Goal: Task Accomplishment & Management: Use online tool/utility

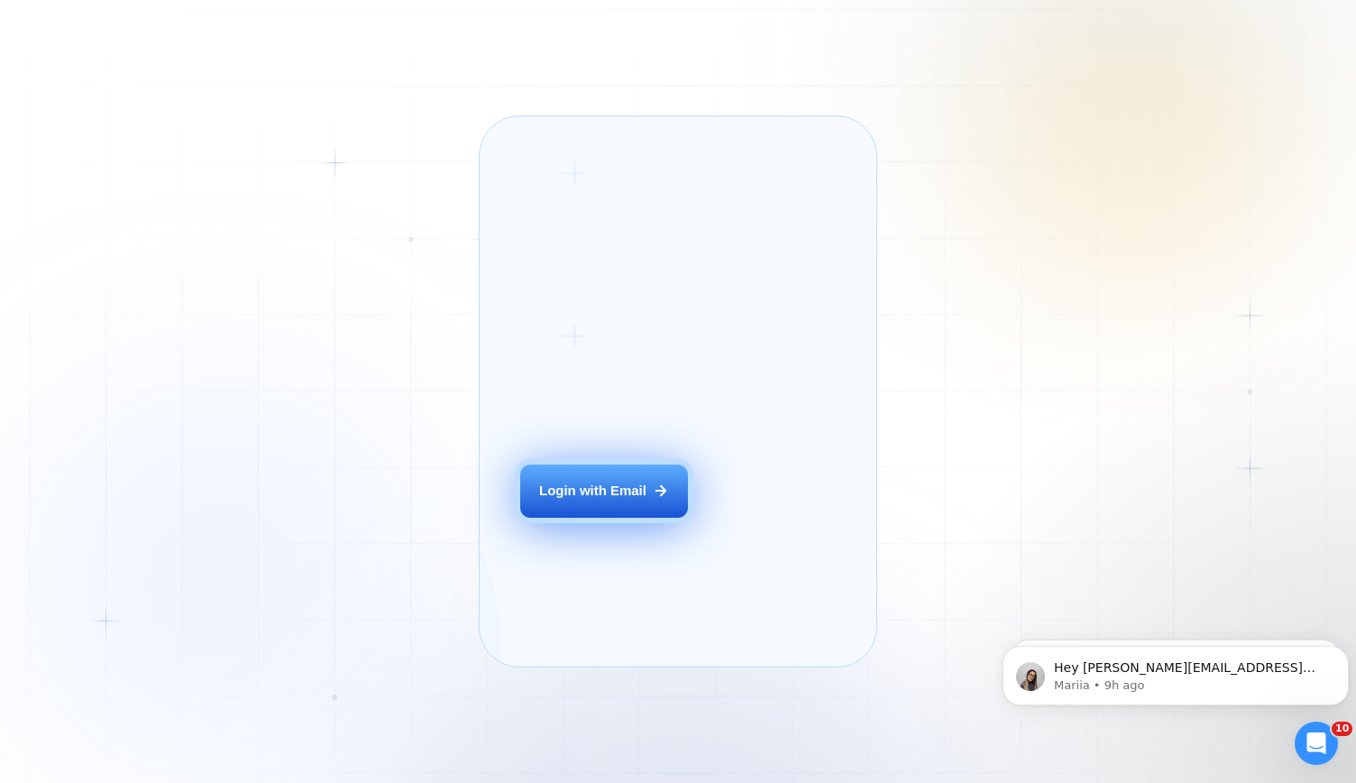
click at [604, 500] on div "Login with Email" at bounding box center [592, 490] width 107 height 19
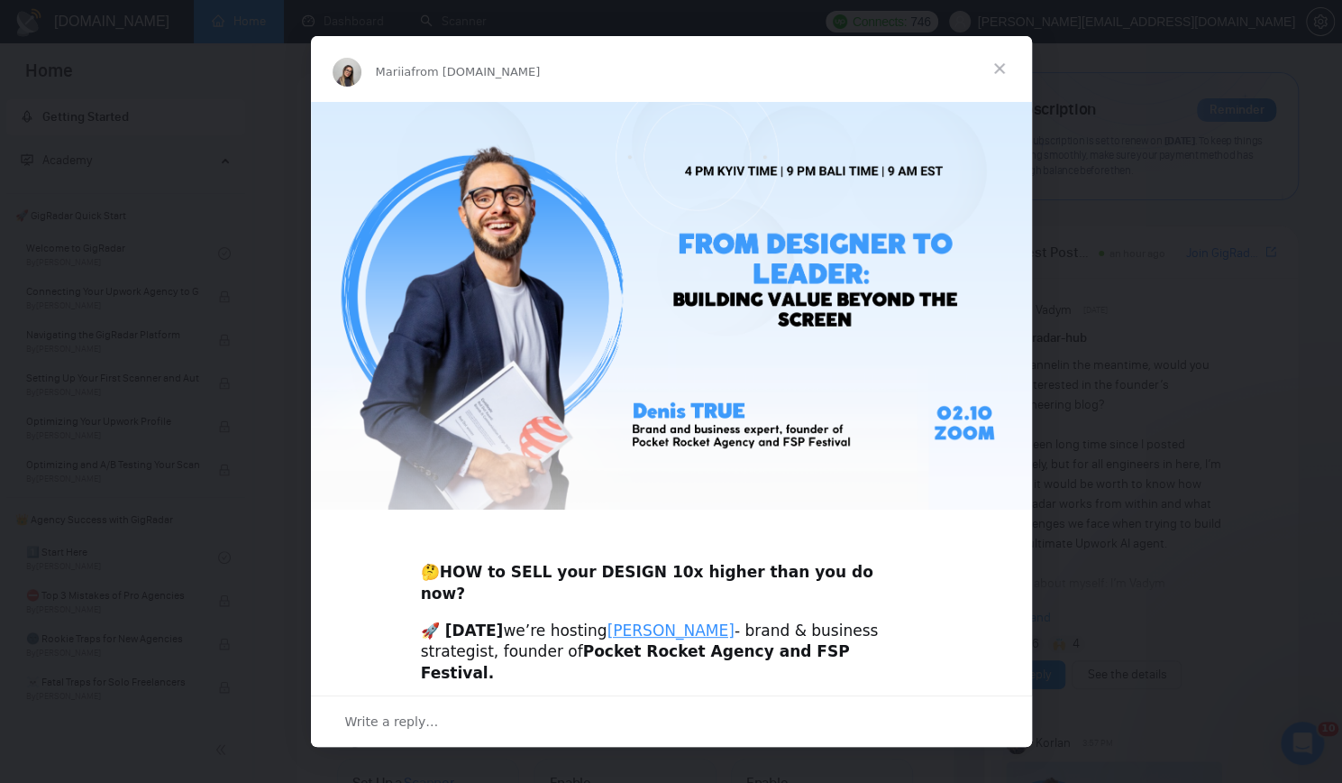
click at [999, 62] on span "Close" at bounding box center [999, 68] width 65 height 65
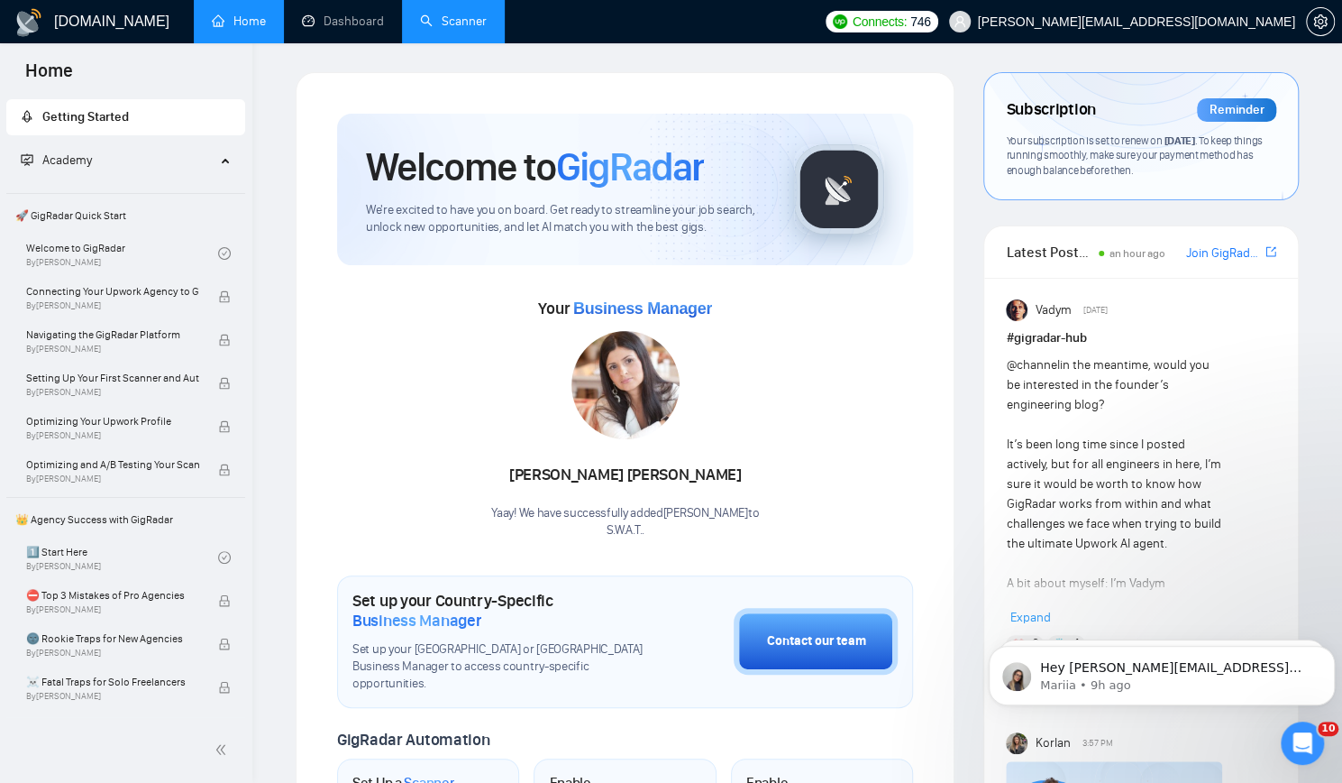
click at [472, 23] on link "Scanner" at bounding box center [453, 21] width 67 height 15
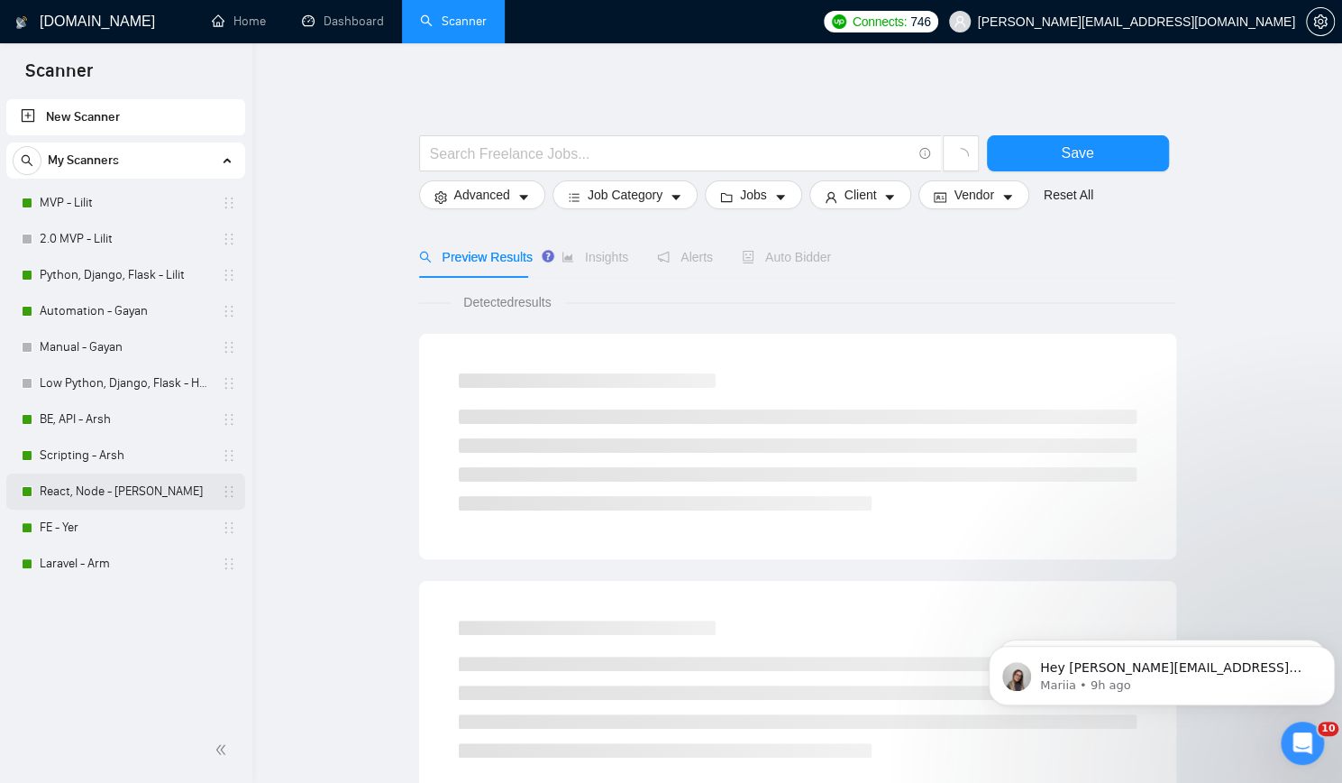
click at [90, 484] on link "React, Node - [PERSON_NAME]" at bounding box center [125, 491] width 171 height 36
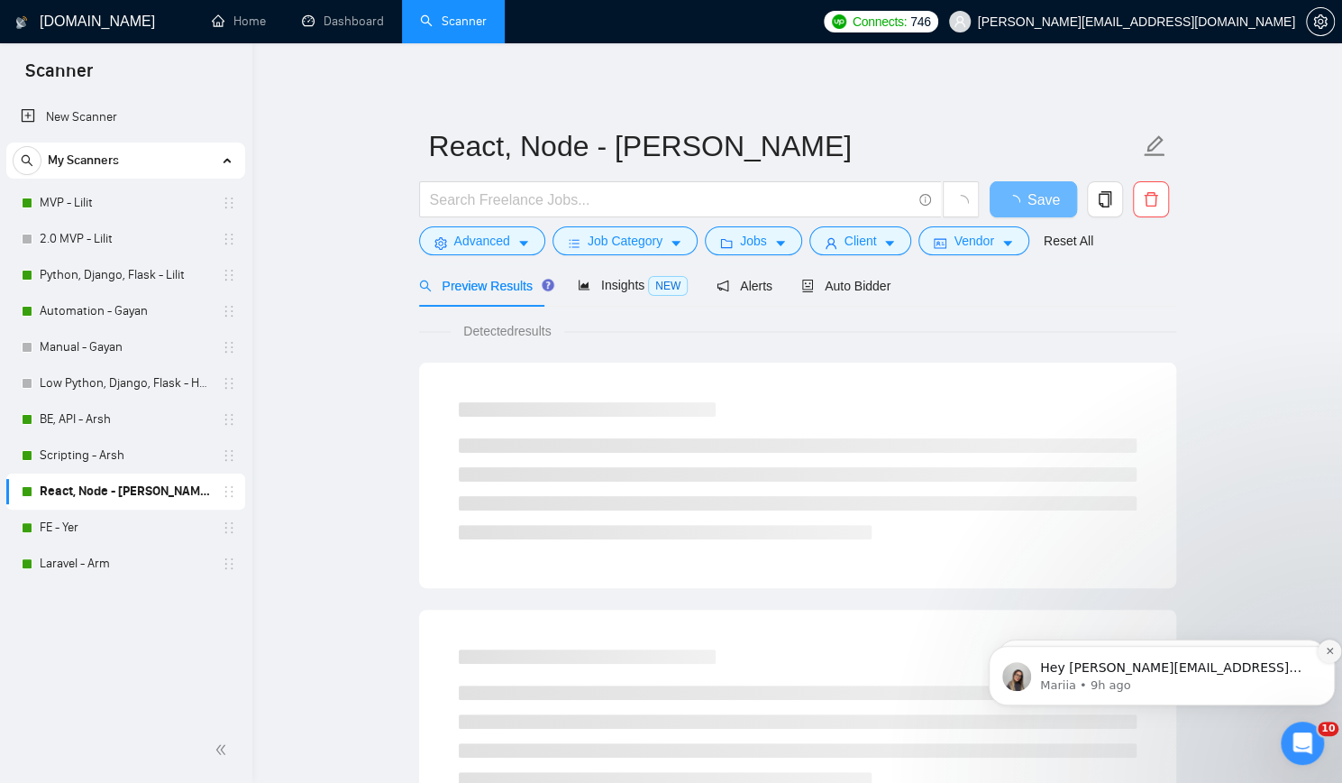
click at [1325, 654] on icon "Dismiss notification" at bounding box center [1330, 651] width 10 height 10
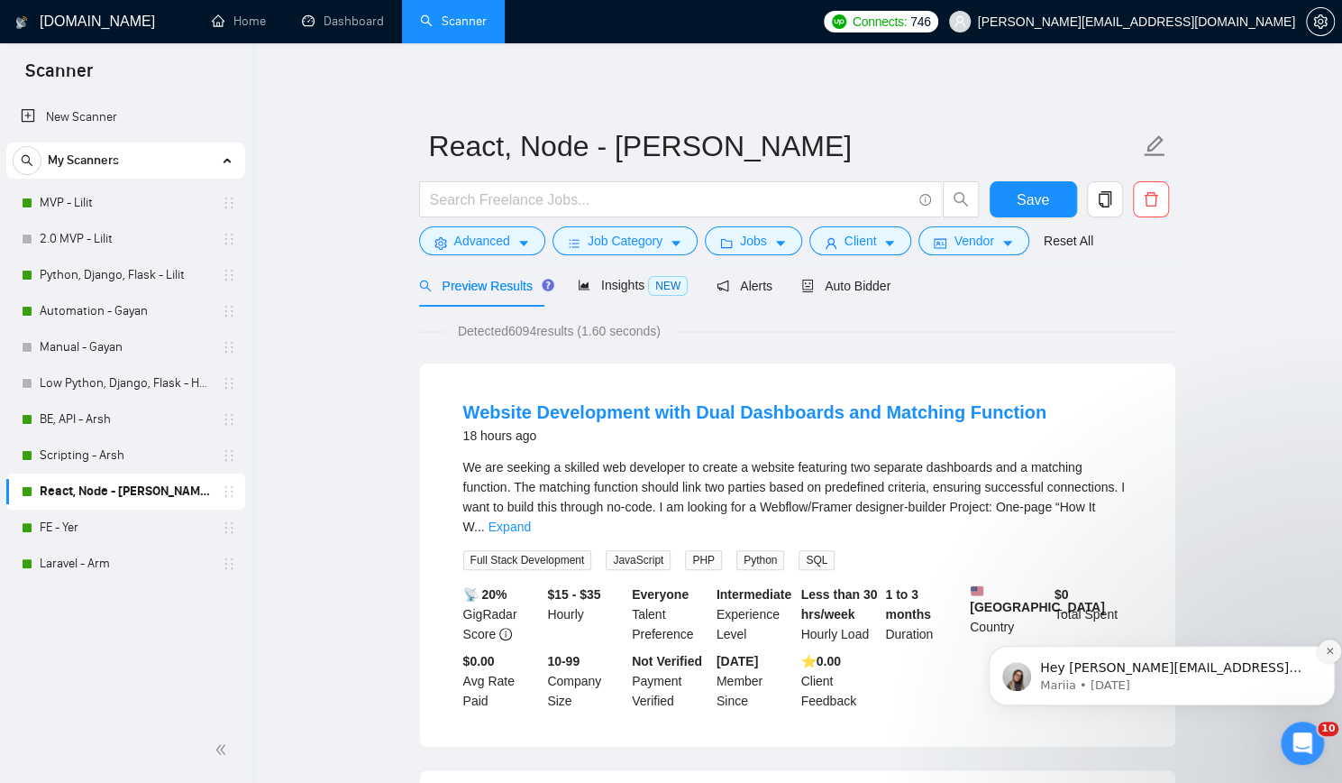
click at [1327, 651] on icon "Dismiss notification" at bounding box center [1330, 651] width 10 height 10
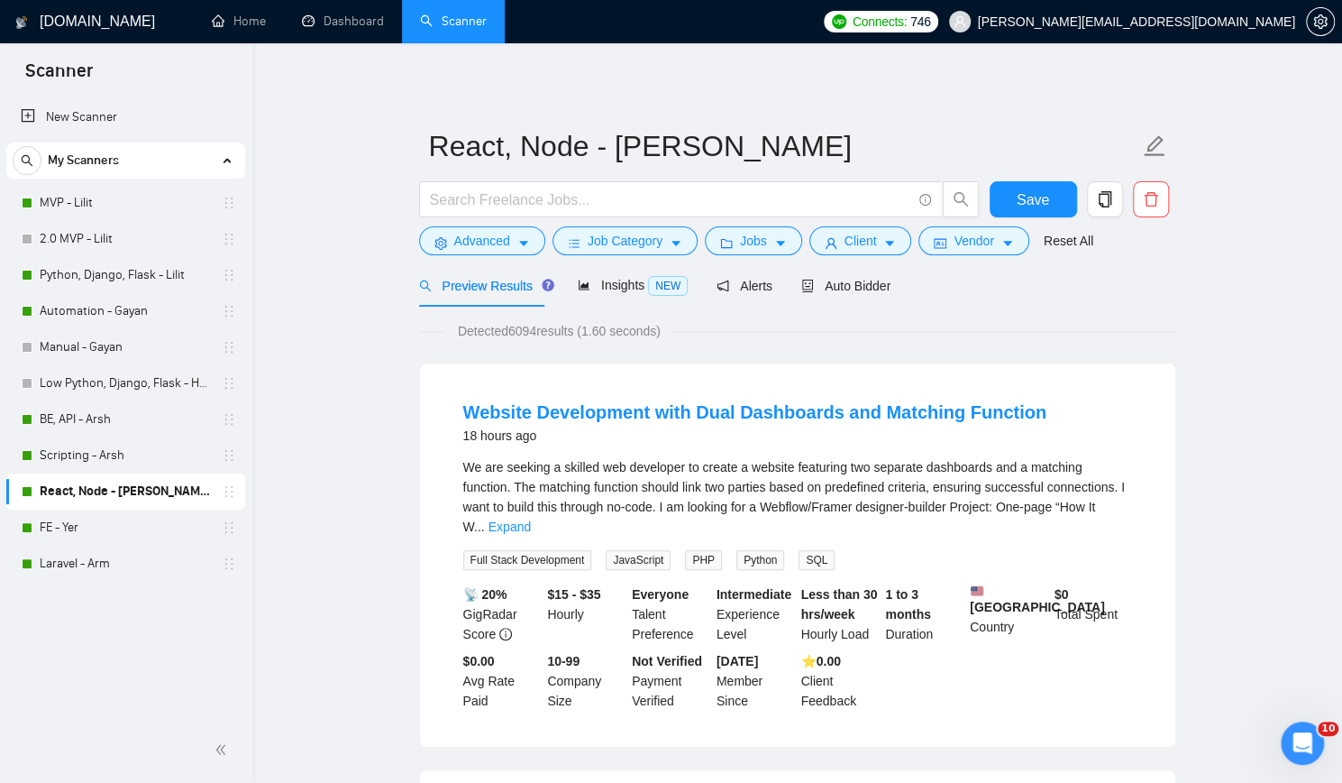
drag, startPoint x: 1329, startPoint y: 578, endPoint x: 1329, endPoint y: 565, distance: 12.6
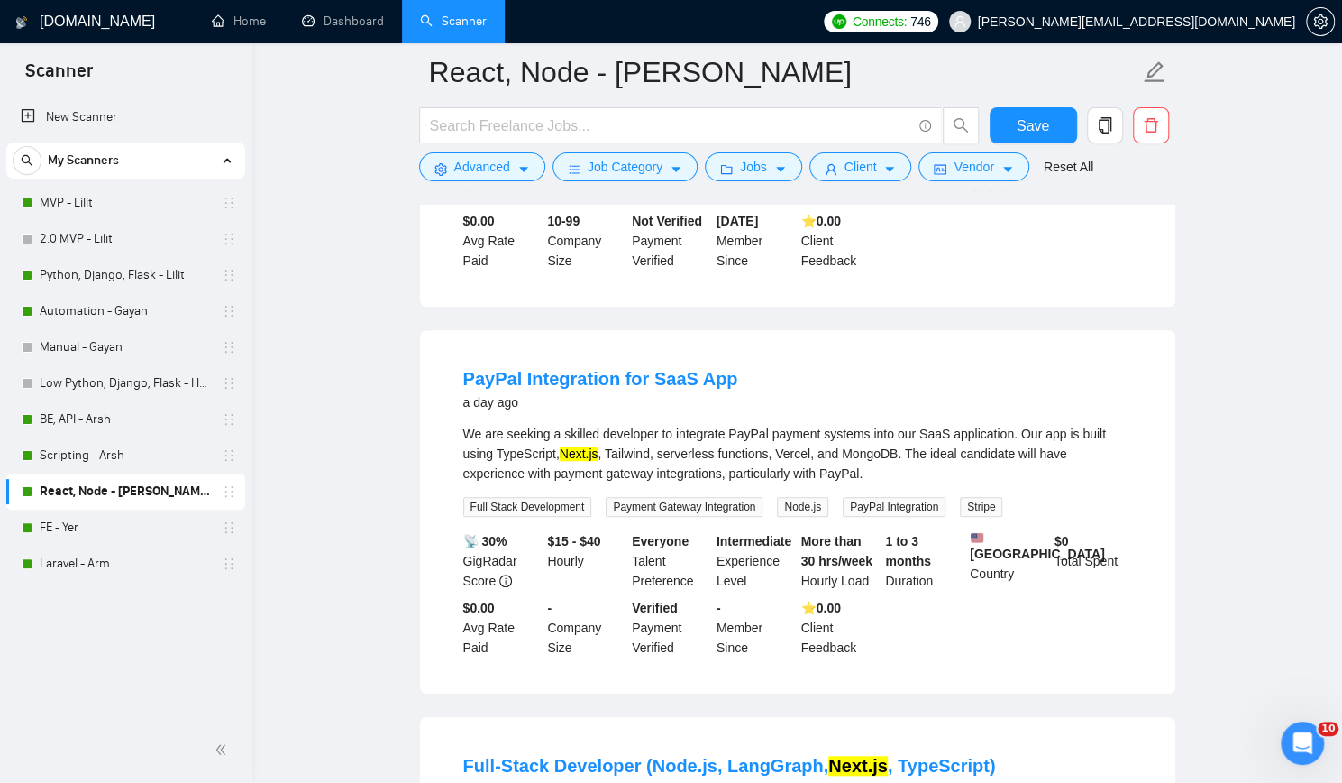
scroll to position [541, 0]
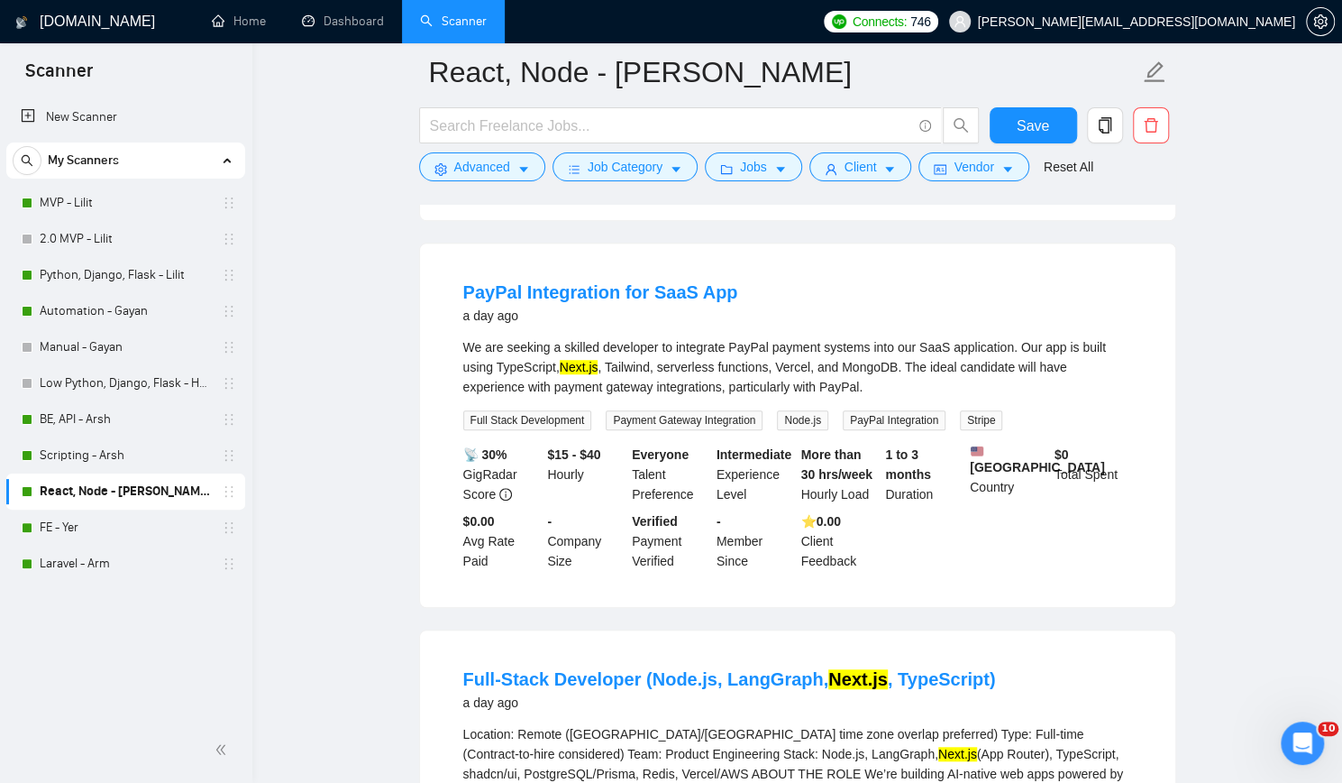
click at [745, 380] on div "We are seeking a skilled developer to integrate PayPal payment systems into our…" at bounding box center [797, 367] width 669 height 60
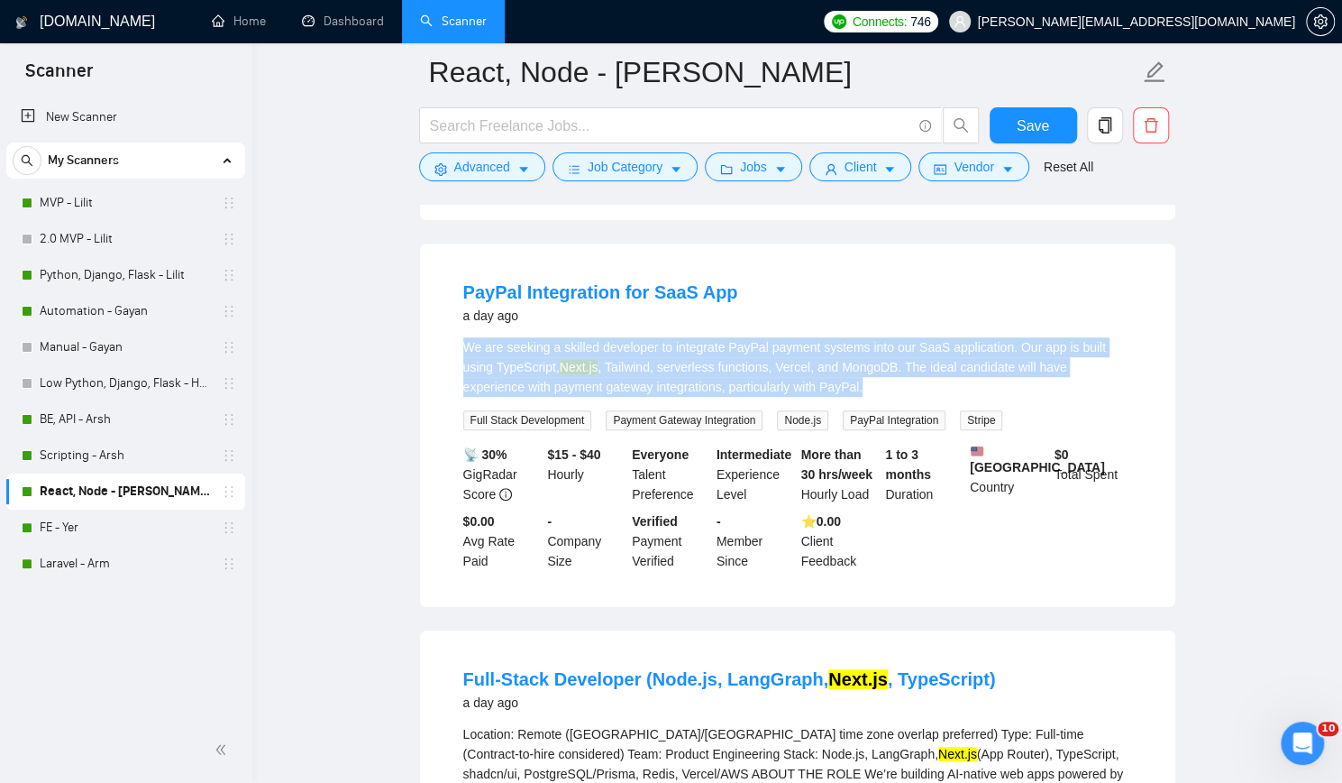
click at [745, 380] on div "We are seeking a skilled developer to integrate PayPal payment systems into our…" at bounding box center [797, 367] width 669 height 60
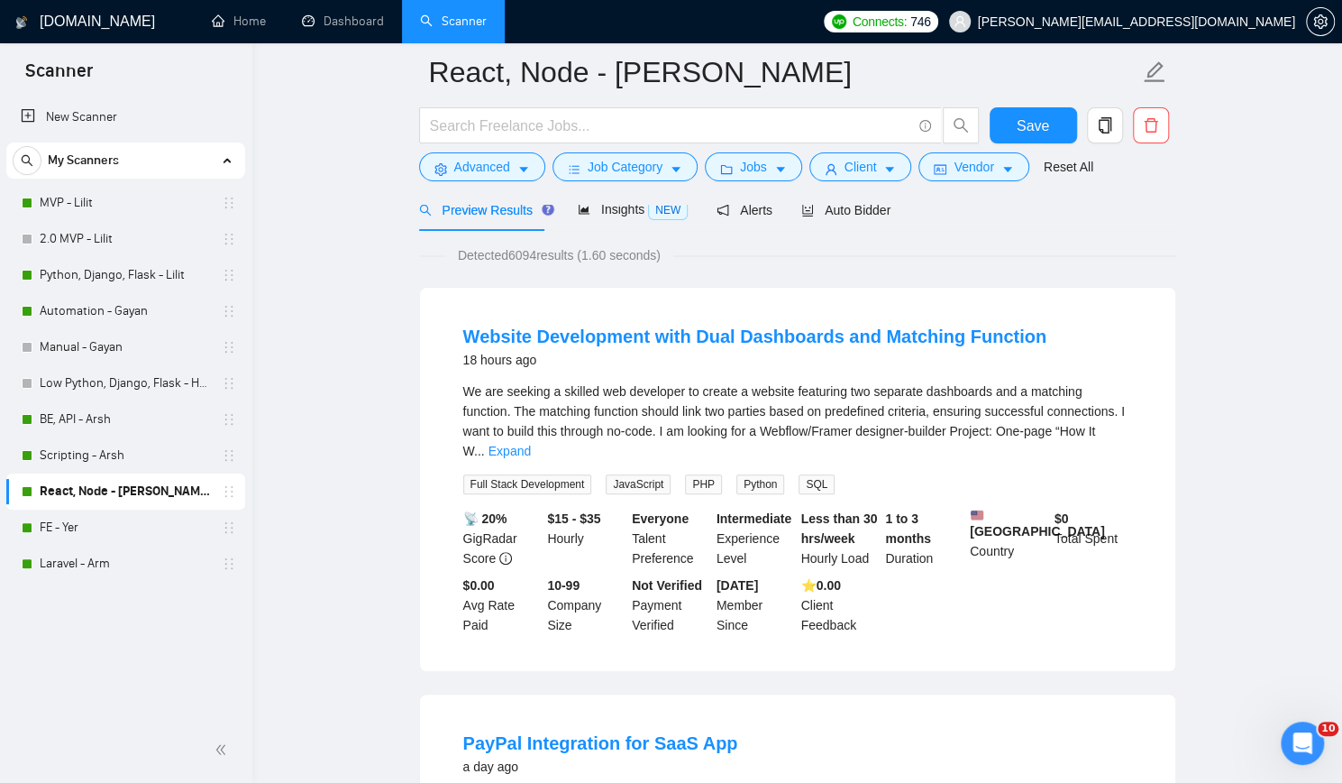
scroll to position [0, 0]
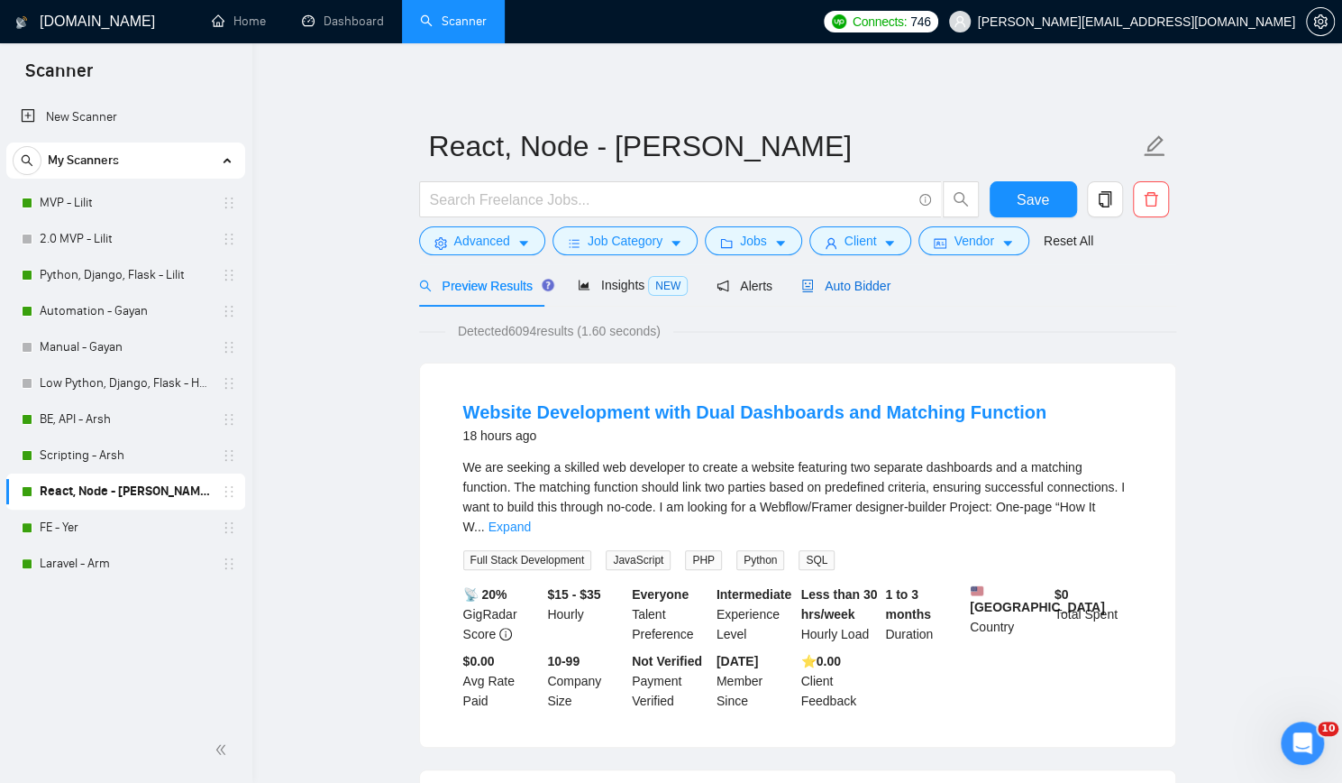
click at [872, 285] on span "Auto Bidder" at bounding box center [846, 286] width 89 height 14
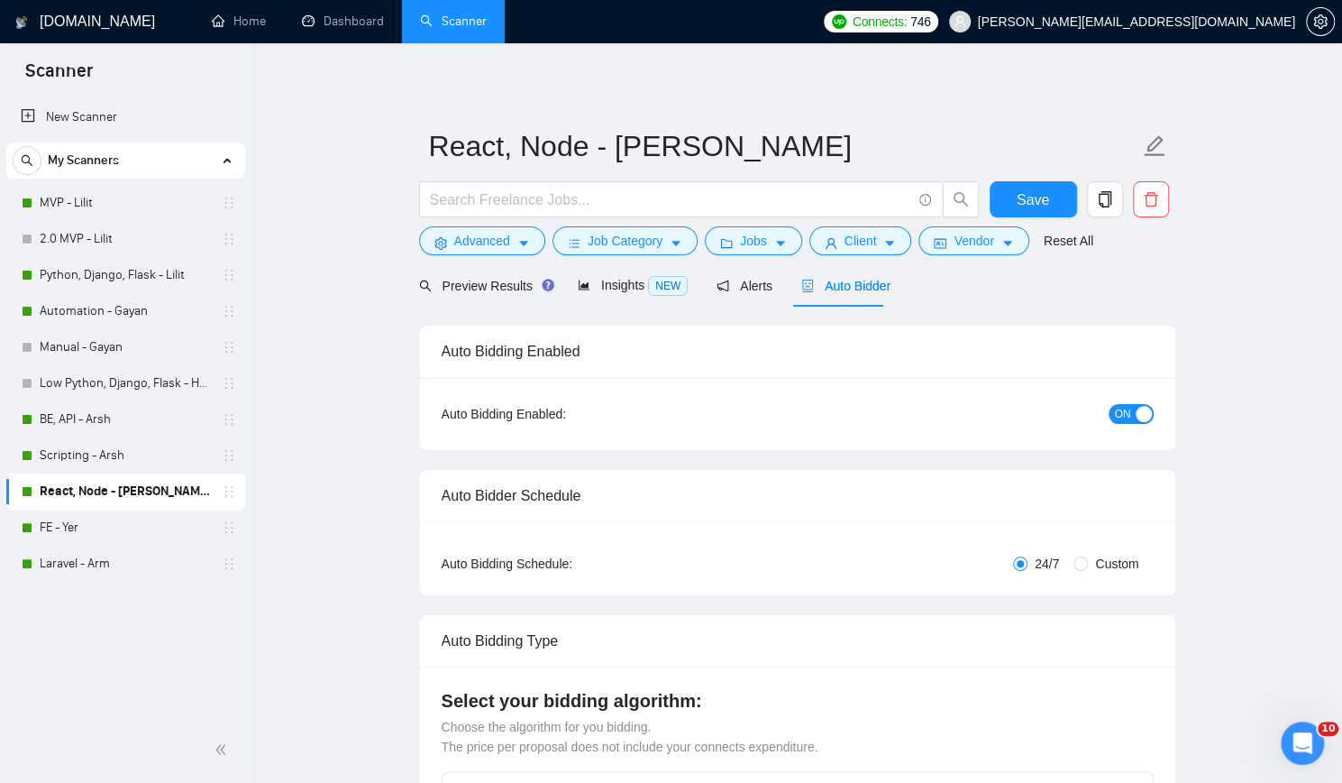
checkbox input "true"
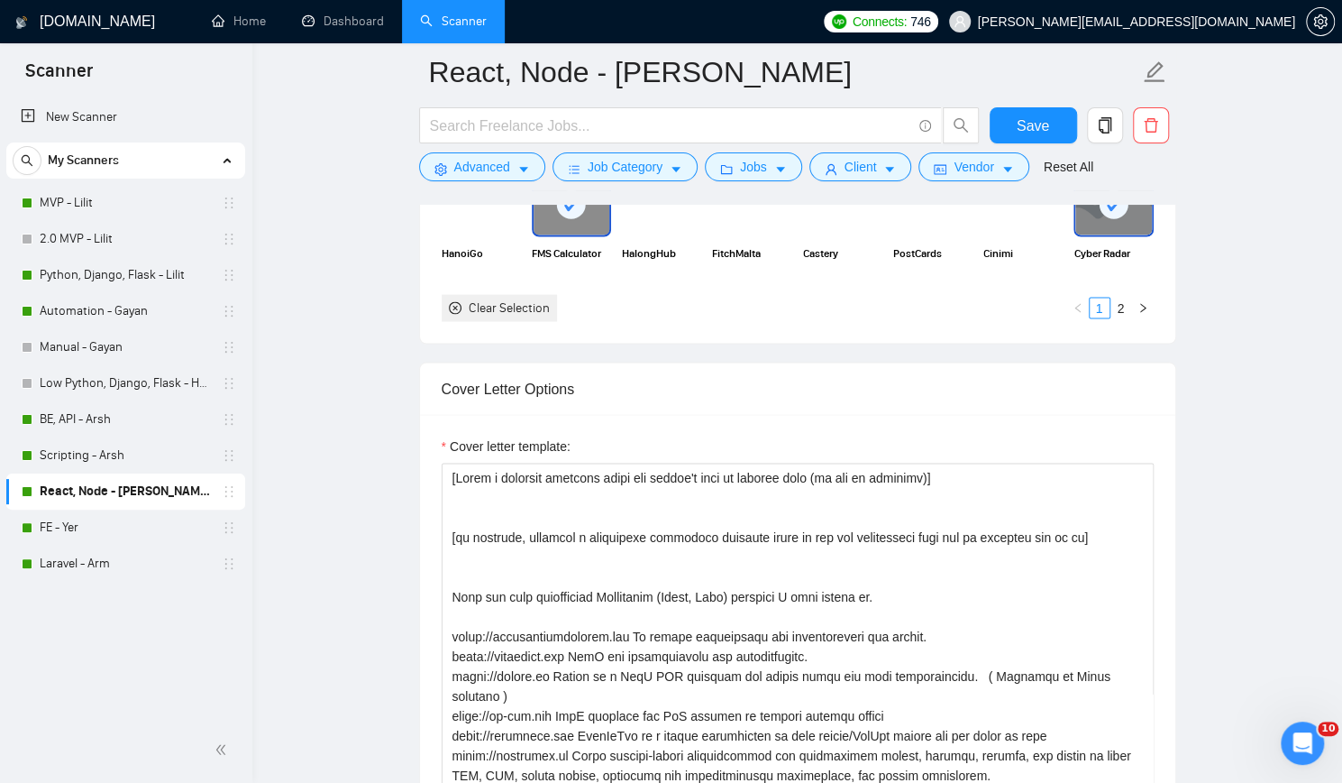
scroll to position [1983, 0]
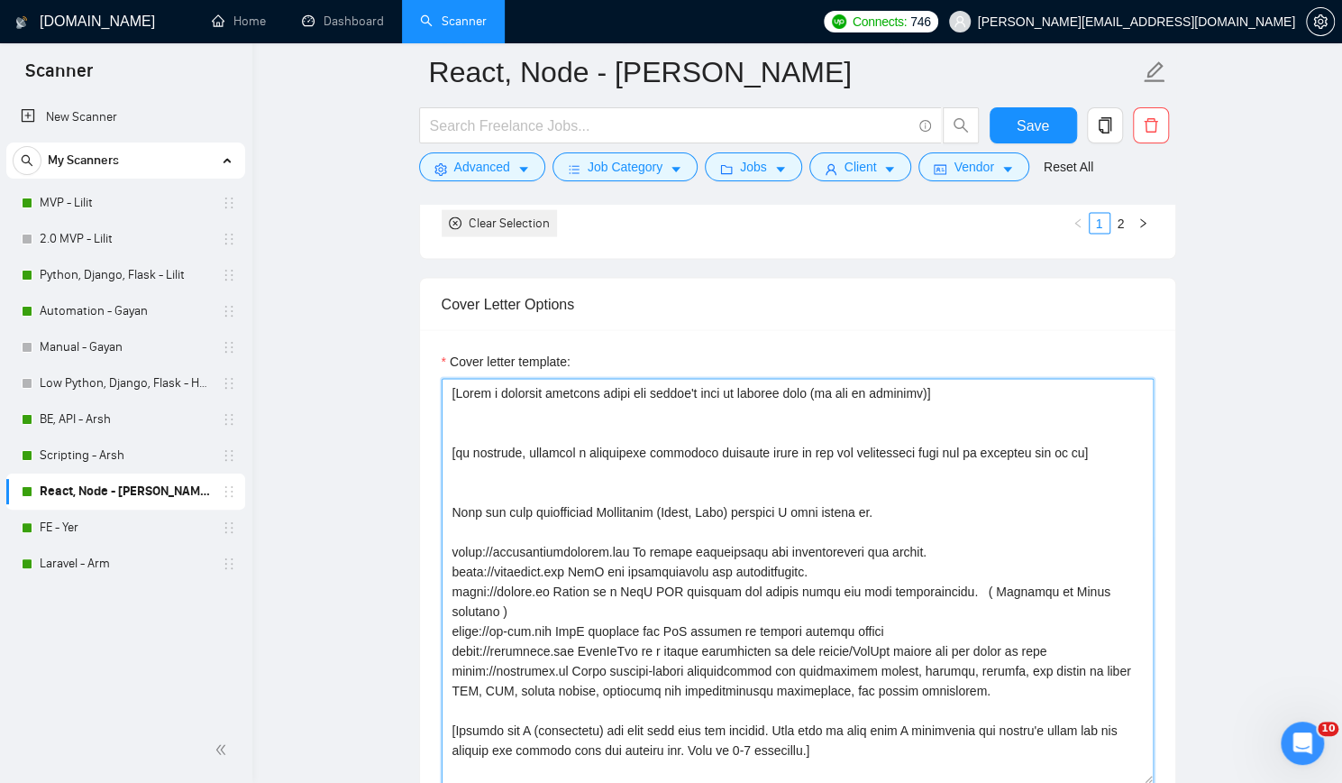
click at [806, 408] on textarea "Cover letter template:" at bounding box center [798, 581] width 712 height 406
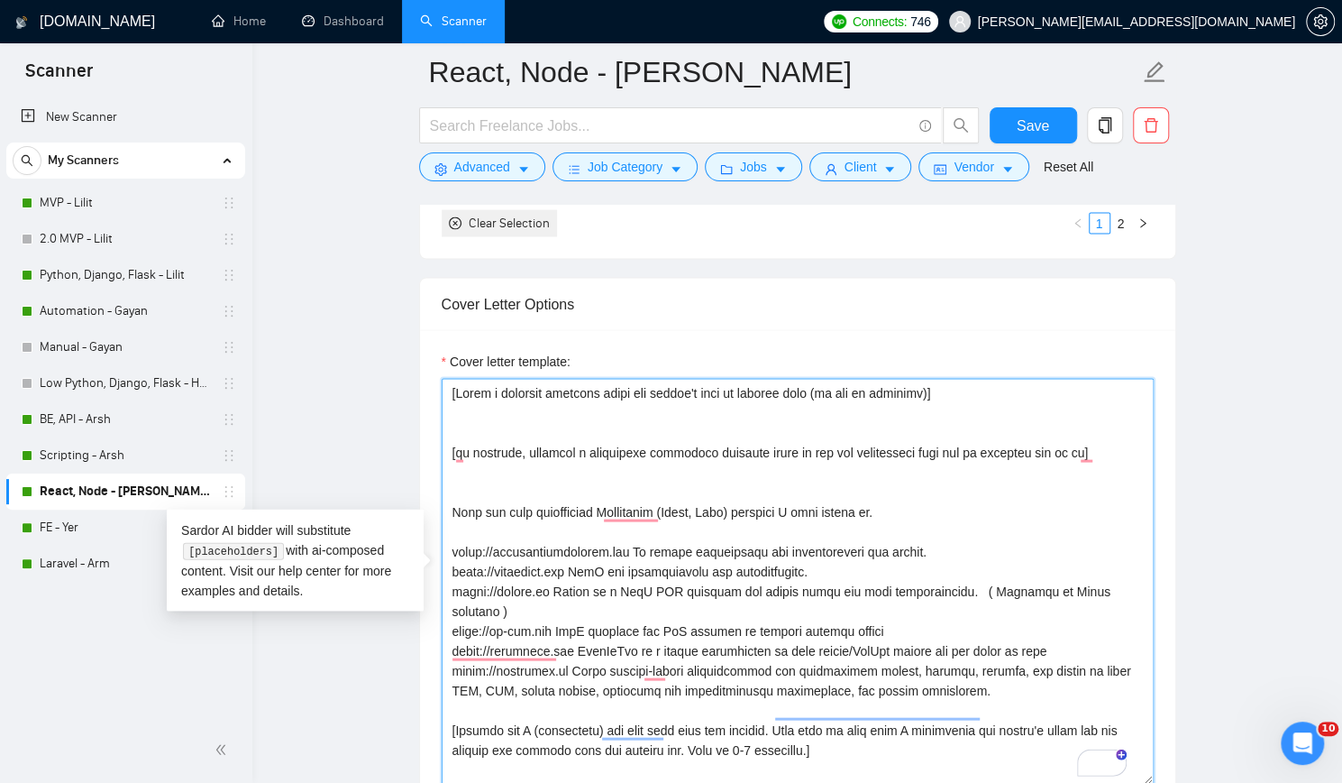
click at [661, 500] on textarea "Cover letter template:" at bounding box center [798, 581] width 712 height 406
click at [526, 522] on textarea "Cover letter template:" at bounding box center [798, 581] width 712 height 406
click at [537, 475] on textarea "Cover letter template:" at bounding box center [798, 581] width 712 height 406
click at [538, 405] on textarea "Cover letter template:" at bounding box center [798, 581] width 712 height 406
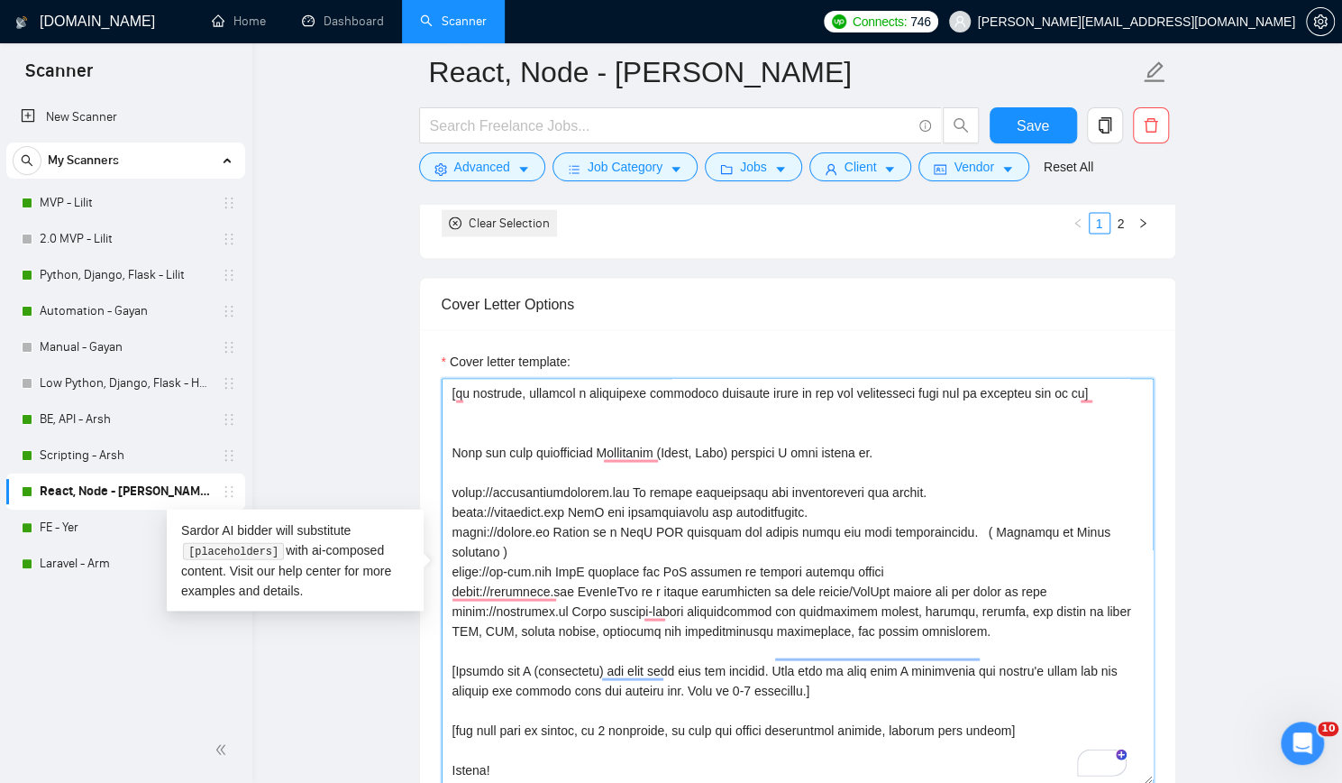
scroll to position [2074, 0]
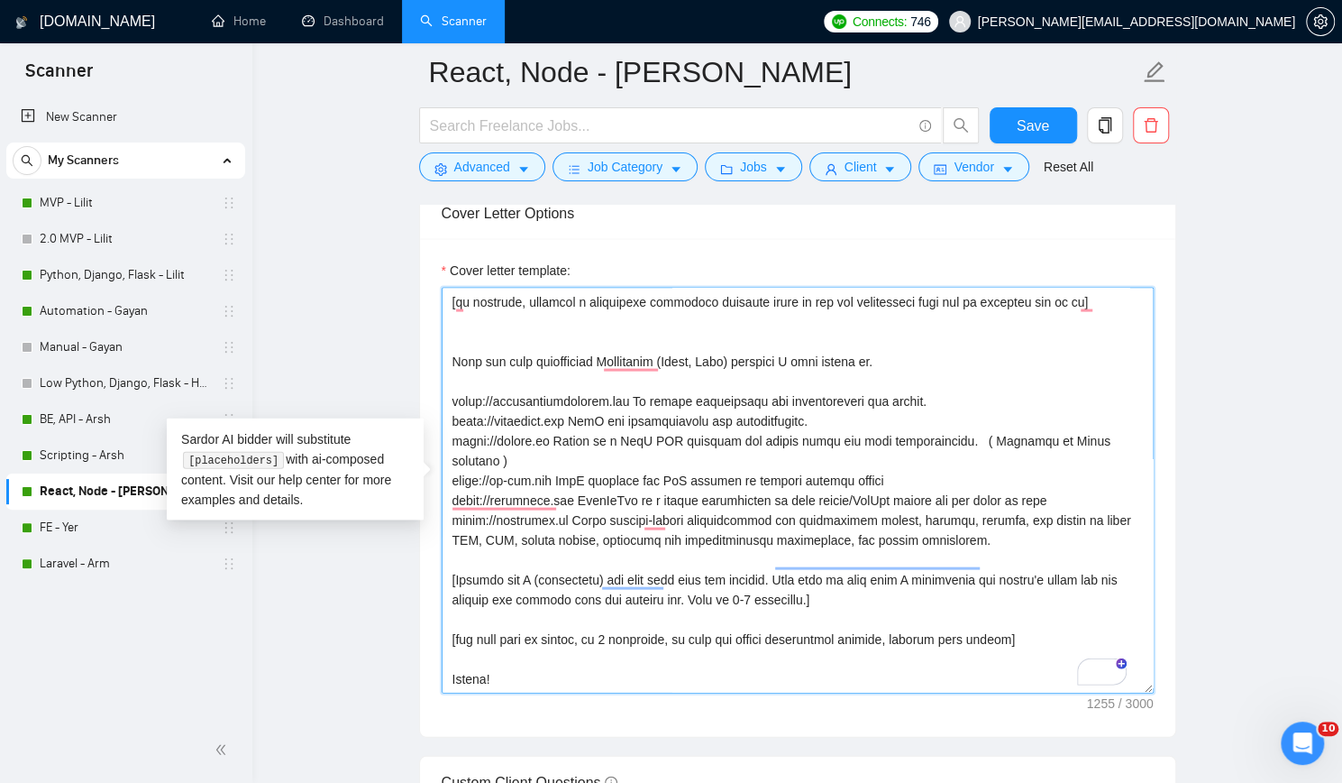
click at [1010, 614] on textarea "Cover letter template:" at bounding box center [798, 491] width 712 height 406
click at [609, 650] on textarea "Cover letter template:" at bounding box center [798, 491] width 712 height 406
click at [600, 637] on textarea "Cover letter template:" at bounding box center [798, 491] width 712 height 406
click at [684, 593] on textarea "Cover letter template:" at bounding box center [798, 491] width 712 height 406
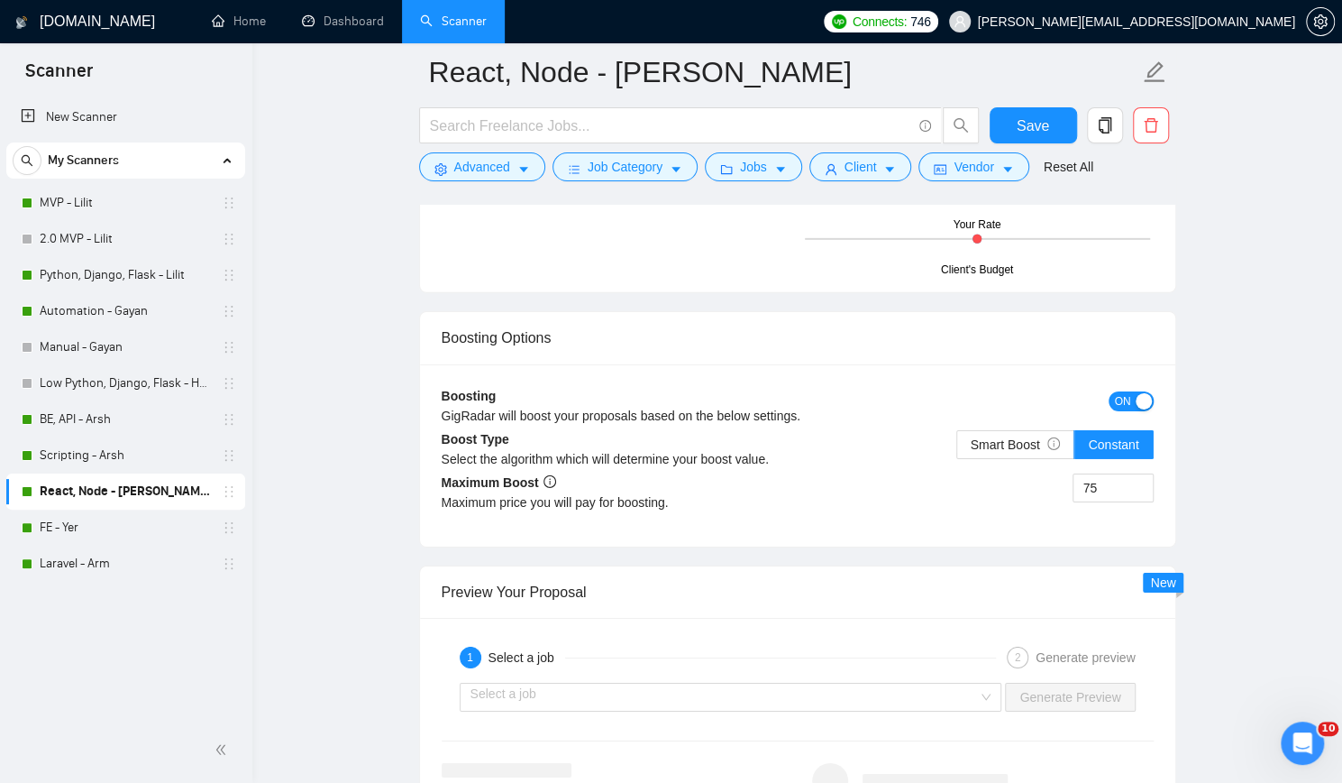
scroll to position [3246, 0]
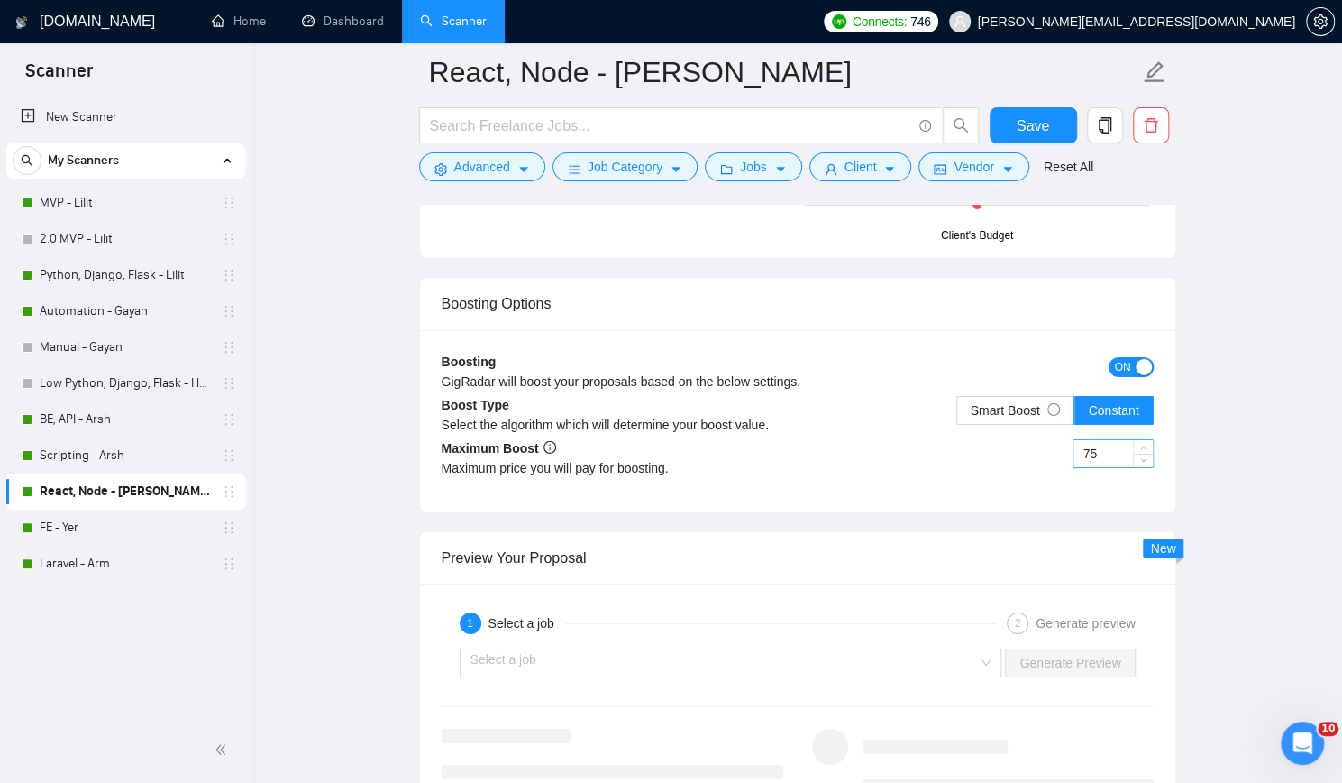
type textarea "[Write a personal greeting using the client's name or company name (if any is p…"
click at [1109, 440] on input "75" at bounding box center [1113, 453] width 79 height 27
type input "45"
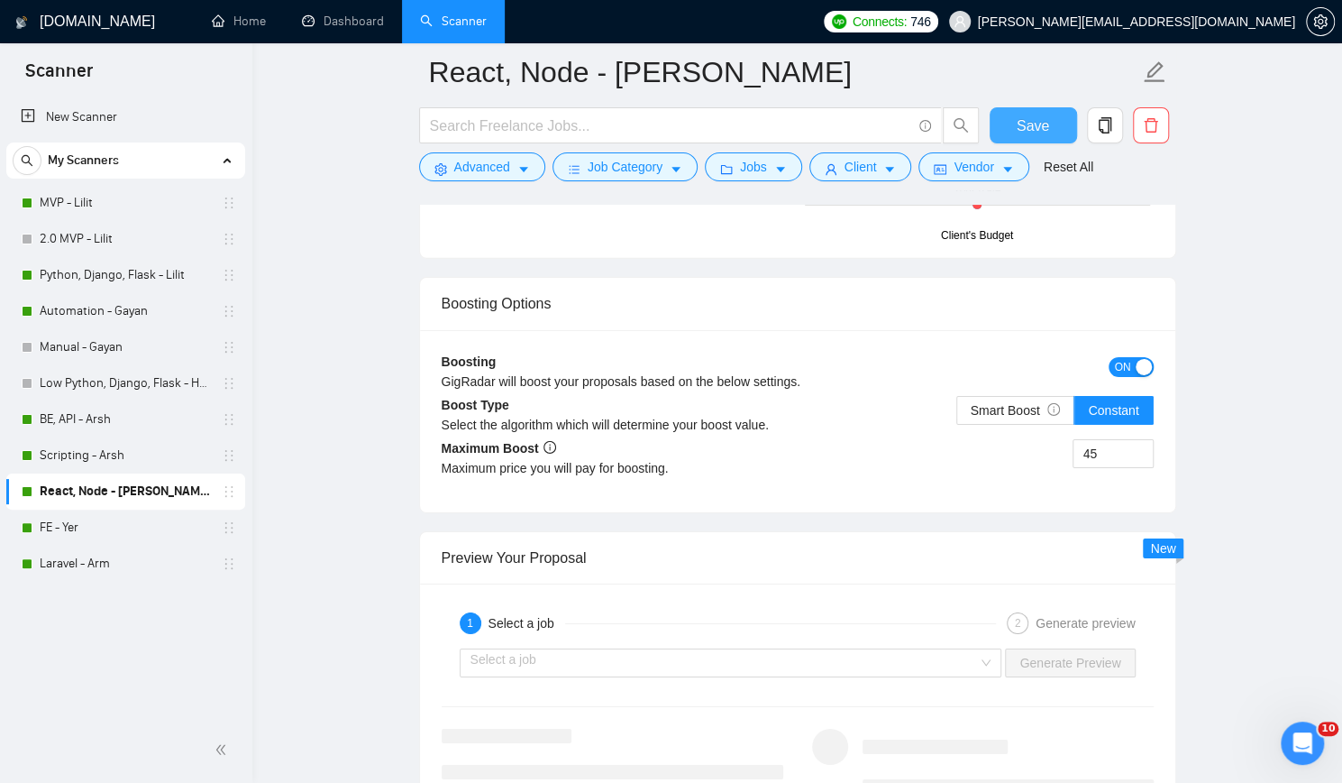
click at [1035, 119] on span "Save" at bounding box center [1033, 126] width 32 height 23
click at [128, 194] on link "MVP - Lilit" at bounding box center [125, 203] width 171 height 36
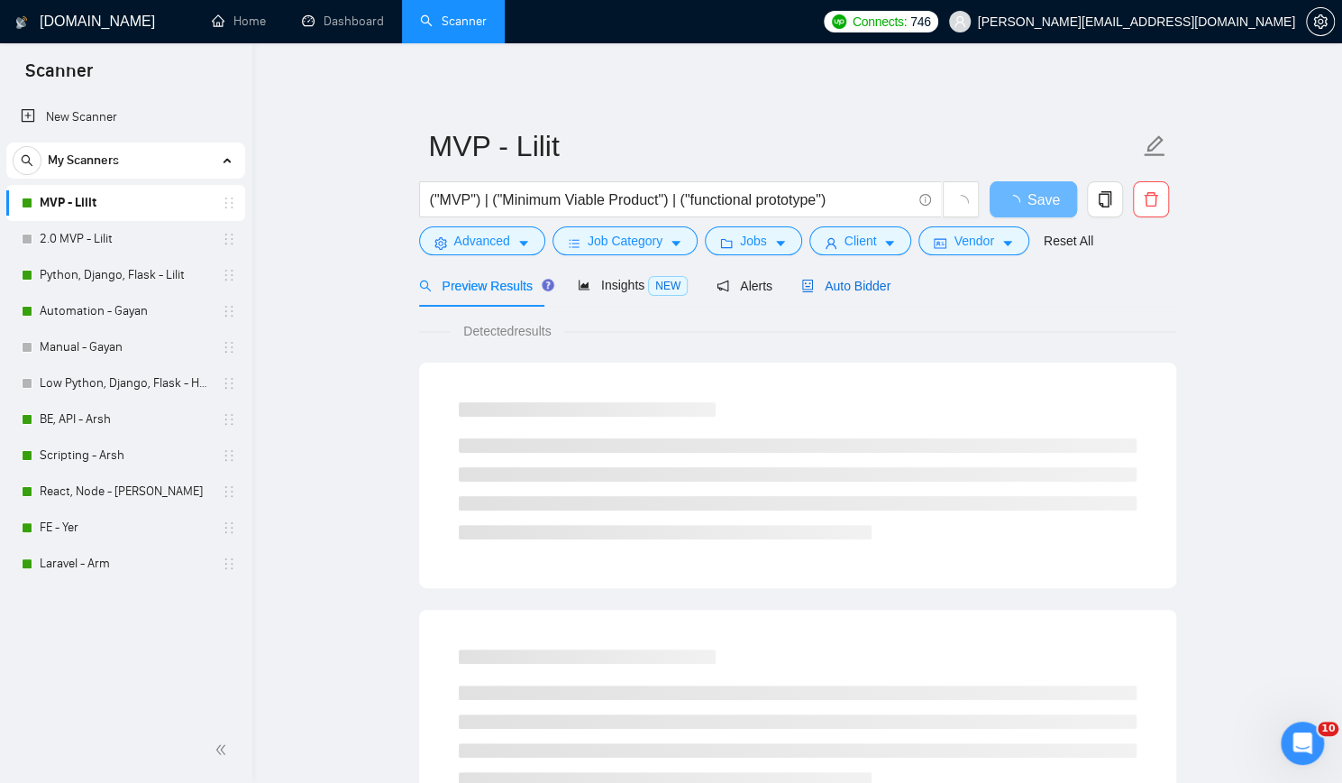
click at [840, 279] on span "Auto Bidder" at bounding box center [846, 286] width 89 height 14
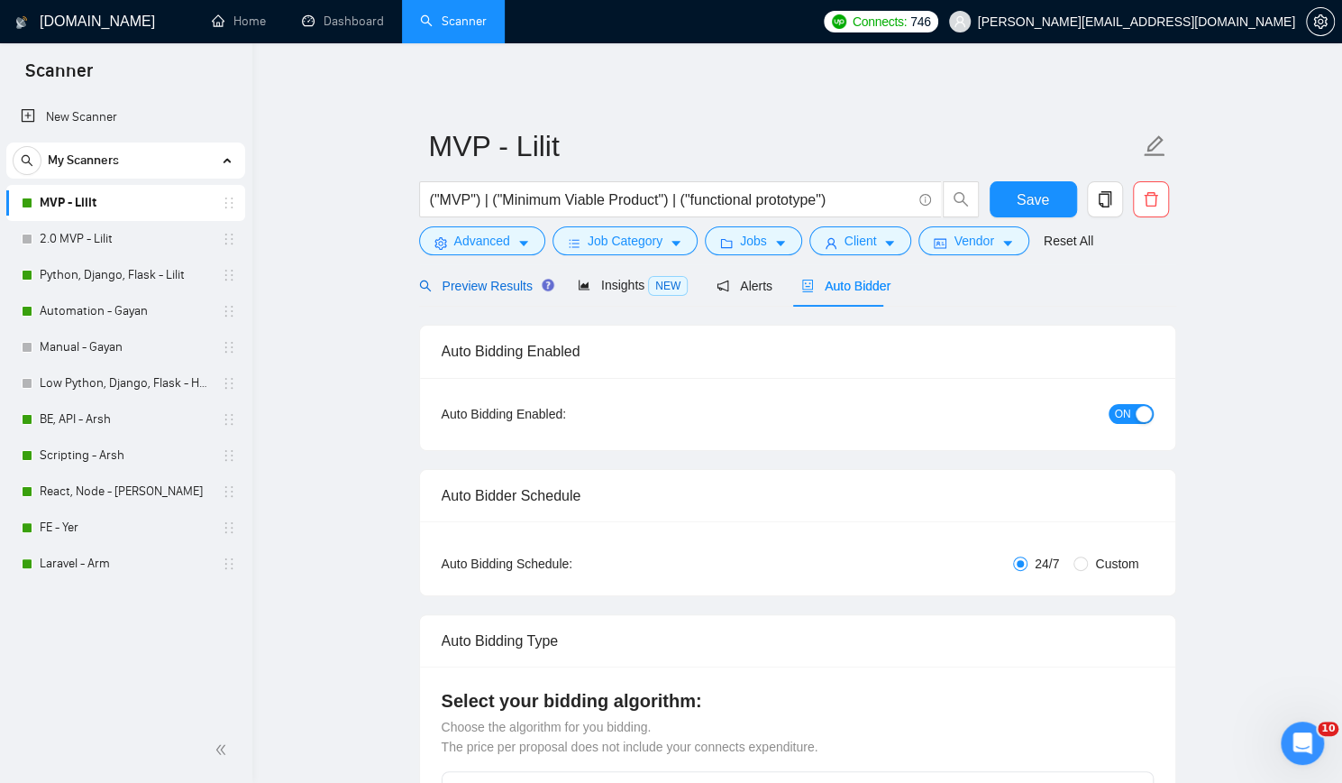
click at [487, 285] on span "Preview Results" at bounding box center [484, 286] width 130 height 14
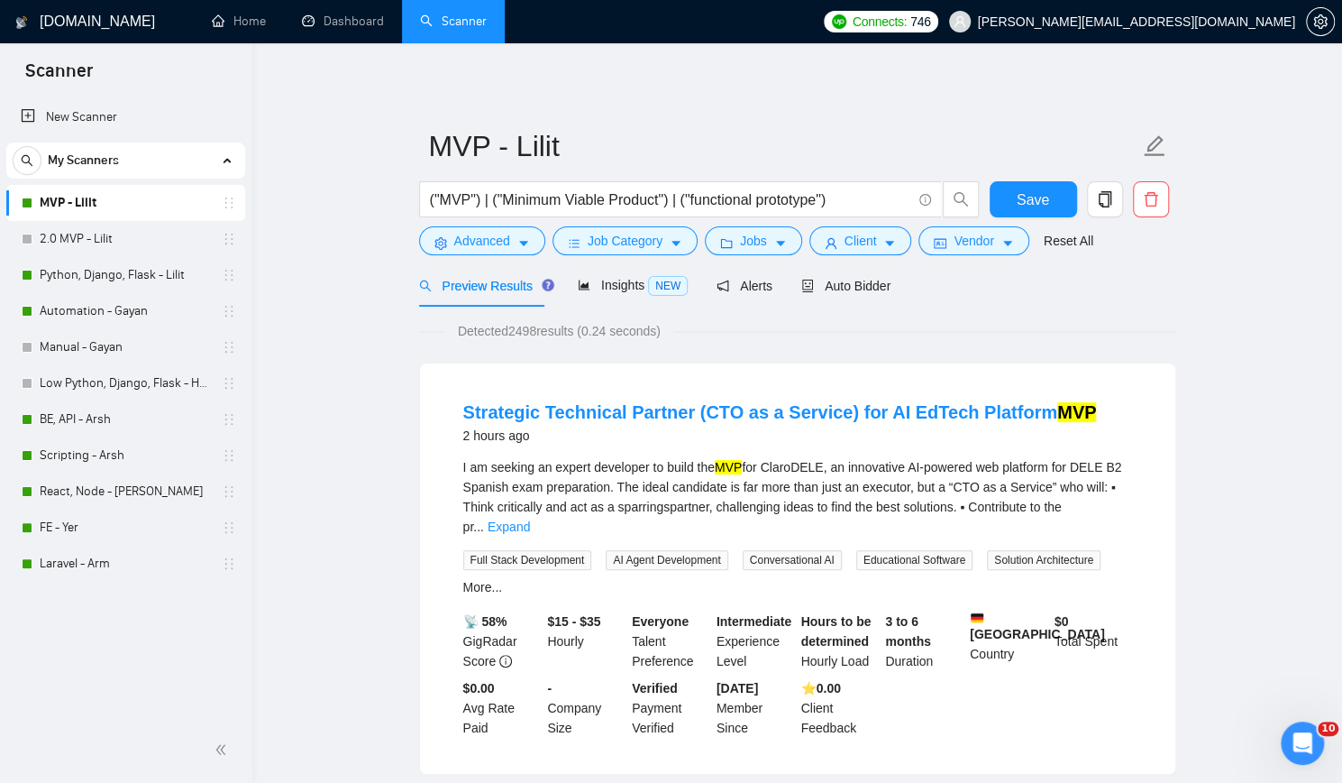
click at [851, 282] on span "Auto Bidder" at bounding box center [846, 286] width 89 height 14
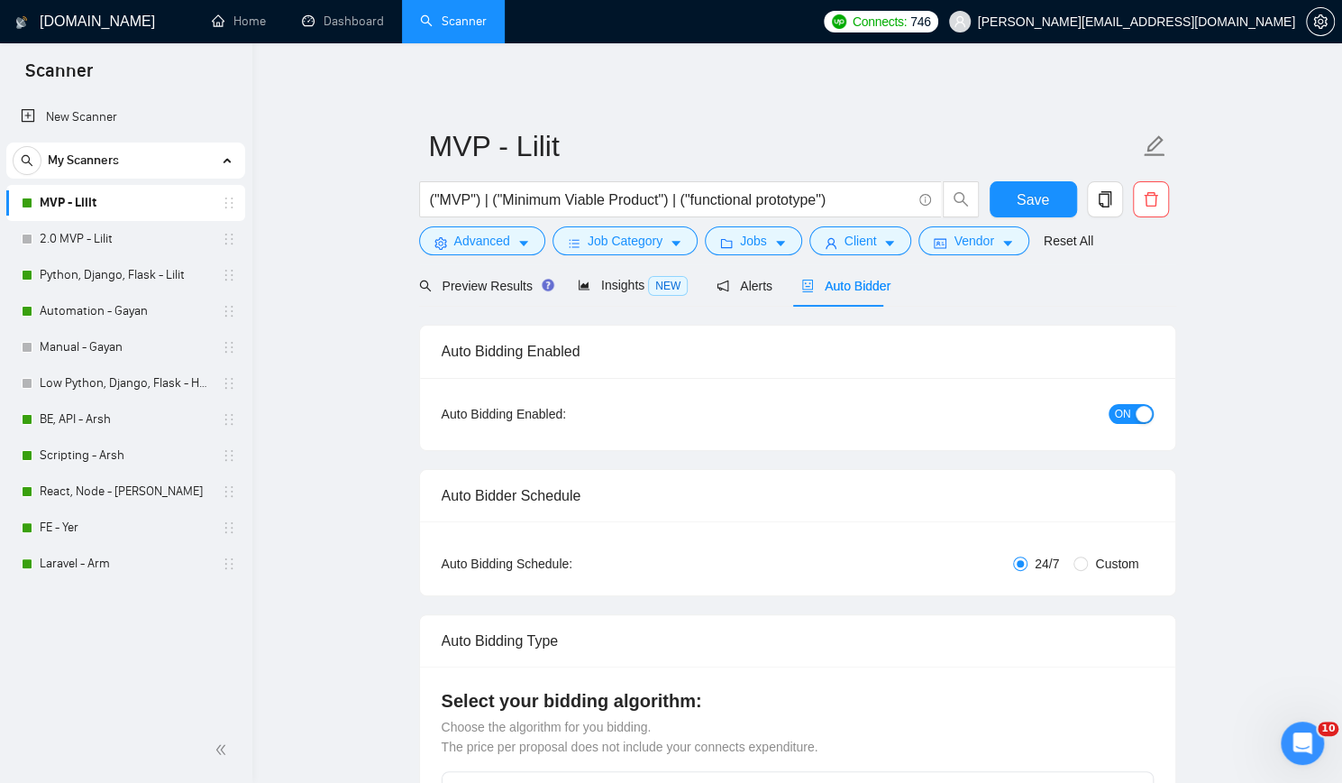
checkbox input "true"
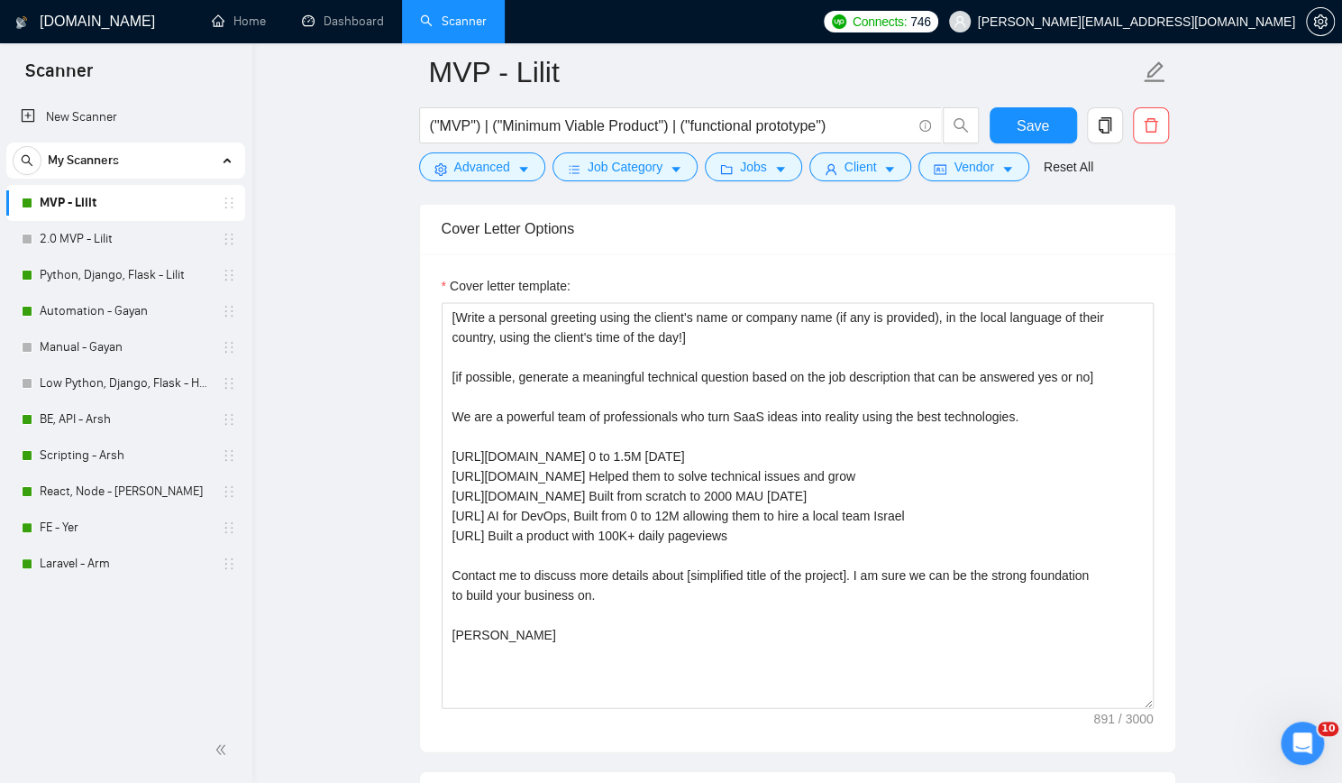
scroll to position [2074, 0]
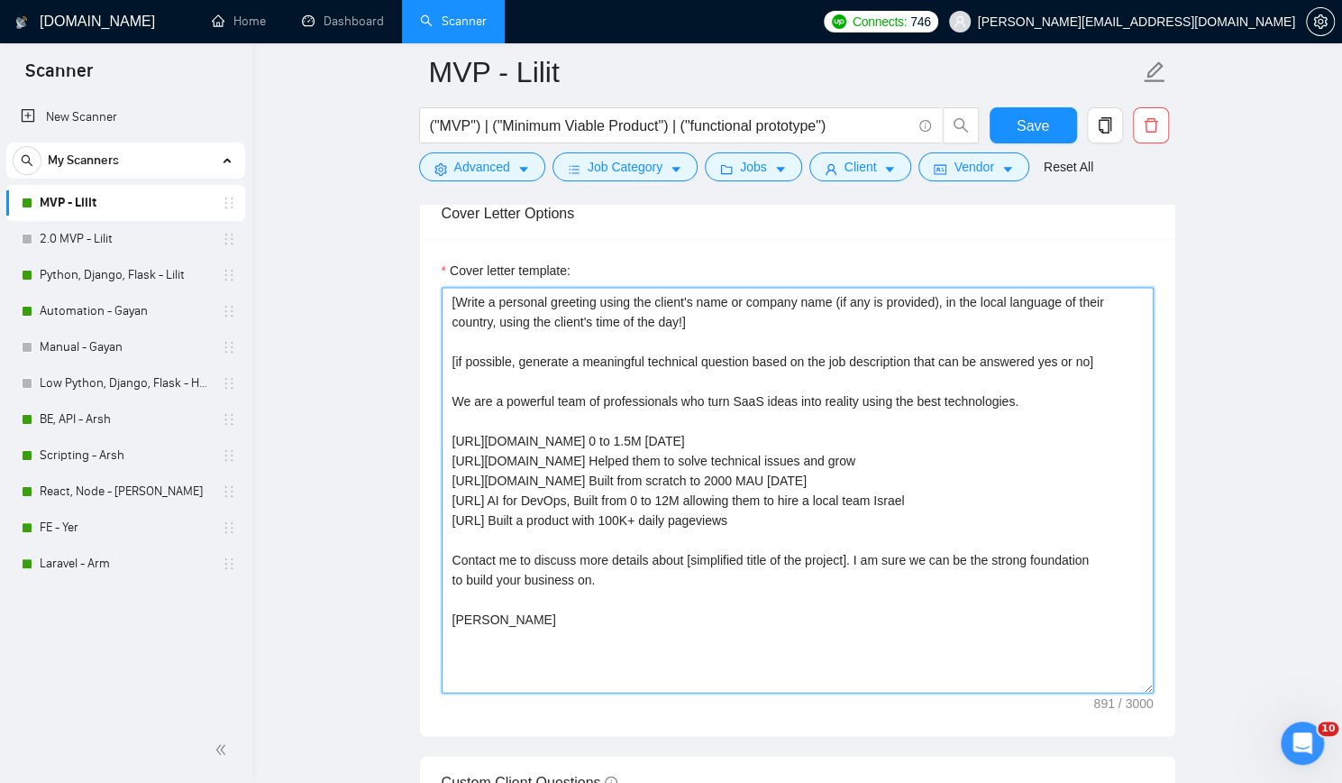
click at [662, 539] on textarea "[Write a personal greeting using the client's name or company name (if any is p…" at bounding box center [798, 491] width 712 height 406
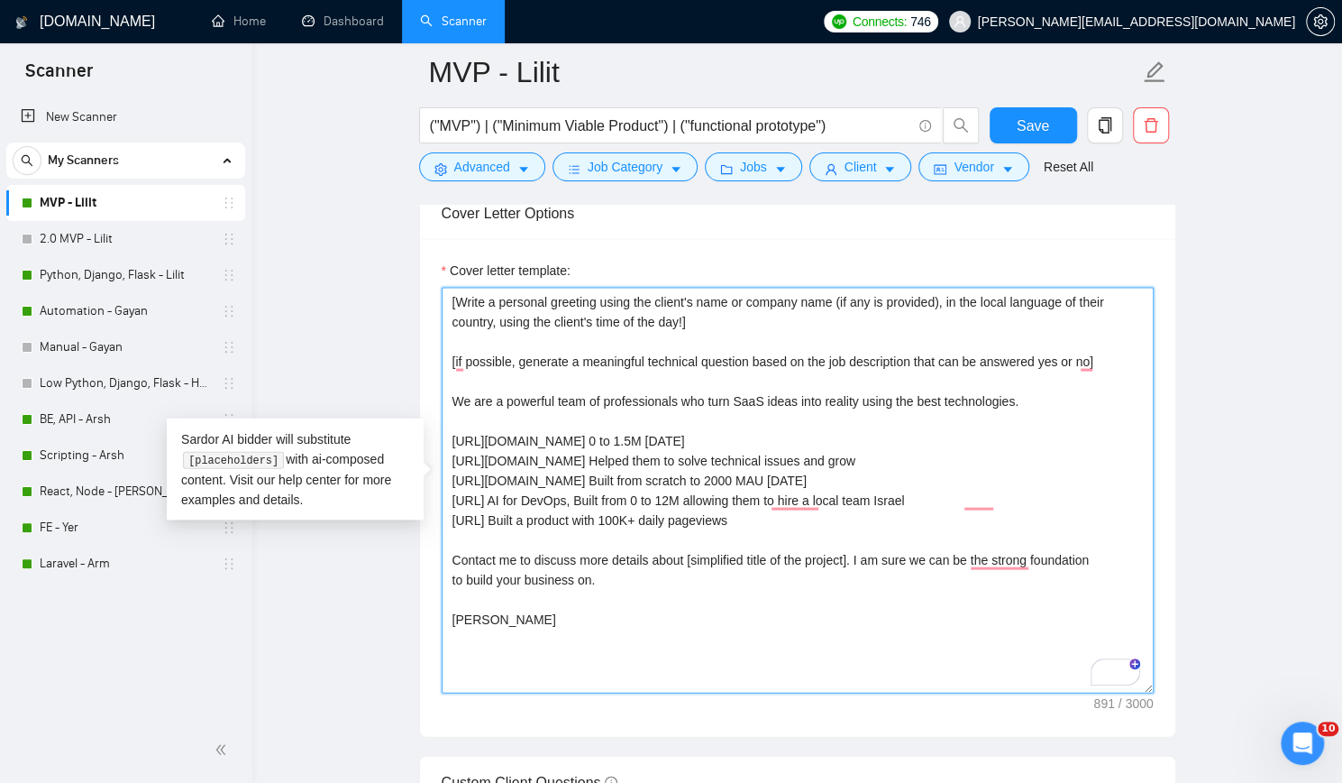
click at [646, 335] on textarea "[Write a personal greeting using the client's name or company name (if any is p…" at bounding box center [798, 491] width 712 height 406
click at [945, 297] on textarea "[Write a personal greeting using the client's name or company name (if any is p…" at bounding box center [798, 491] width 712 height 406
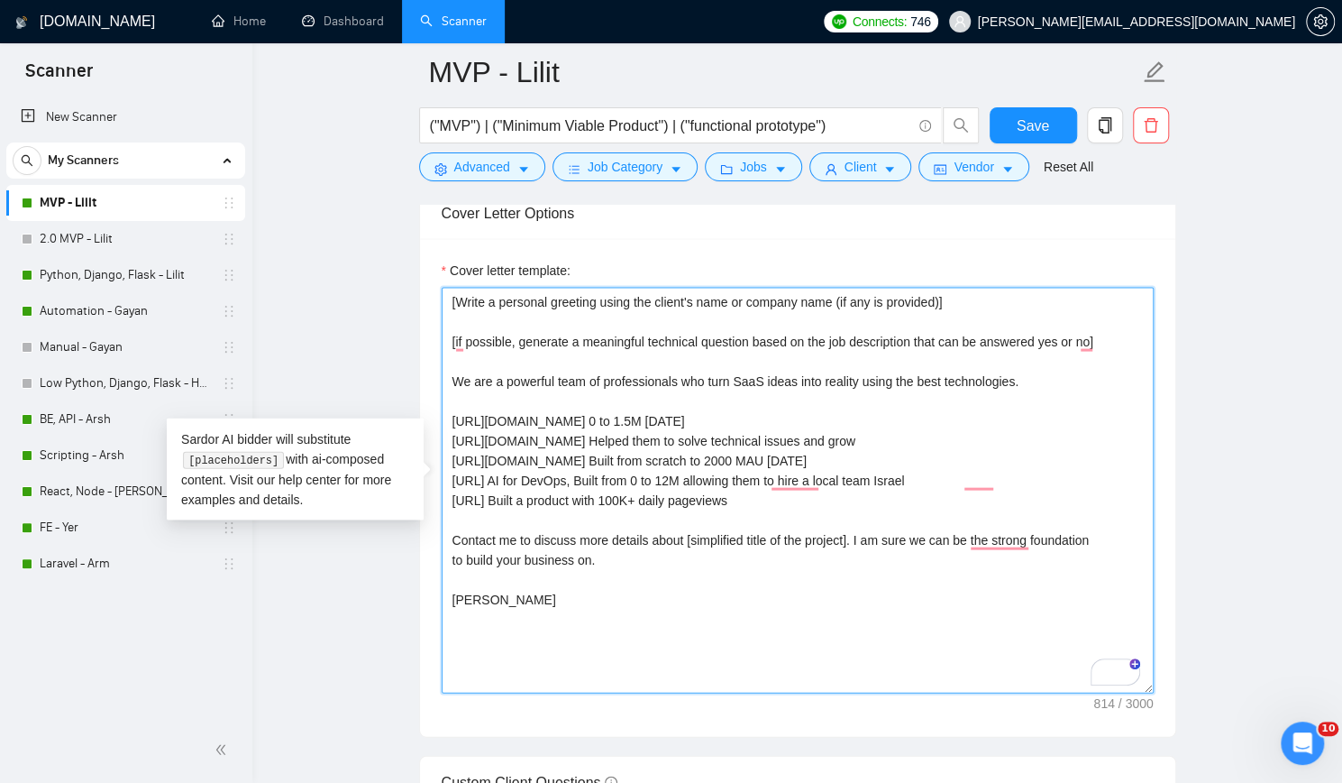
click at [631, 337] on textarea "[Write a personal greeting using the client's name or company name (if any is p…" at bounding box center [798, 491] width 712 height 406
click at [582, 354] on textarea "[Write a personal greeting using the client's name or company name (if any is p…" at bounding box center [798, 491] width 712 height 406
click at [516, 390] on textarea "[Write a personal greeting using the client's name or company name (if any is p…" at bounding box center [798, 491] width 712 height 406
click at [505, 377] on textarea "[Write a personal greeting using the client's name or company name (if any is p…" at bounding box center [798, 491] width 712 height 406
click at [501, 293] on textarea "[Write a personal greeting using the client's name or company name (if any is p…" at bounding box center [798, 491] width 712 height 406
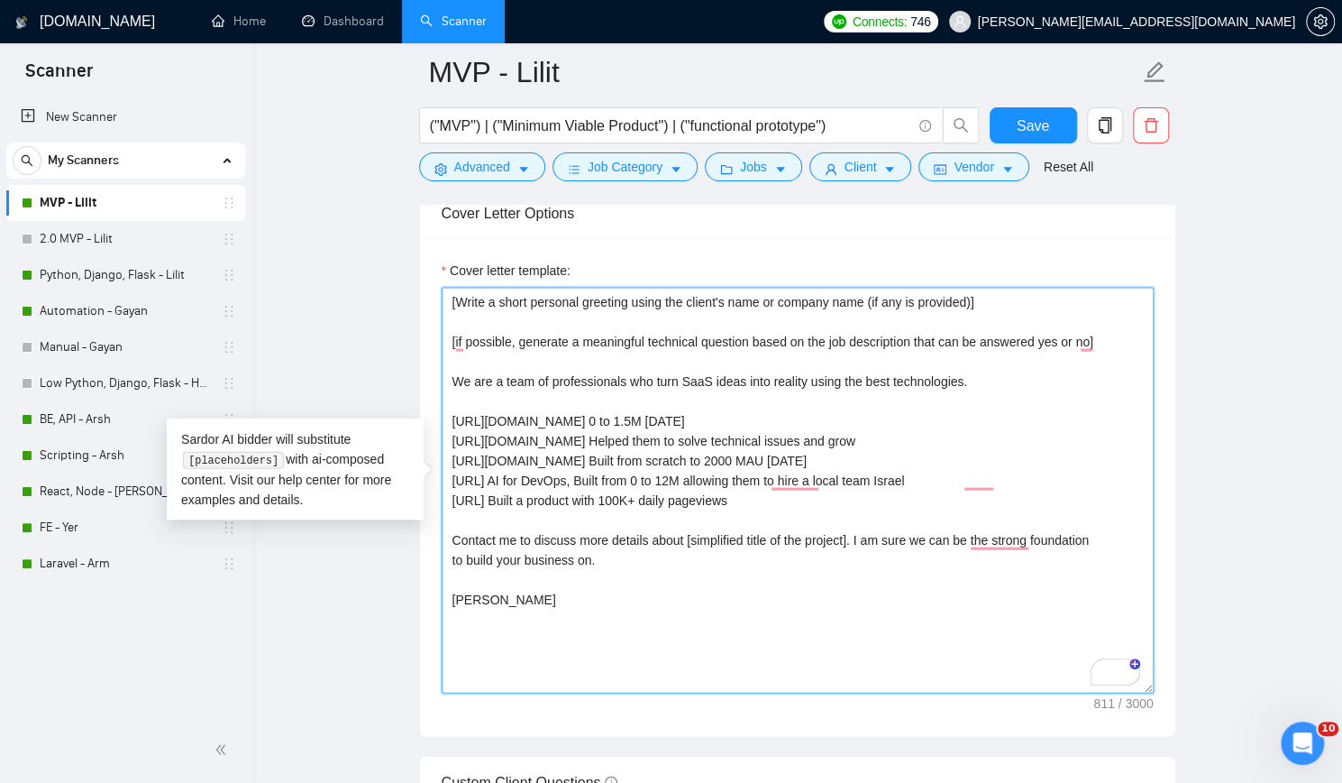
click at [636, 360] on textarea "[Write a short personal greeting using the client's name or company name (if an…" at bounding box center [798, 491] width 712 height 406
click at [961, 377] on textarea "[Write a short personal greeting using the client's name or company name (if an…" at bounding box center [798, 491] width 712 height 406
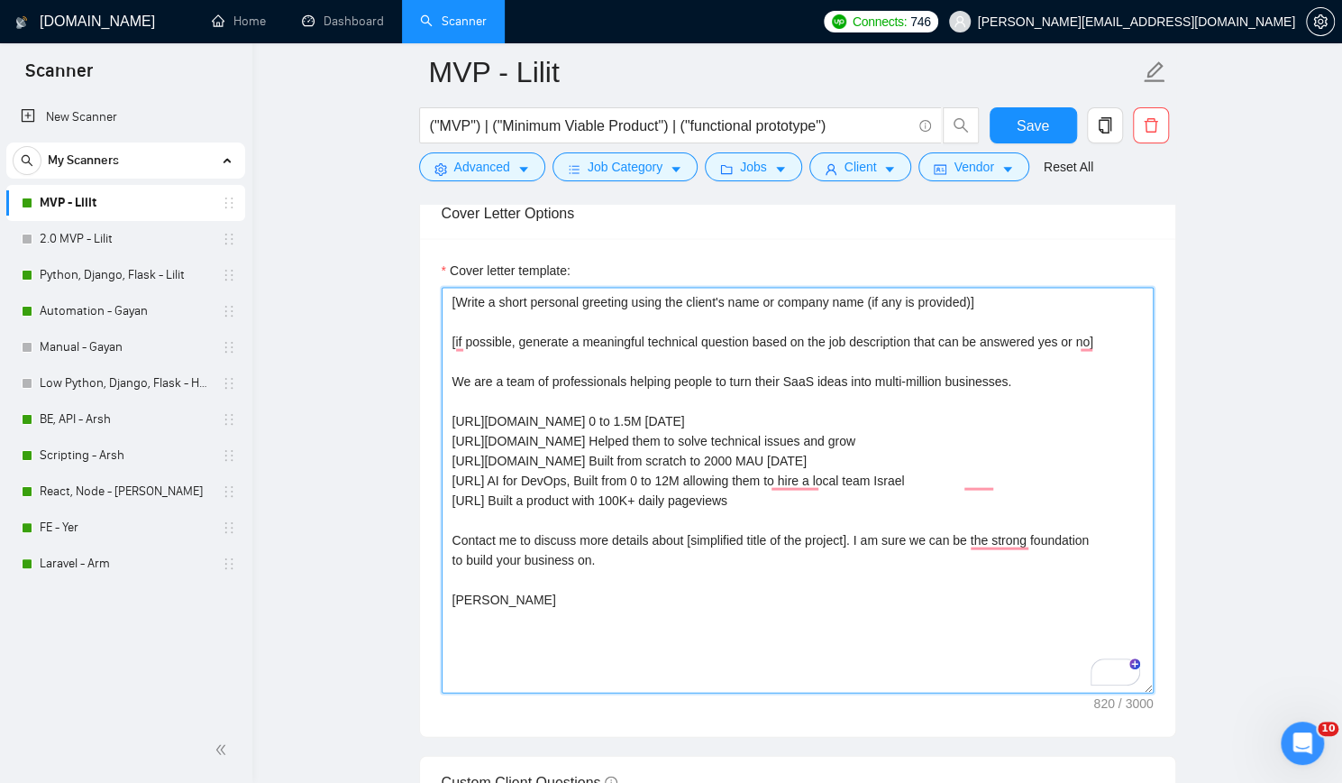
click at [1033, 377] on textarea "[Write a short personal greeting using the client's name or company name (if an…" at bounding box center [798, 491] width 712 height 406
click at [1043, 376] on textarea "[Write a short personal greeting using the client's name or company name (if an…" at bounding box center [798, 491] width 712 height 406
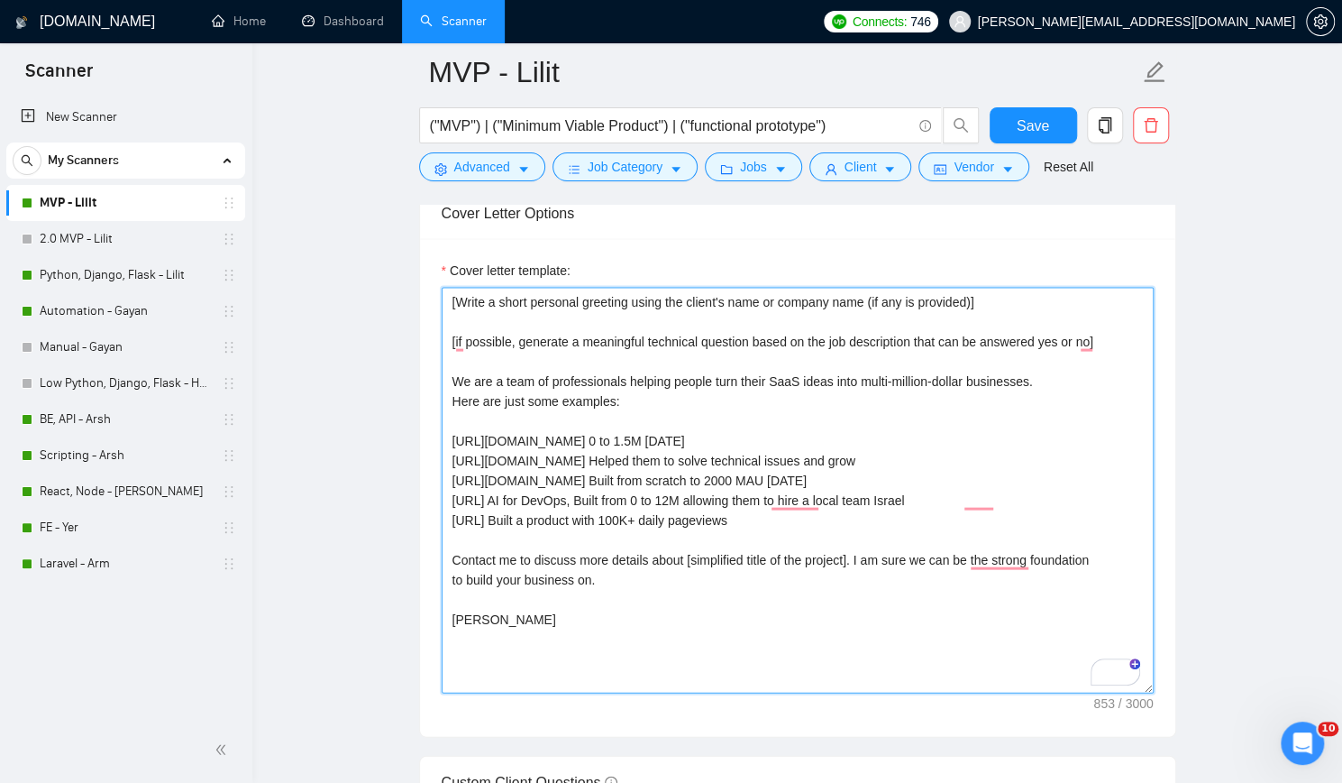
click at [760, 427] on textarea "[Write a short personal greeting using the client's name or company name (if an…" at bounding box center [798, 491] width 712 height 406
click at [1029, 369] on textarea "[Write a short personal greeting using the client's name or company name (if an…" at bounding box center [798, 491] width 712 height 406
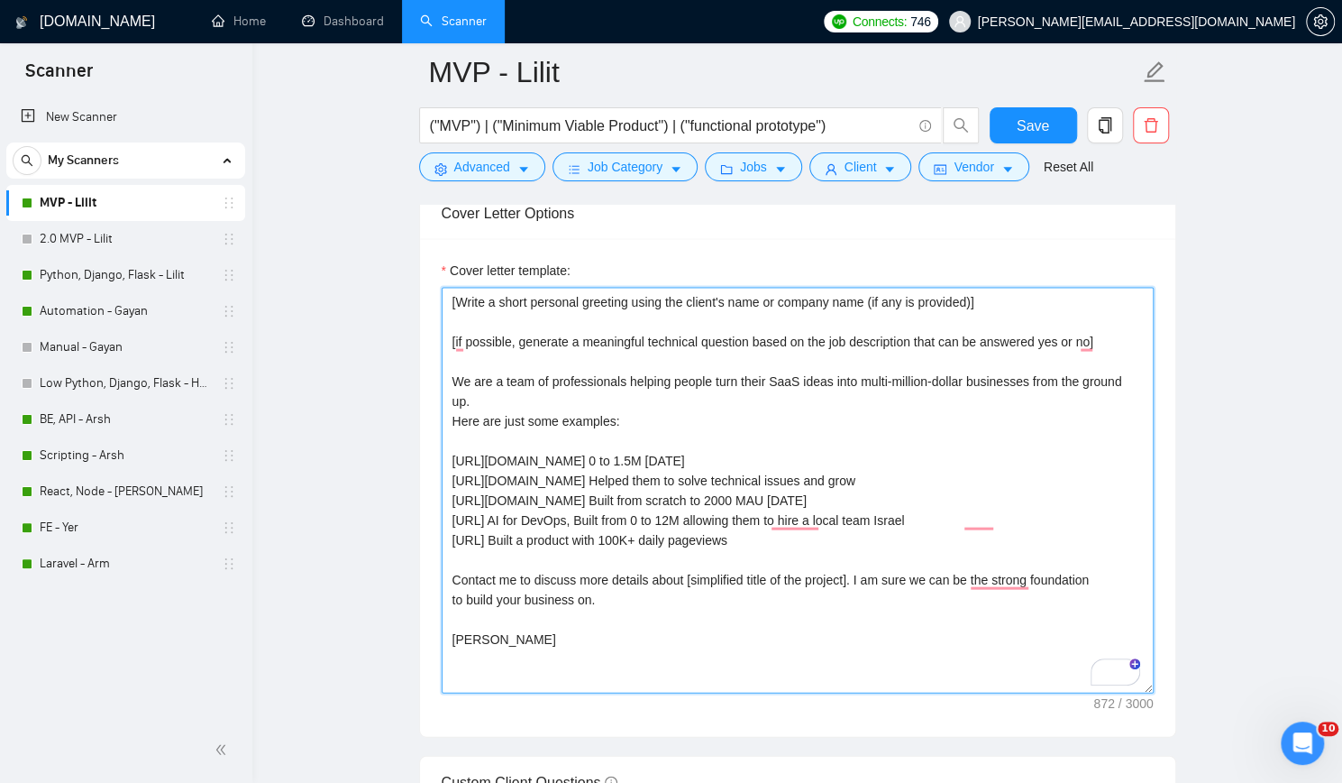
click at [720, 410] on textarea "[Write a short personal greeting using the client's name or company name (if an…" at bounding box center [798, 491] width 712 height 406
click at [527, 553] on textarea "[Write a short personal greeting using the client's name or company name (if an…" at bounding box center [798, 491] width 712 height 406
click at [559, 616] on textarea "[Write a short personal greeting using the client's name or company name (if an…" at bounding box center [798, 491] width 712 height 406
click at [481, 649] on textarea "[Write a short personal greeting using the client's name or company name (if an…" at bounding box center [798, 491] width 712 height 406
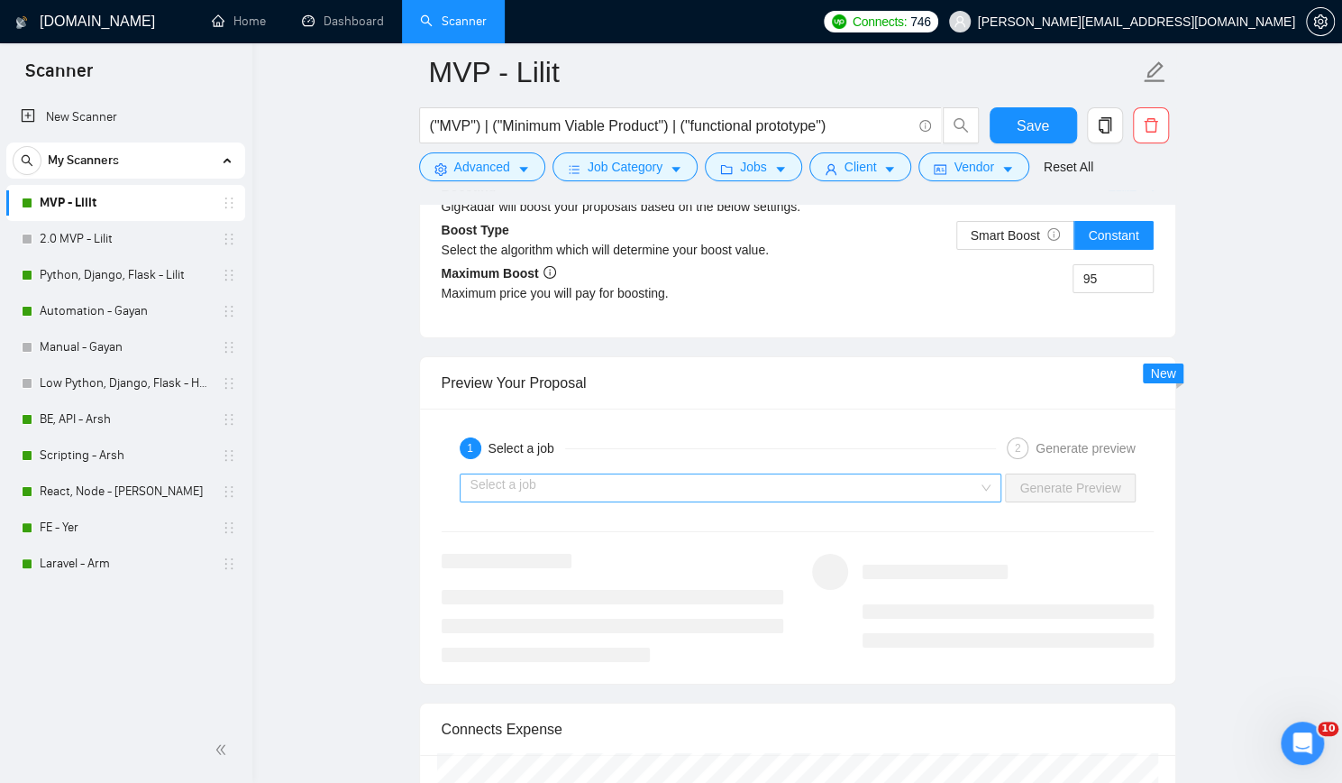
scroll to position [3426, 0]
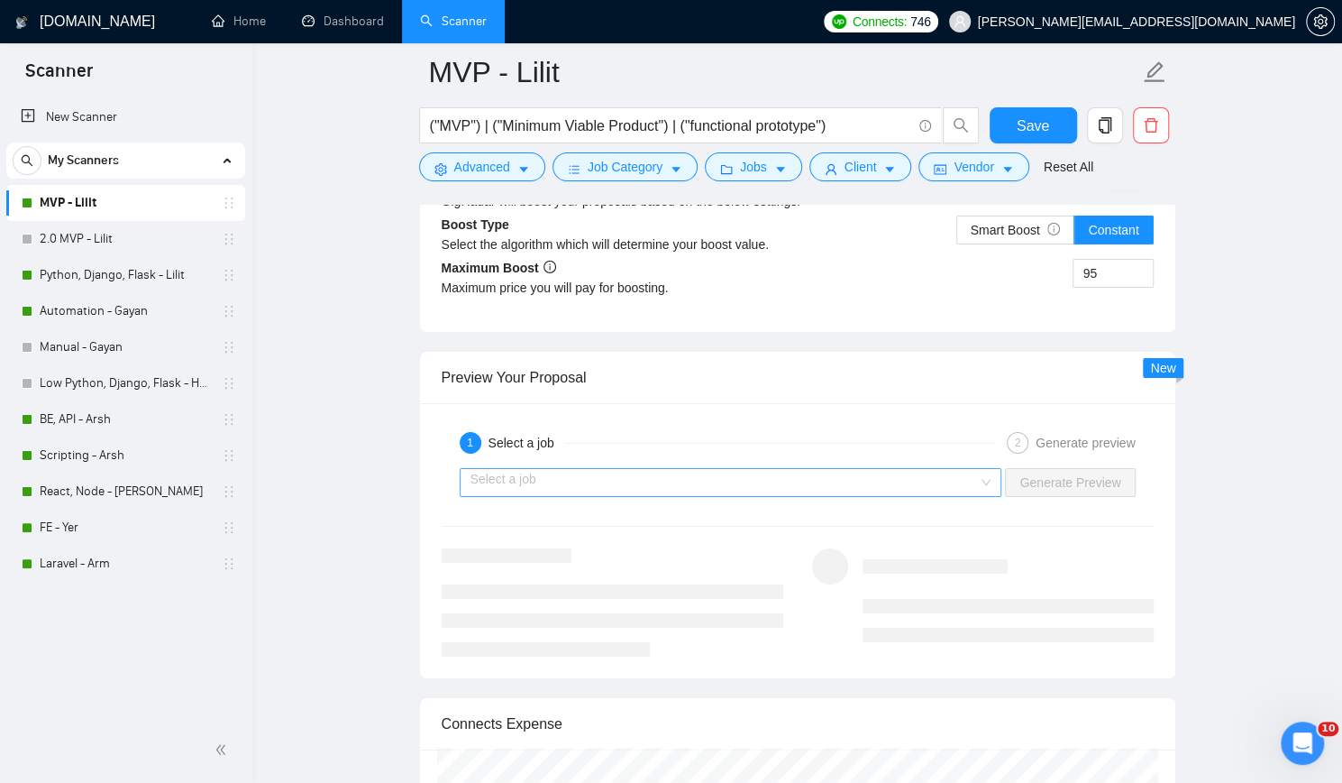
type textarea "[Write a short personal greeting using the client's name or company name (if an…"
click at [886, 477] on input "search" at bounding box center [725, 482] width 508 height 27
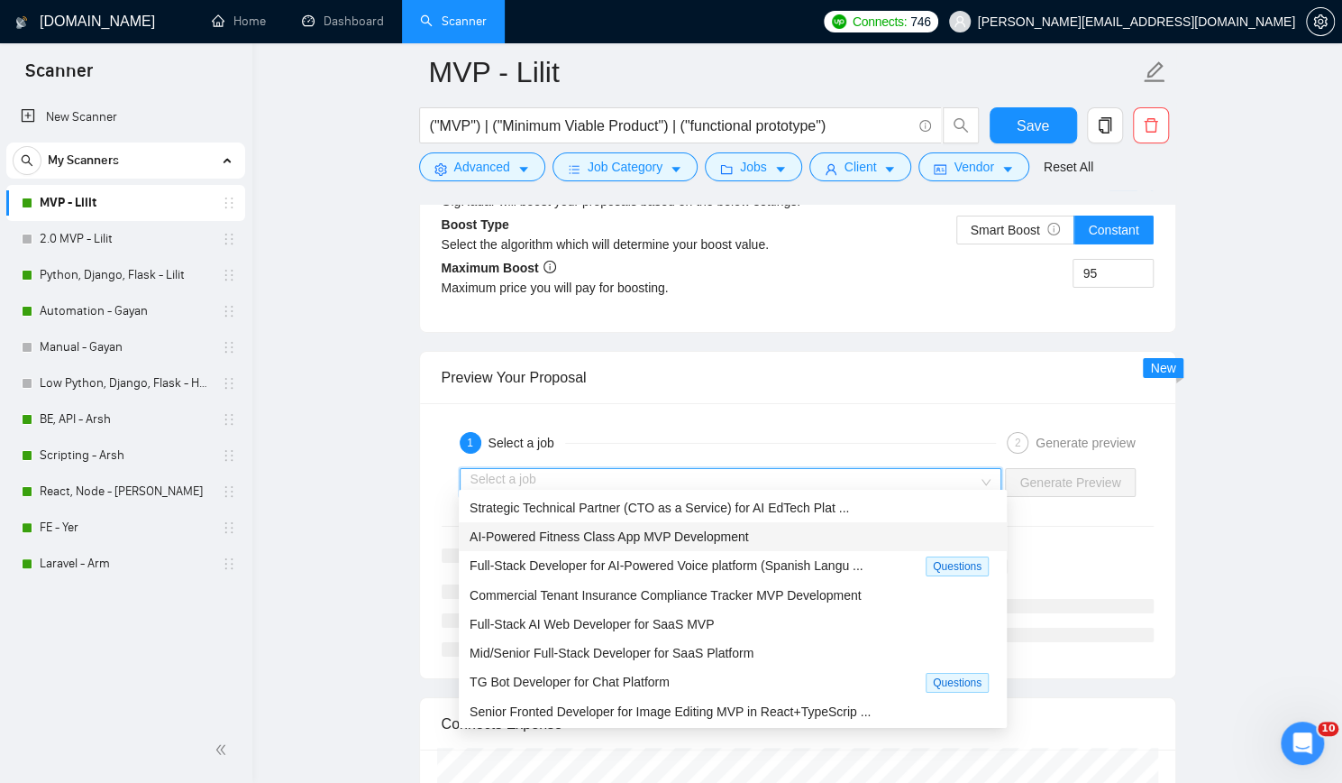
click at [722, 538] on span "AI-Powered Fitness Class App MVP Development" at bounding box center [609, 536] width 279 height 14
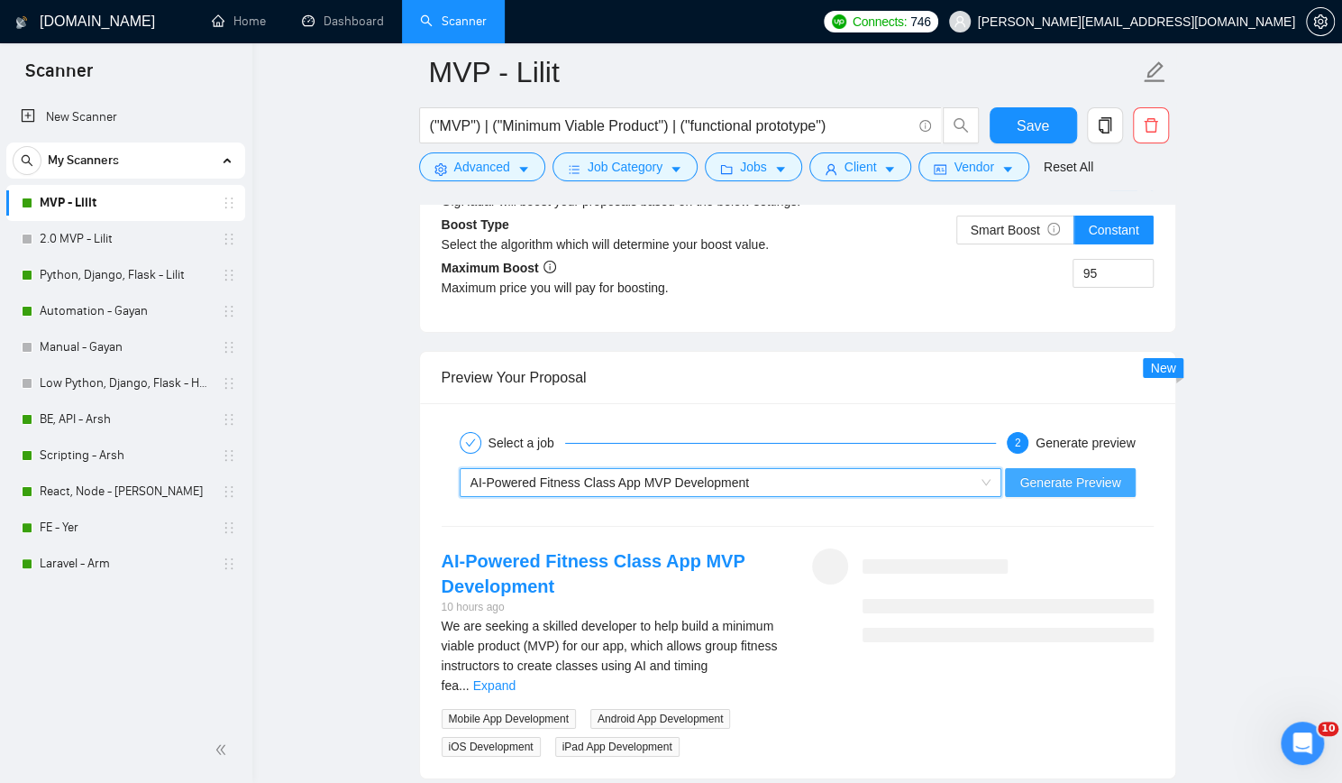
click at [1077, 472] on span "Generate Preview" at bounding box center [1070, 482] width 101 height 20
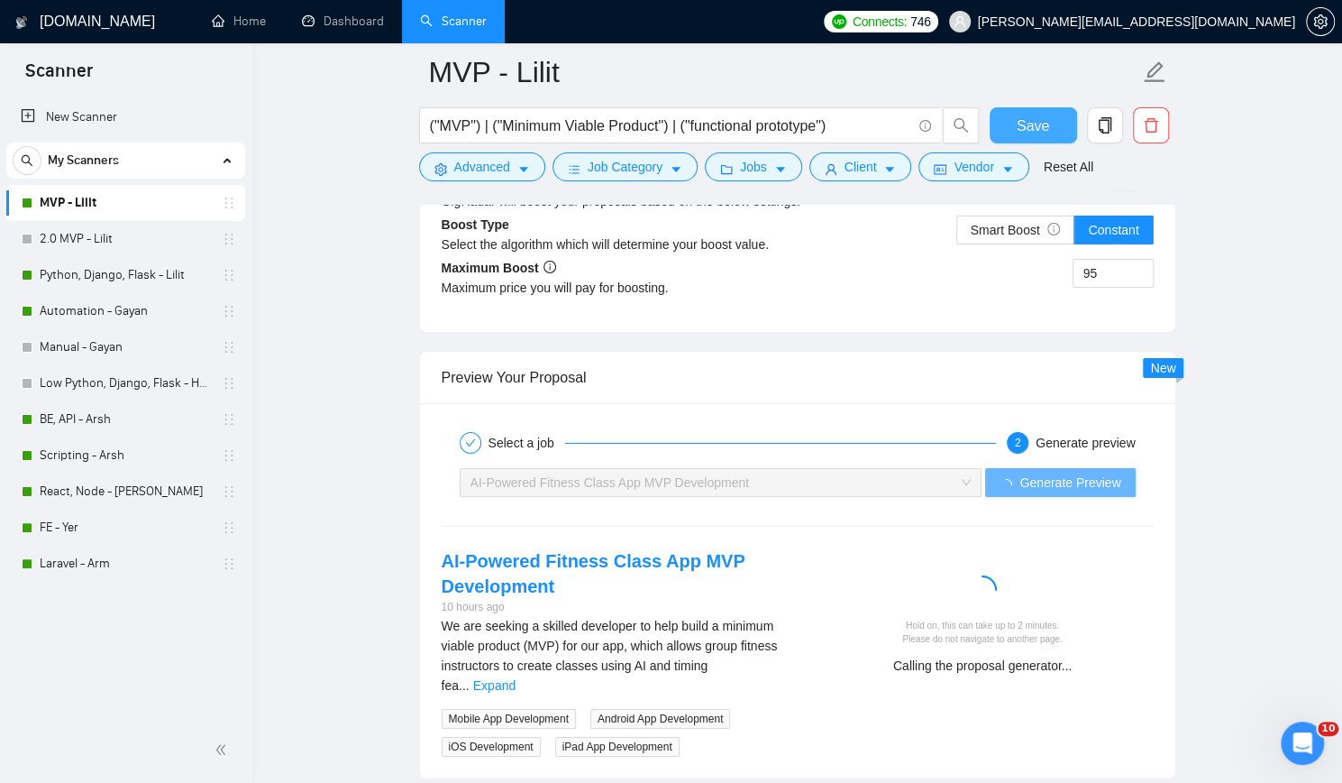
click at [1016, 133] on button "Save" at bounding box center [1033, 125] width 87 height 36
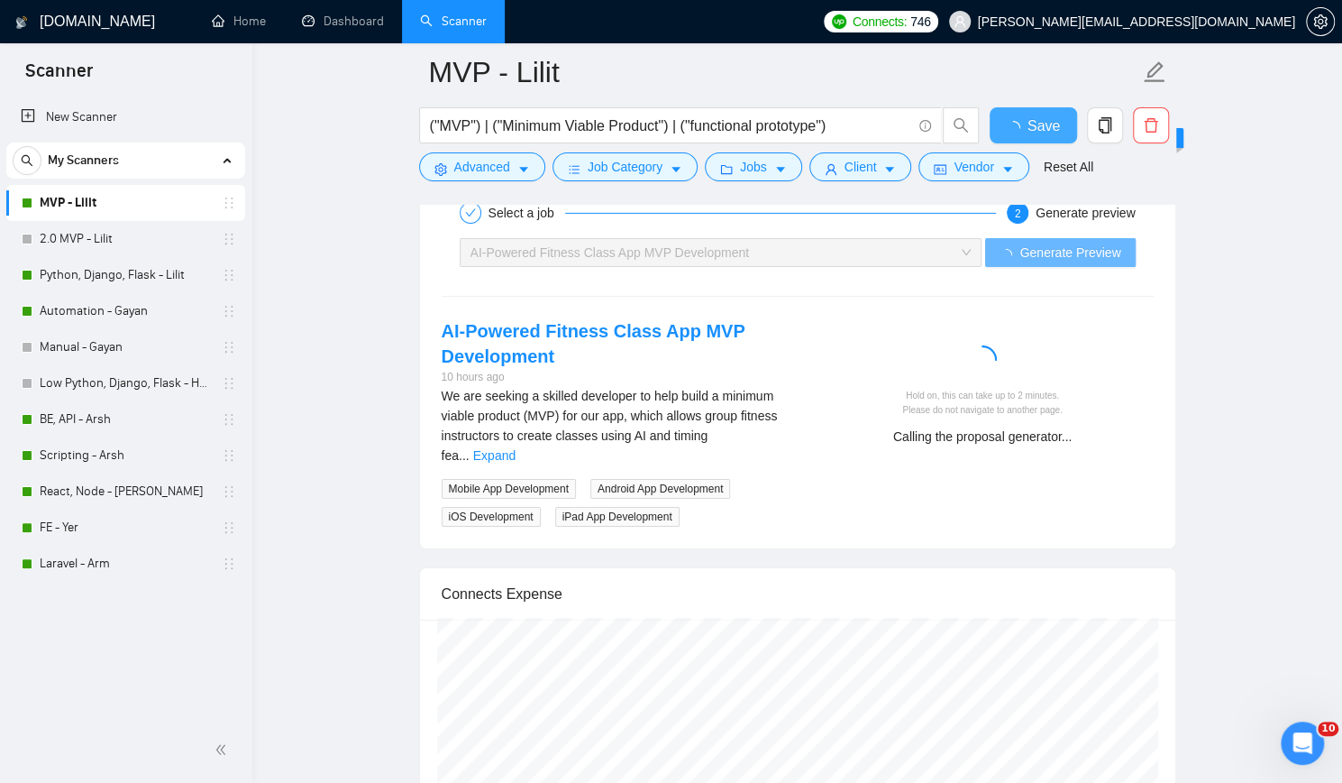
checkbox input "true"
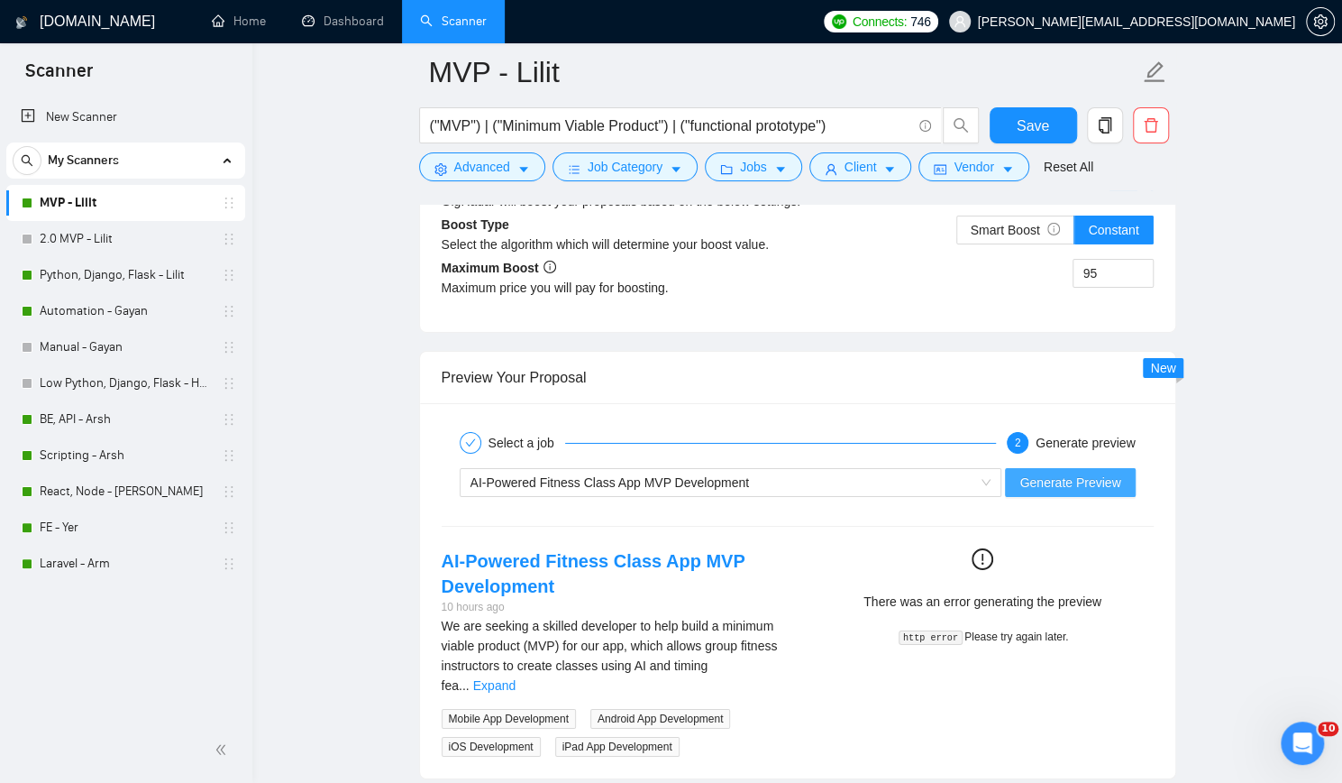
click at [1066, 472] on span "Generate Preview" at bounding box center [1070, 482] width 101 height 20
click at [1053, 473] on span "Generate Preview" at bounding box center [1070, 482] width 101 height 20
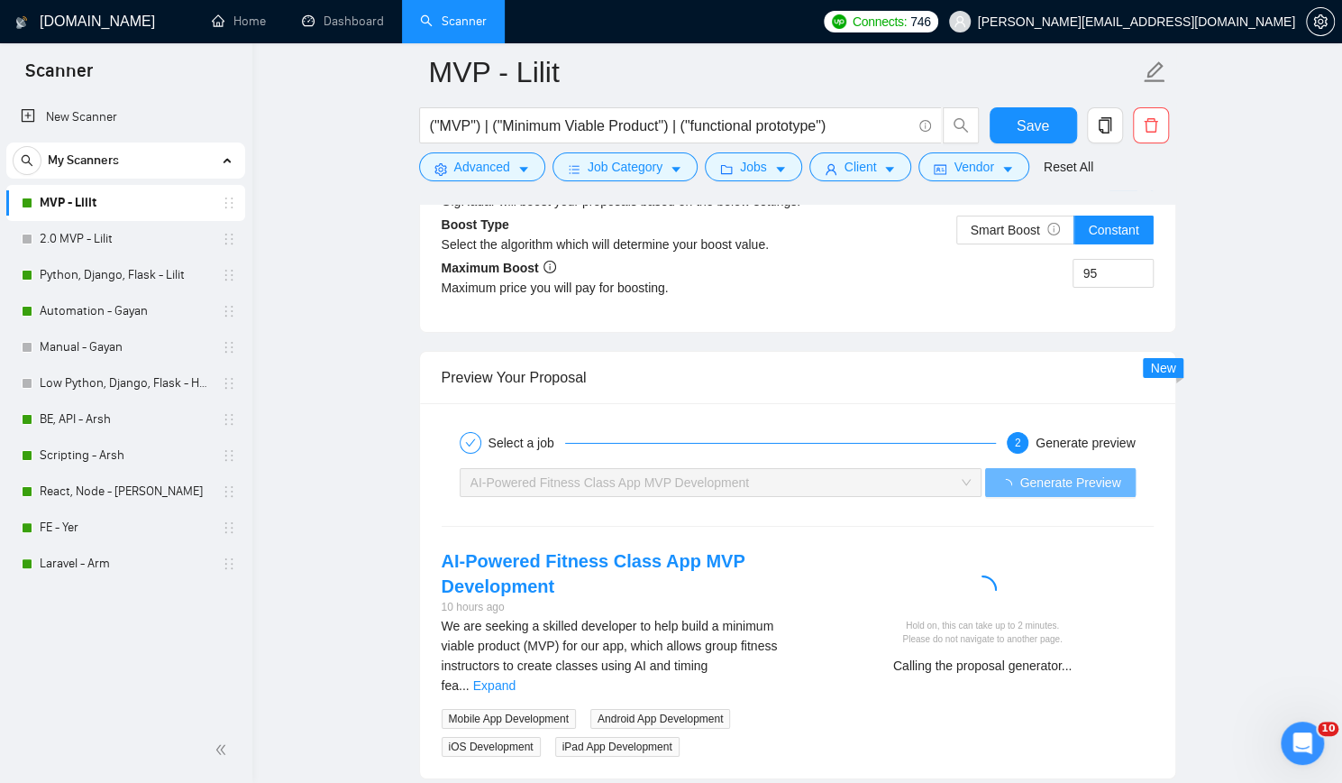
click at [178, 624] on div "New Scanner My Scanners MVP - Lilit 2.0 MVP - Lilit Python, Django, Flask - Lil…" at bounding box center [126, 406] width 252 height 621
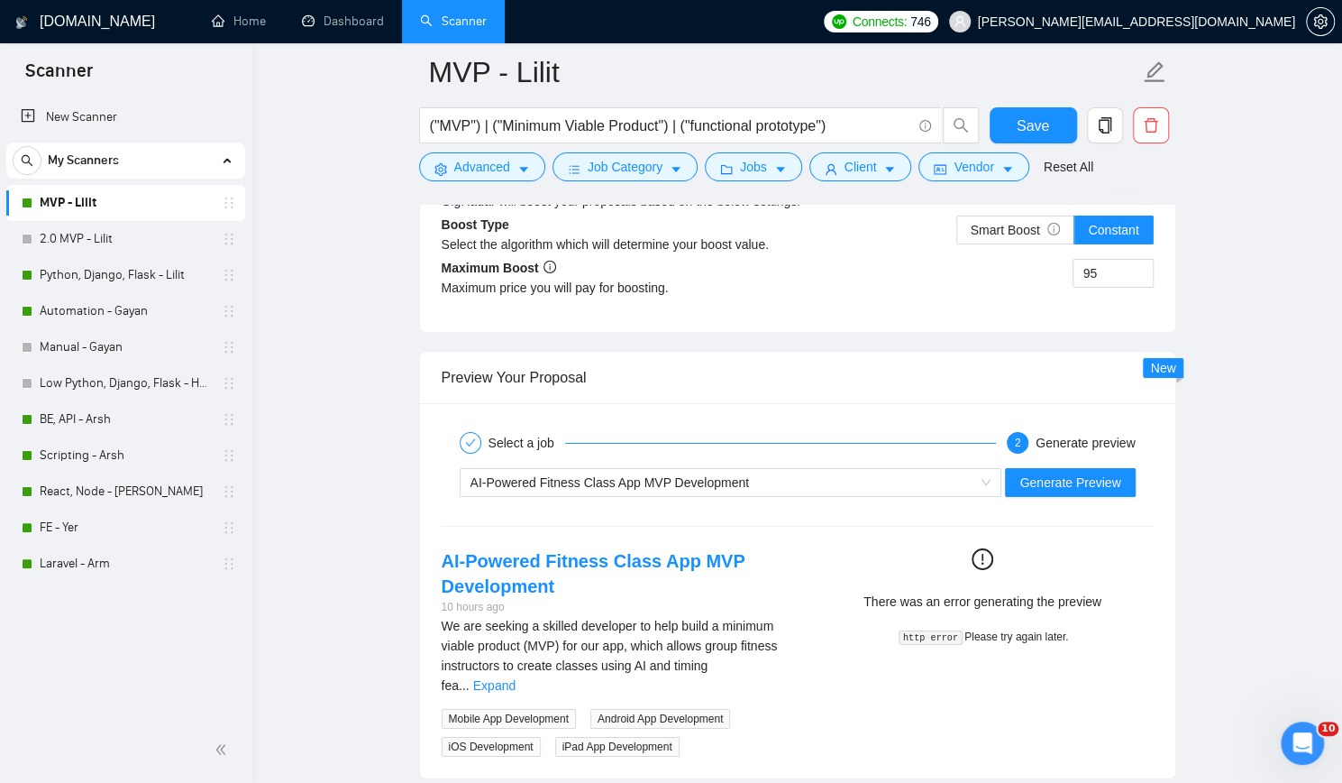
click at [171, 661] on div "New Scanner My Scanners MVP - Lilit 2.0 MVP - Lilit Python, Django, Flask - Lil…" at bounding box center [126, 406] width 252 height 621
click at [1015, 122] on button "Save" at bounding box center [1033, 125] width 87 height 36
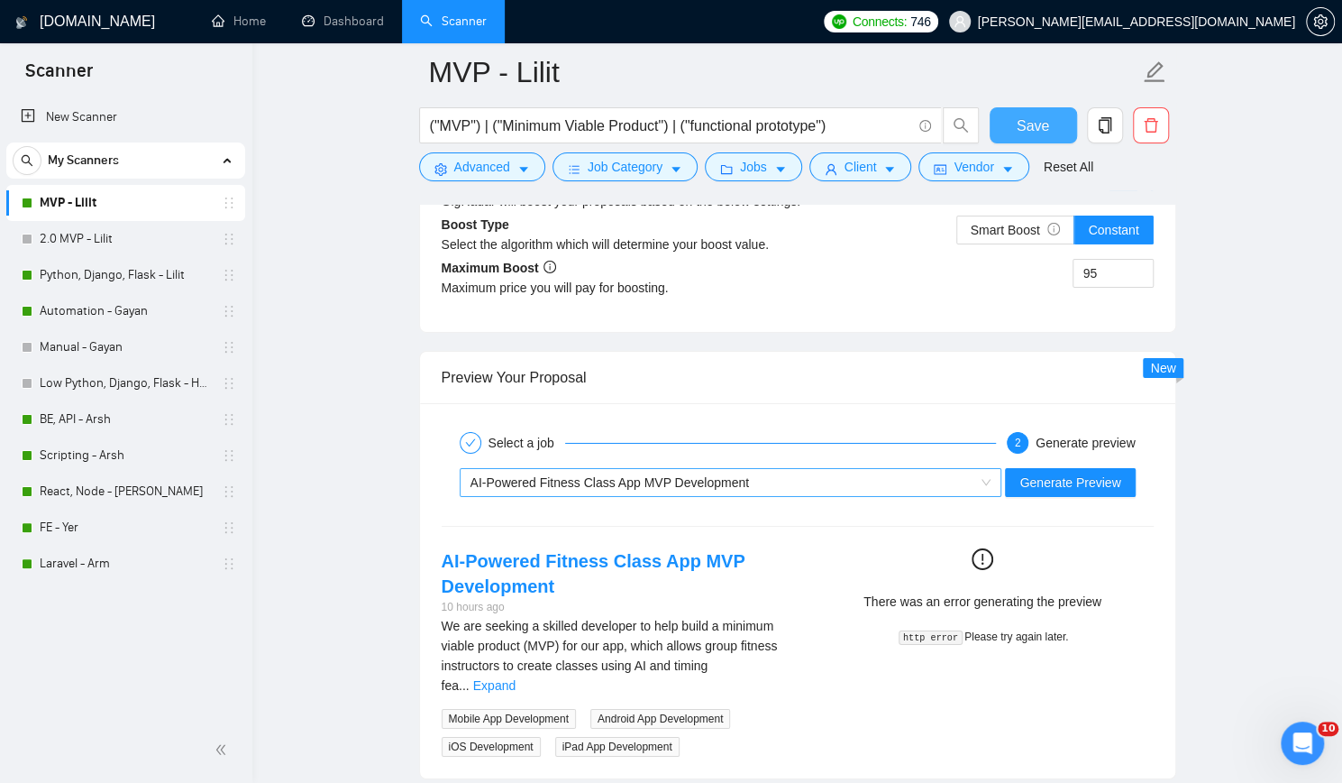
click at [747, 477] on div "AI-Powered Fitness Class App MVP Development" at bounding box center [723, 482] width 505 height 27
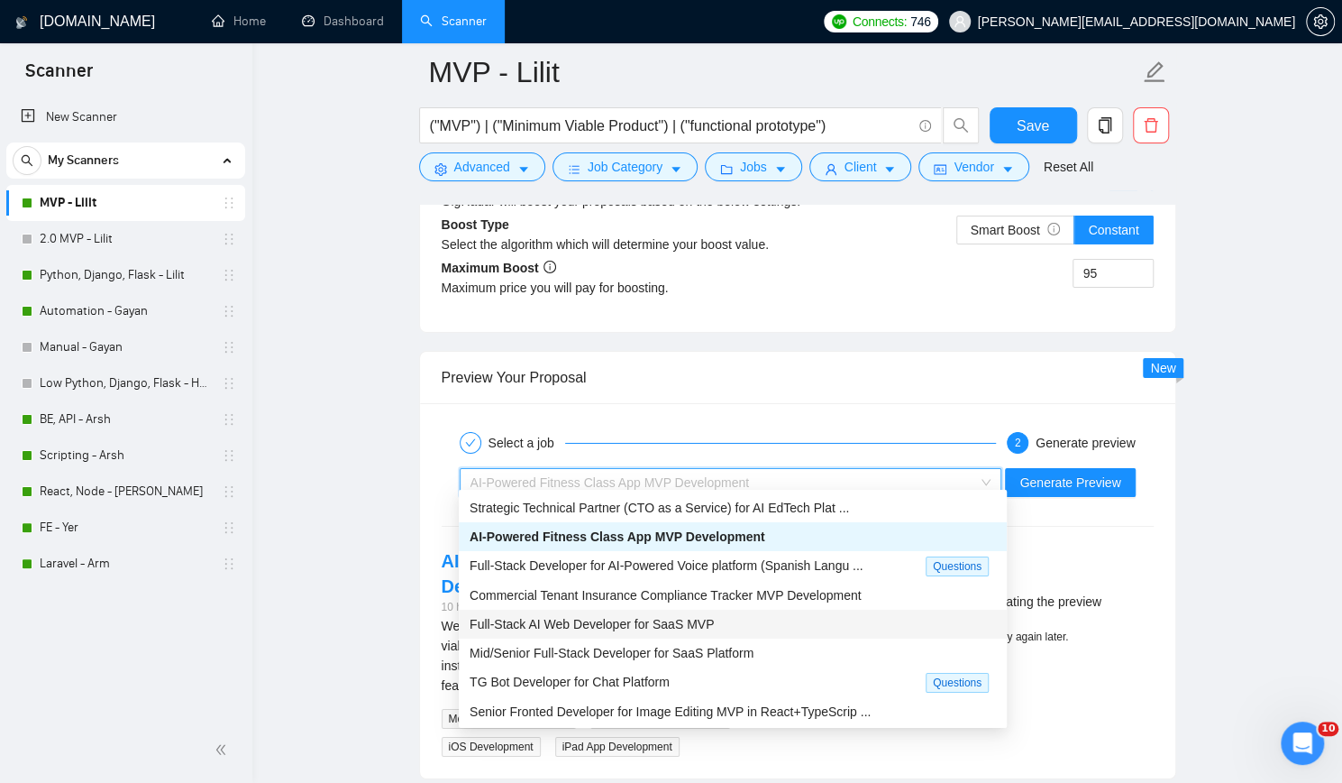
click at [722, 621] on div "Full-Stack AI Web Developer for SaaS MVP" at bounding box center [733, 624] width 527 height 20
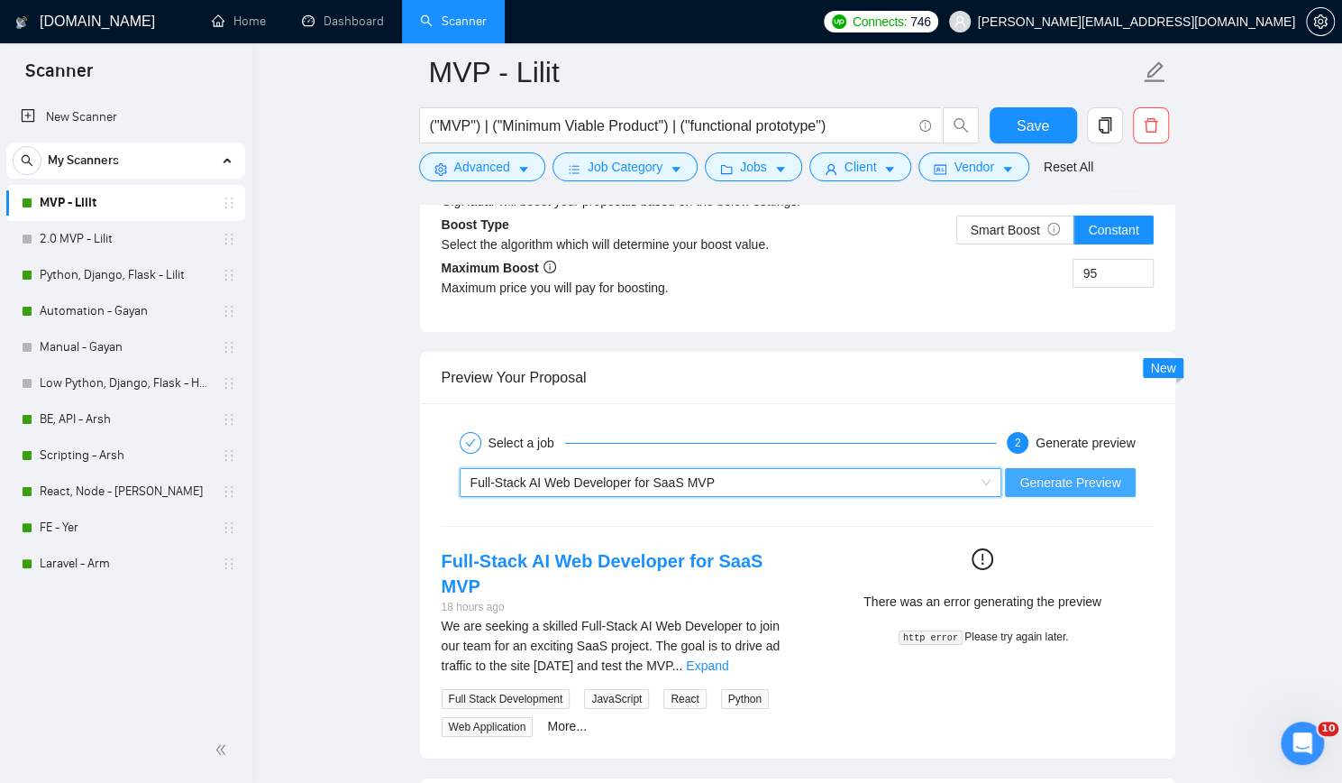
click at [1084, 477] on span "Generate Preview" at bounding box center [1070, 482] width 101 height 20
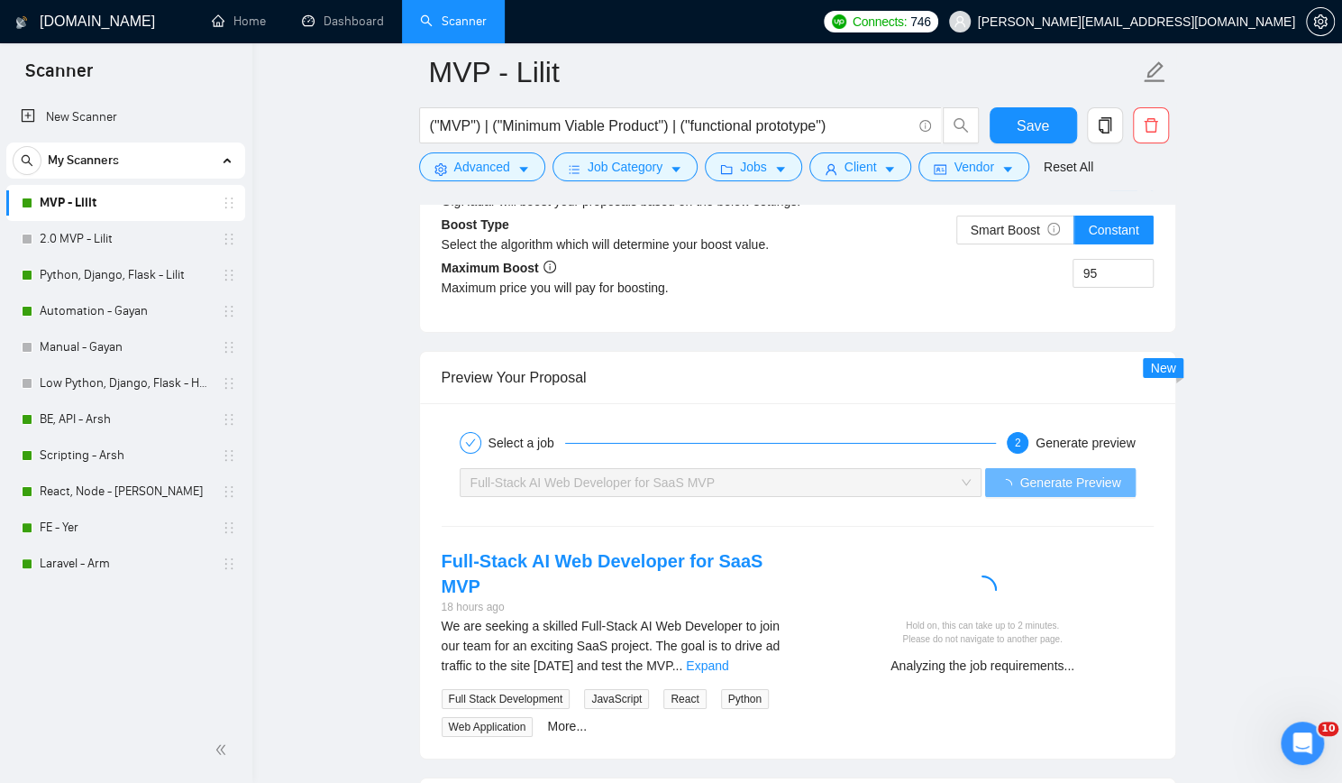
click at [184, 628] on div "New Scanner My Scanners MVP - Lilit 2.0 MVP - Lilit Python, Django, Flask - Lil…" at bounding box center [126, 406] width 252 height 621
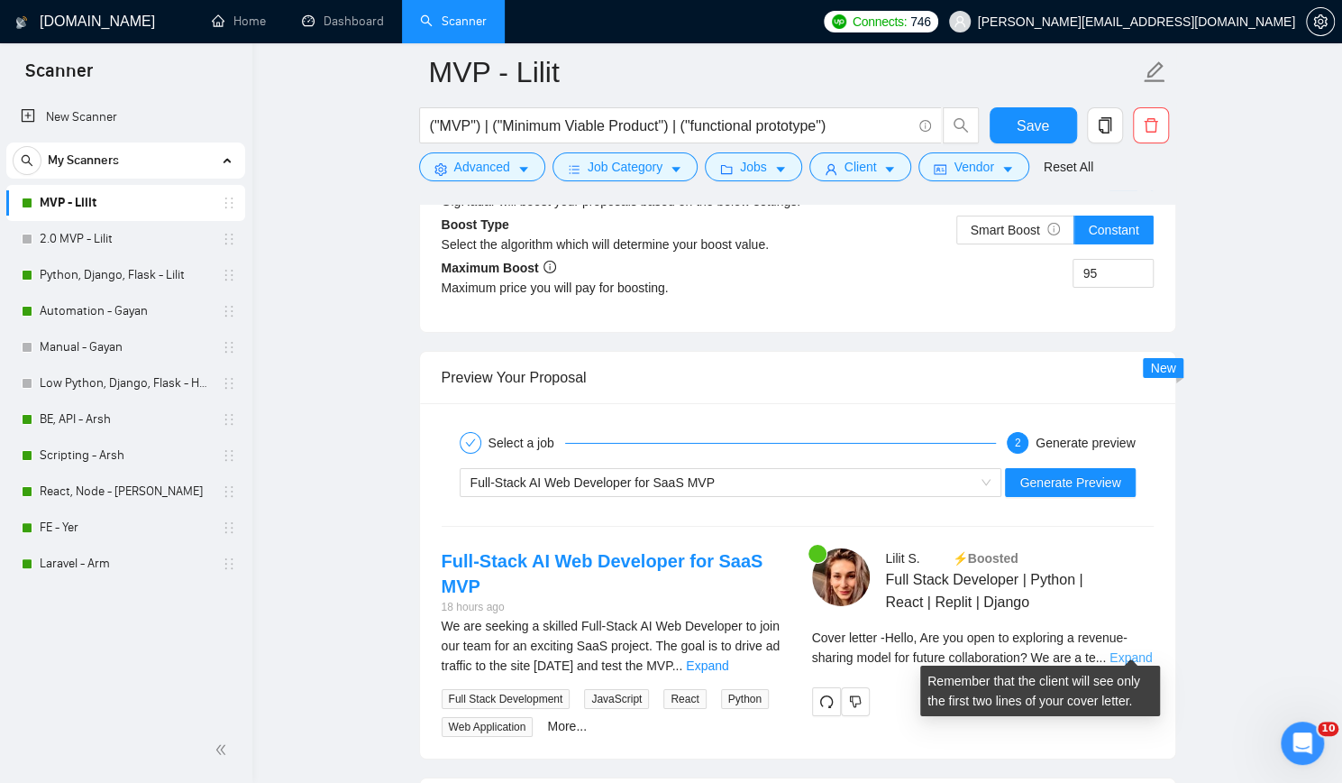
click at [1138, 650] on link "Expand" at bounding box center [1131, 657] width 42 height 14
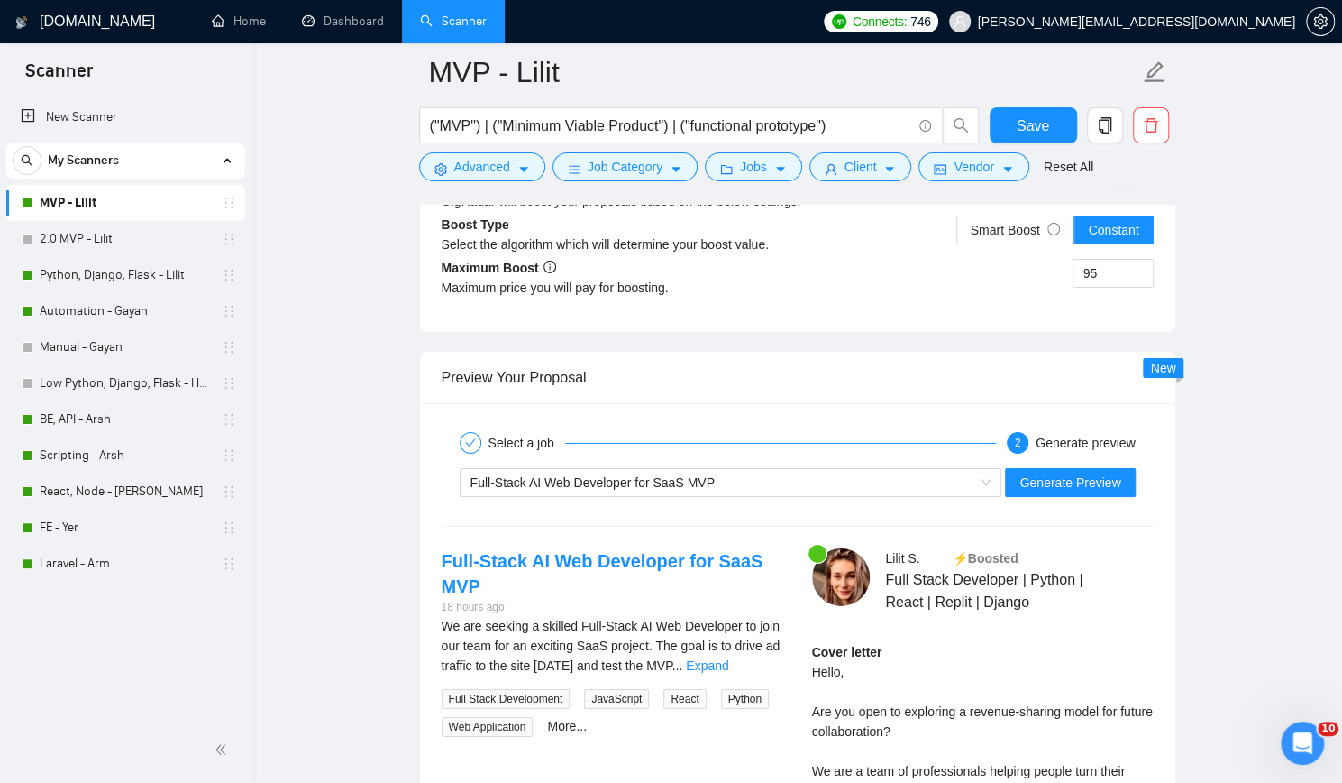
scroll to position [3516, 0]
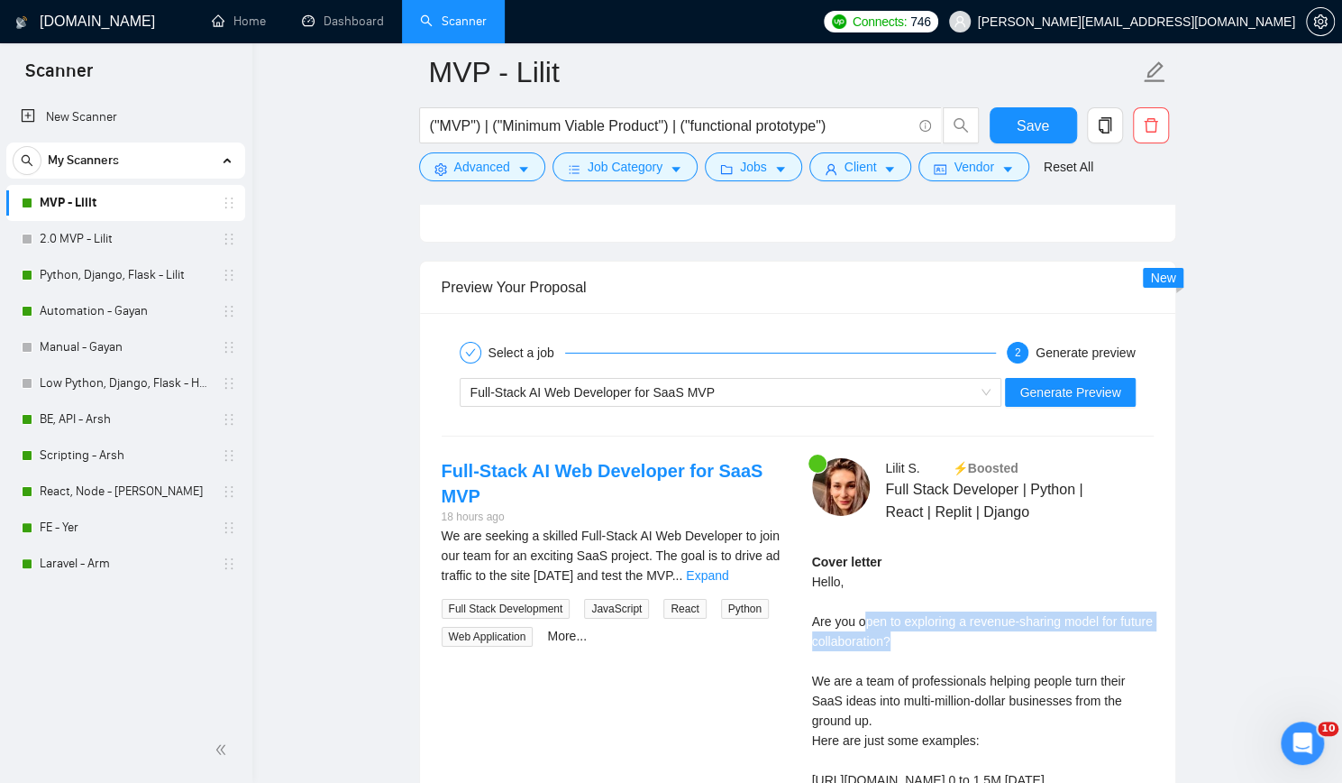
drag, startPoint x: 867, startPoint y: 609, endPoint x: 1001, endPoint y: 640, distance: 137.1
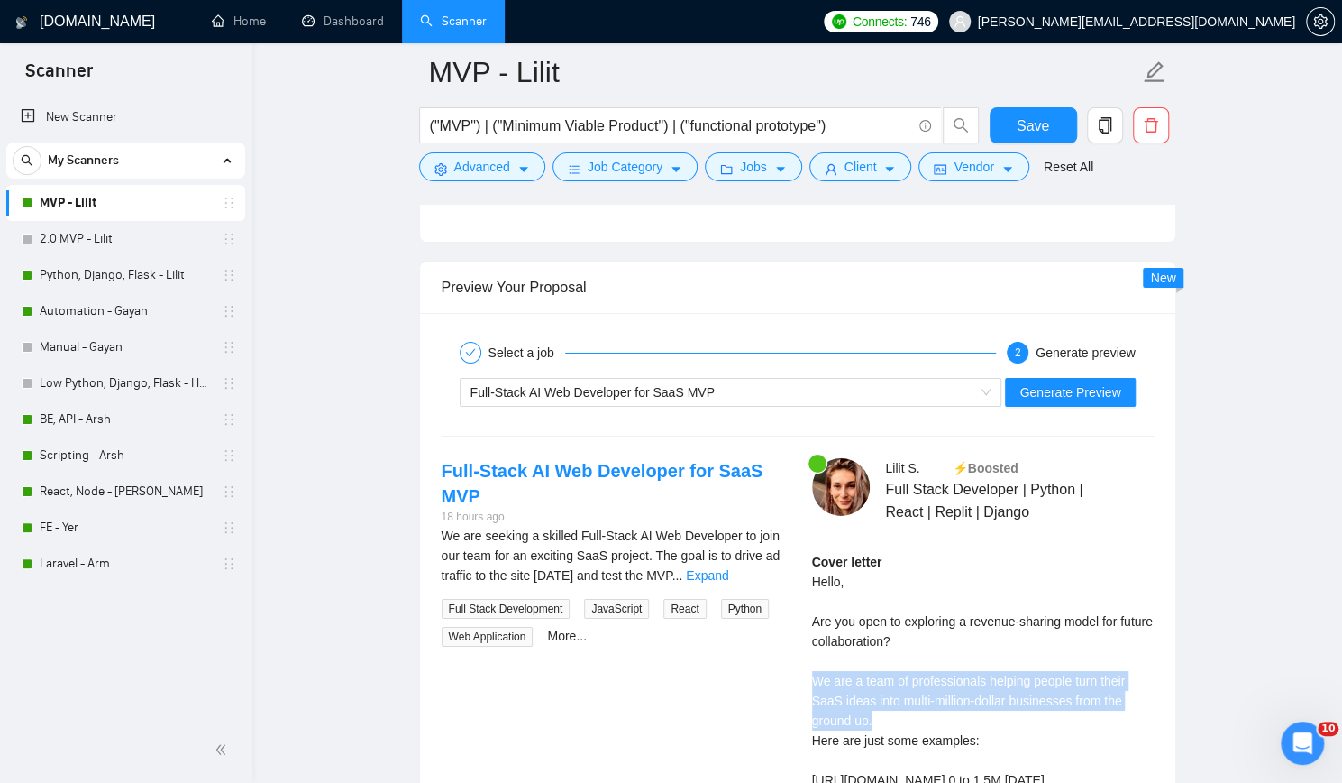
drag, startPoint x: 817, startPoint y: 666, endPoint x: 1051, endPoint y: 715, distance: 239.4
drag, startPoint x: 826, startPoint y: 668, endPoint x: 948, endPoint y: 718, distance: 132.3
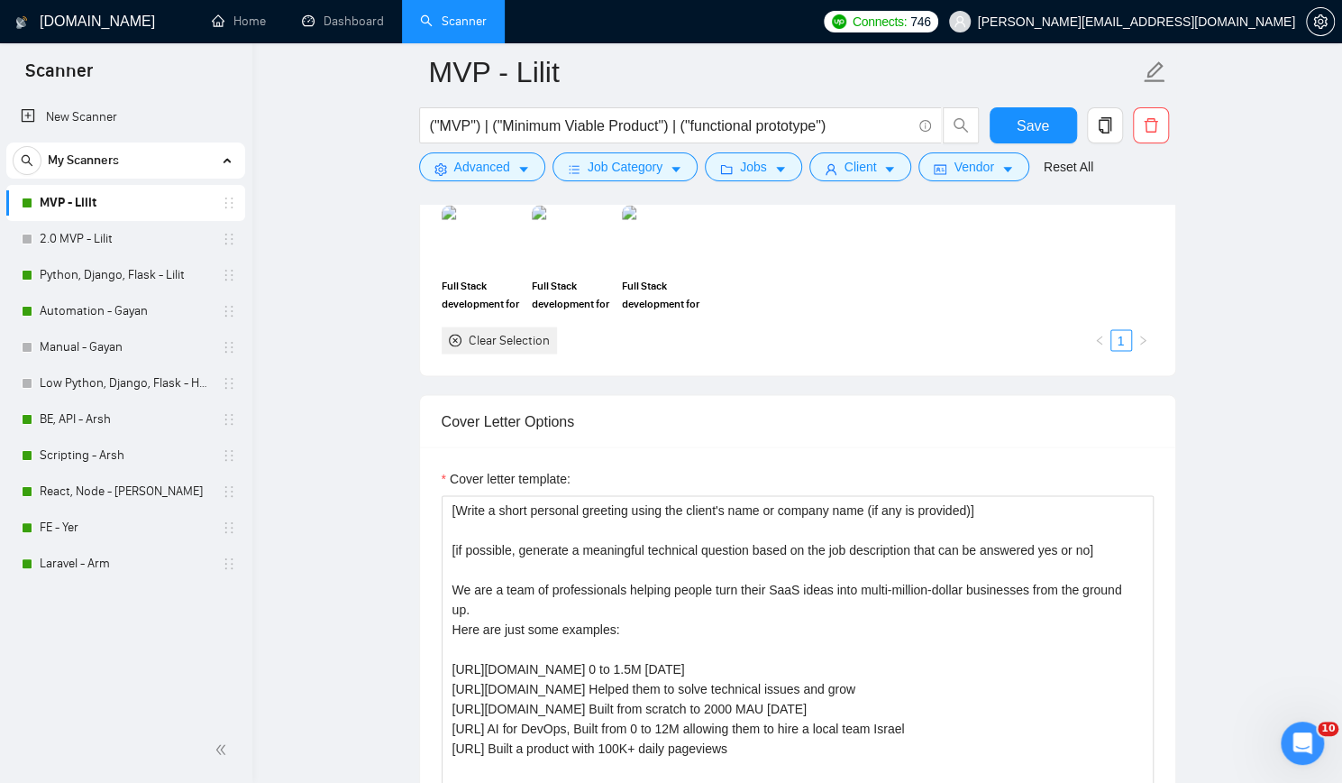
scroll to position [1893, 0]
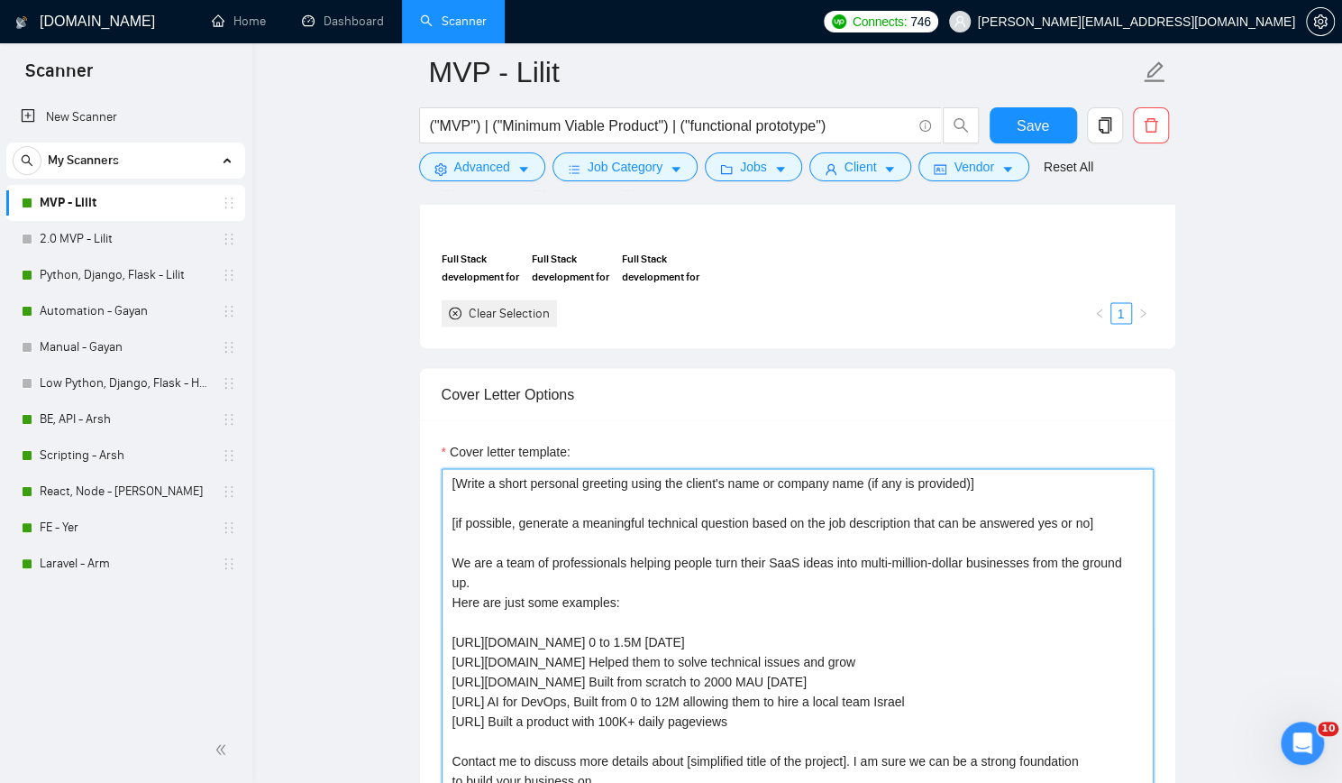
click at [646, 536] on textarea "[Write a short personal greeting using the client's name or company name (if an…" at bounding box center [798, 671] width 712 height 406
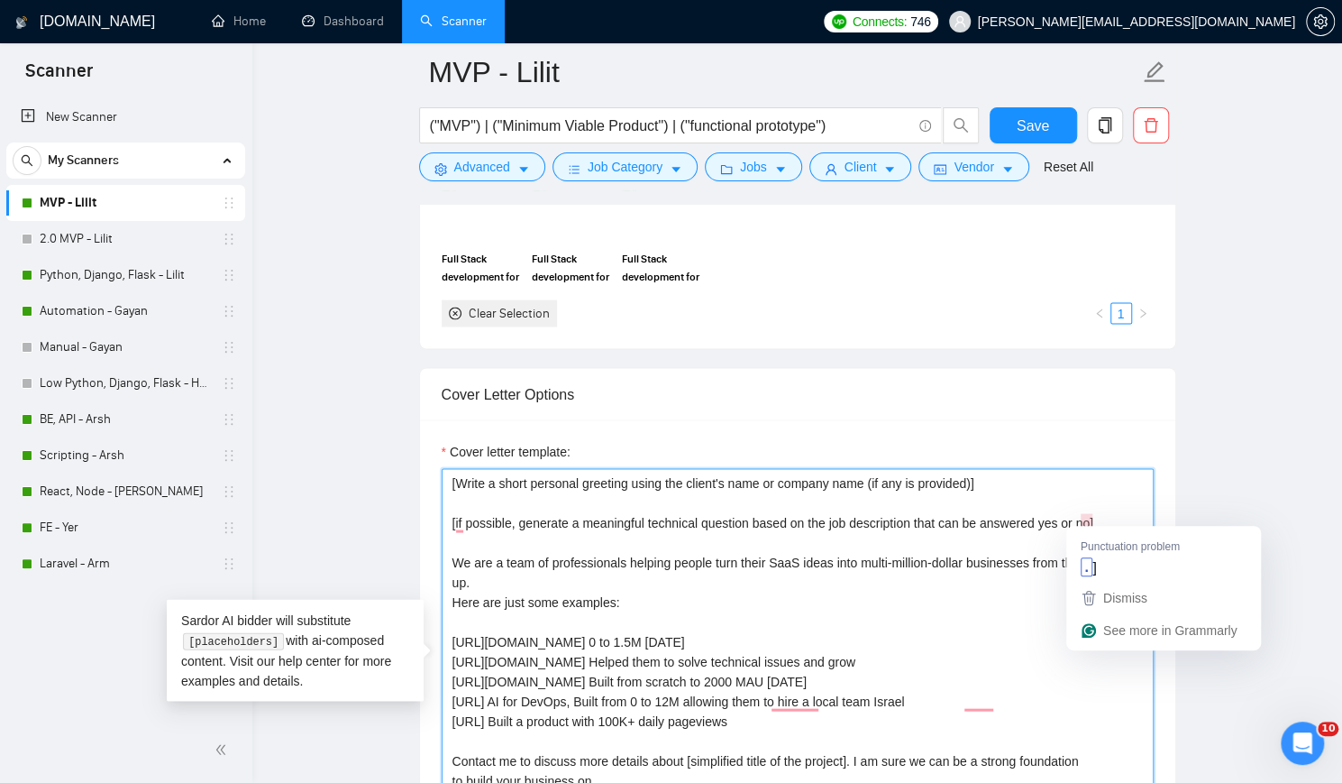
click at [1087, 516] on textarea "[Write a short personal greeting using the client's name or company name (if an…" at bounding box center [798, 671] width 712 height 406
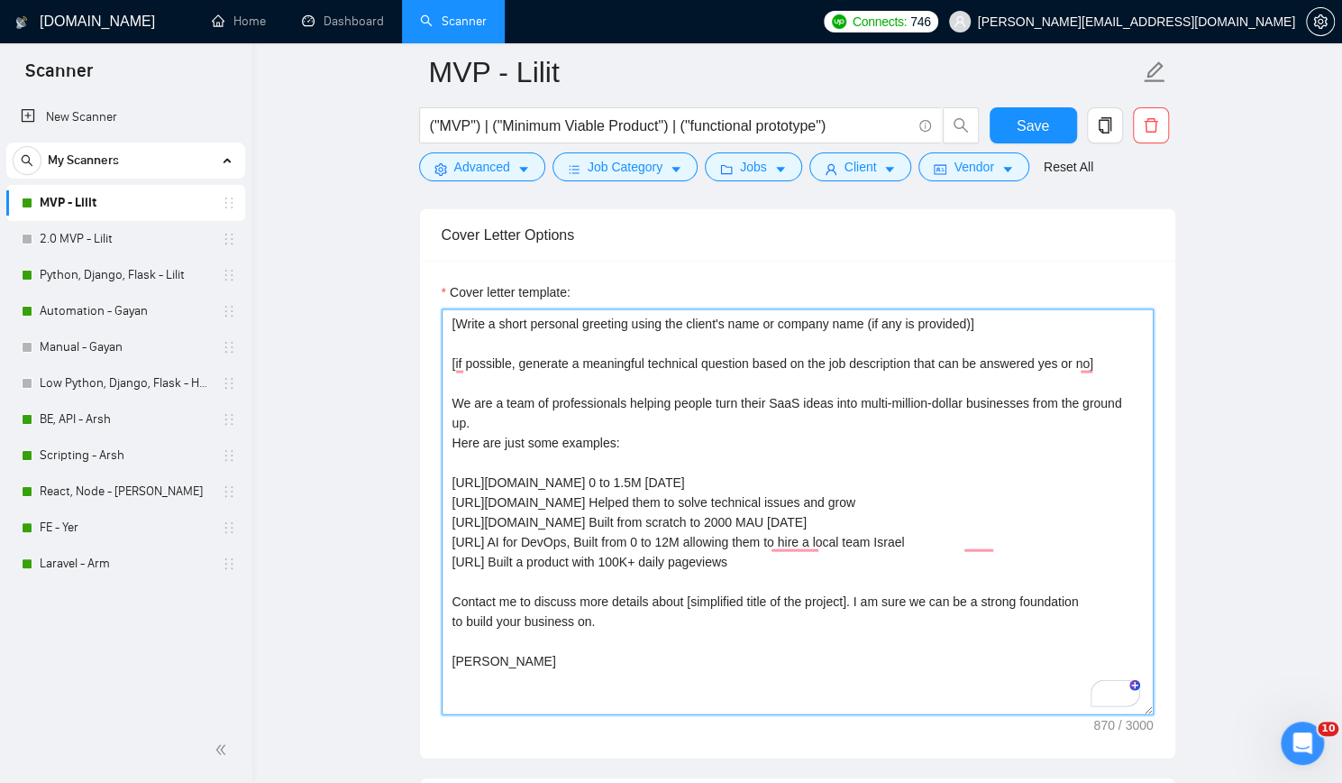
scroll to position [1983, 0]
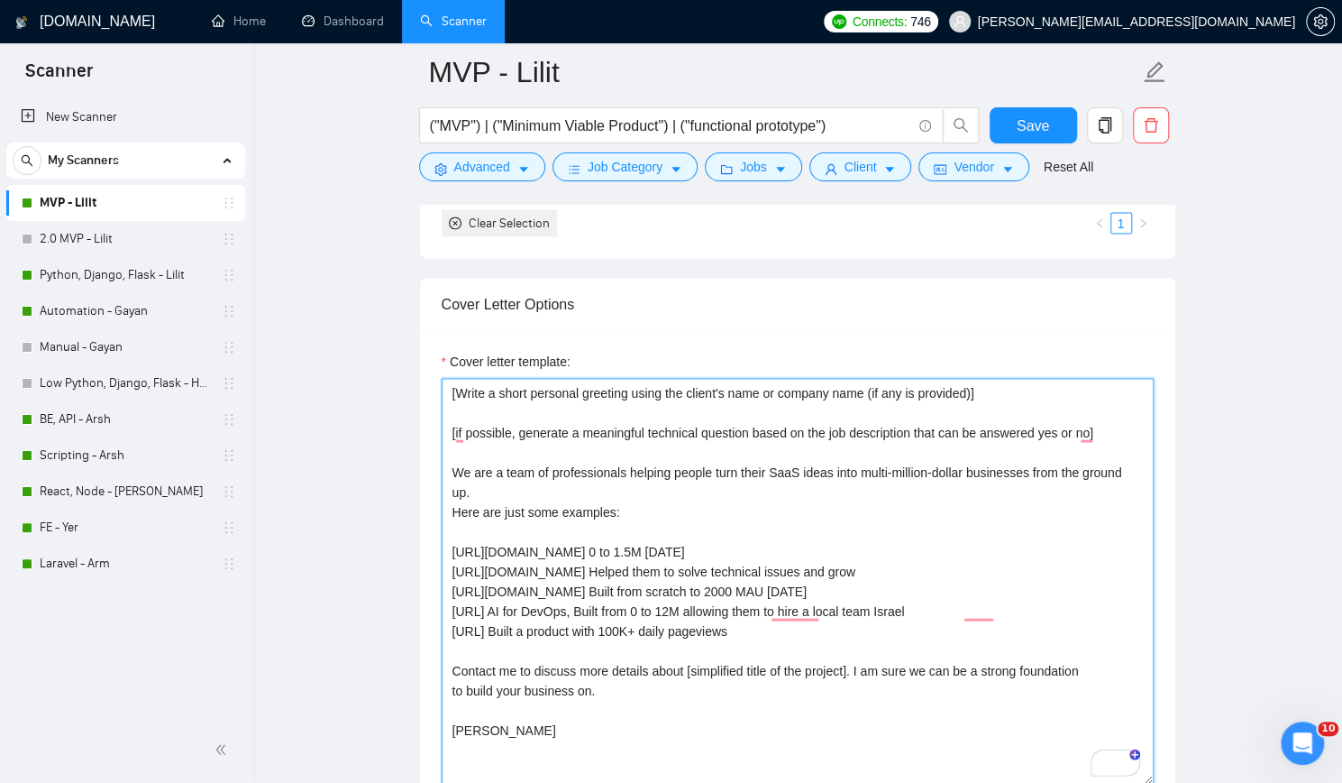
click at [643, 426] on textarea "[Write a short personal greeting using the client's name or company name (if an…" at bounding box center [798, 581] width 712 height 406
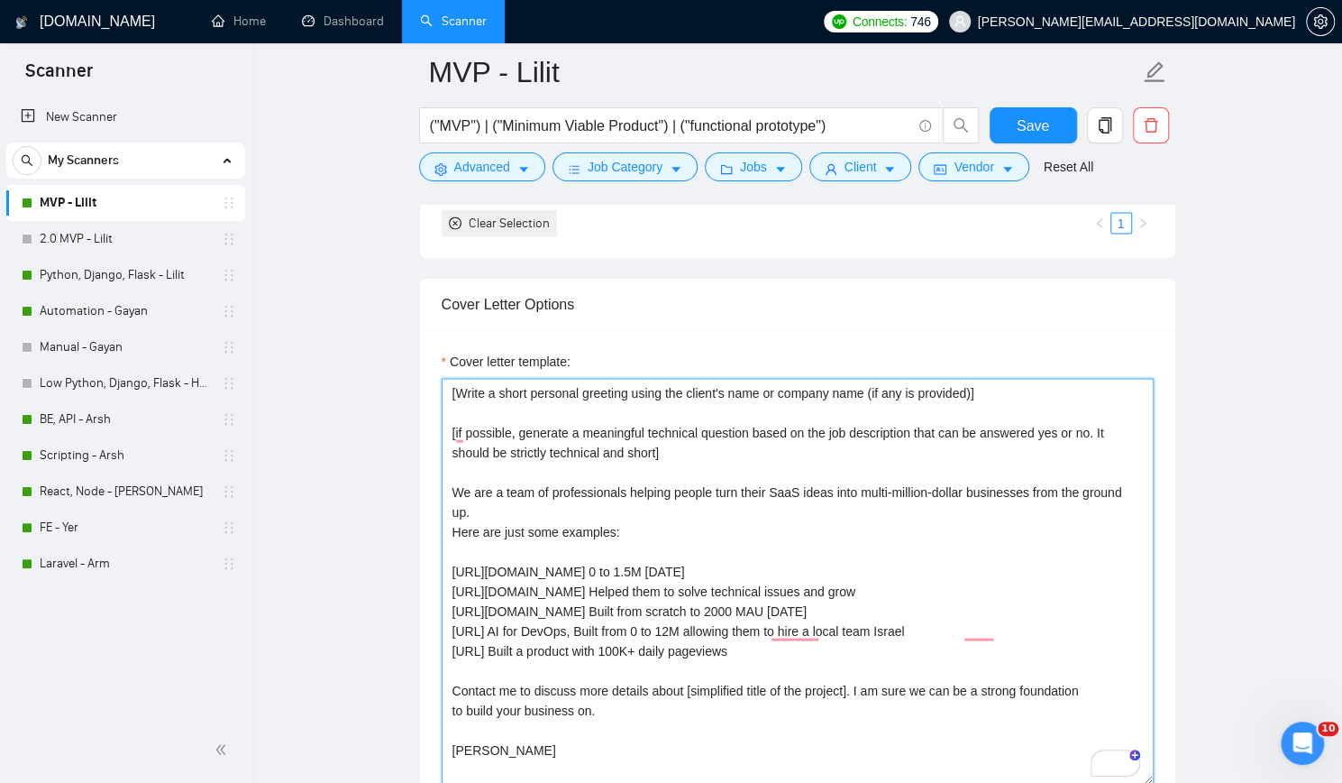
click at [783, 452] on textarea "[Write a short personal greeting using the client's name or company name (if an…" at bounding box center [798, 581] width 712 height 406
type textarea "[Write a short personal greeting using the client's name or company name (if an…"
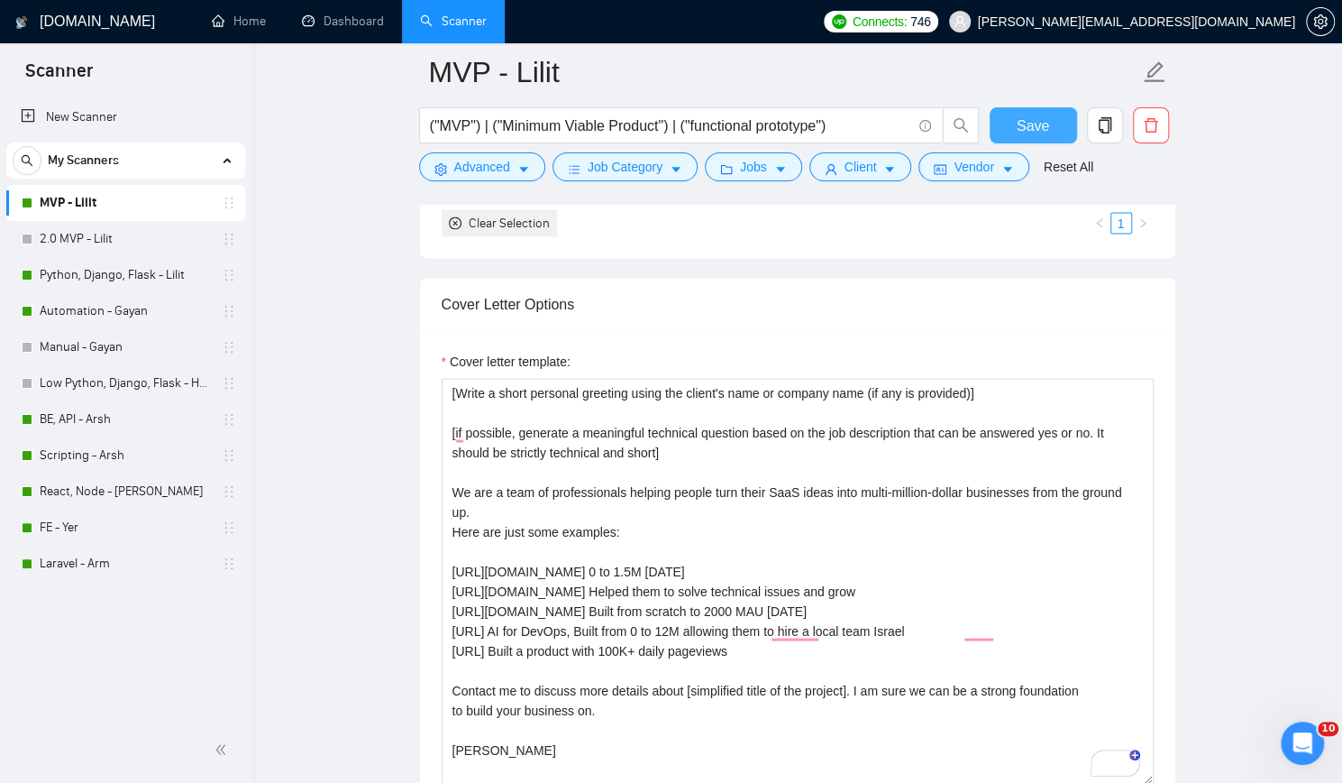
click at [1032, 126] on span "Save" at bounding box center [1033, 126] width 32 height 23
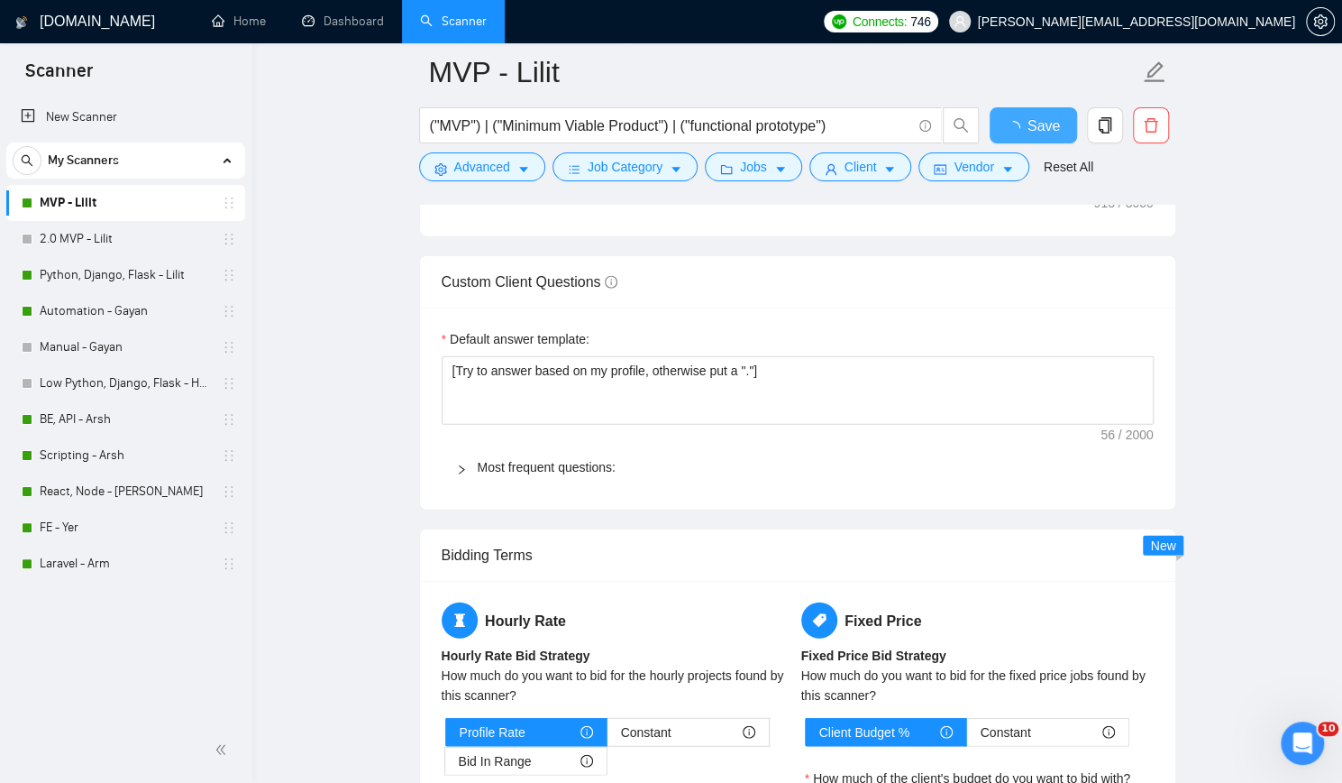
checkbox input "true"
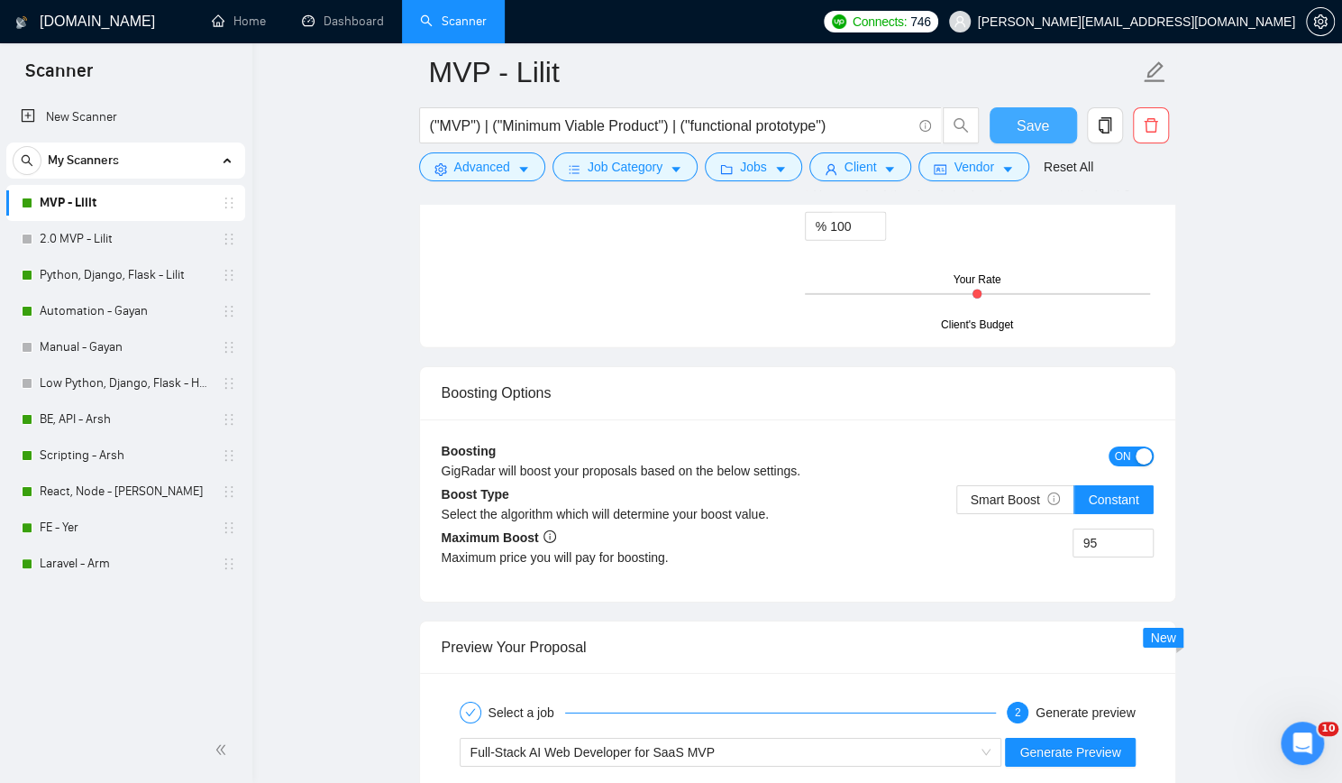
scroll to position [3516, 0]
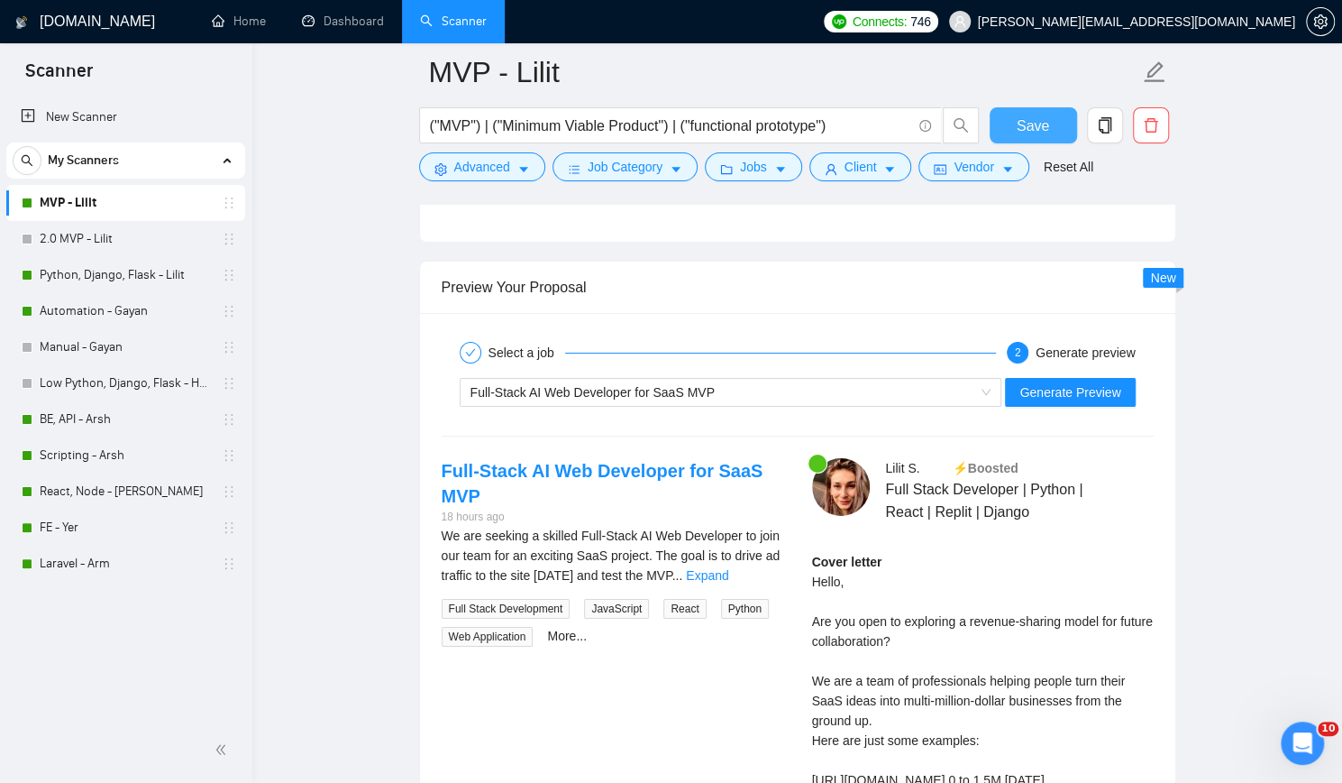
click at [1028, 126] on span "Save" at bounding box center [1033, 126] width 32 height 23
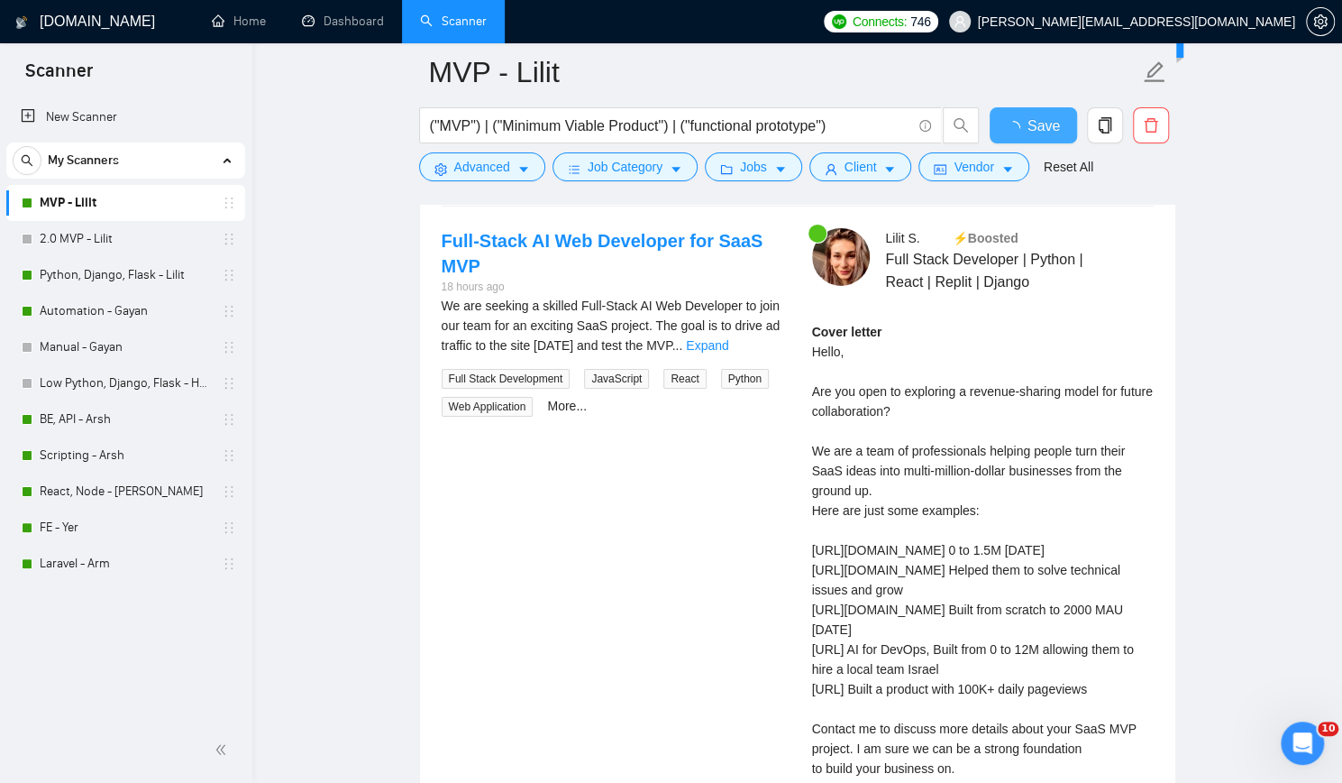
checkbox input "true"
click at [1065, 379] on div "Cover letter Hello, Are you open to exploring a revenue-sharing model for futur…" at bounding box center [983, 570] width 342 height 496
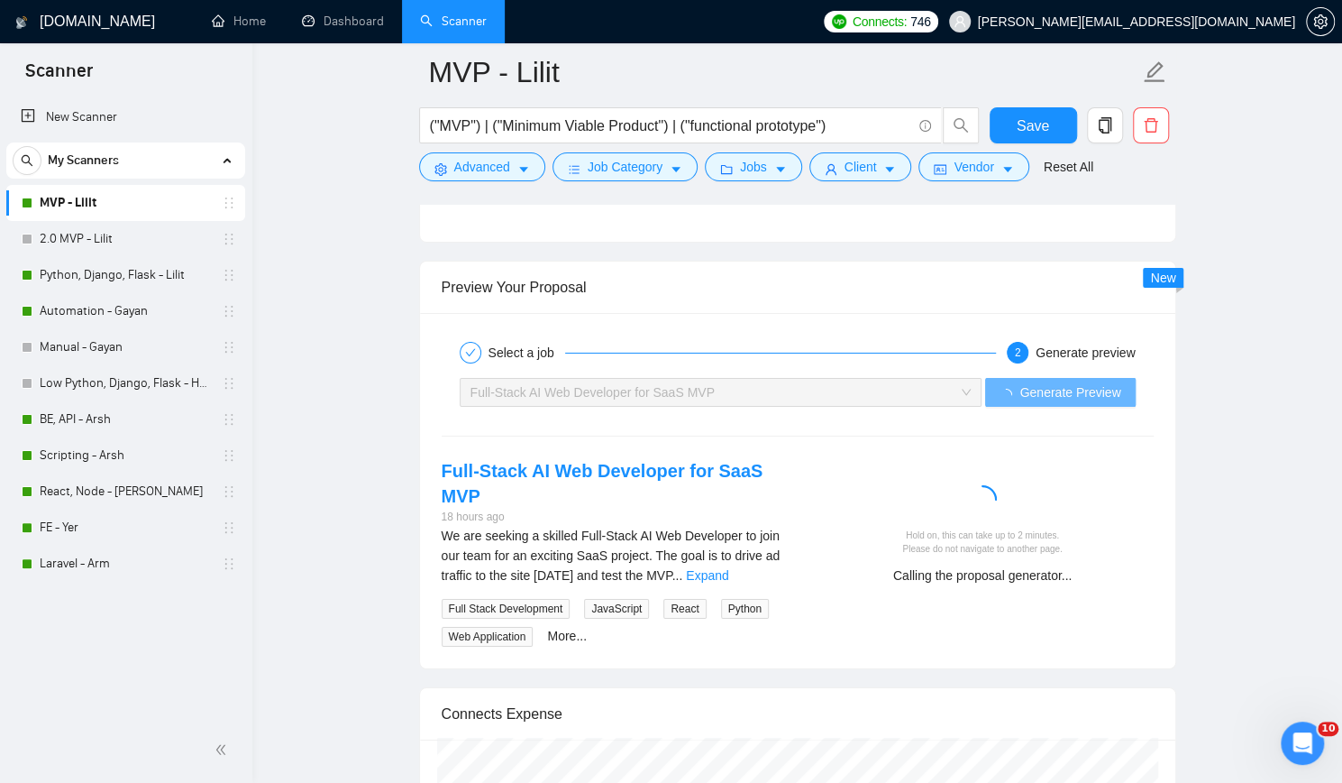
scroll to position [3516, 0]
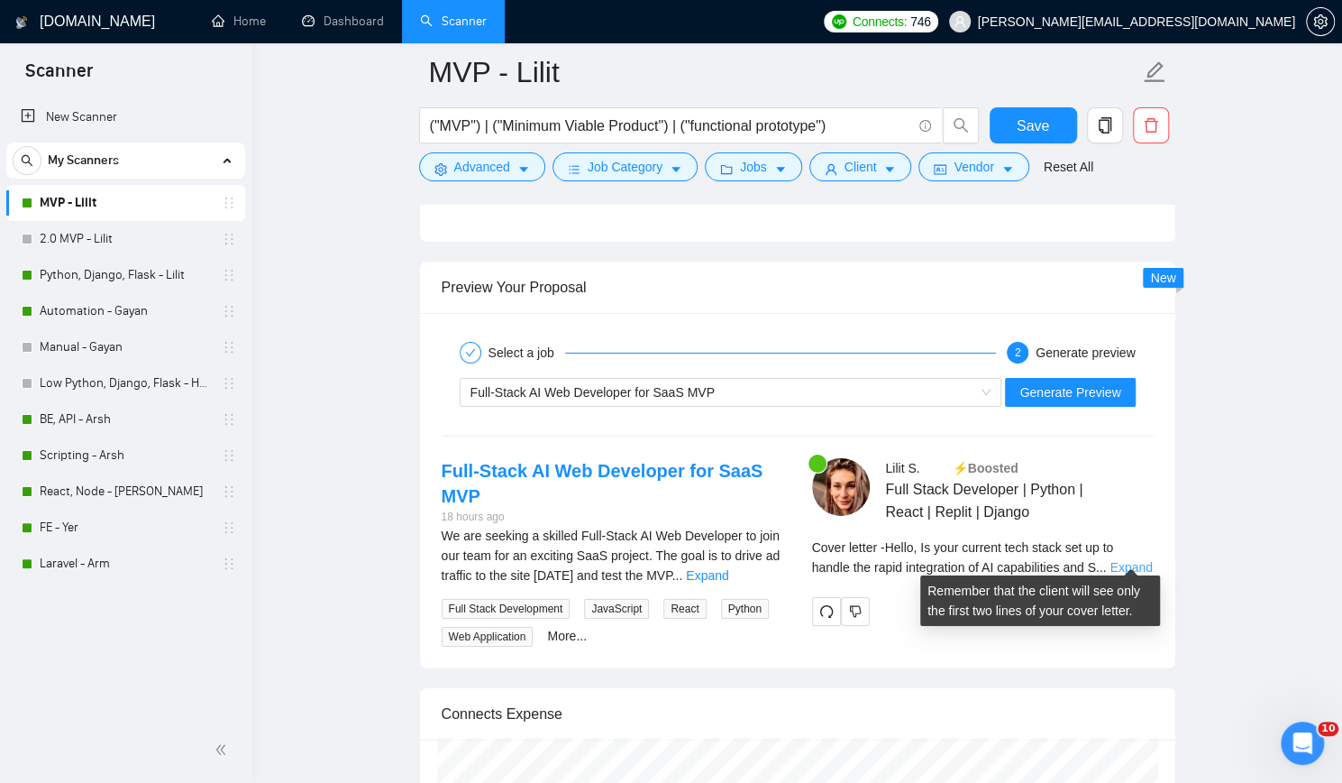
click at [1132, 560] on link "Expand" at bounding box center [1131, 567] width 42 height 14
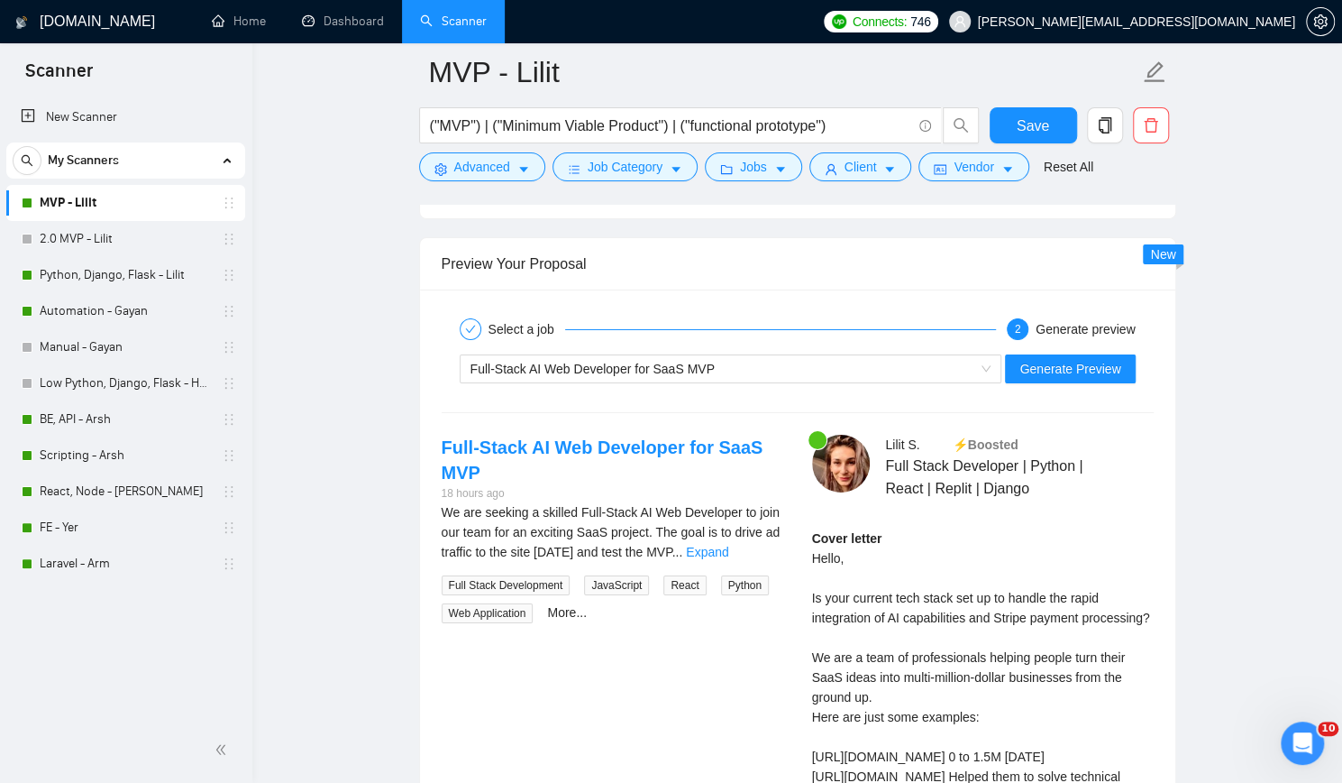
scroll to position [3606, 0]
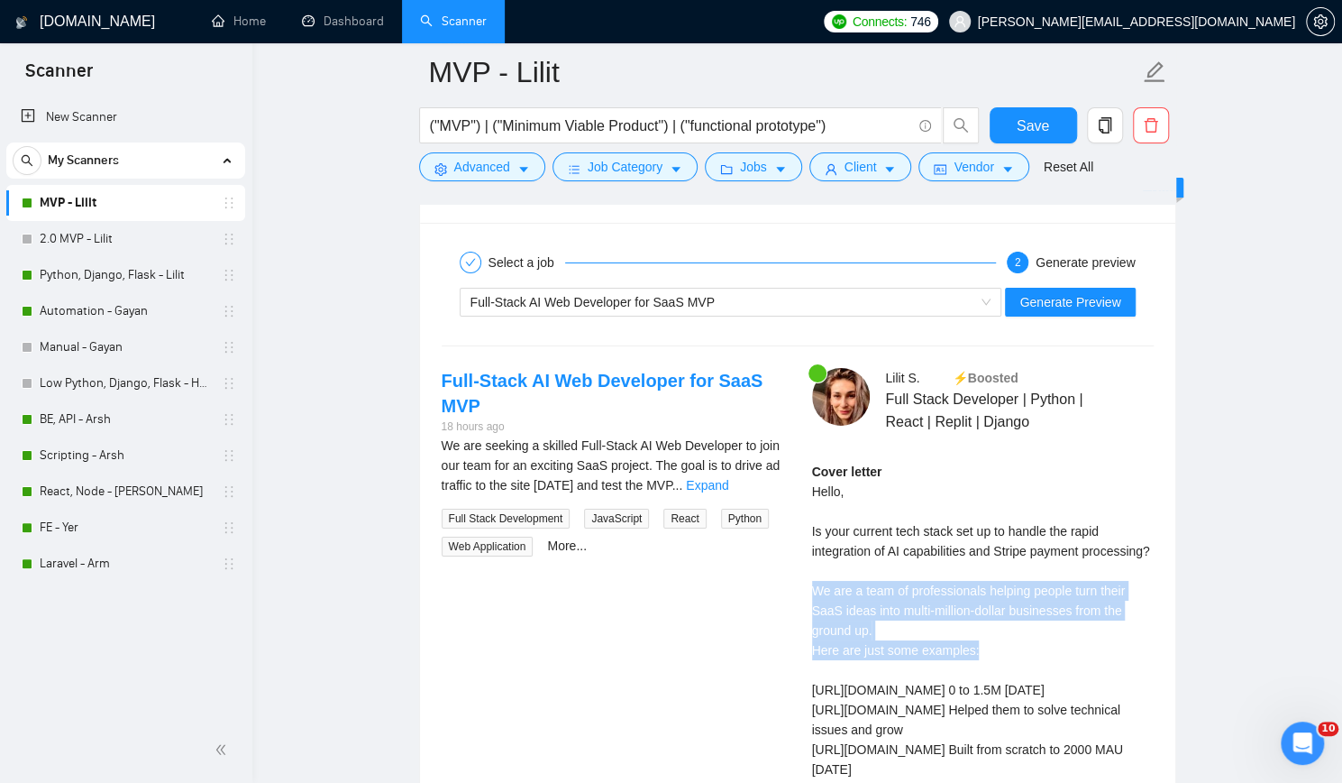
drag, startPoint x: 810, startPoint y: 574, endPoint x: 1011, endPoint y: 645, distance: 213.0
click at [1011, 645] on div "Lilit S . ⚡️Boosted Full Stack Developer | Python | React | Replit | Django Cov…" at bounding box center [983, 687] width 371 height 638
click at [1011, 645] on div "Cover letter Hello, Is your current tech stack set up to handle the rapid integ…" at bounding box center [983, 710] width 342 height 496
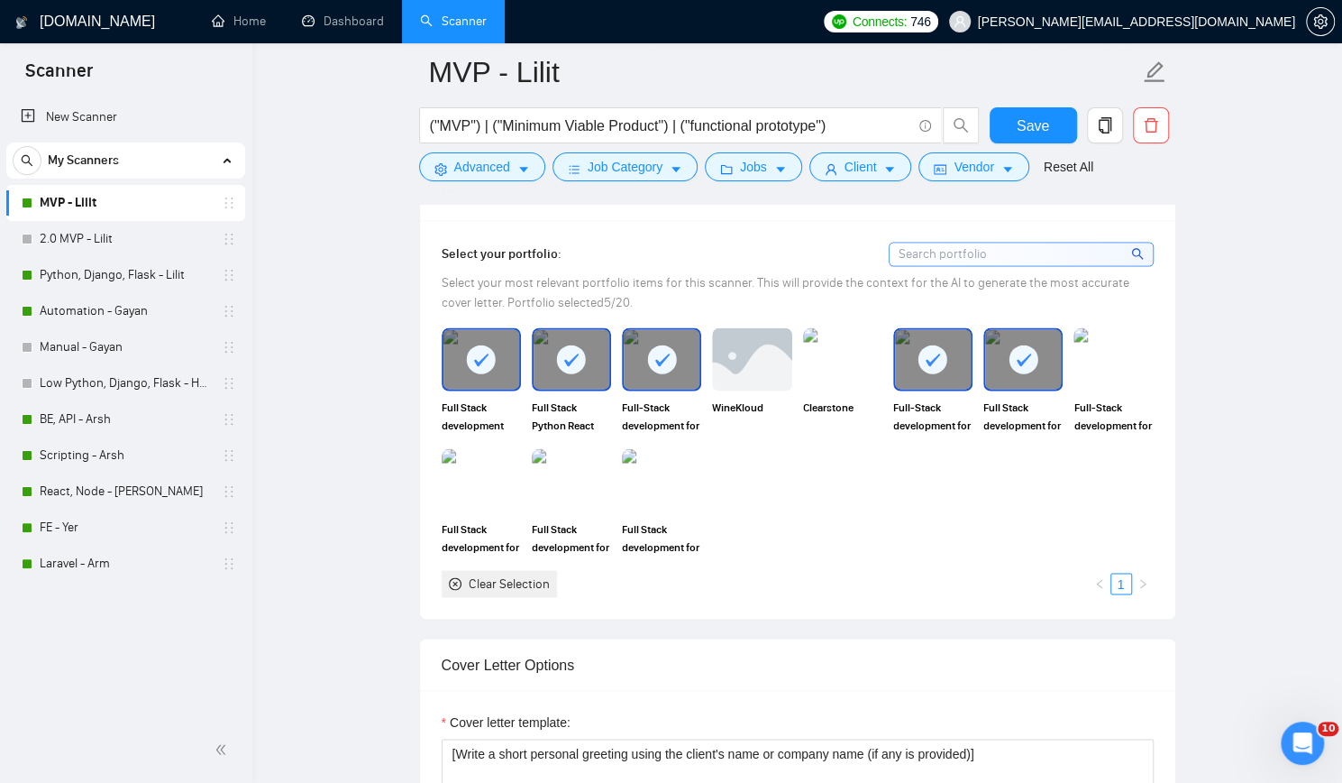
scroll to position [1893, 0]
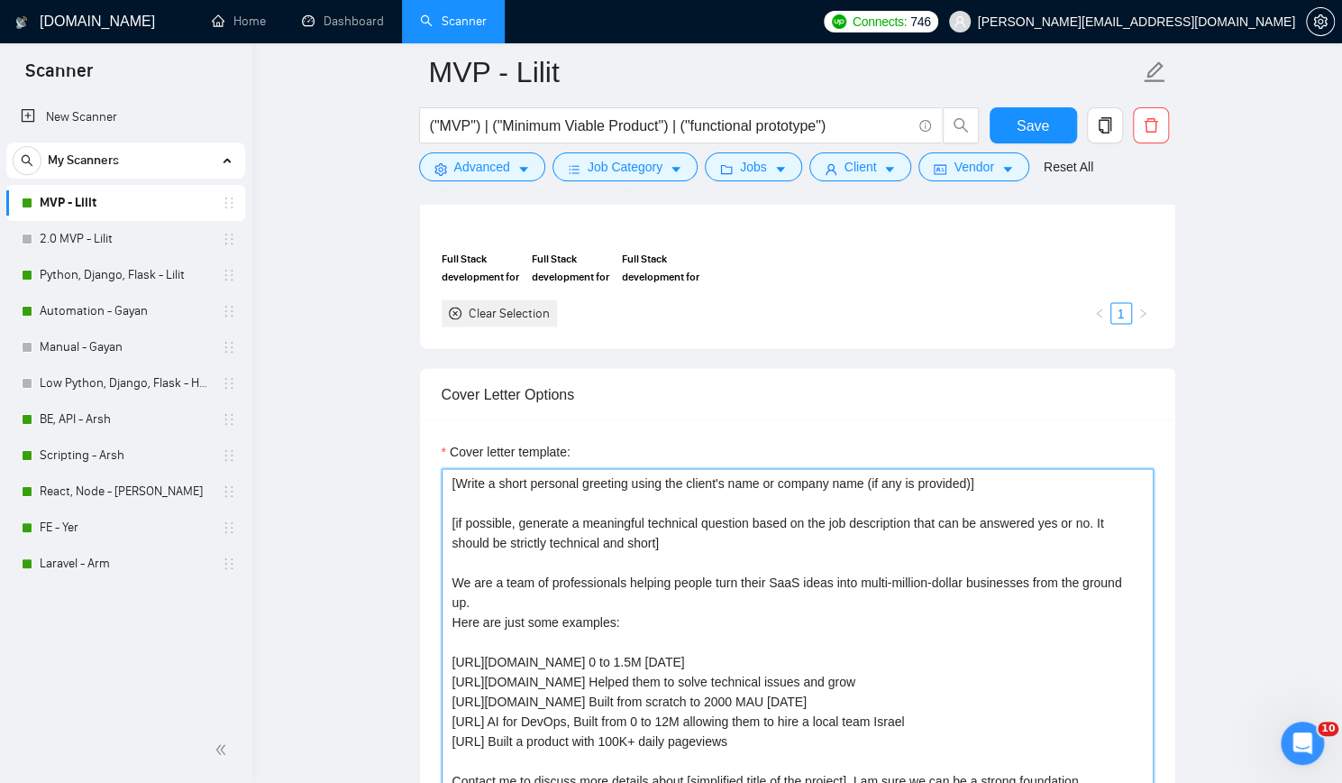
click at [774, 538] on textarea "[Write a short personal greeting using the client's name or company name (if an…" at bounding box center [798, 671] width 712 height 406
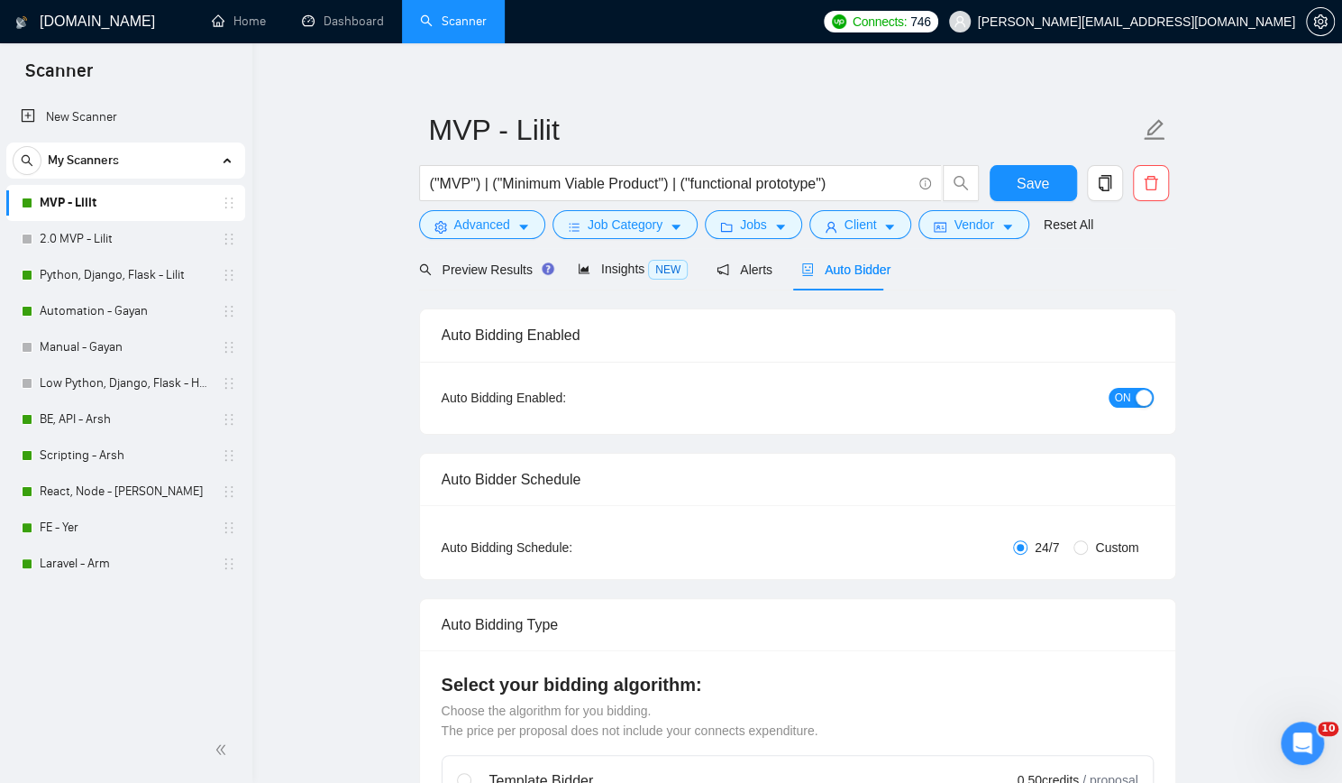
scroll to position [0, 0]
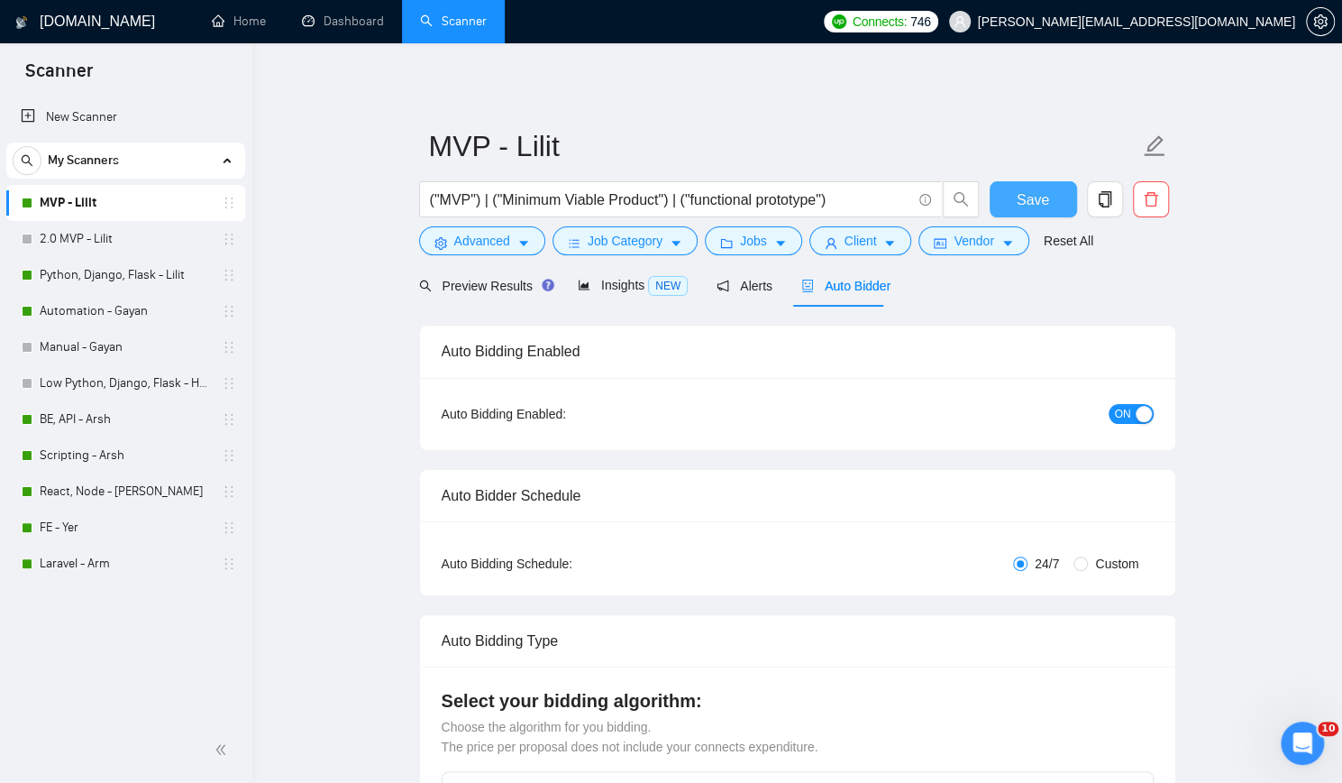
click at [1040, 196] on span "Save" at bounding box center [1033, 199] width 32 height 23
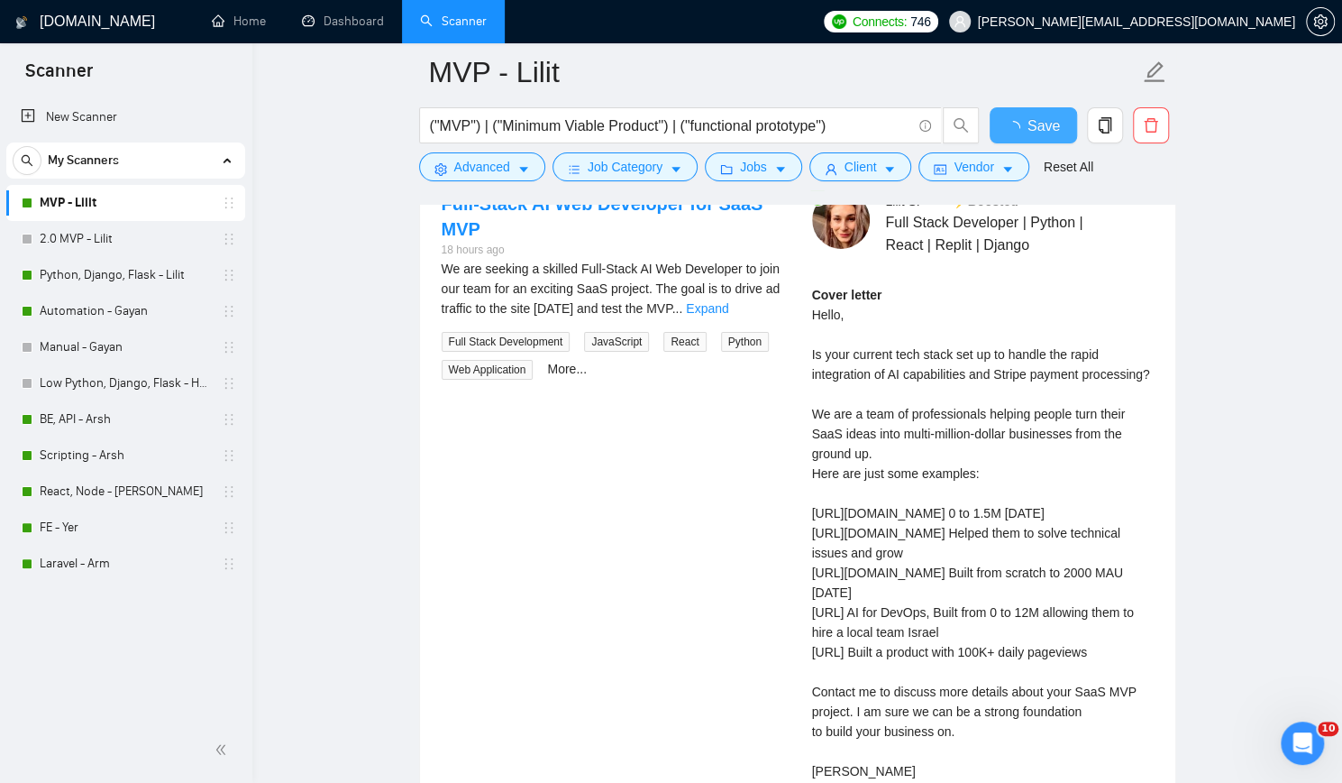
checkbox input "true"
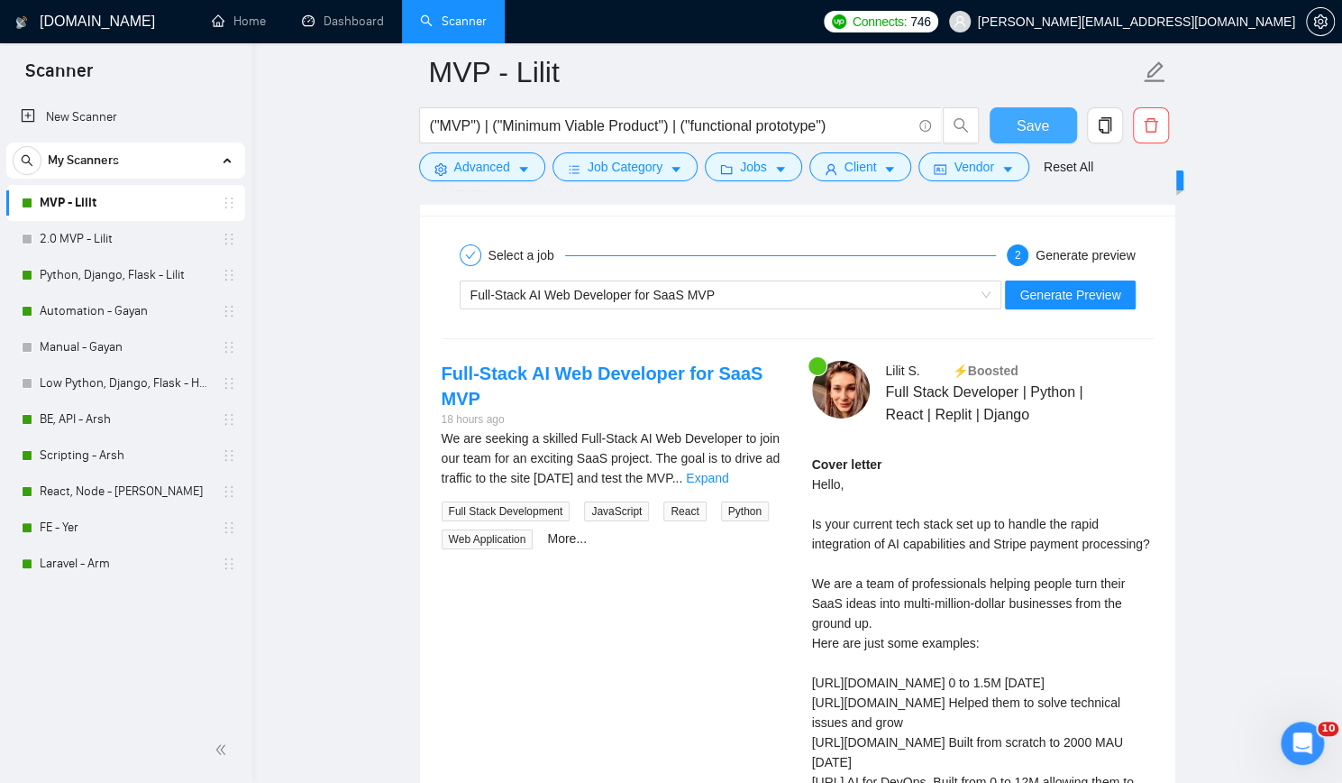
scroll to position [3877, 0]
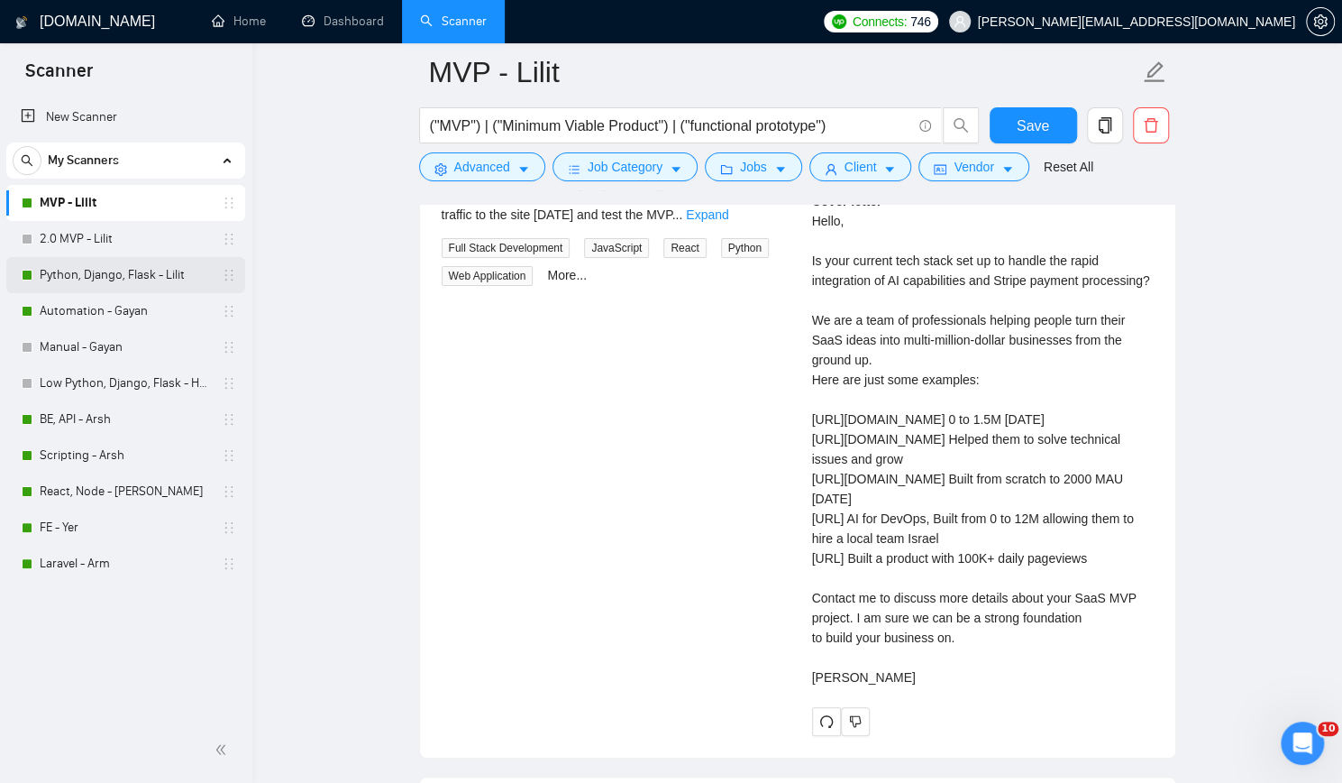
click at [85, 271] on link "Python, Django, Flask - Lilit" at bounding box center [125, 275] width 171 height 36
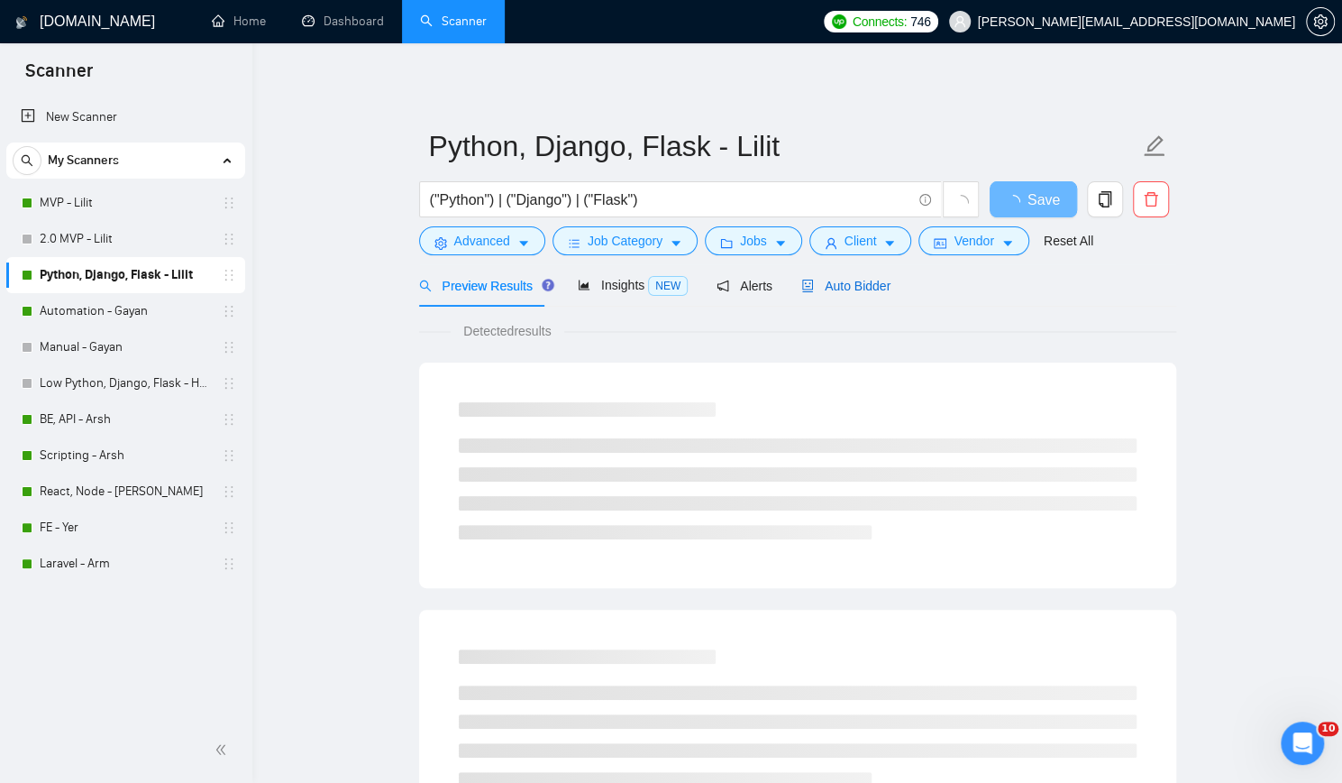
click at [869, 286] on span "Auto Bidder" at bounding box center [846, 286] width 89 height 14
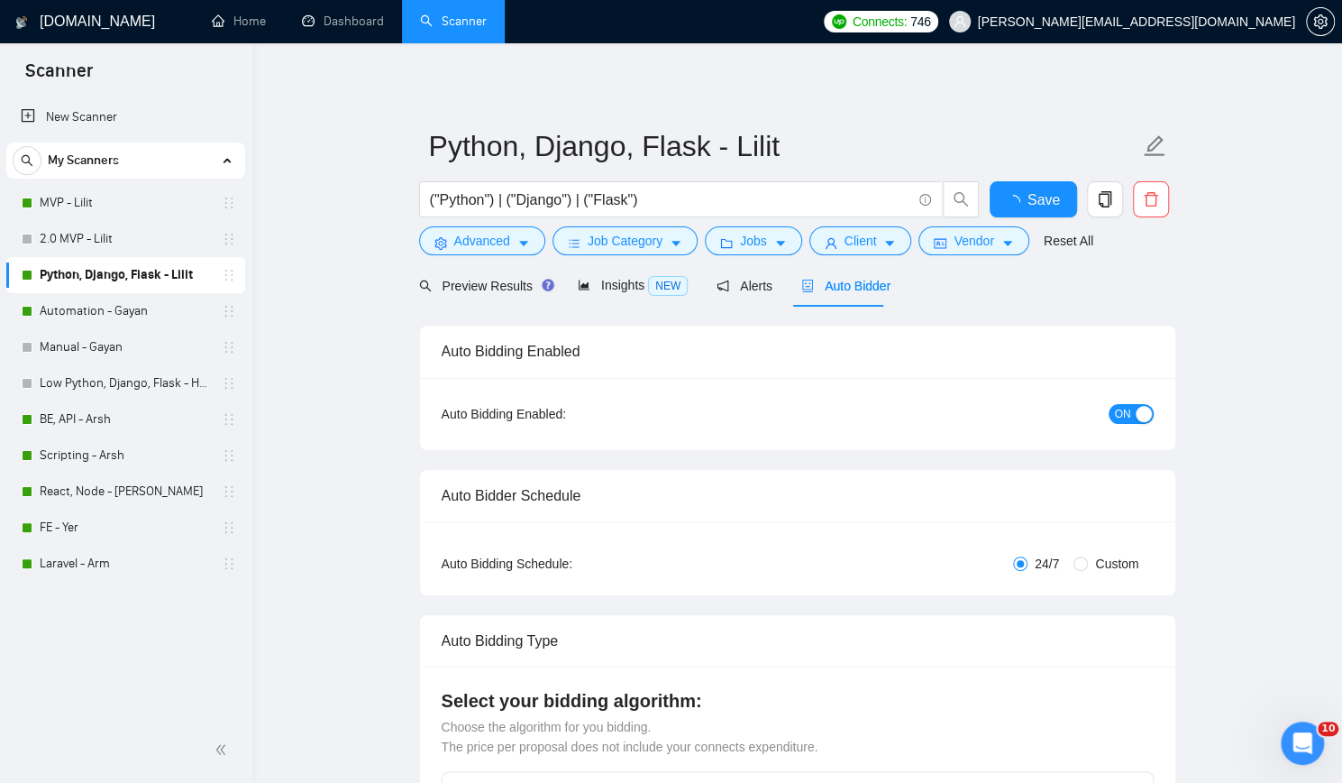
checkbox input "true"
click at [748, 242] on span "Jobs" at bounding box center [753, 241] width 27 height 20
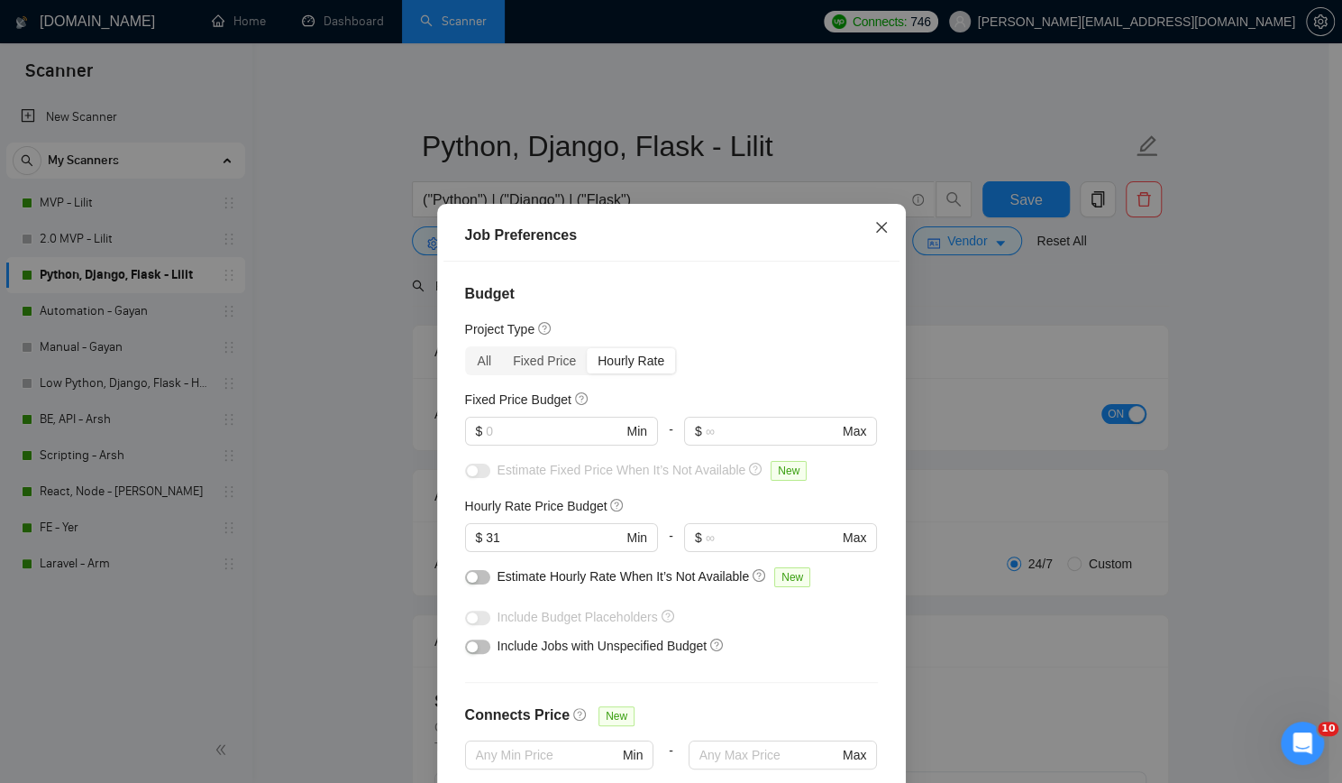
click at [878, 224] on icon "close" at bounding box center [880, 227] width 11 height 11
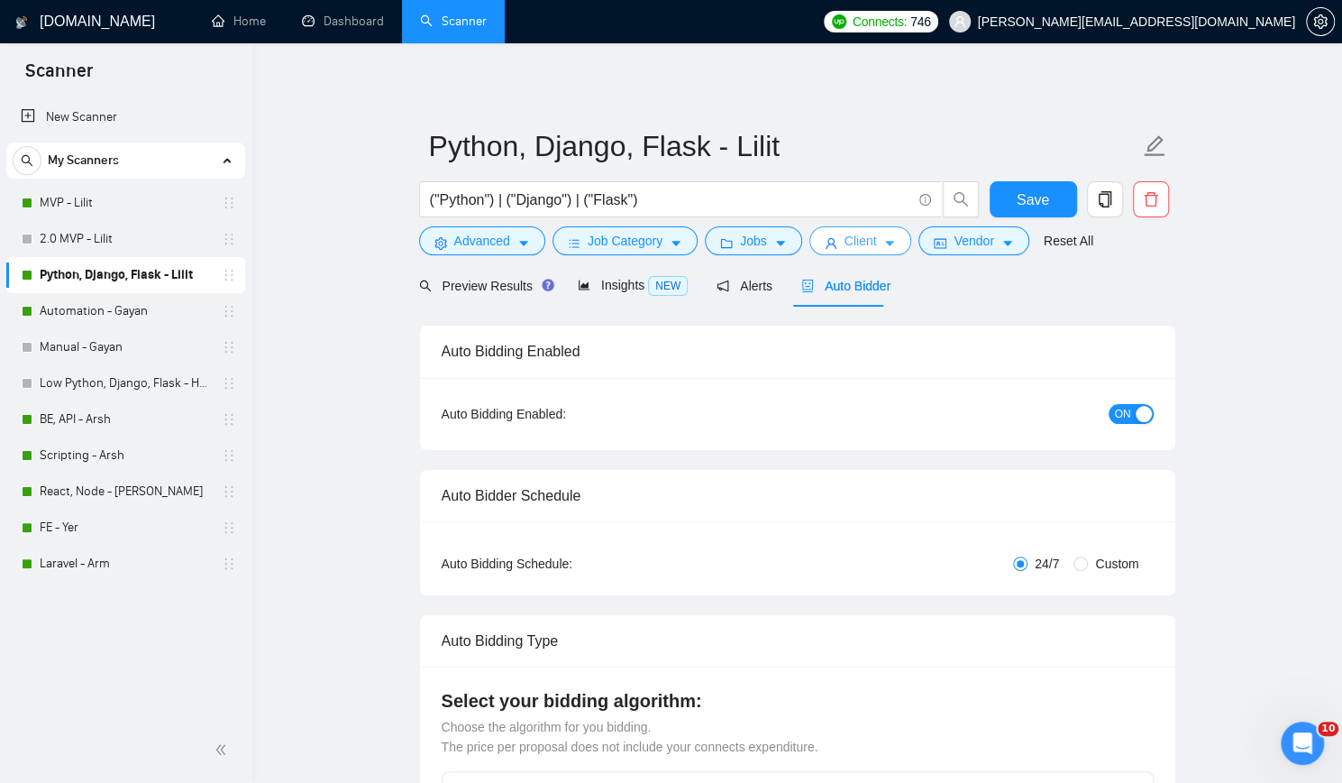
click at [829, 241] on icon "user" at bounding box center [831, 243] width 13 height 13
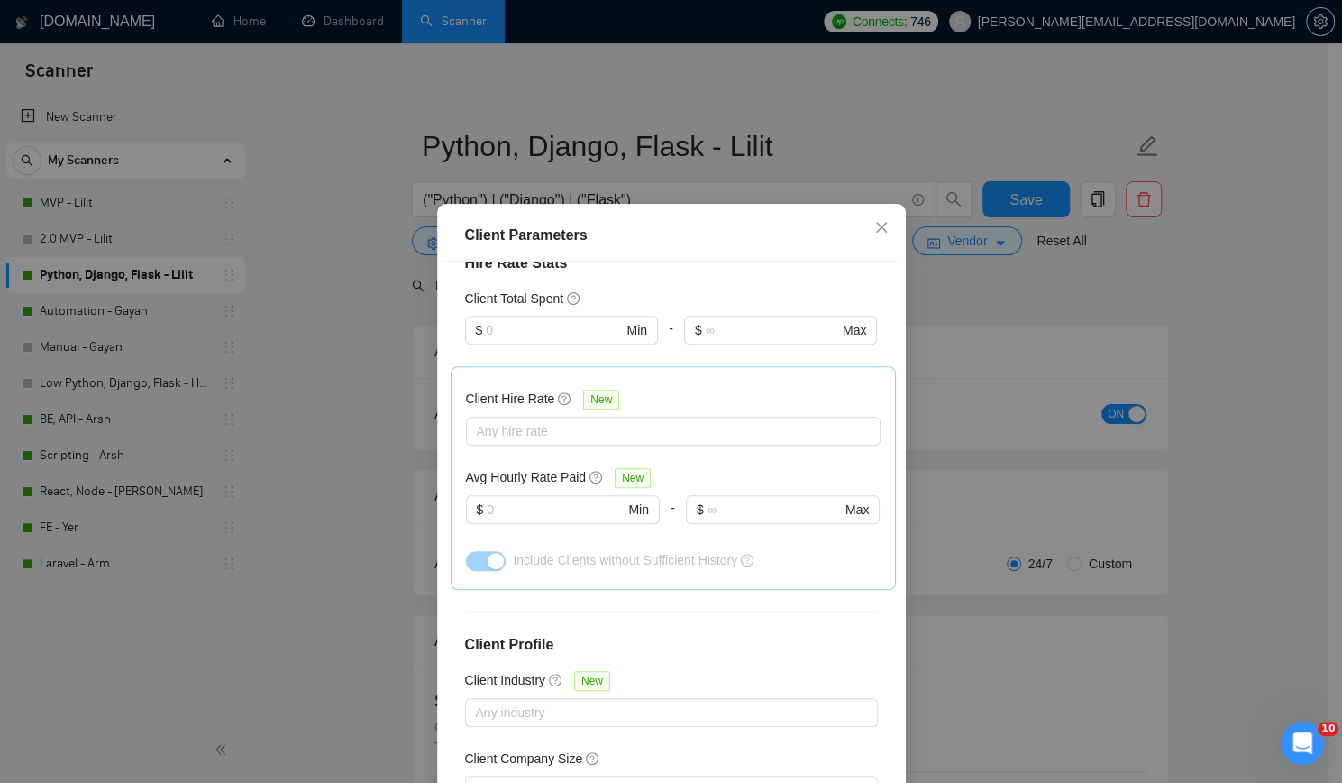
scroll to position [674, 0]
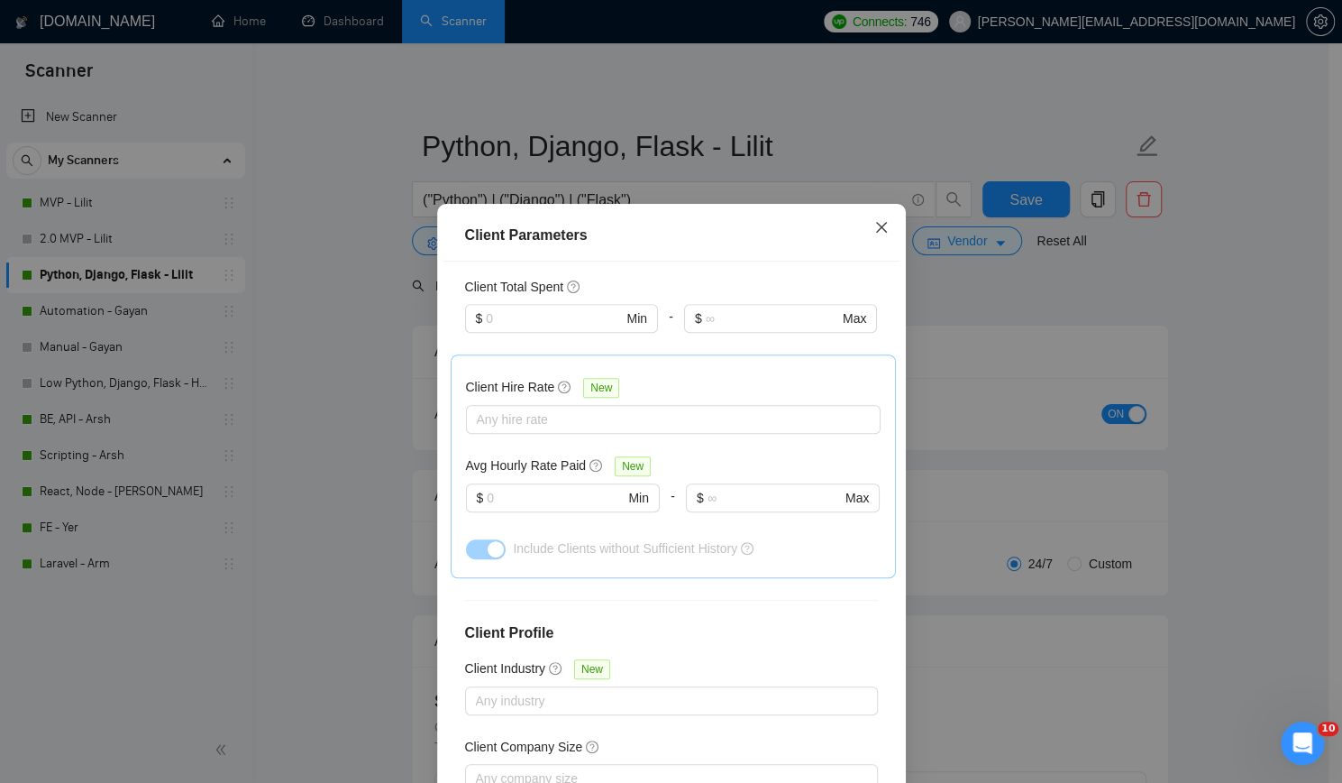
click at [875, 227] on icon "close" at bounding box center [882, 227] width 14 height 14
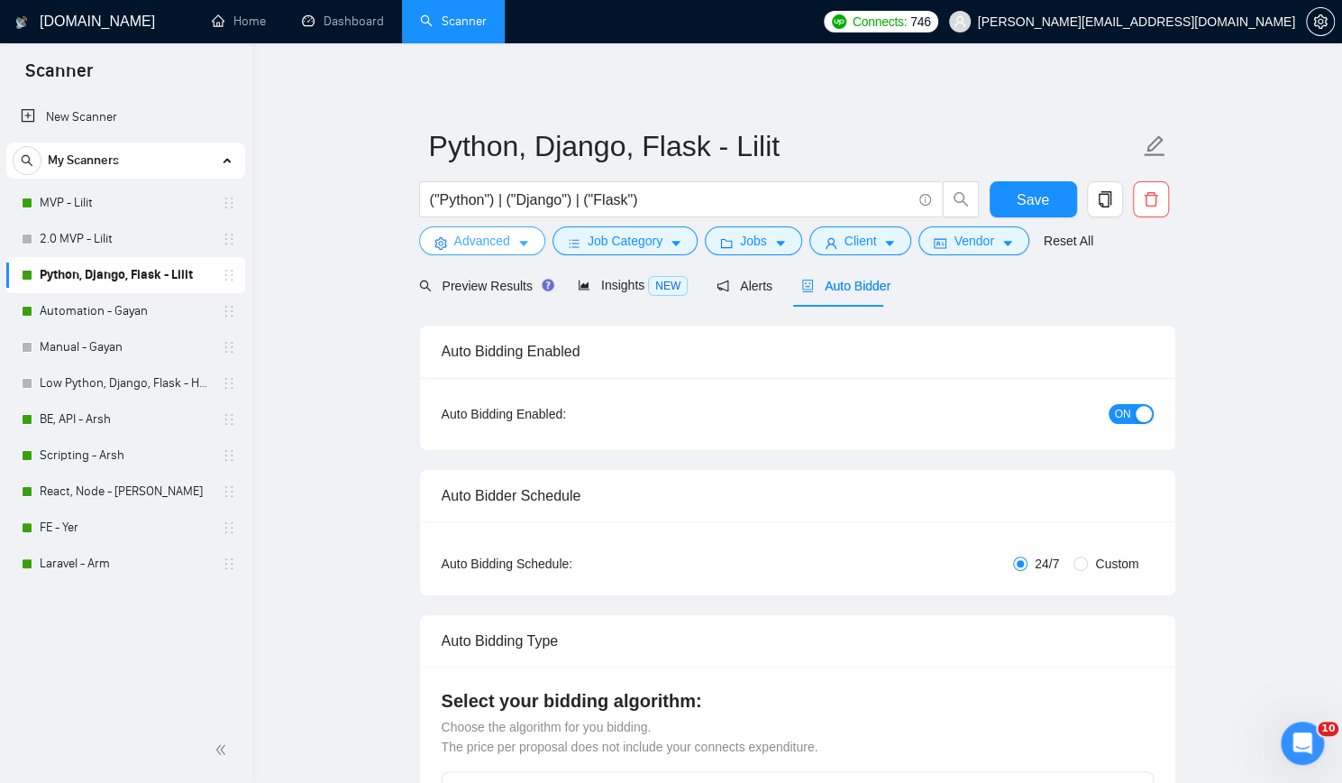
click at [469, 243] on span "Advanced" at bounding box center [482, 241] width 56 height 20
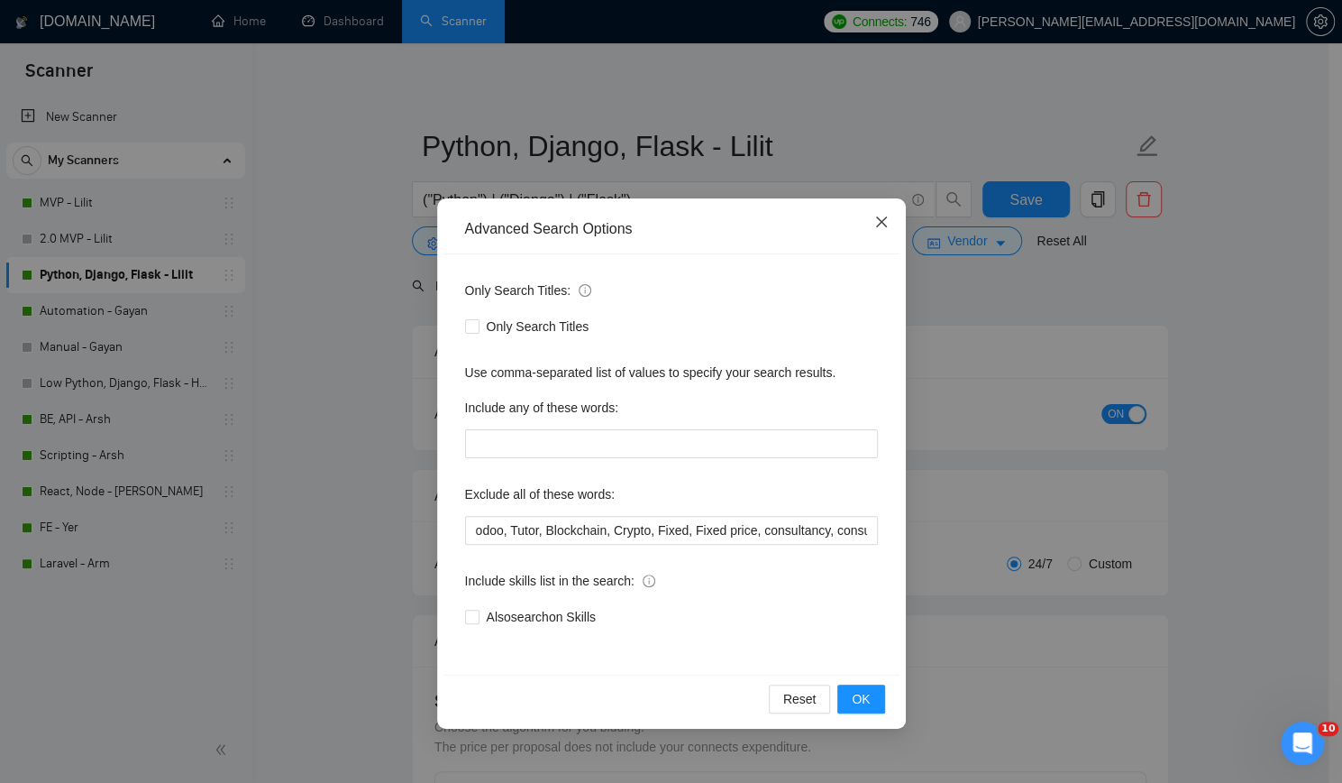
click at [883, 222] on icon "close" at bounding box center [880, 221] width 11 height 11
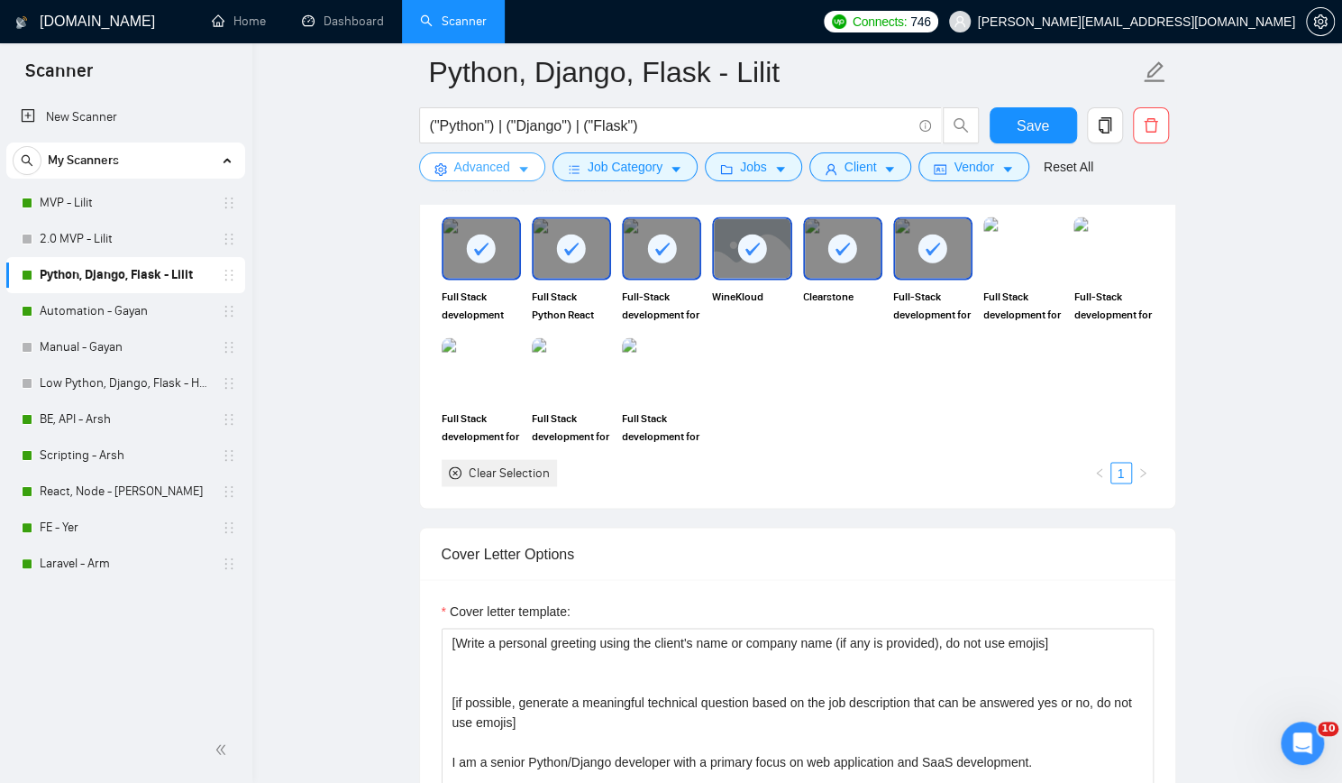
scroll to position [1983, 0]
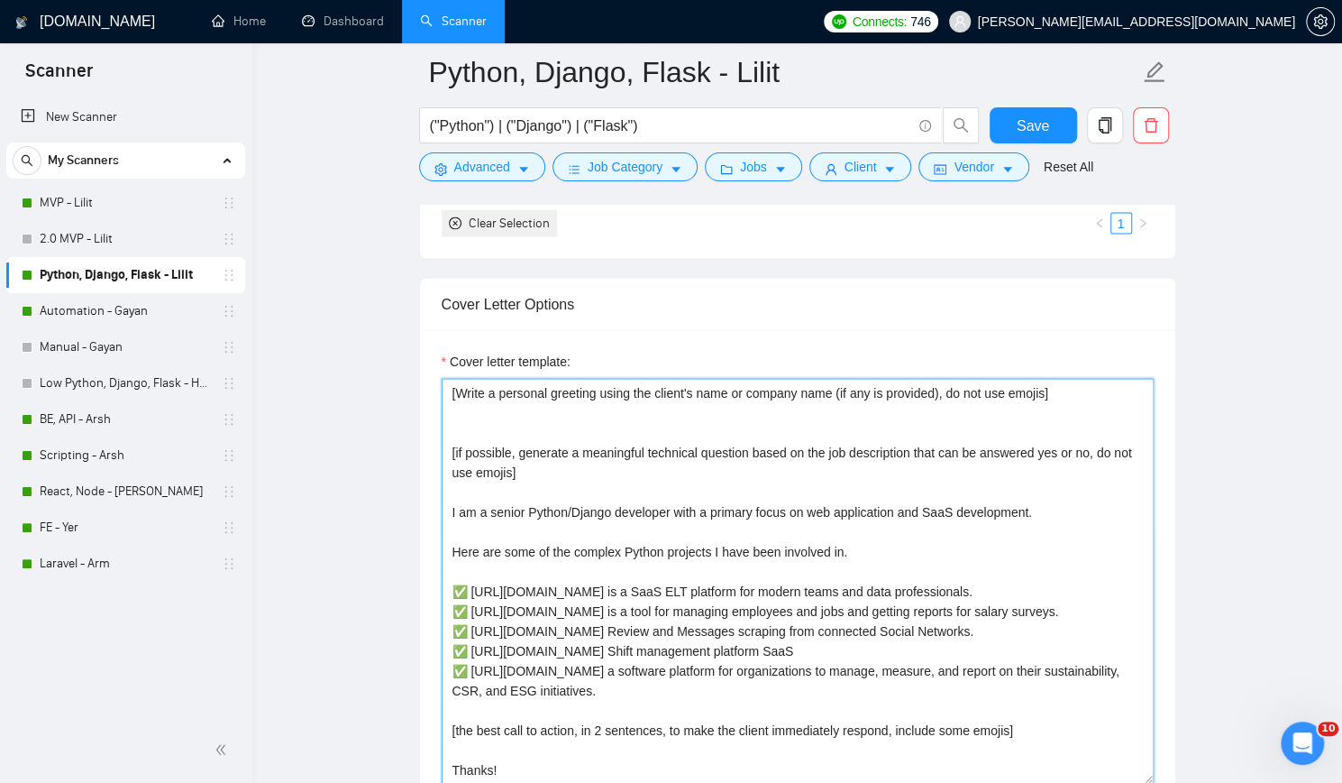
click at [600, 407] on textarea "Cover letter template:" at bounding box center [798, 581] width 712 height 406
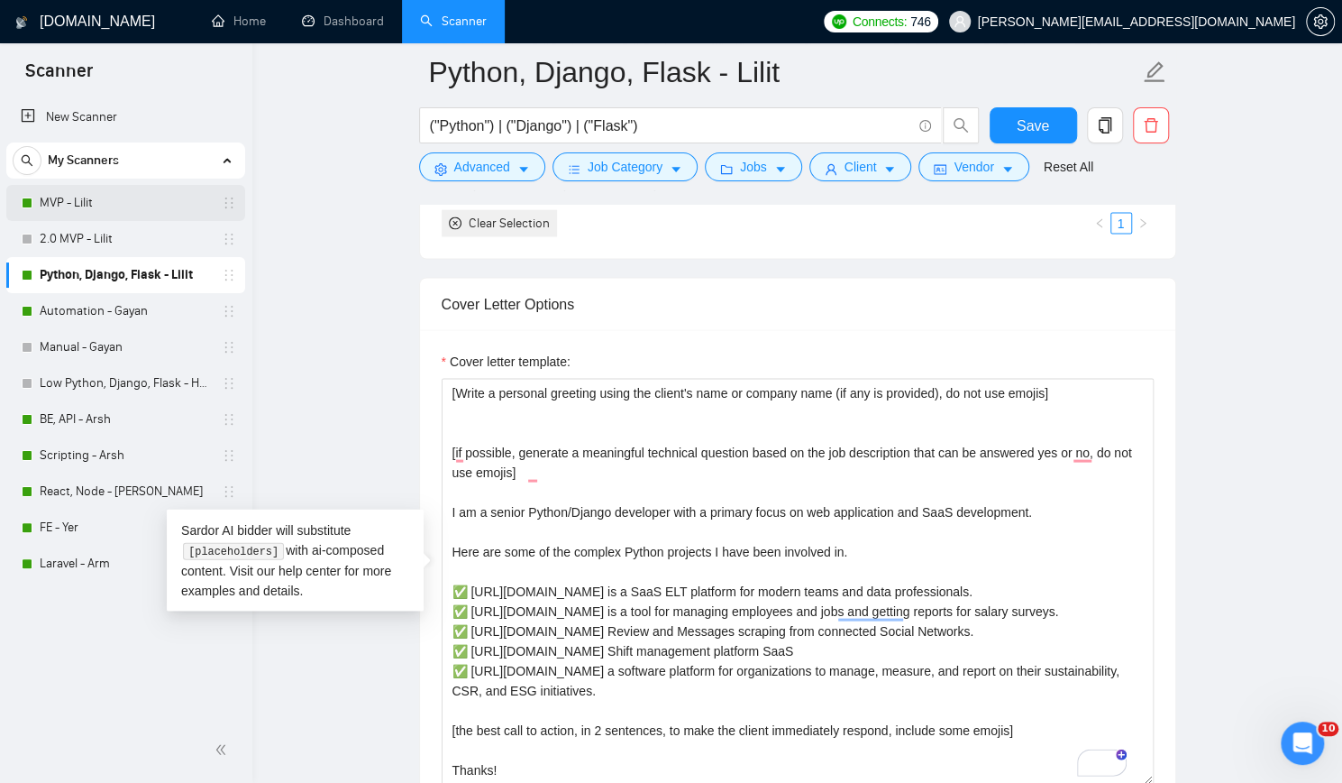
click at [130, 201] on link "MVP - Lilit" at bounding box center [125, 203] width 171 height 36
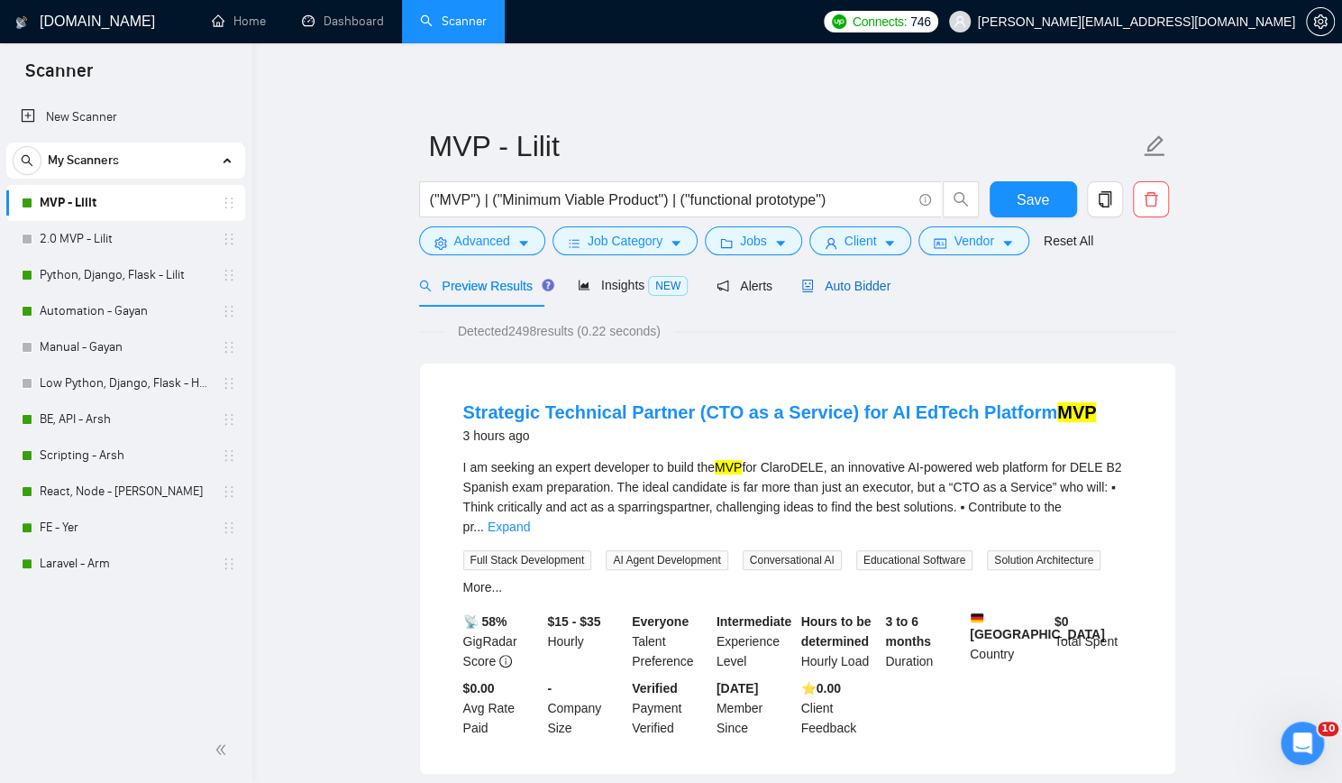
click at [819, 280] on span "Auto Bidder" at bounding box center [846, 286] width 89 height 14
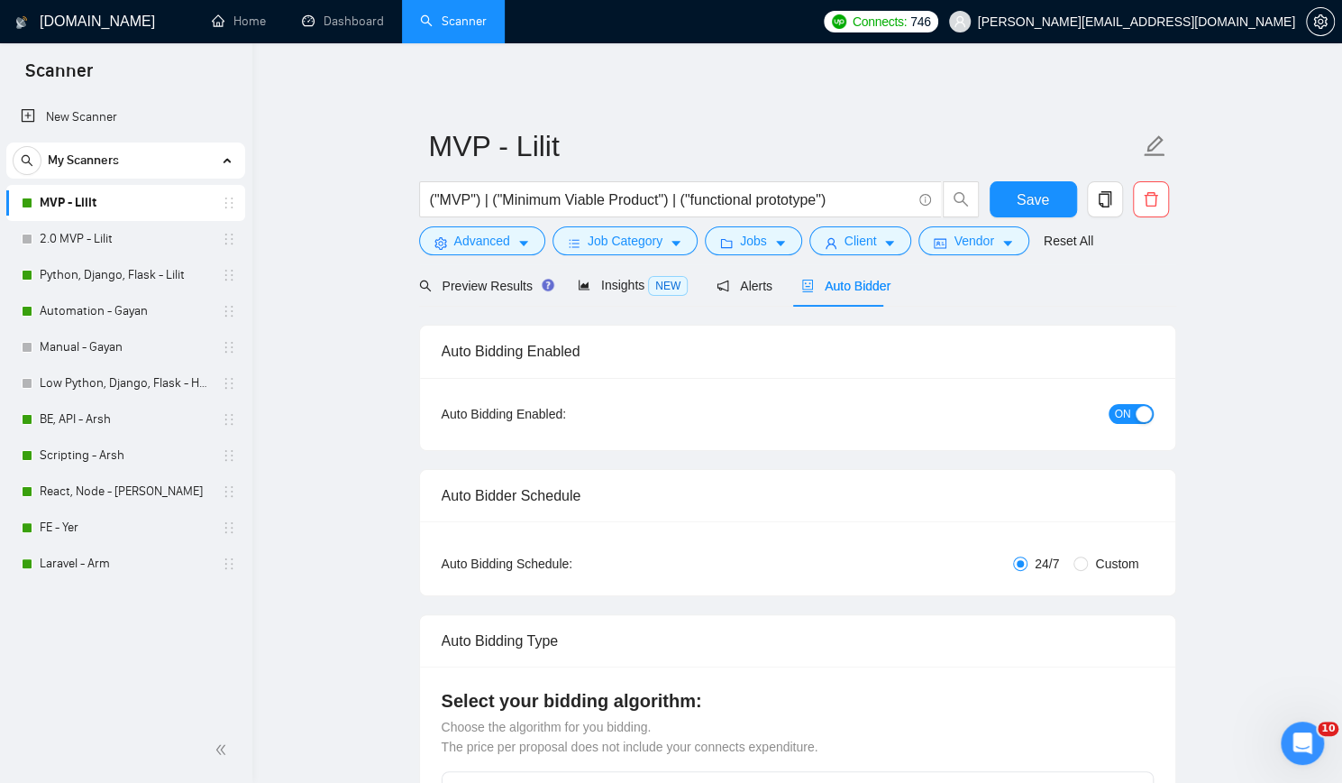
checkbox input "true"
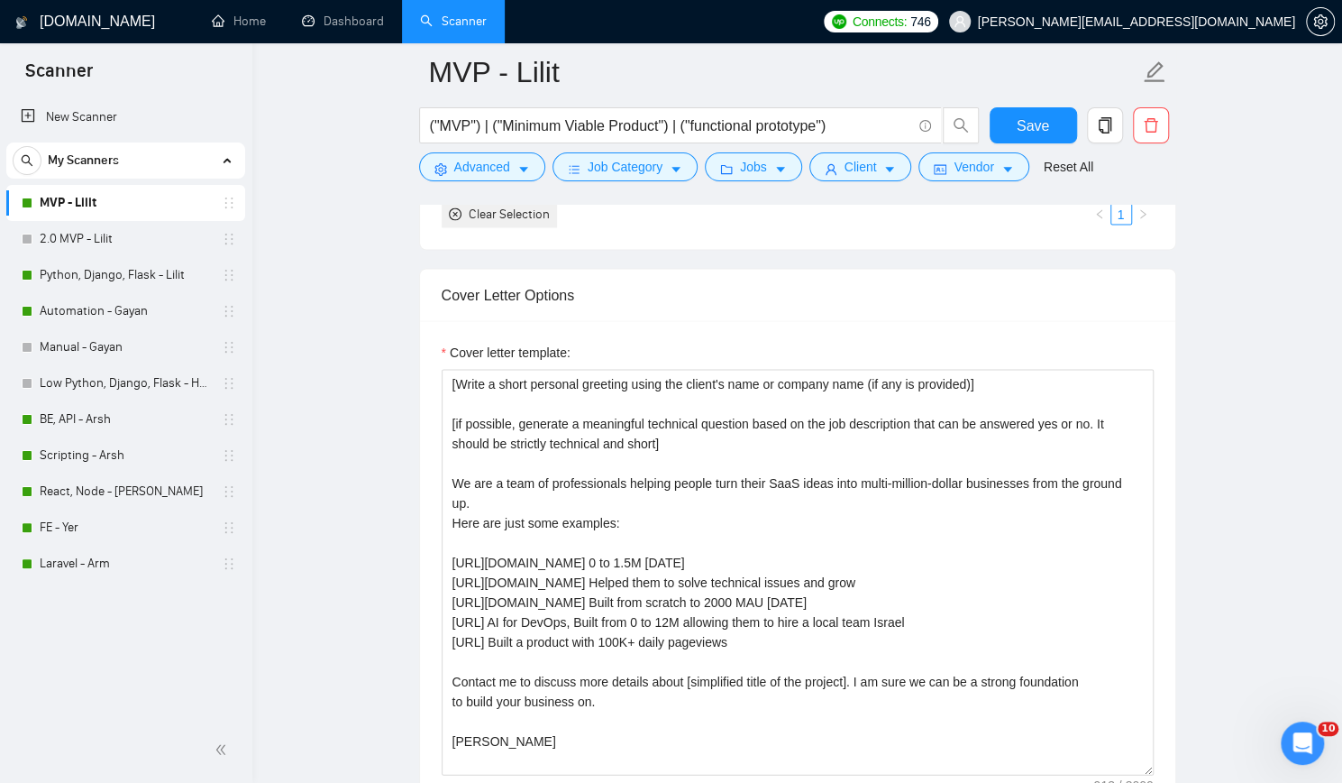
scroll to position [1983, 0]
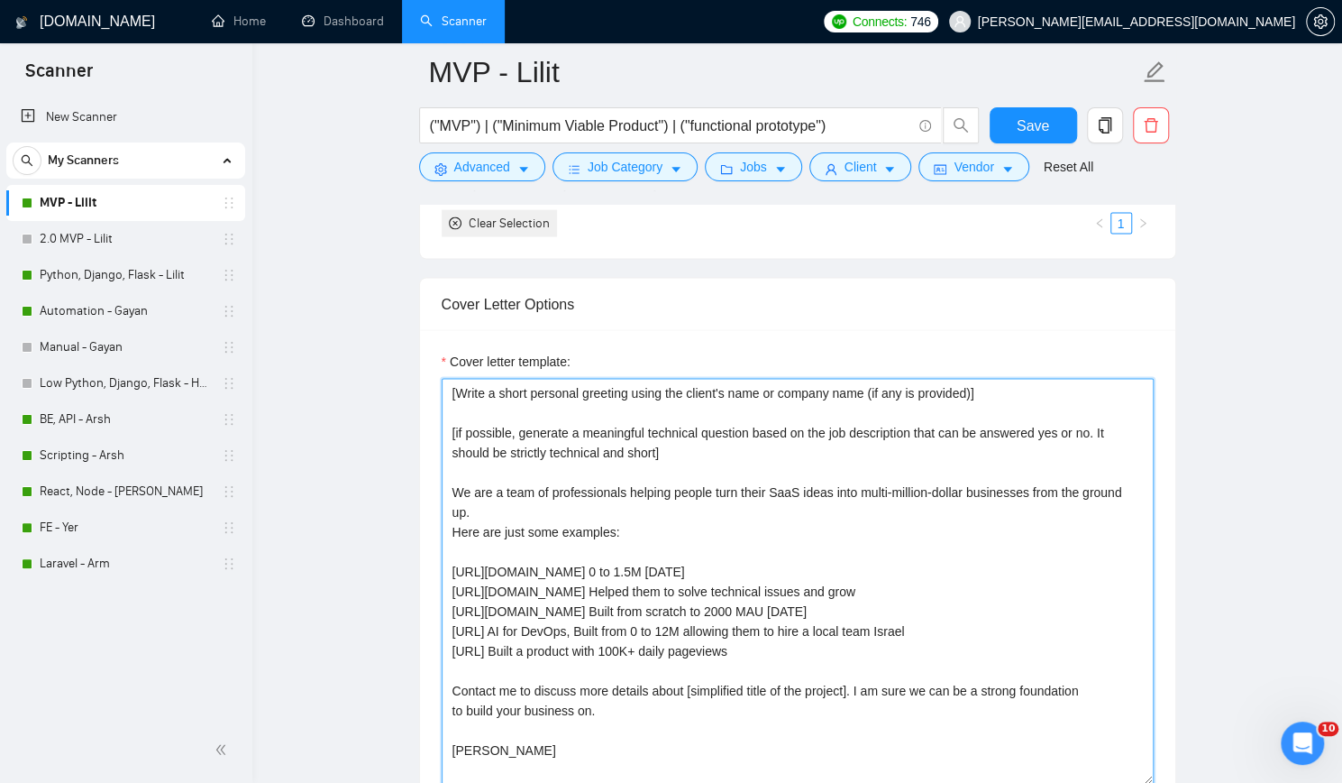
click at [1003, 382] on textarea "[Write a short personal greeting using the client's name or company name (if an…" at bounding box center [798, 581] width 712 height 406
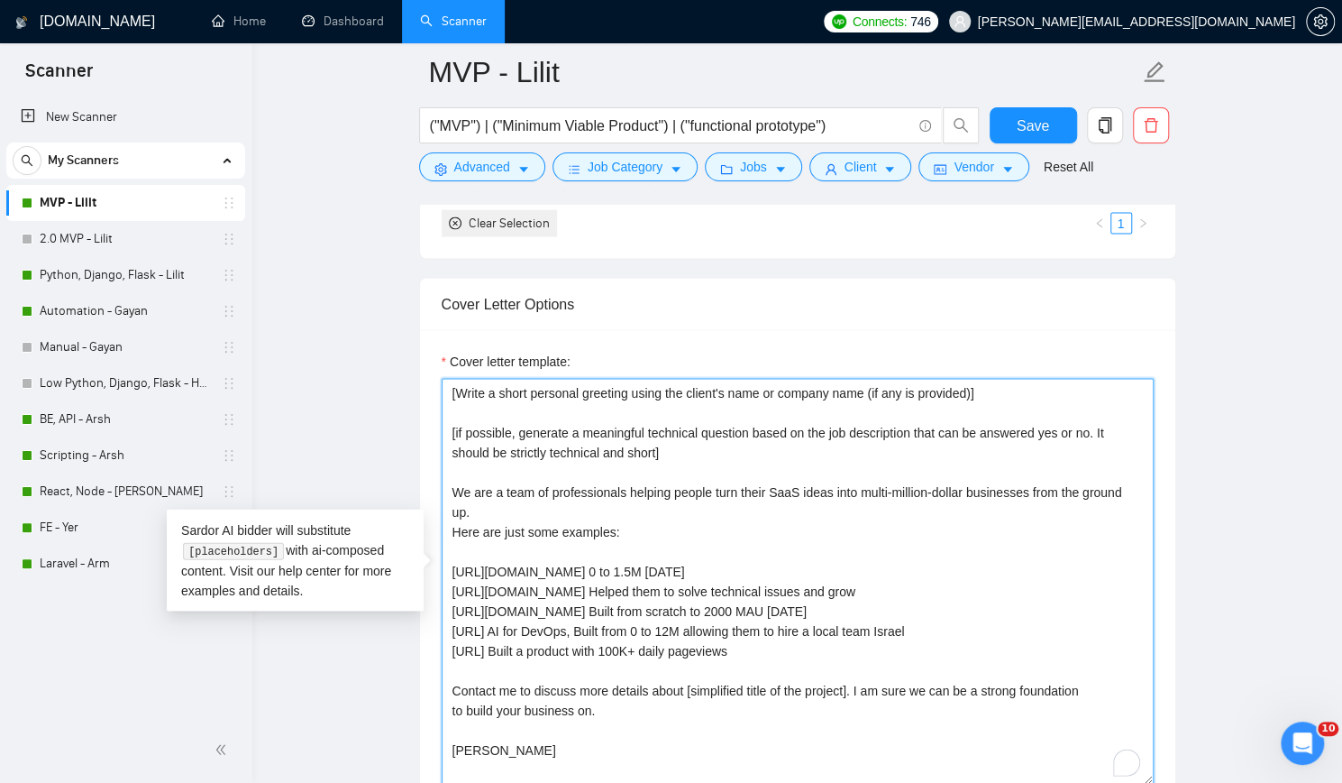
click at [1003, 382] on textarea "[Write a short personal greeting using the client's name or company name (if an…" at bounding box center [798, 581] width 712 height 406
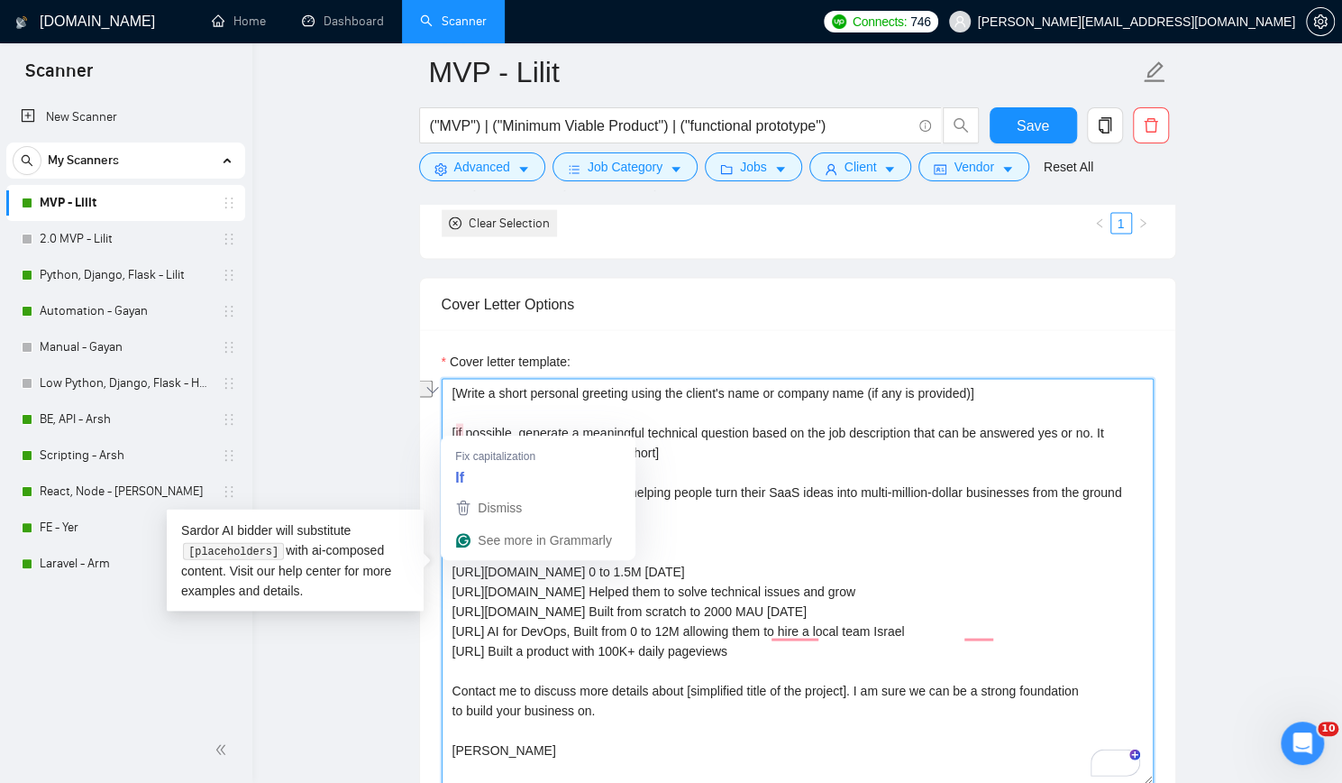
click at [457, 427] on textarea "[Write a short personal greeting using the client's name or company name (if an…" at bounding box center [798, 581] width 712 height 406
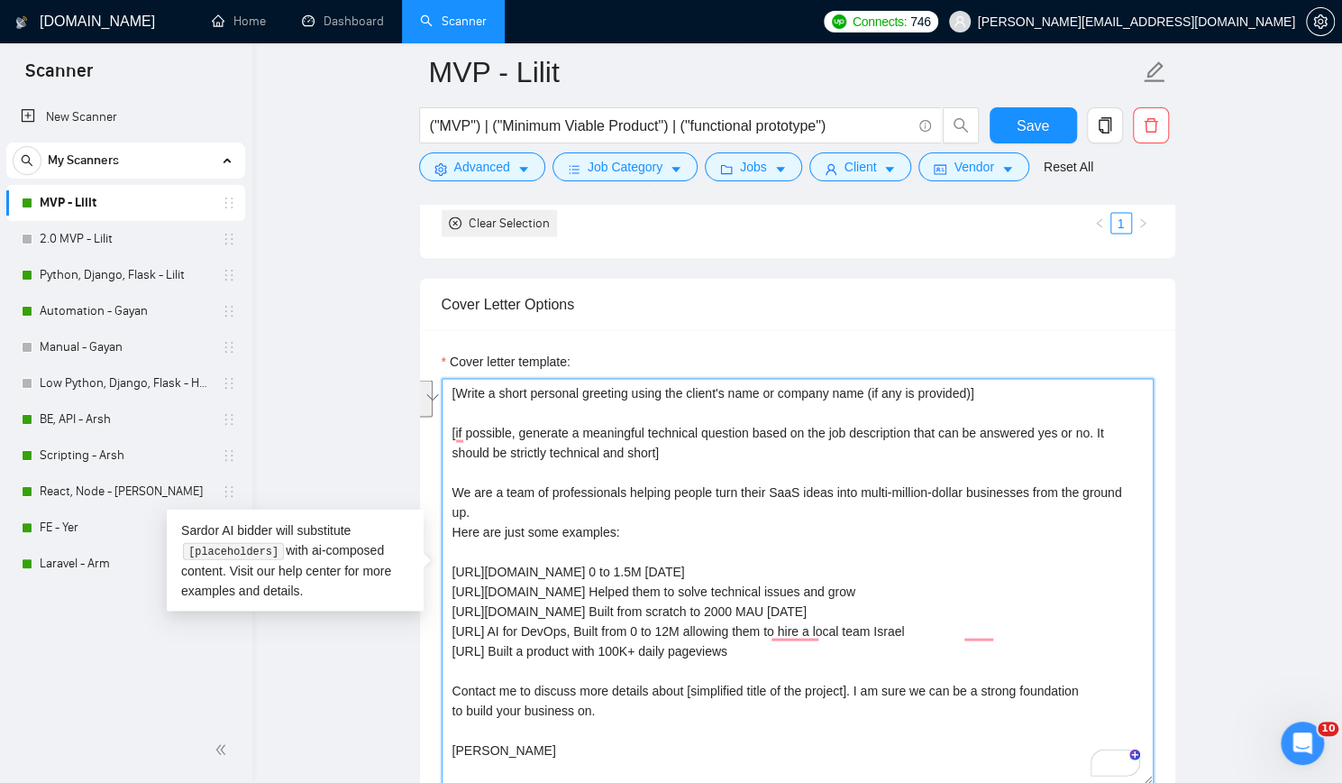
paste textarea "think as a senior full stack developer. generate a short technical question bas…"
type textarea "[Write a short personal greeting using the client's name or company name (if an…"
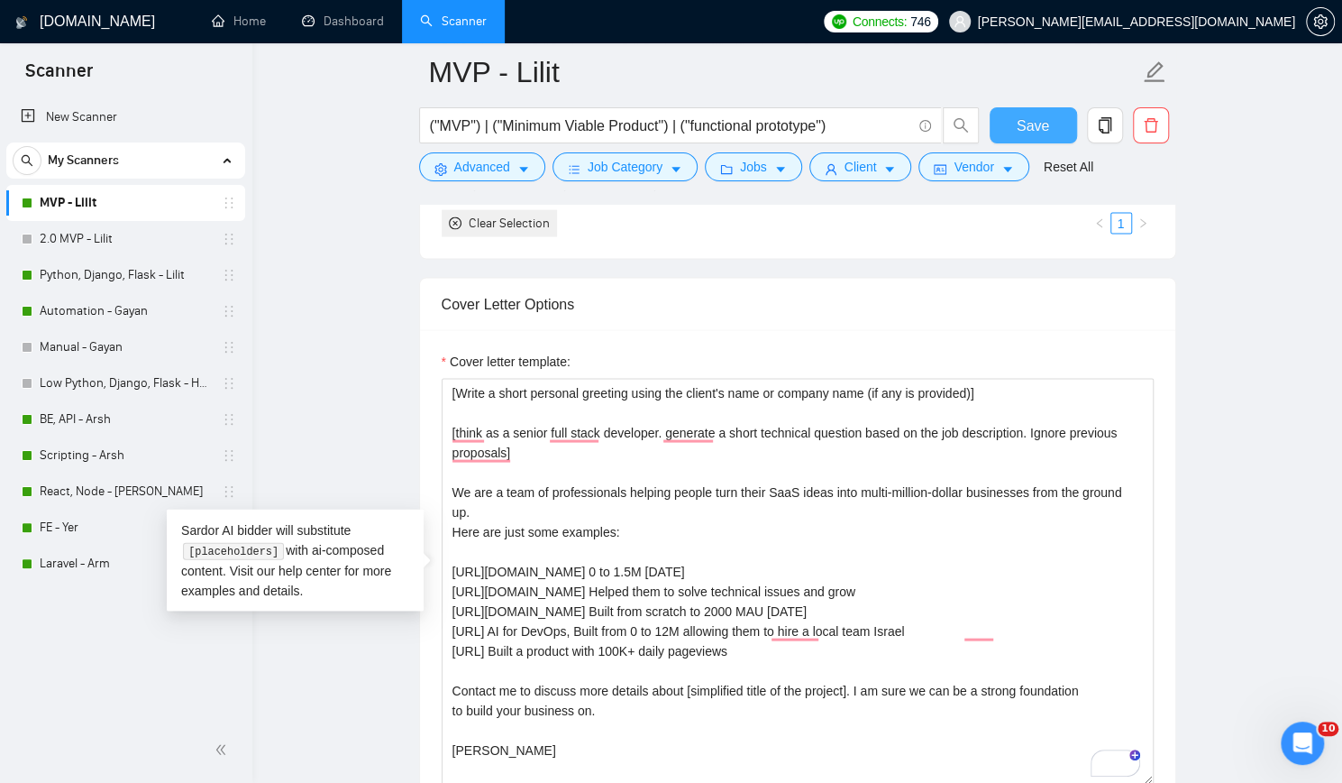
click at [1045, 120] on span "Save" at bounding box center [1033, 126] width 32 height 23
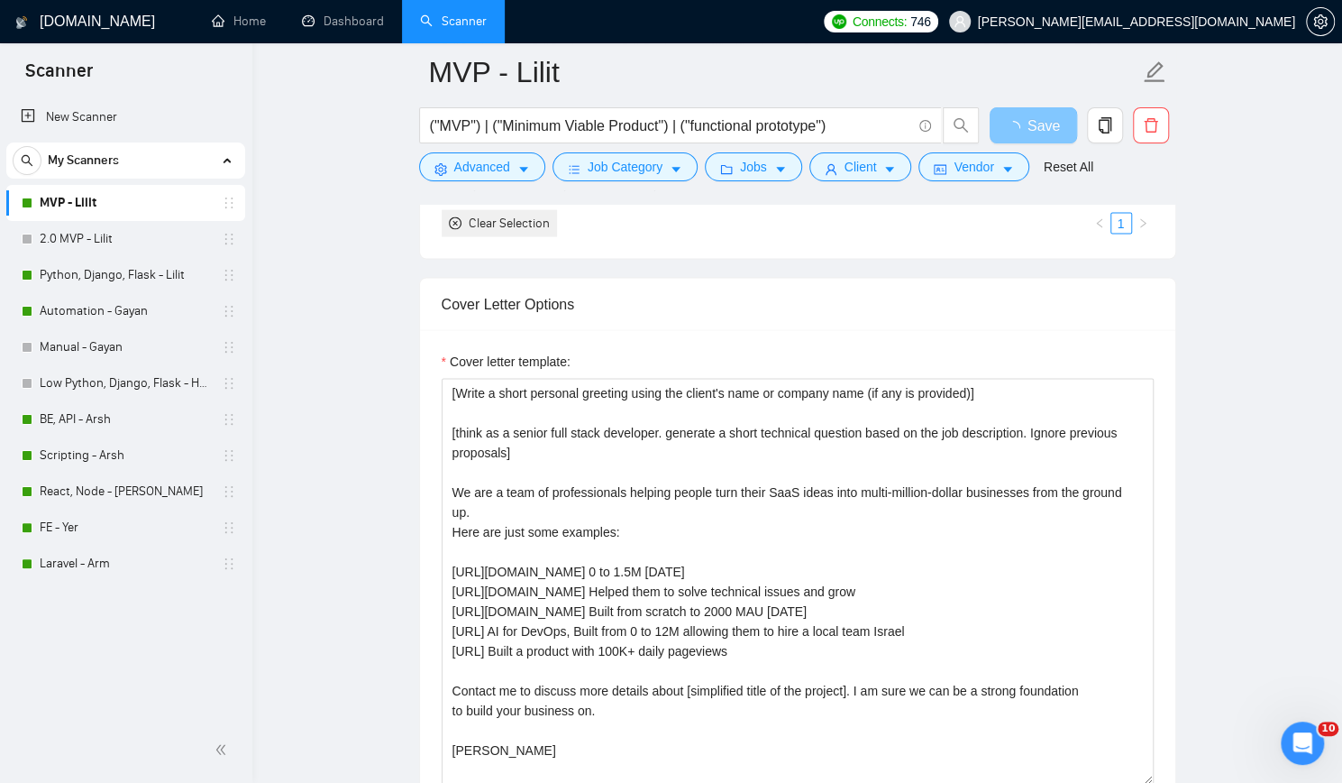
scroll to position [1893, 0]
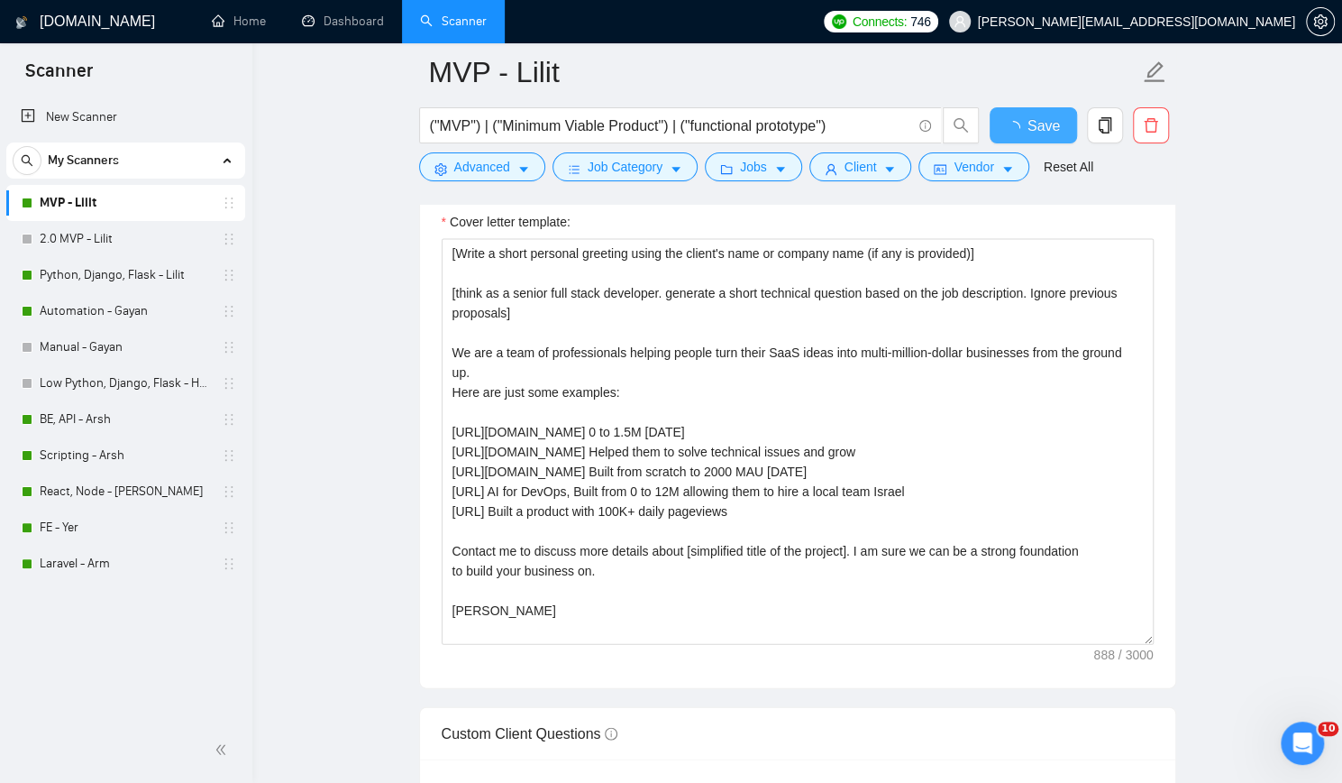
checkbox input "true"
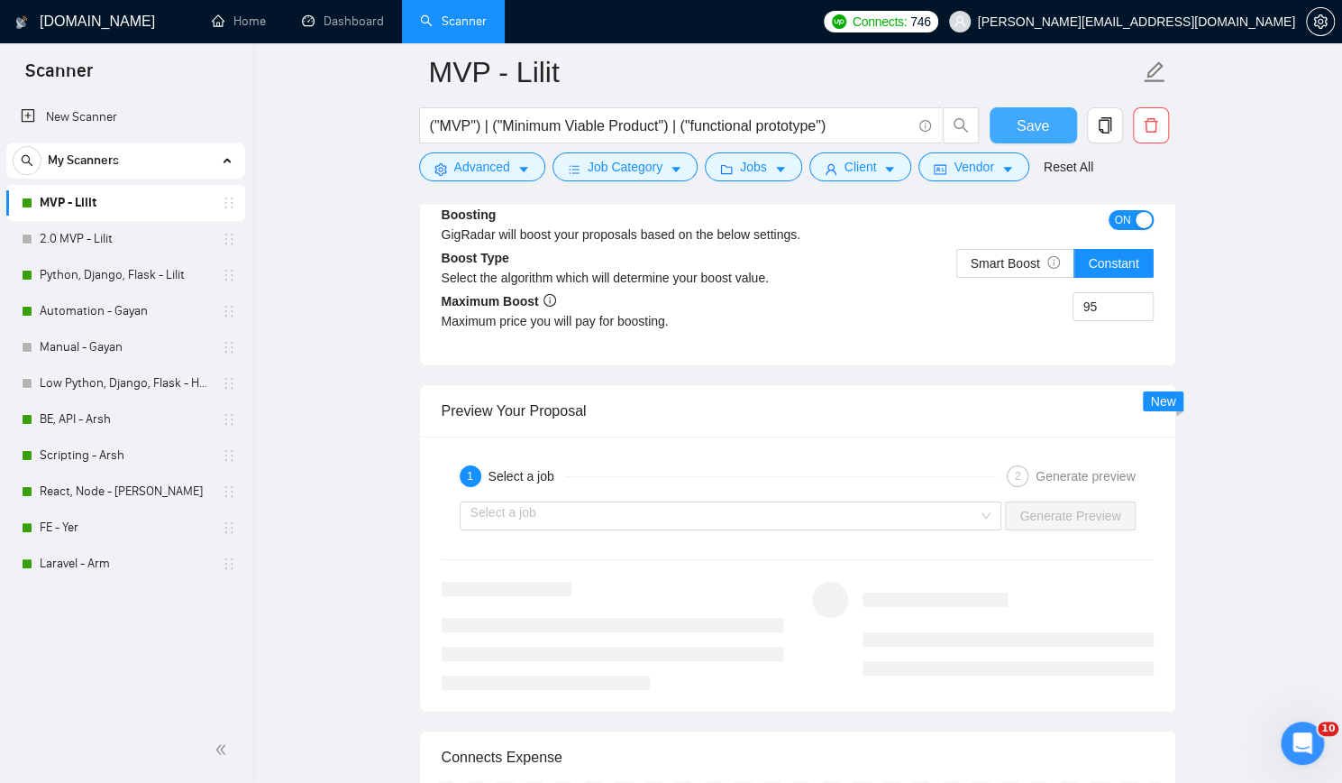
scroll to position [3516, 0]
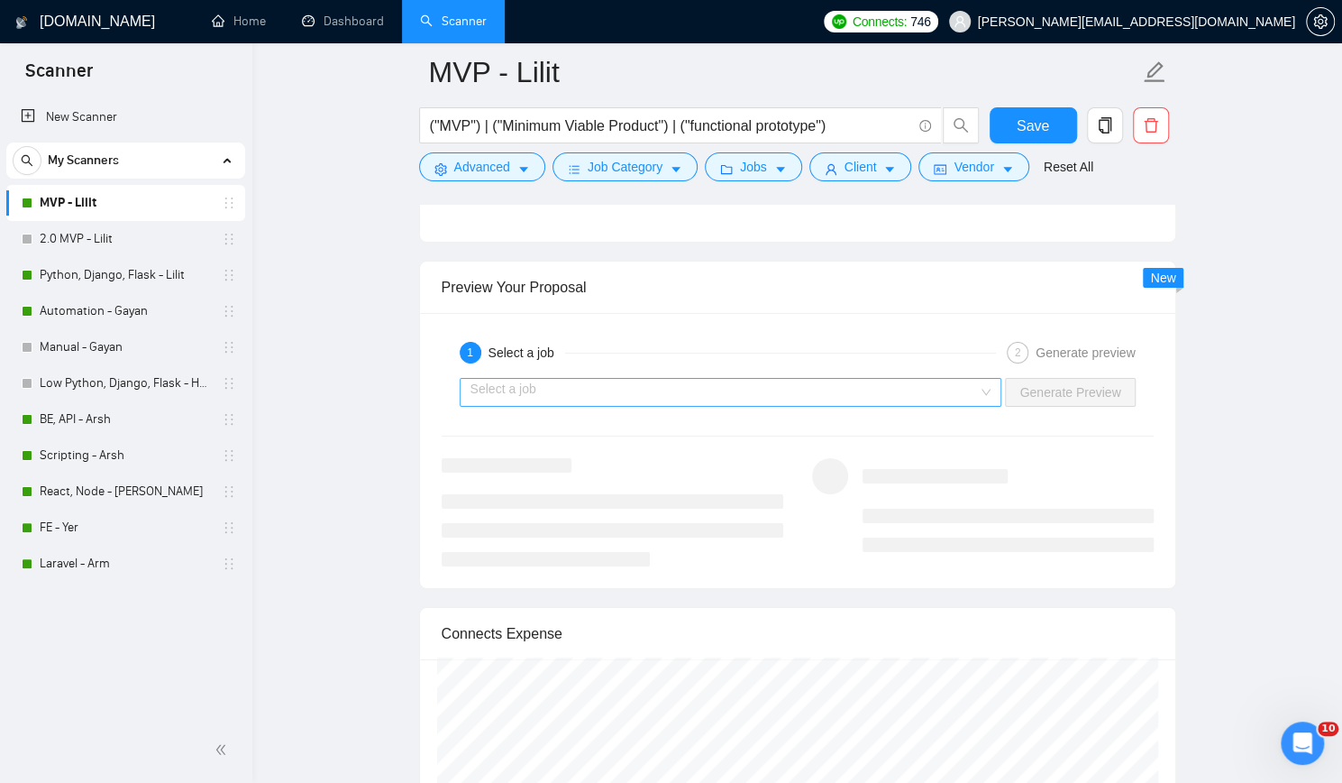
click at [874, 394] on input "search" at bounding box center [725, 392] width 508 height 27
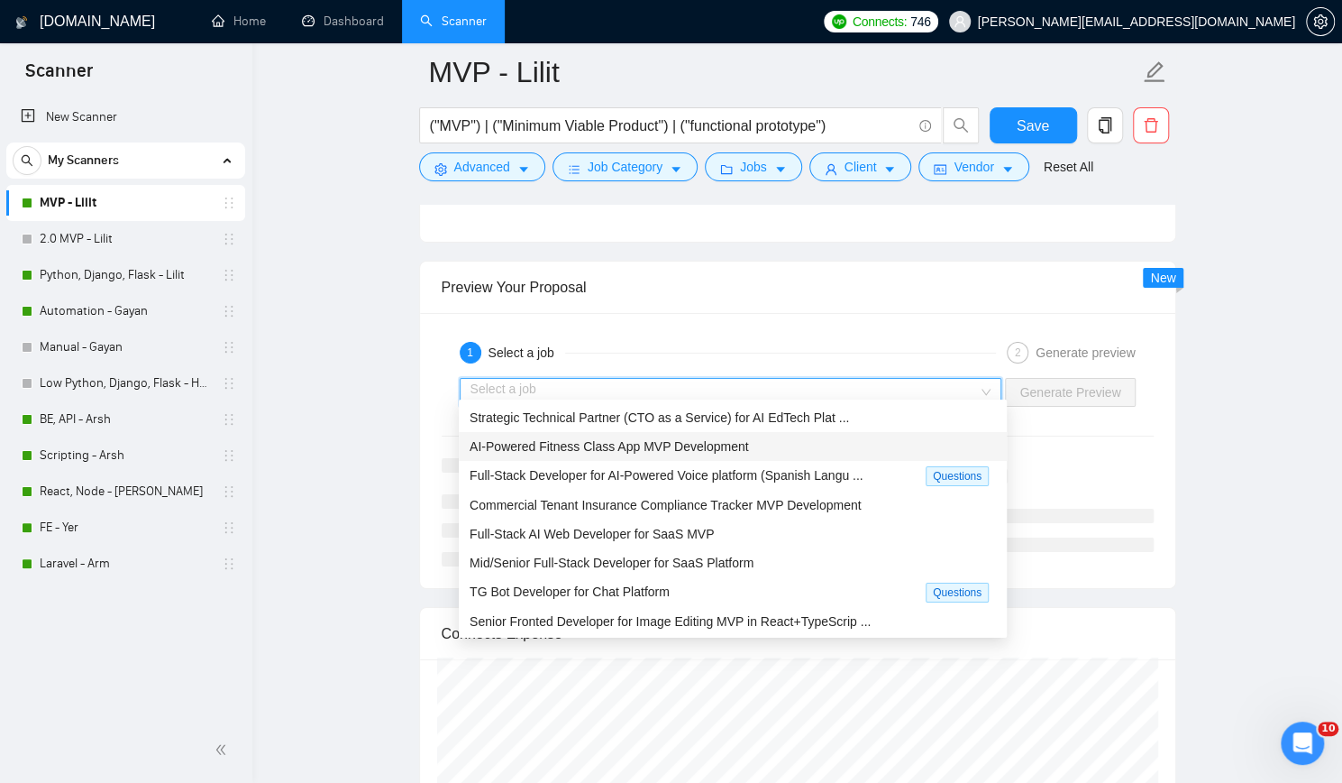
click at [705, 446] on span "AI-Powered Fitness Class App MVP Development" at bounding box center [609, 446] width 279 height 14
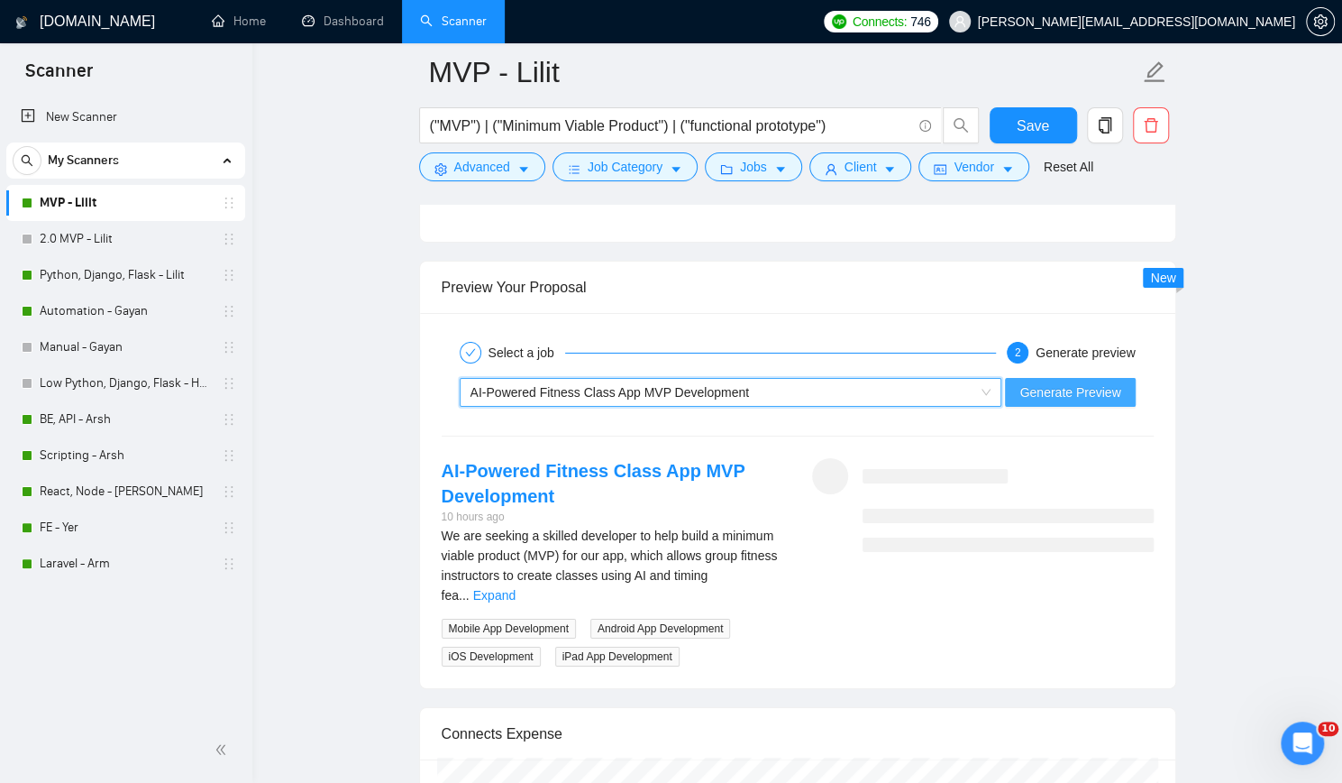
click at [1091, 382] on span "Generate Preview" at bounding box center [1070, 392] width 101 height 20
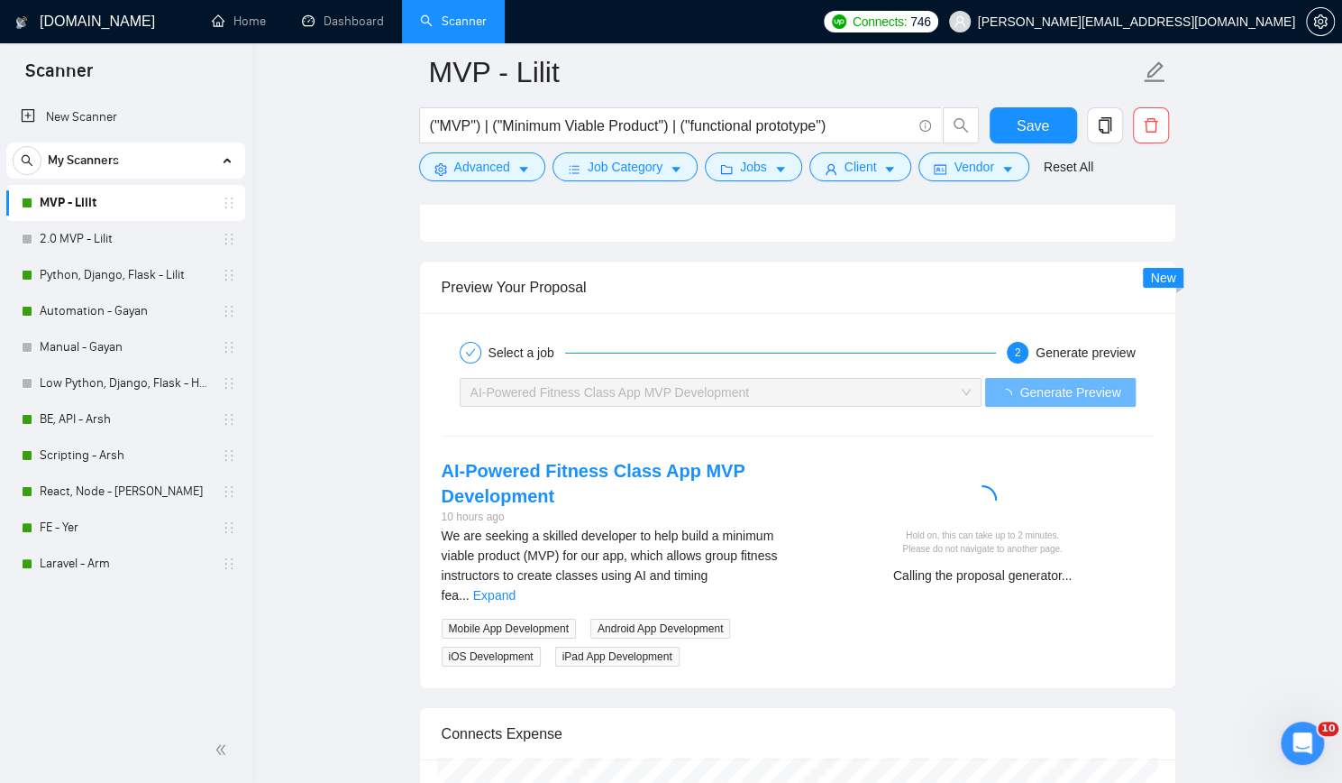
click at [516, 588] on link "Expand" at bounding box center [494, 595] width 42 height 14
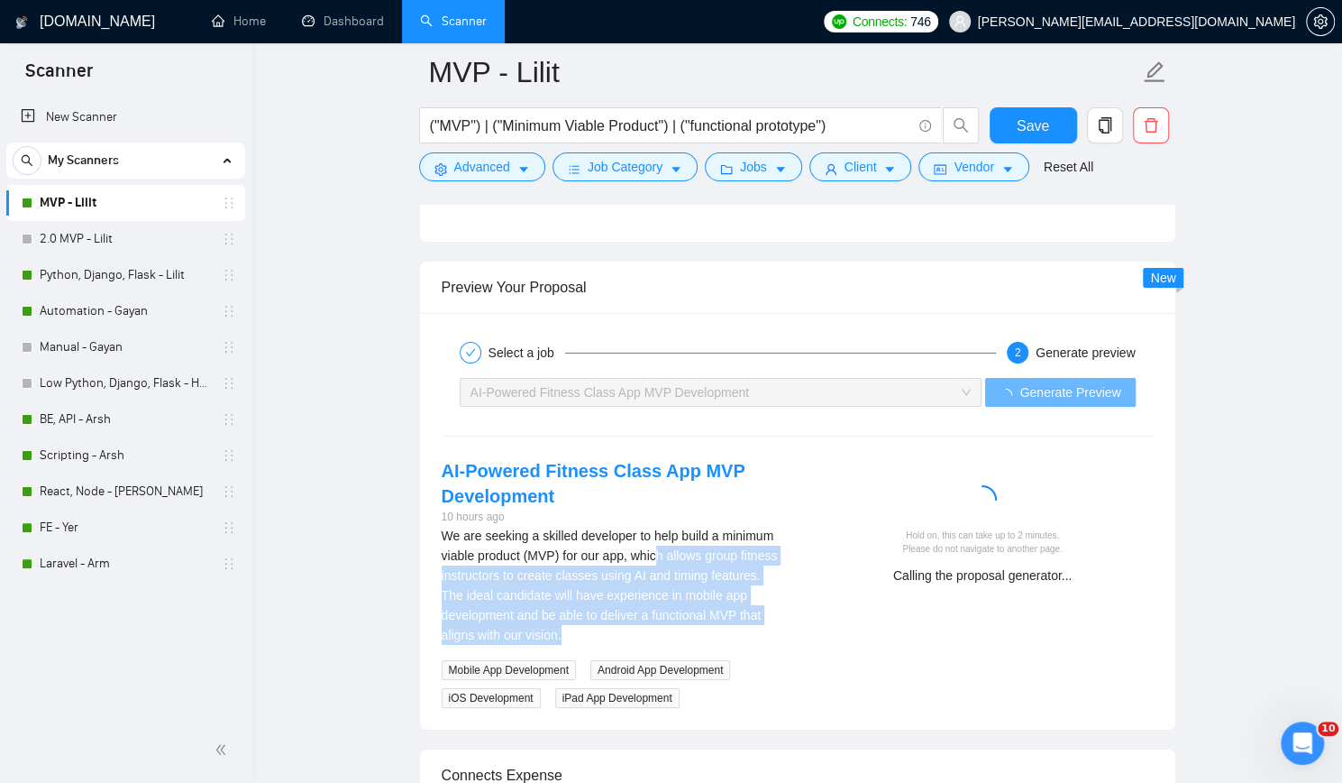
drag, startPoint x: 656, startPoint y: 550, endPoint x: 646, endPoint y: 619, distance: 70.3
click at [646, 619] on div "We are seeking a skilled developer to help build a minimum viable product (MVP)…" at bounding box center [613, 585] width 342 height 119
drag, startPoint x: 635, startPoint y: 569, endPoint x: 723, endPoint y: 619, distance: 101.8
click at [723, 619] on div "We are seeking a skilled developer to help build a minimum viable product (MVP)…" at bounding box center [613, 585] width 342 height 119
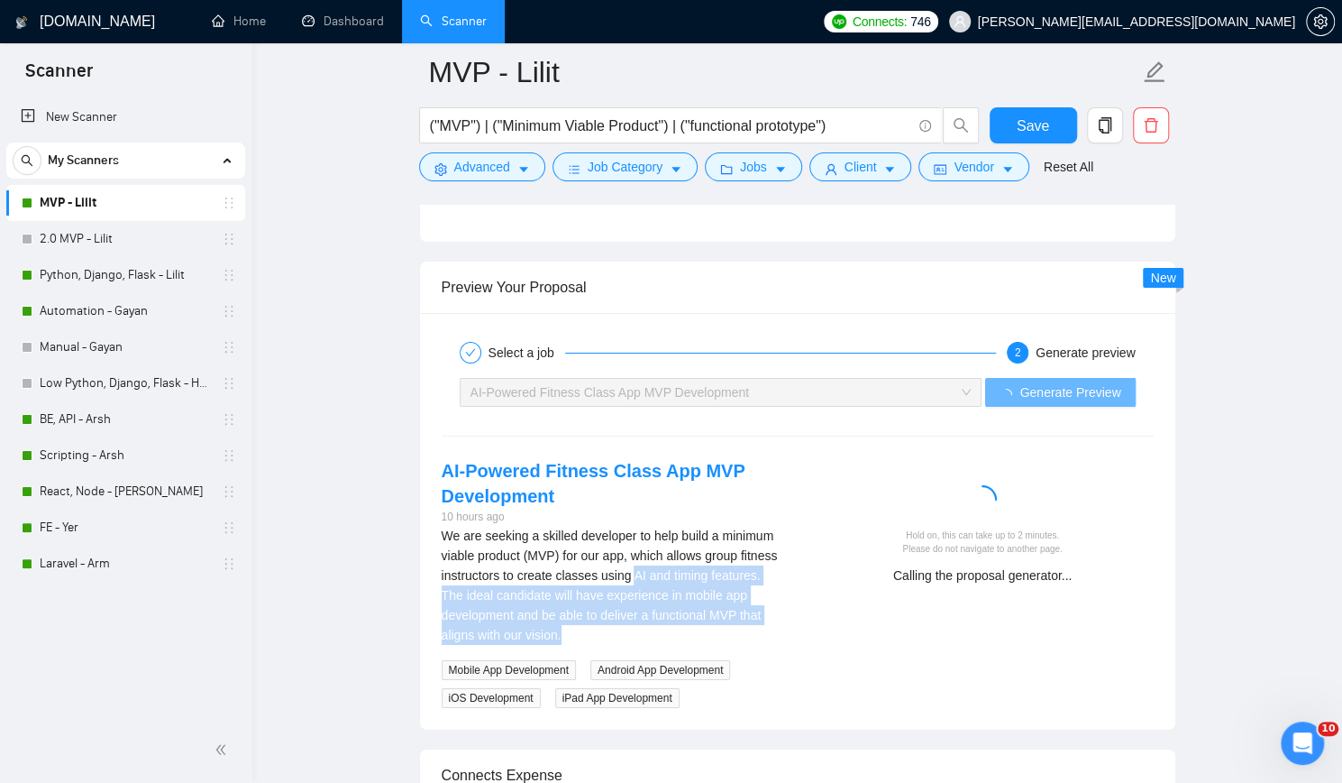
click at [723, 619] on div "We are seeking a skilled developer to help build a minimum viable product (MVP)…" at bounding box center [613, 585] width 342 height 119
drag, startPoint x: 614, startPoint y: 551, endPoint x: 699, endPoint y: 623, distance: 111.3
click at [699, 623] on div "We are seeking a skilled developer to help build a minimum viable product (MVP)…" at bounding box center [613, 585] width 342 height 119
drag, startPoint x: 565, startPoint y: 552, endPoint x: 649, endPoint y: 619, distance: 107.7
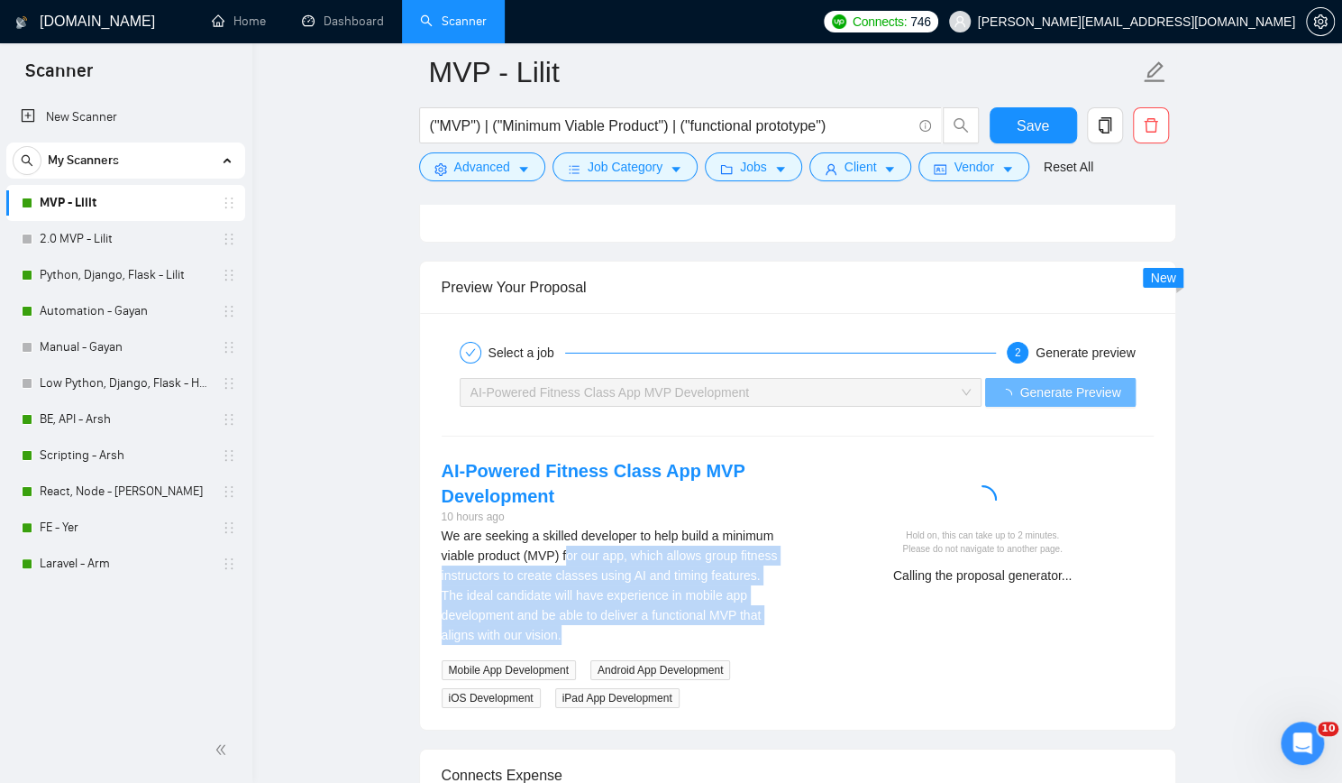
click at [649, 619] on div "We are seeking a skilled developer to help build a minimum viable product (MVP)…" at bounding box center [613, 585] width 342 height 119
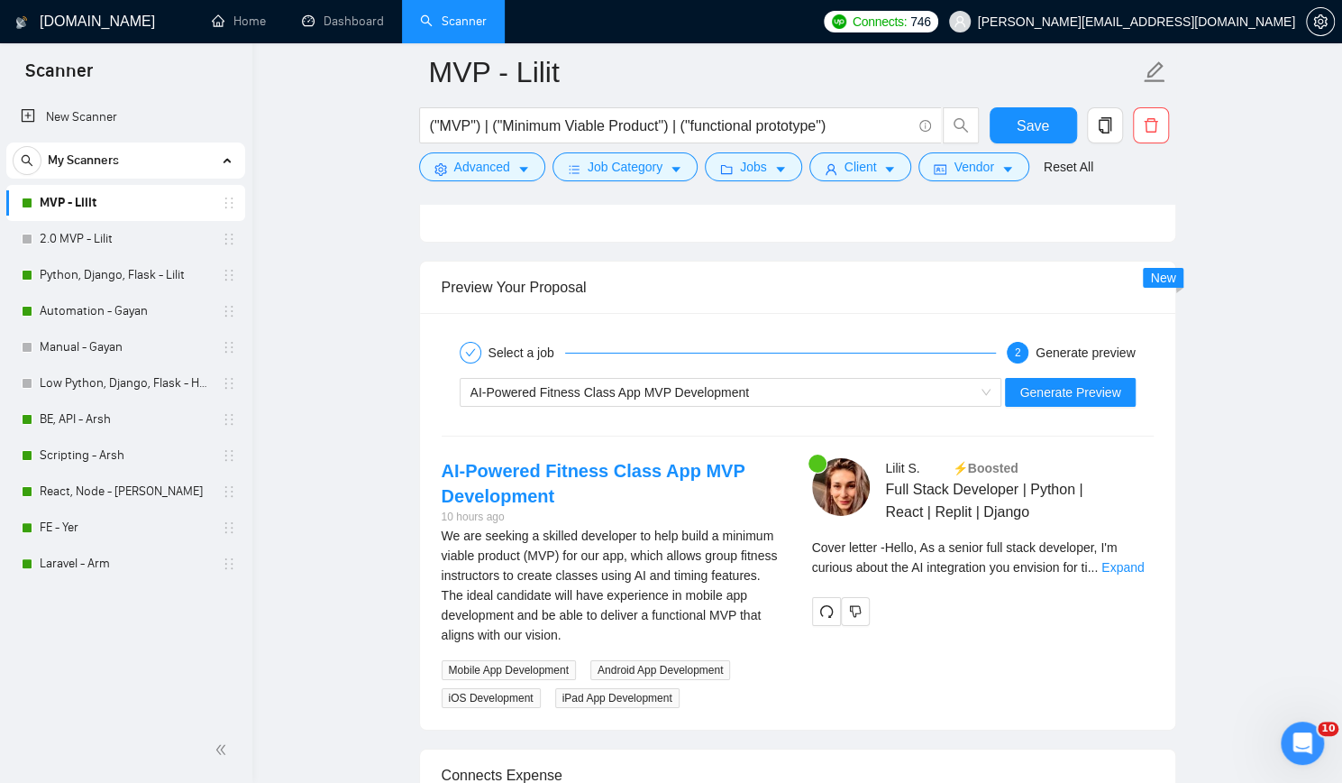
click at [80, 600] on div "New Scanner My Scanners MVP - Lilit 2.0 MVP - Lilit Python, Django, Flask - Lil…" at bounding box center [126, 406] width 252 height 621
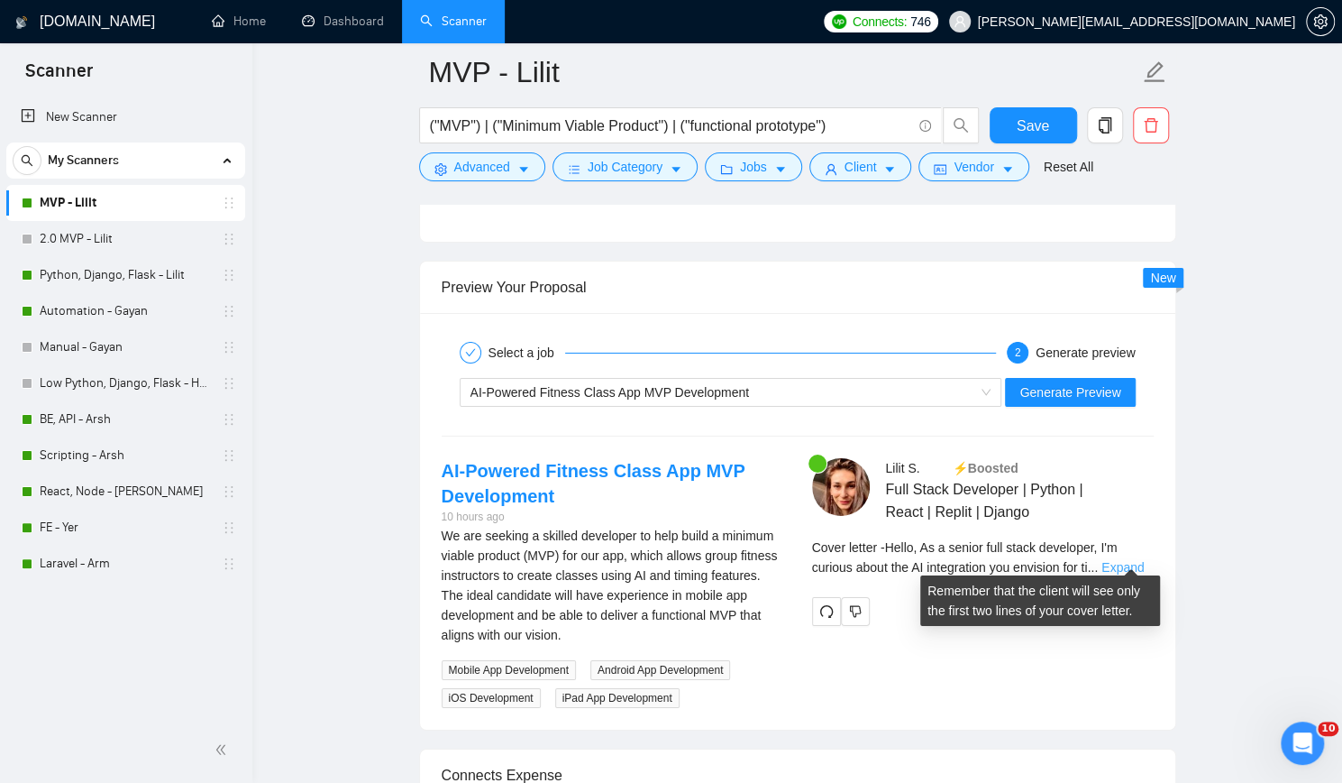
click at [1128, 560] on link "Expand" at bounding box center [1123, 567] width 42 height 14
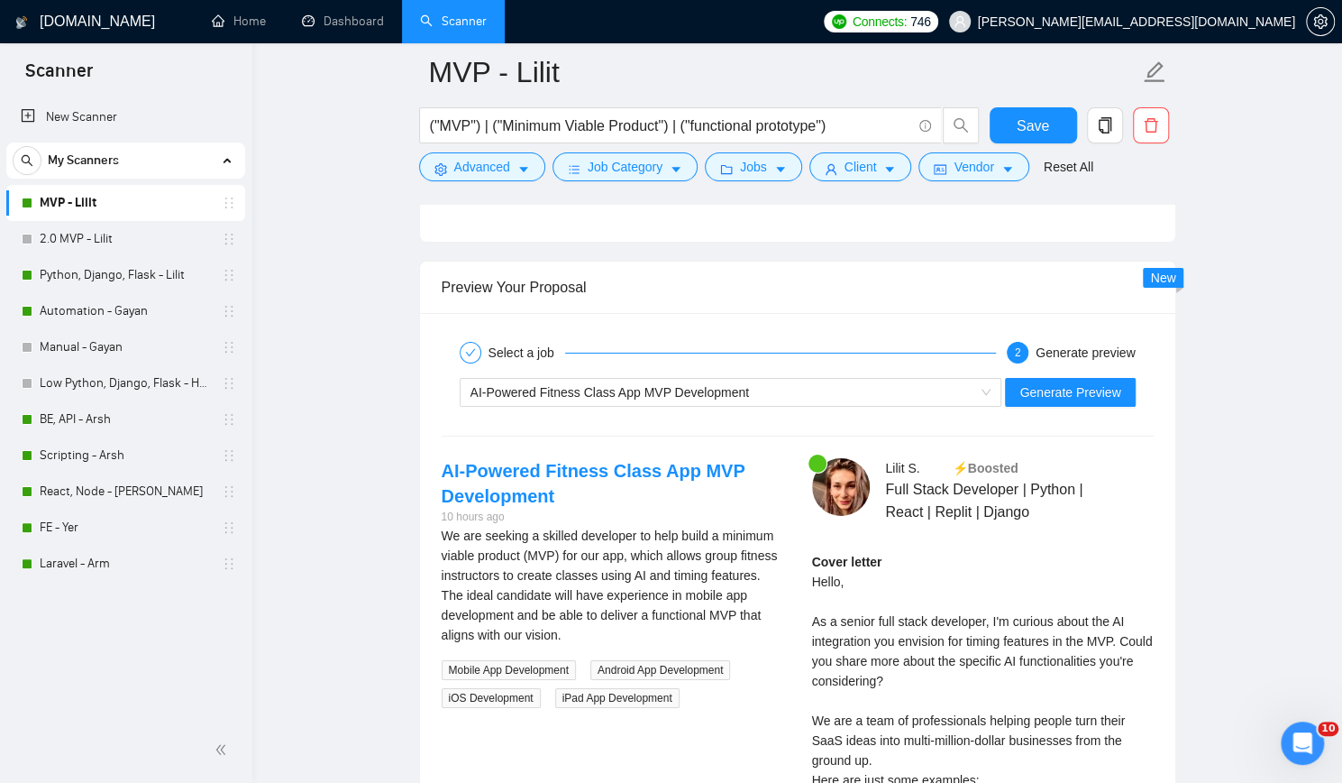
scroll to position [3606, 0]
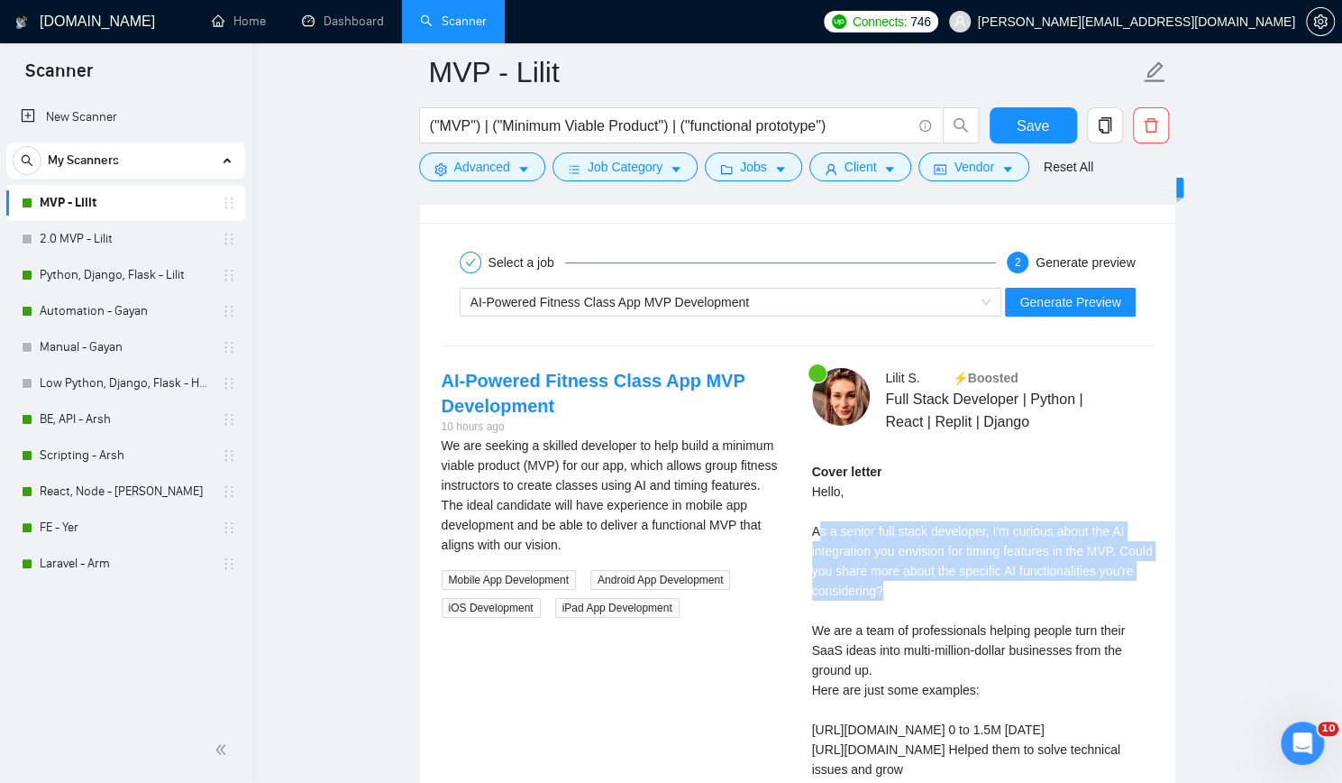
drag, startPoint x: 819, startPoint y: 528, endPoint x: 971, endPoint y: 575, distance: 159.4
click at [971, 575] on div "Cover letter Hello, As a senior full stack developer, I'm curious about the AI …" at bounding box center [983, 730] width 342 height 536
drag, startPoint x: 814, startPoint y: 524, endPoint x: 979, endPoint y: 578, distance: 173.6
click at [979, 578] on div "Cover letter Hello, As a senior full stack developer, I'm curious about the AI …" at bounding box center [983, 730] width 342 height 536
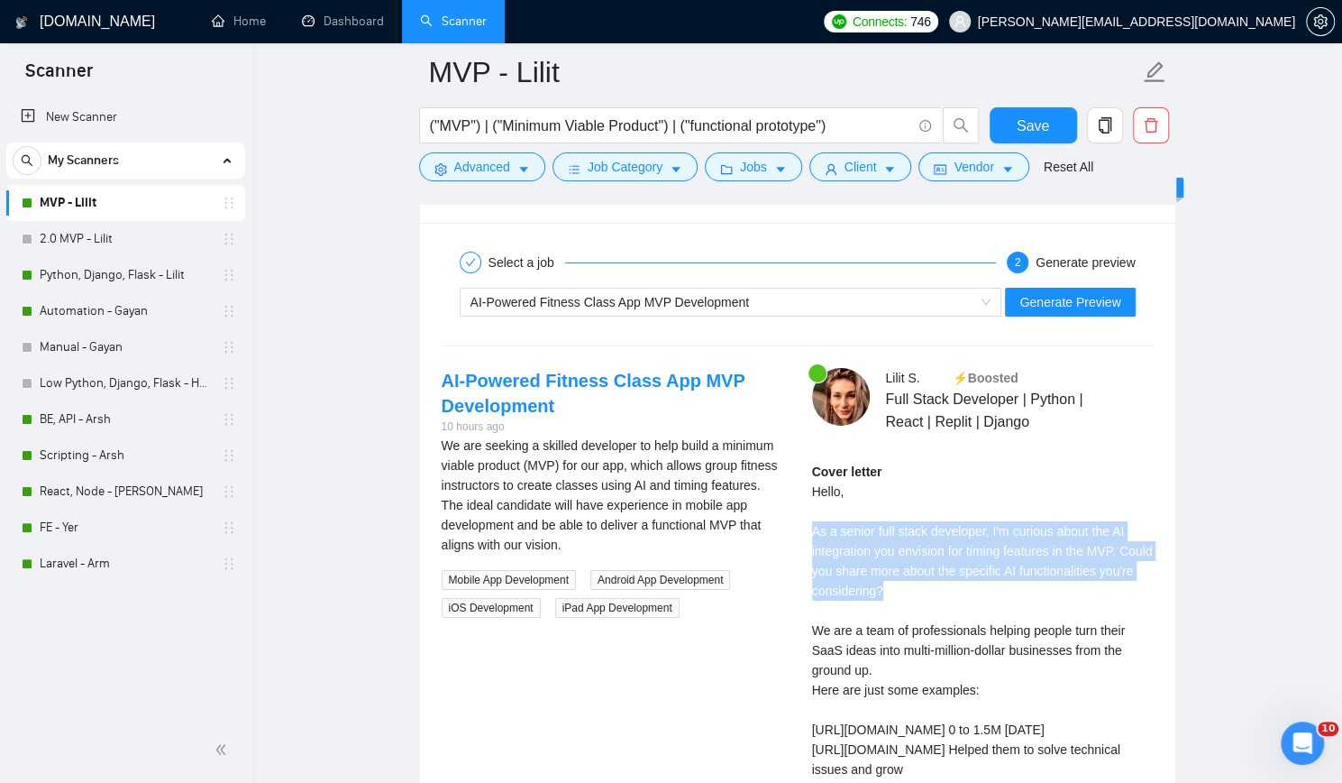
click at [979, 578] on div "Cover letter Hello, As a senior full stack developer, I'm curious about the AI …" at bounding box center [983, 730] width 342 height 536
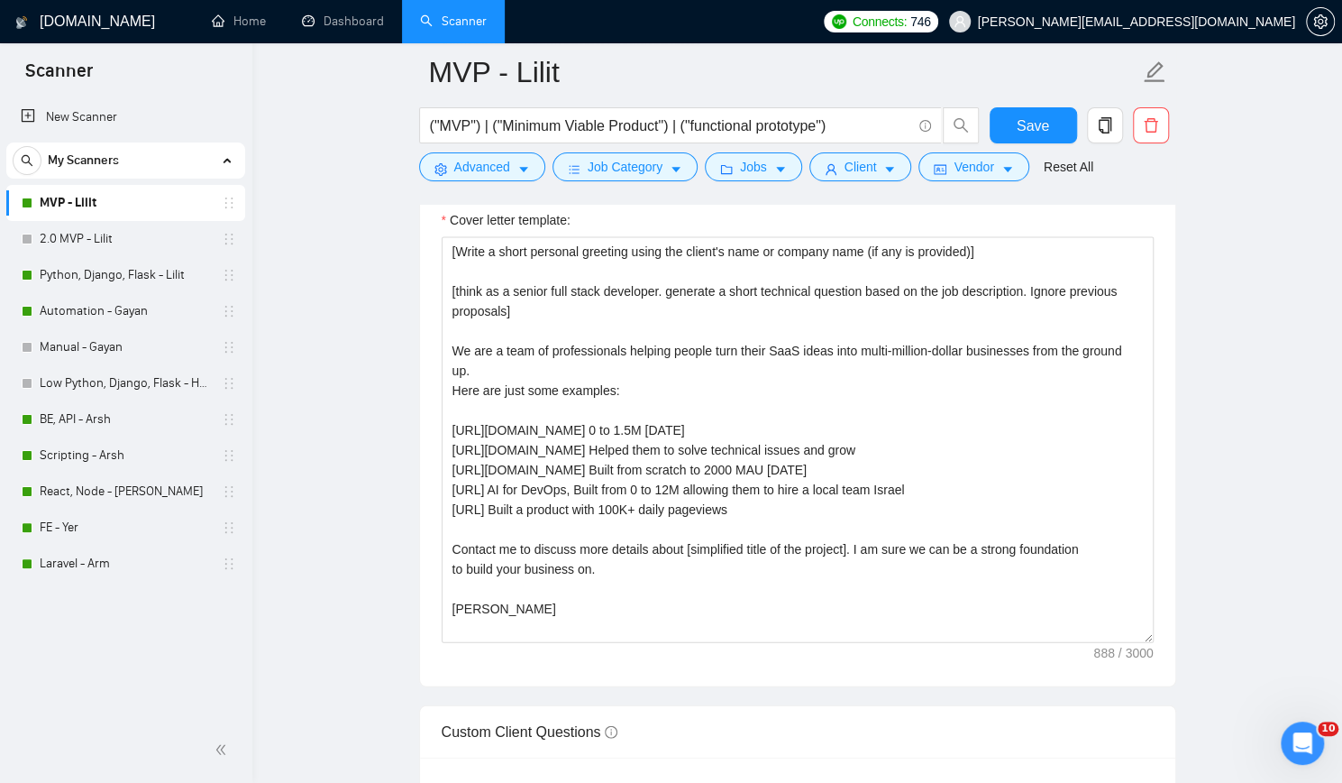
scroll to position [2074, 0]
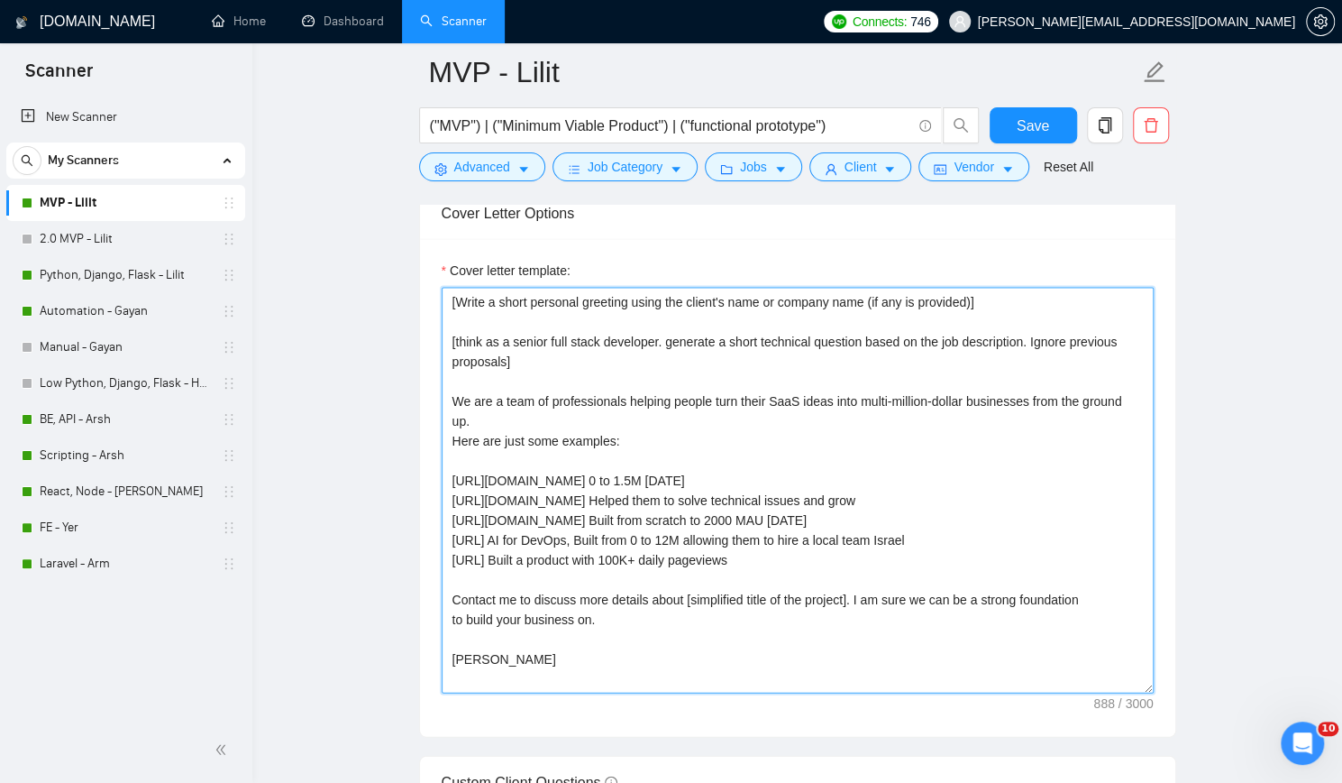
click at [446, 335] on textarea "[Write a short personal greeting using the client's name or company name (if an…" at bounding box center [798, 491] width 712 height 406
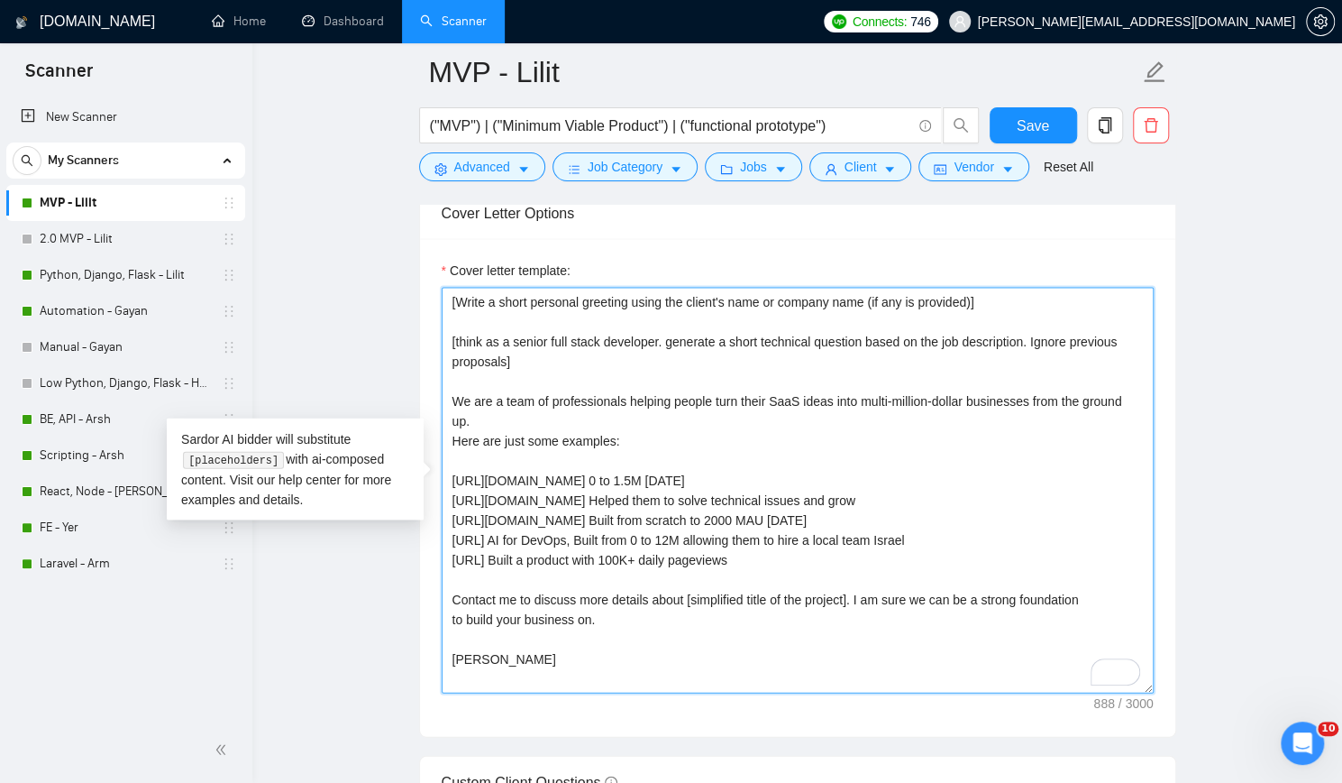
paste textarea "[think as a senior full stack developer. generate a short technical question ba…"
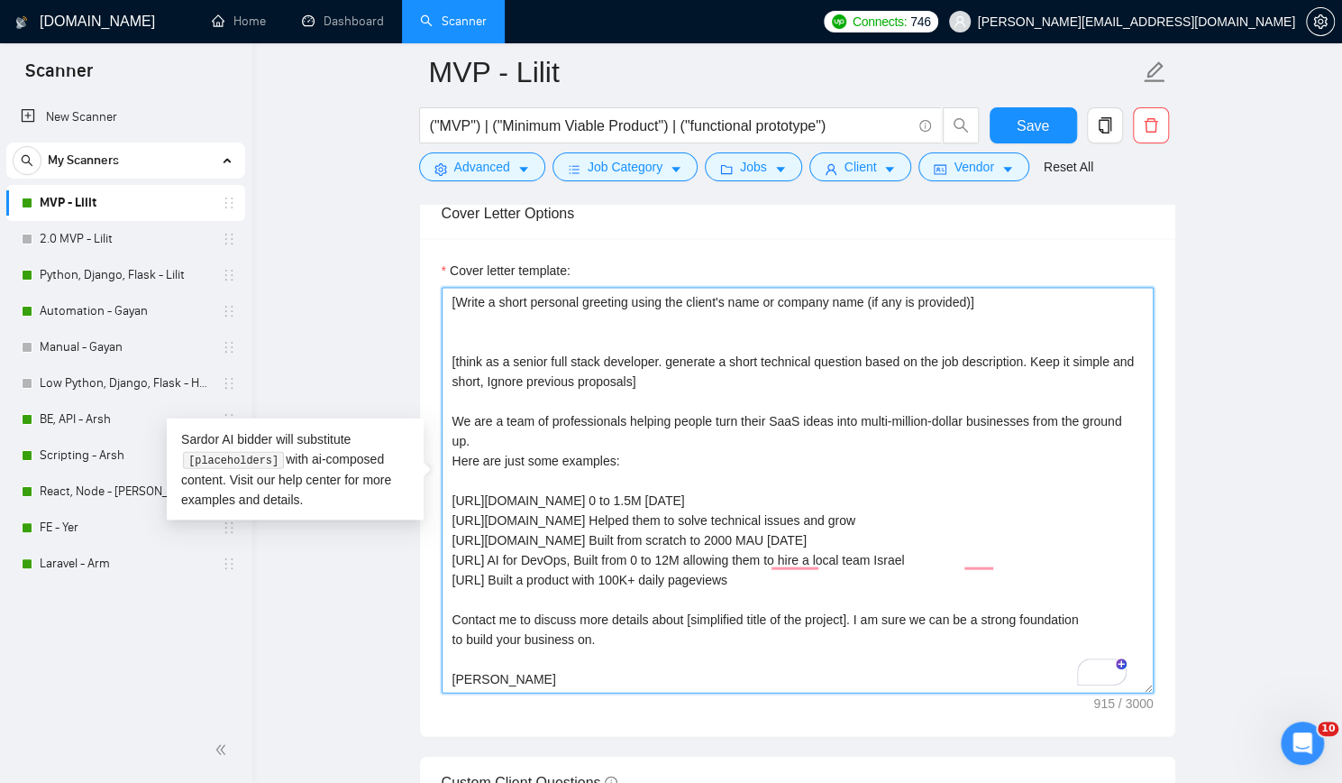
click at [618, 319] on textarea "[Write a short personal greeting using the client's name or company name (if an…" at bounding box center [798, 491] width 712 height 406
type textarea "[Write a short personal greeting using the client's name or company name (if an…"
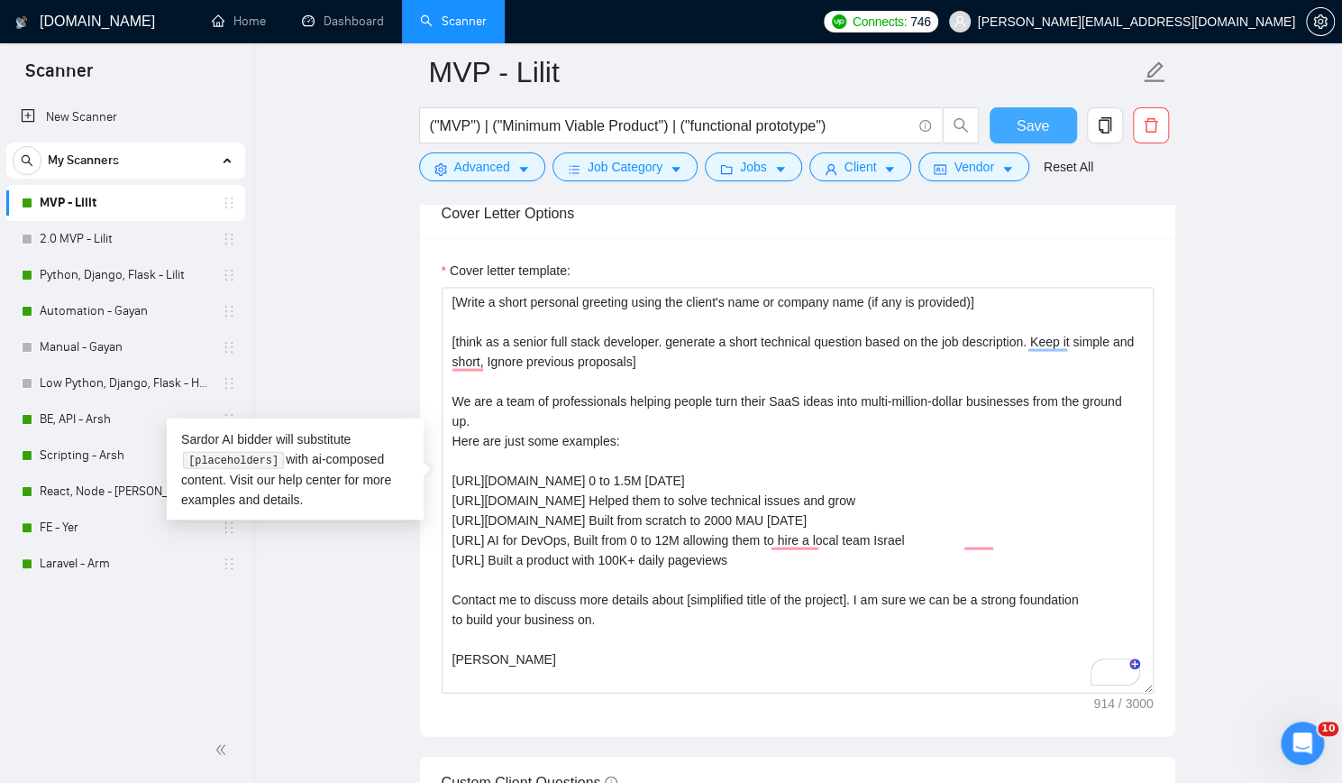
click at [1024, 115] on span "Save" at bounding box center [1033, 126] width 32 height 23
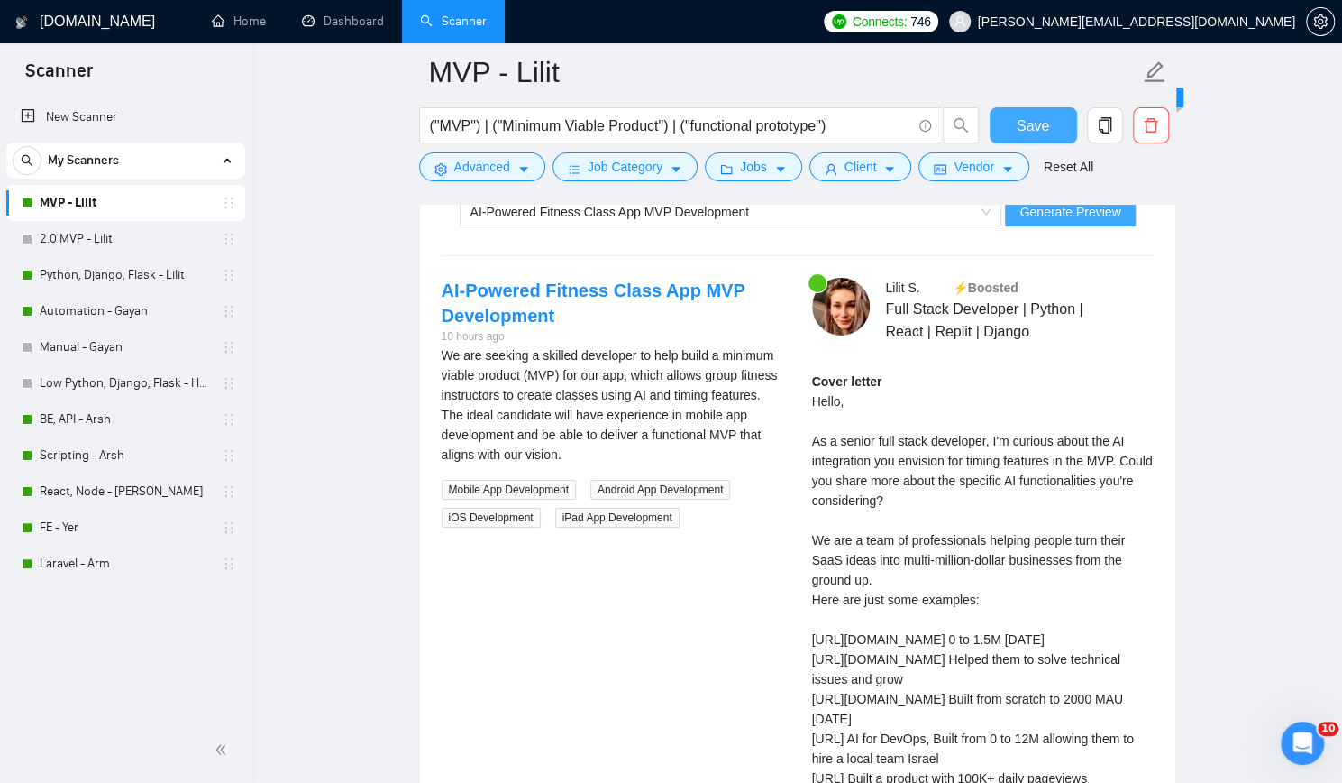
scroll to position [3606, 0]
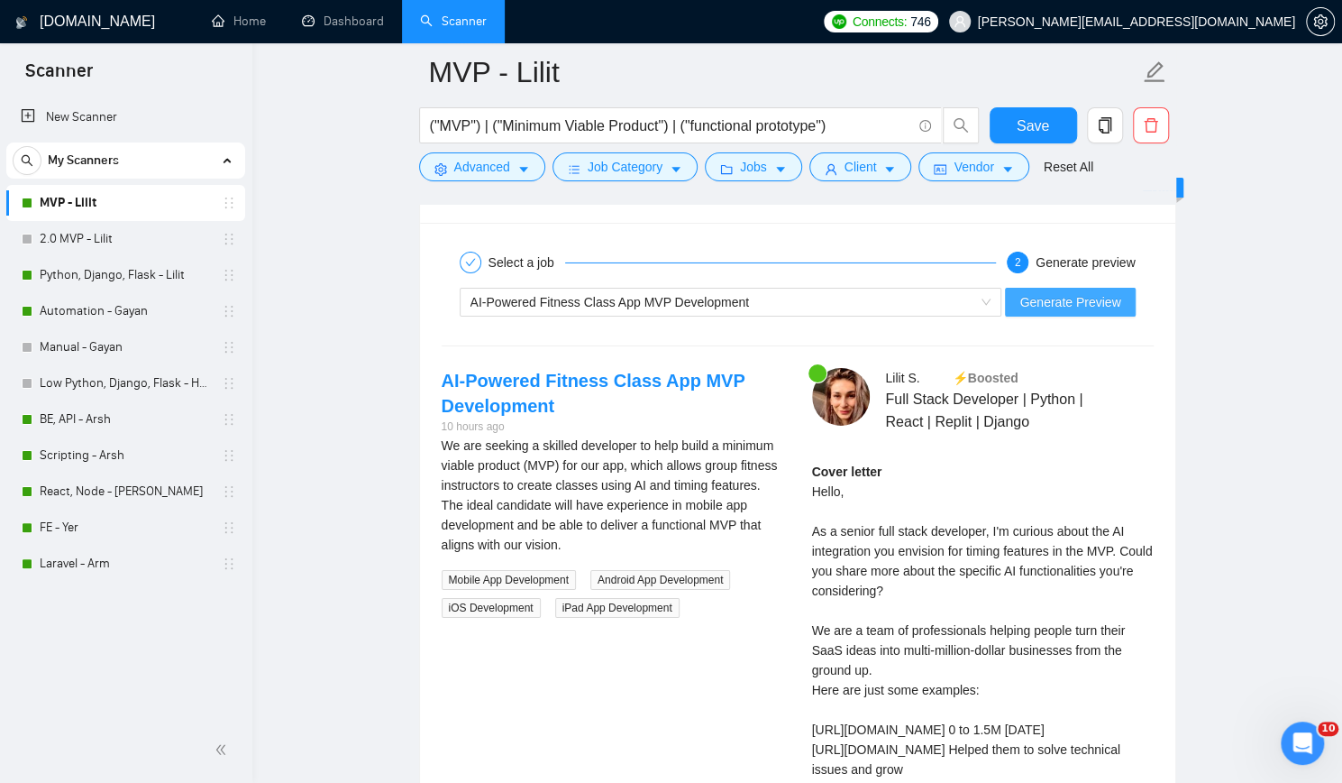
click at [1102, 292] on span "Generate Preview" at bounding box center [1070, 302] width 101 height 20
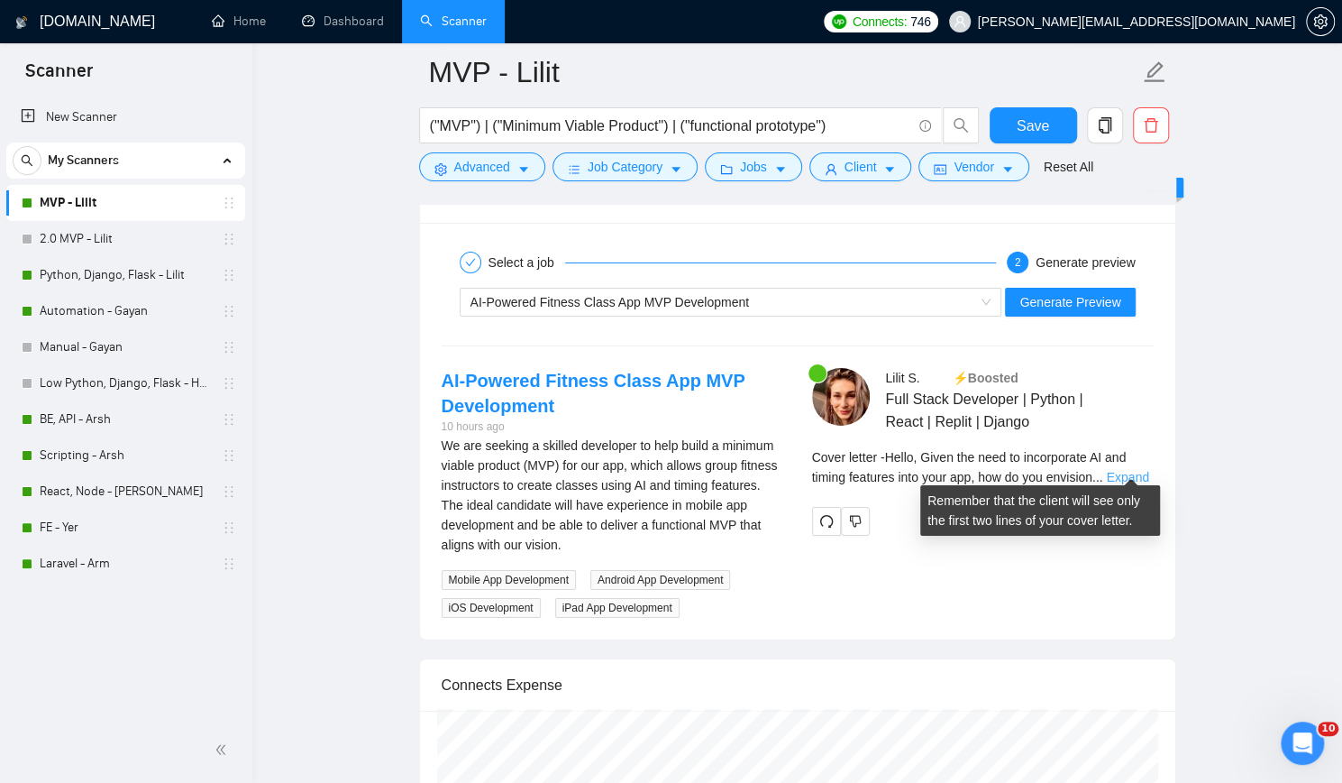
click at [1134, 470] on link "Expand" at bounding box center [1127, 477] width 42 height 14
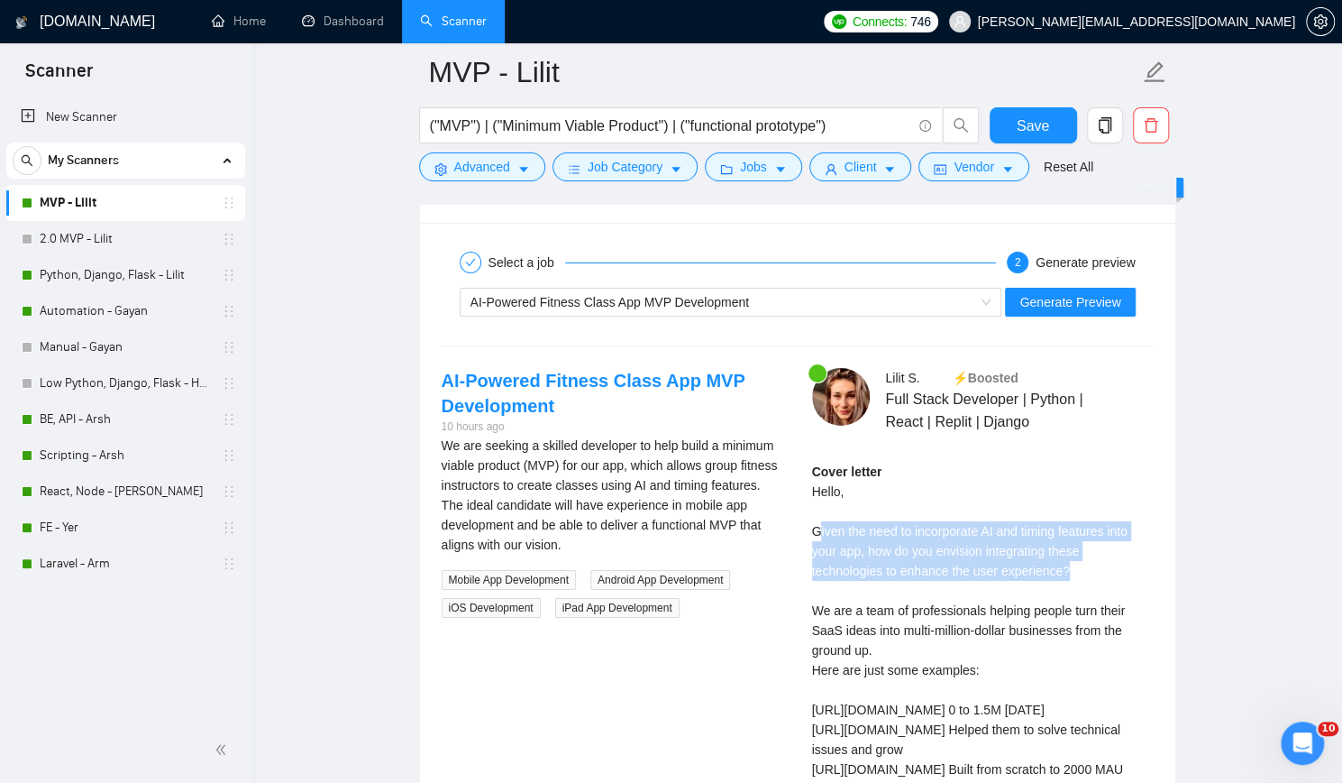
drag, startPoint x: 821, startPoint y: 518, endPoint x: 1084, endPoint y: 559, distance: 265.5
click at [1084, 559] on div "Cover letter Hello, Given the need to incorporate AI and timing features into y…" at bounding box center [983, 720] width 342 height 516
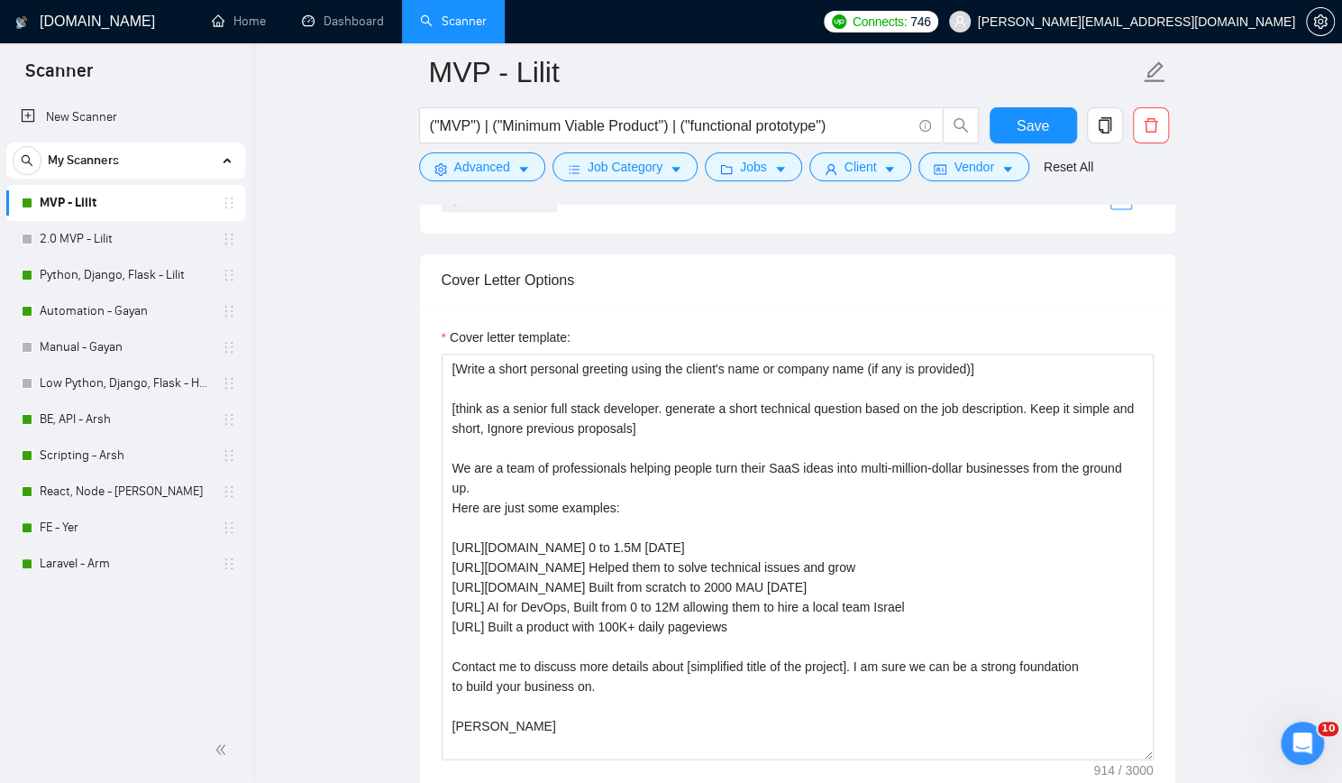
scroll to position [1983, 0]
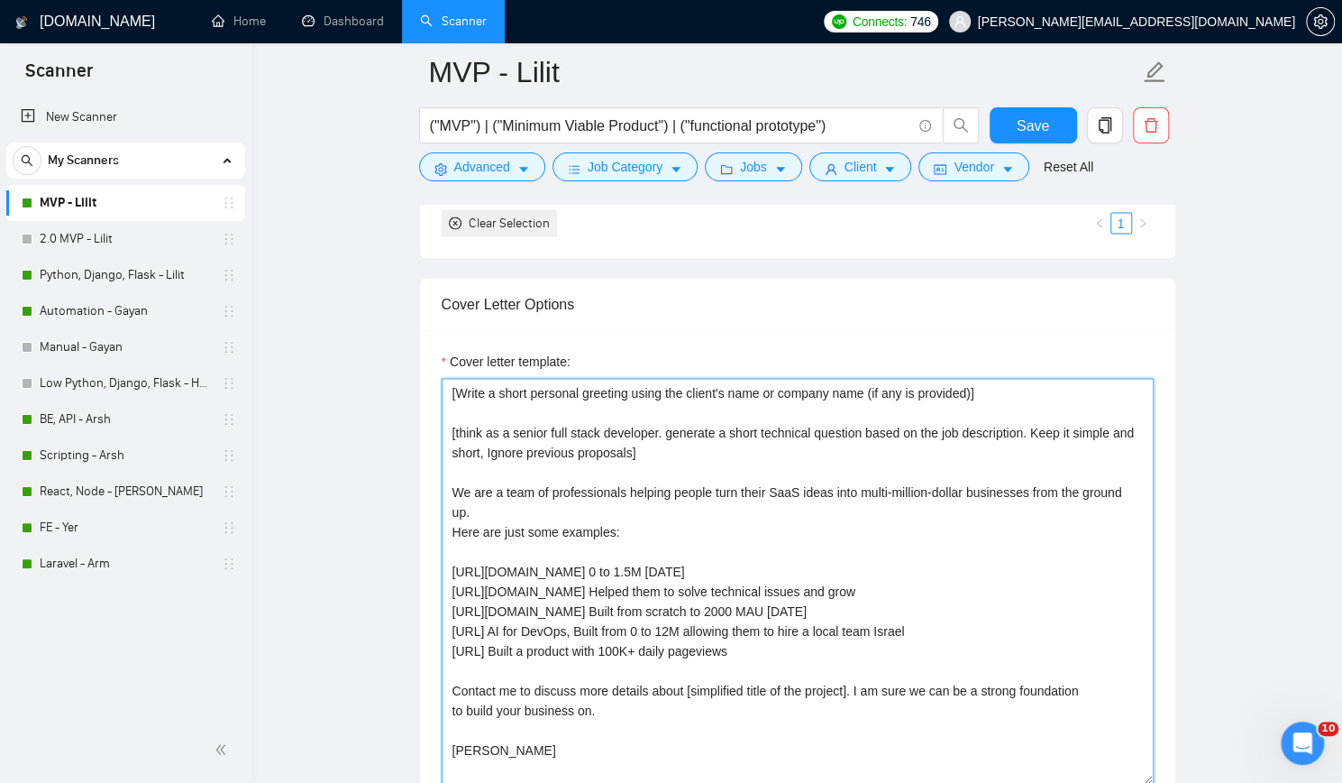
click at [451, 429] on textarea "[Write a short personal greeting using the client's name or company name (if an…" at bounding box center [798, 581] width 712 height 406
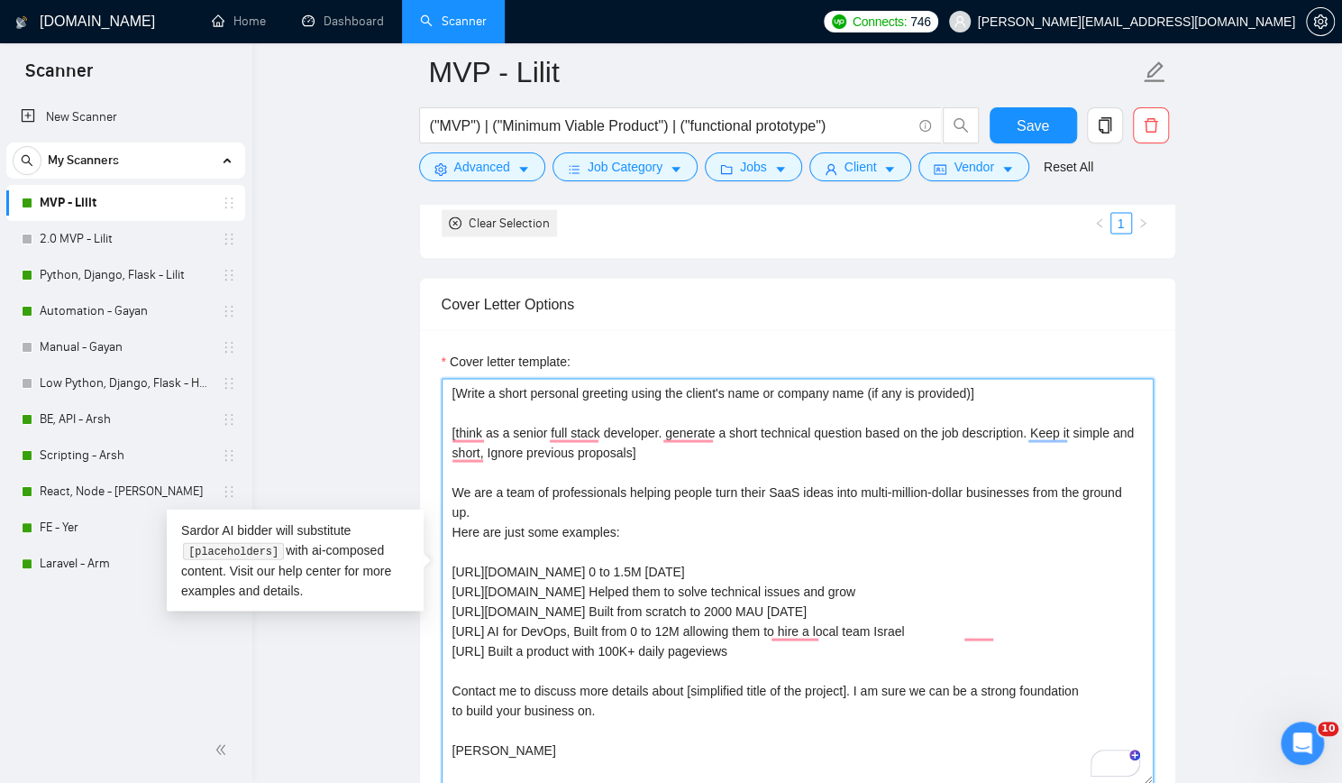
paste textarea "question based on the job description. Keep it simple and short, Ignore previou…"
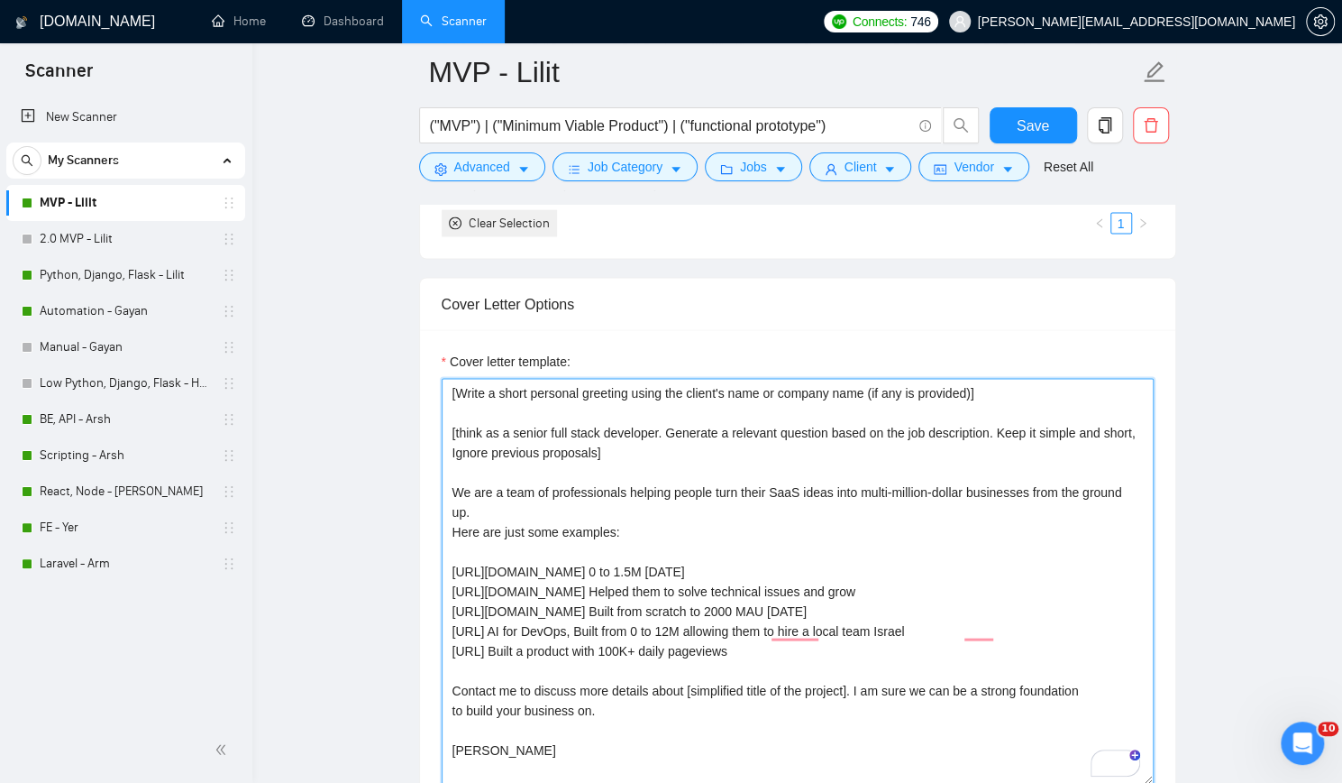
click at [462, 426] on textarea "[Write a short personal greeting using the client's name or company name (if an…" at bounding box center [798, 581] width 712 height 406
type textarea "[Write a short personal greeting using the client's name or company name (if an…"
click at [655, 445] on textarea "[Write a short personal greeting using the client's name or company name (if an…" at bounding box center [798, 581] width 712 height 406
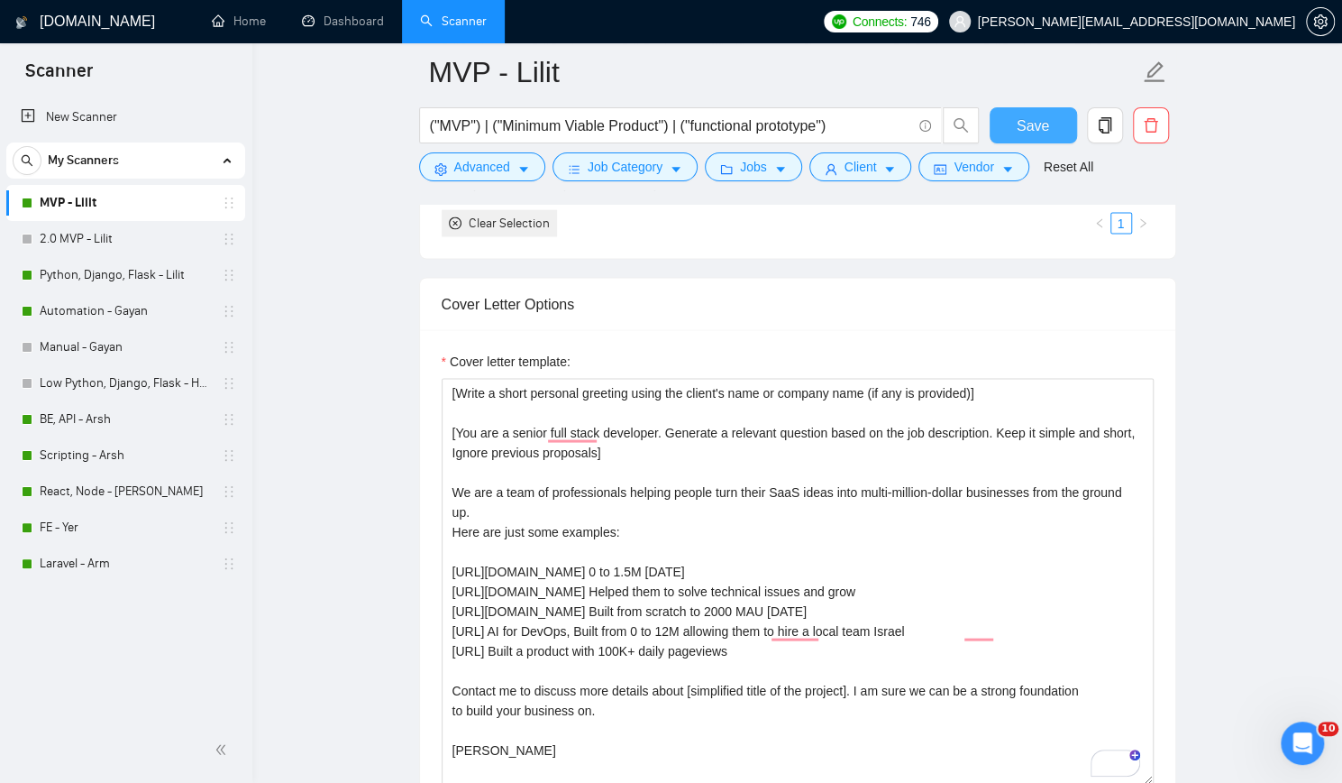
type textarea "[Write a short personal greeting using the client's name or company name (if an…"
click at [1048, 118] on span "Save" at bounding box center [1033, 126] width 32 height 23
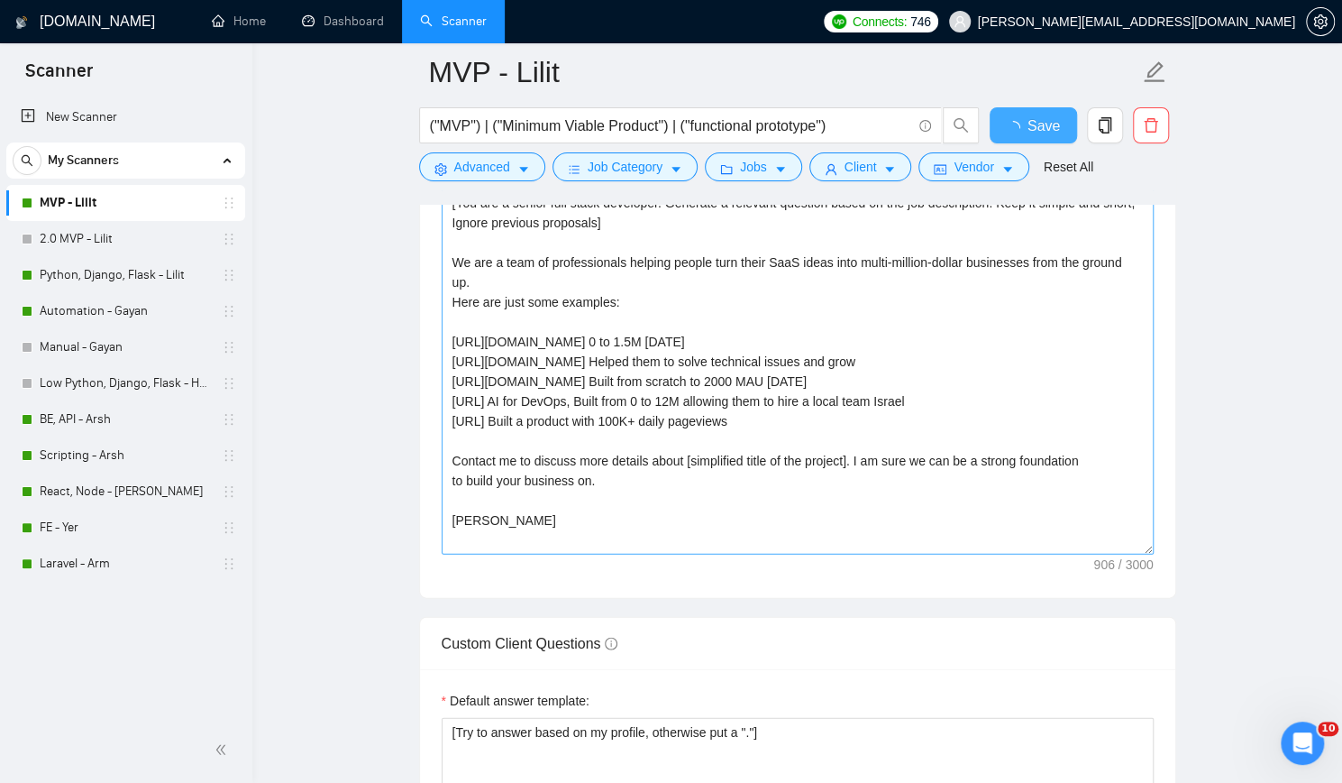
checkbox input "true"
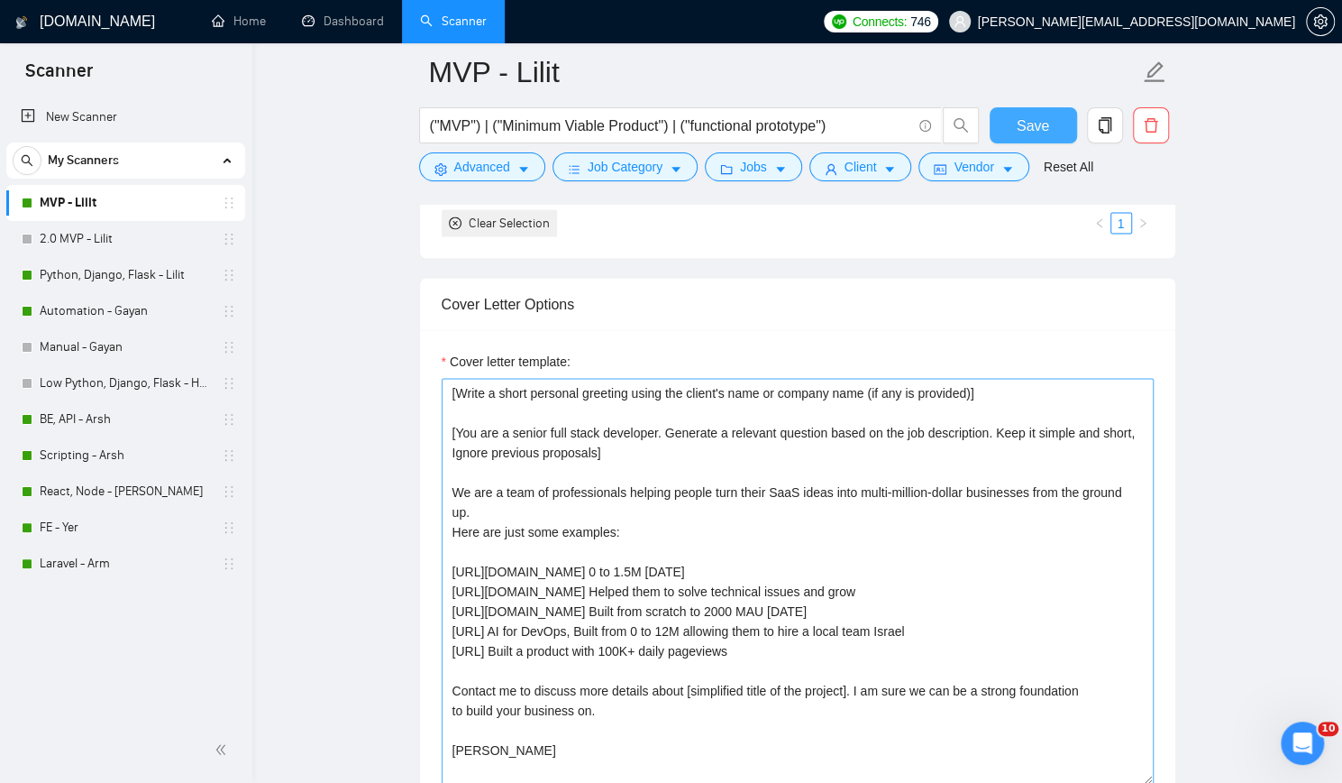
scroll to position [1893, 0]
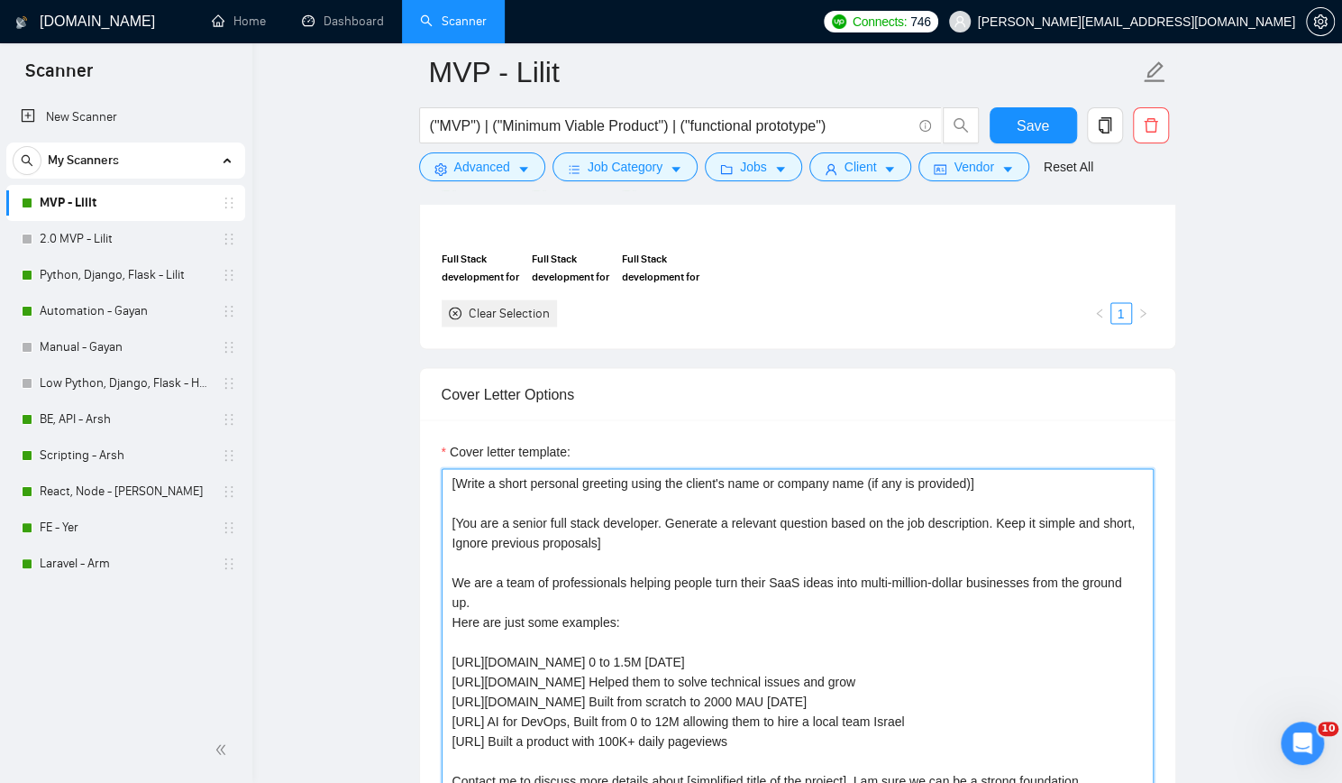
click at [446, 509] on textarea "[Write a short personal greeting using the client's name or company name (if an…" at bounding box center [798, 671] width 712 height 406
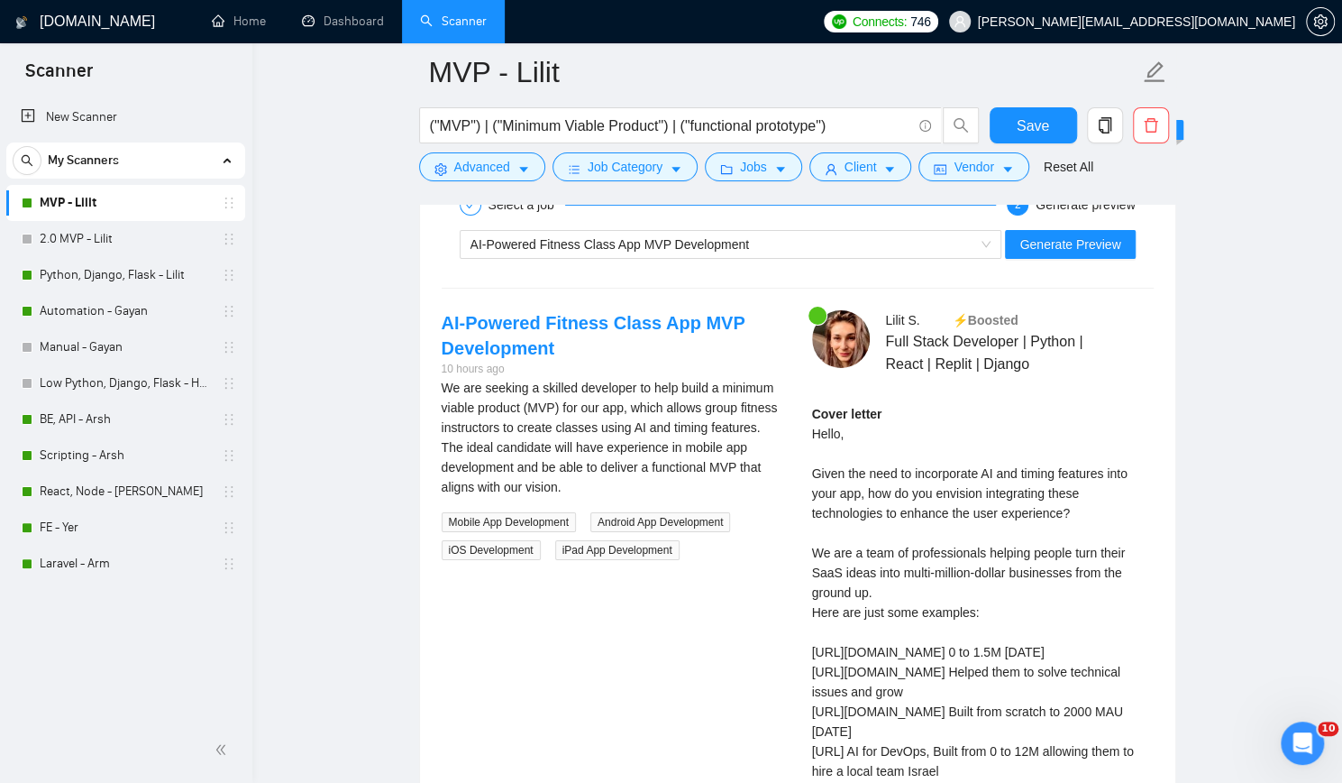
scroll to position [3606, 0]
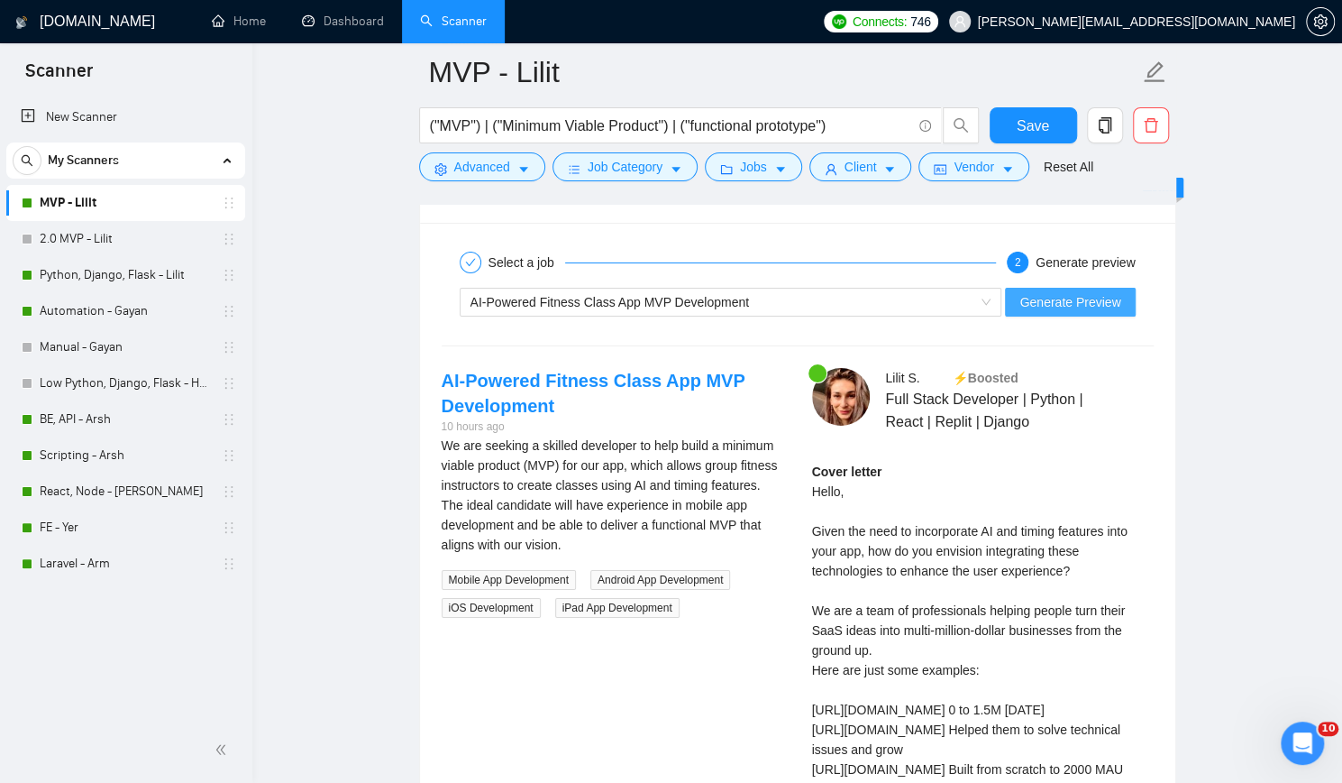
click at [1088, 288] on button "Generate Preview" at bounding box center [1070, 302] width 130 height 29
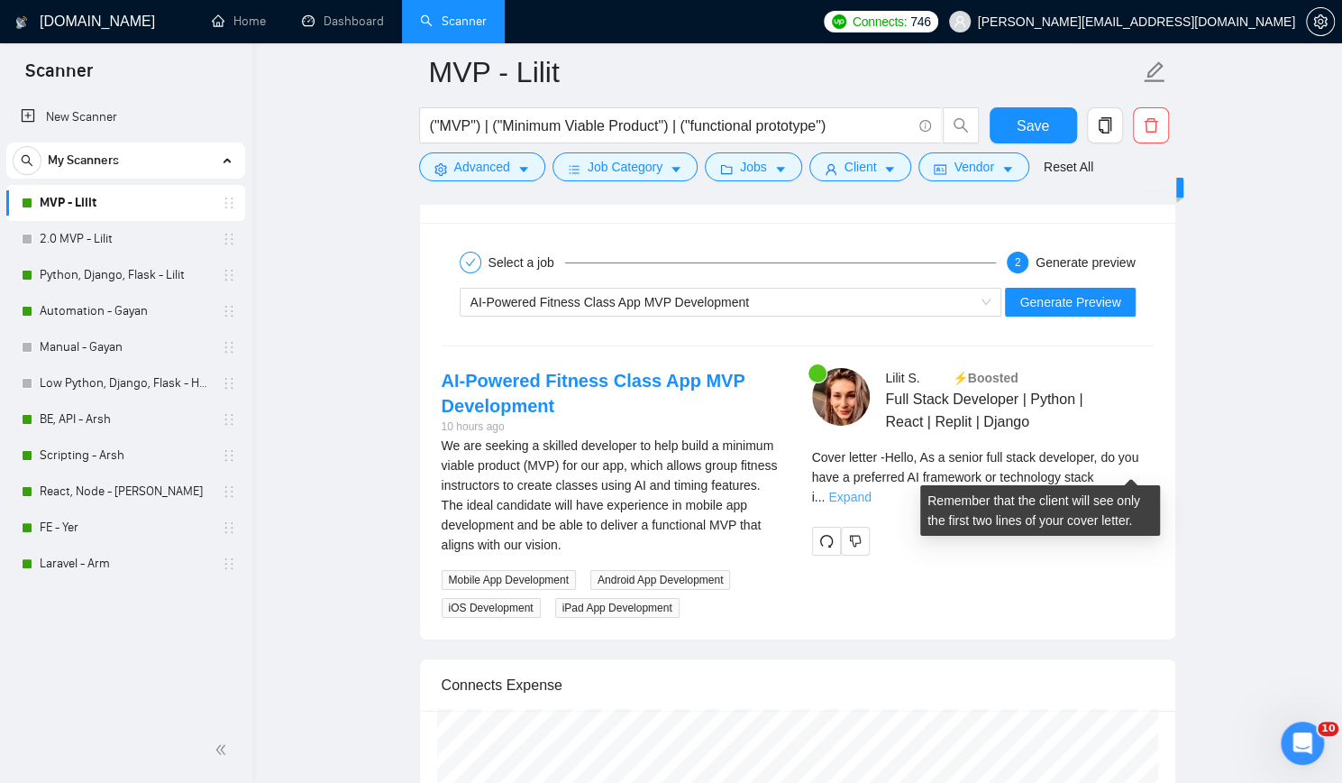
click at [871, 490] on link "Expand" at bounding box center [850, 497] width 42 height 14
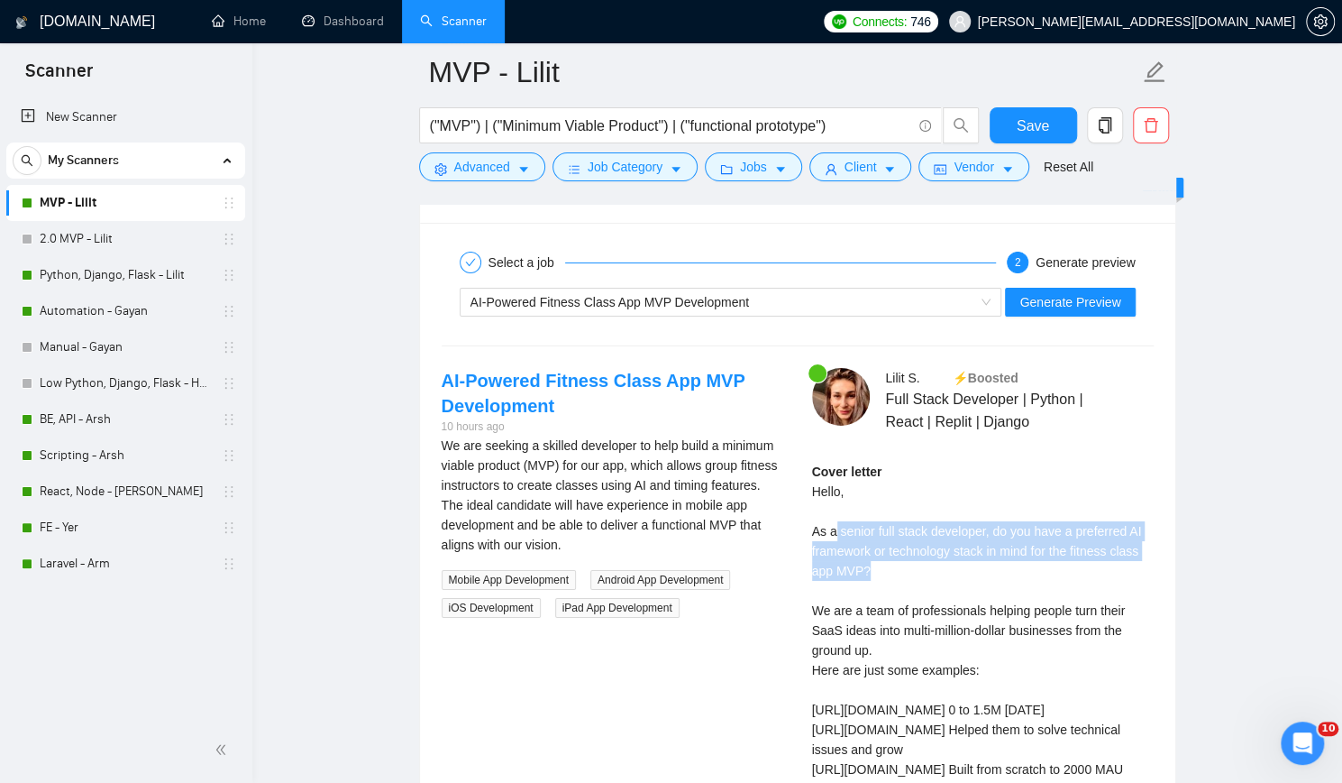
drag, startPoint x: 835, startPoint y: 517, endPoint x: 915, endPoint y: 569, distance: 95.8
click at [915, 569] on div "Cover letter Hello, As a senior full stack developer, do you have a preferred A…" at bounding box center [983, 720] width 342 height 516
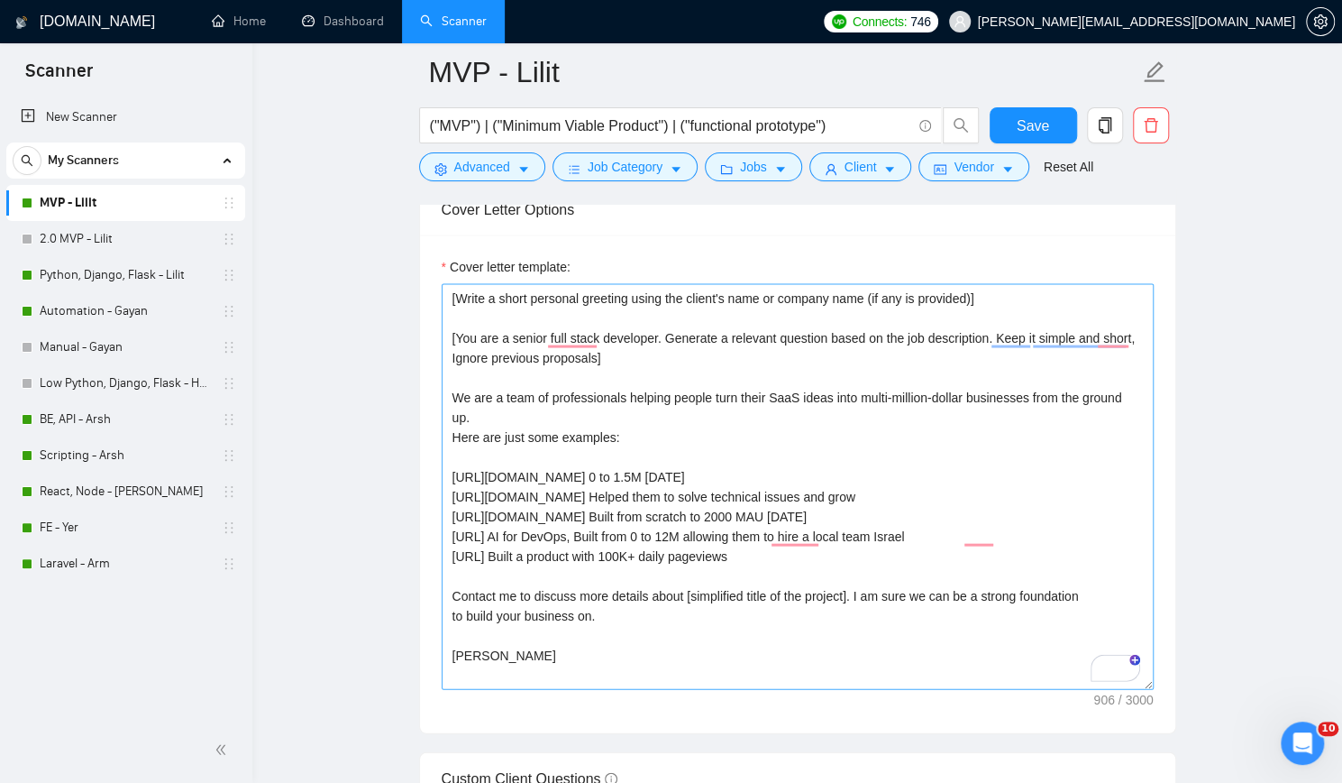
scroll to position [1983, 0]
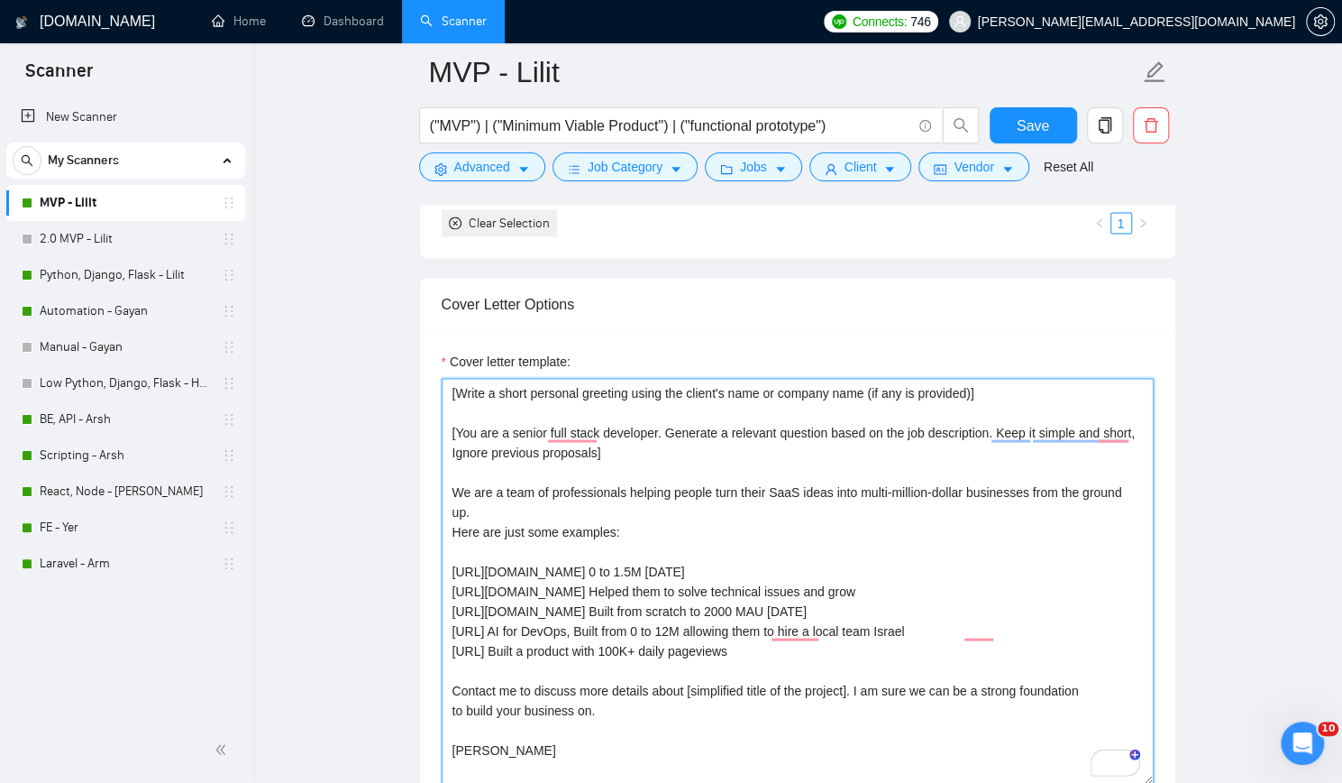
click at [444, 423] on textarea "[Write a short personal greeting using the client's name or company name (if an…" at bounding box center [798, 581] width 712 height 406
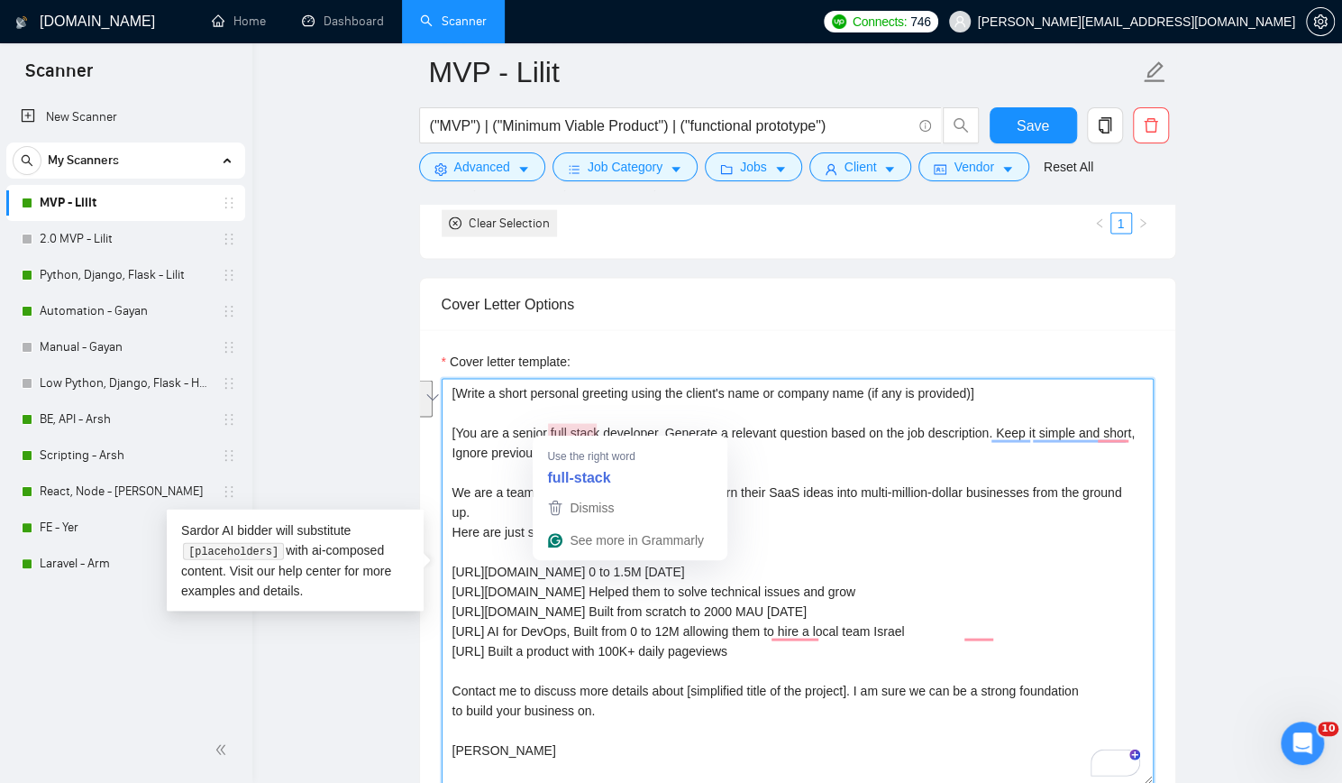
paste textarea "Generate a short question based on the job description from a senior developer'…"
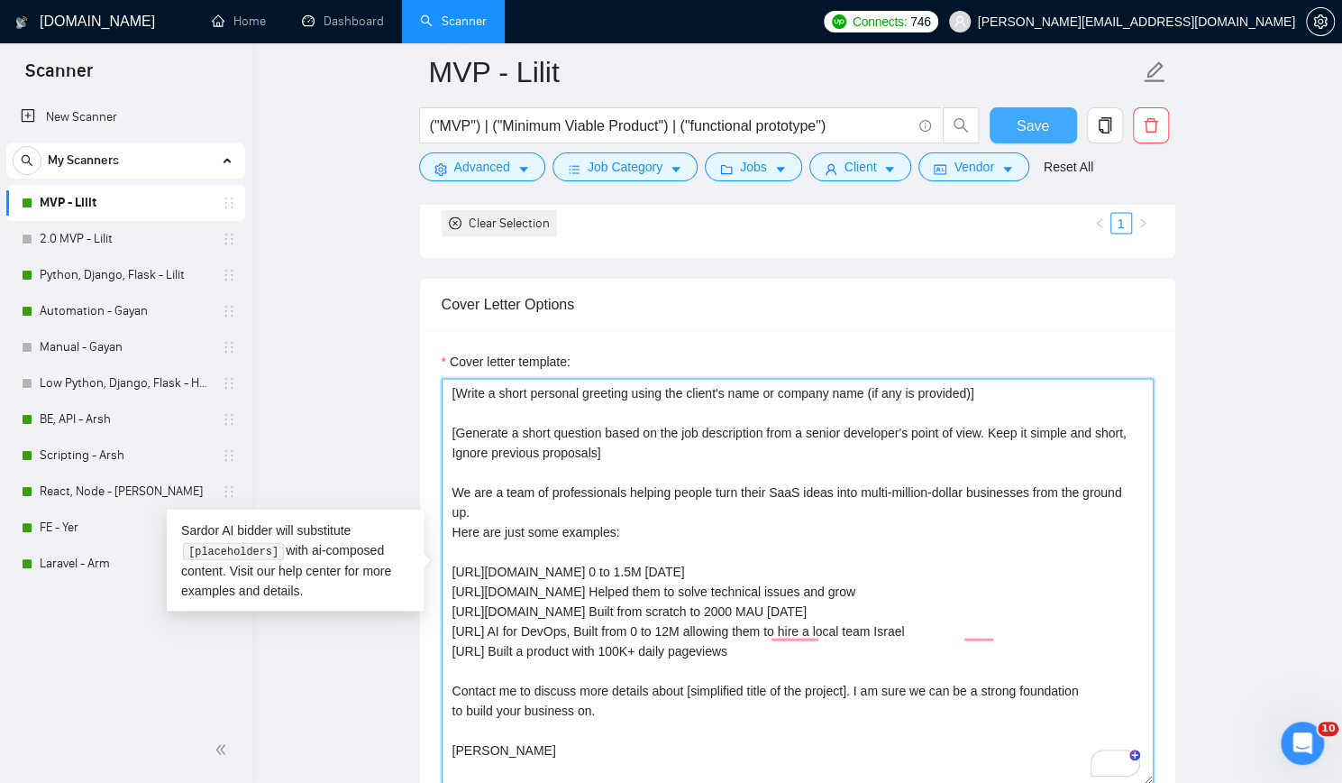
type textarea "[Write a short personal greeting using the client's name or company name (if an…"
click at [1023, 116] on span "Save" at bounding box center [1033, 126] width 32 height 23
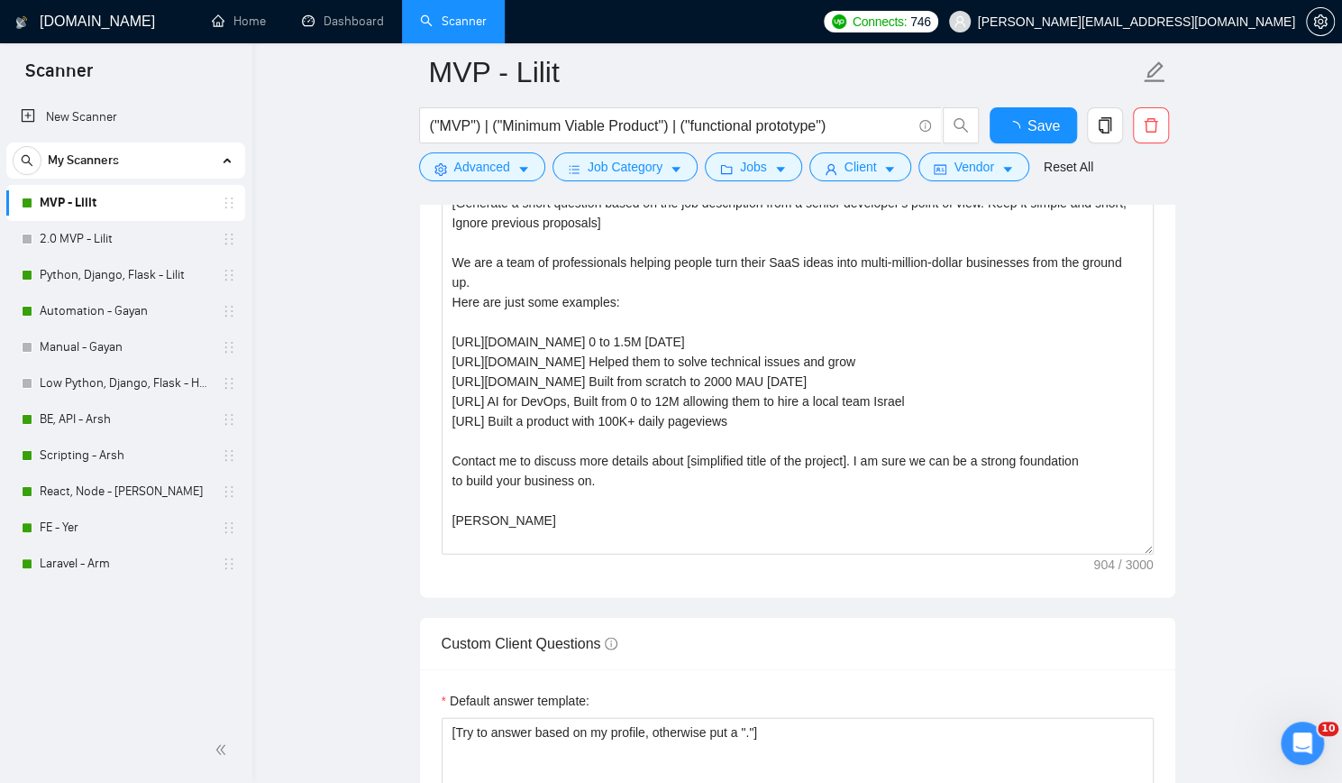
checkbox input "true"
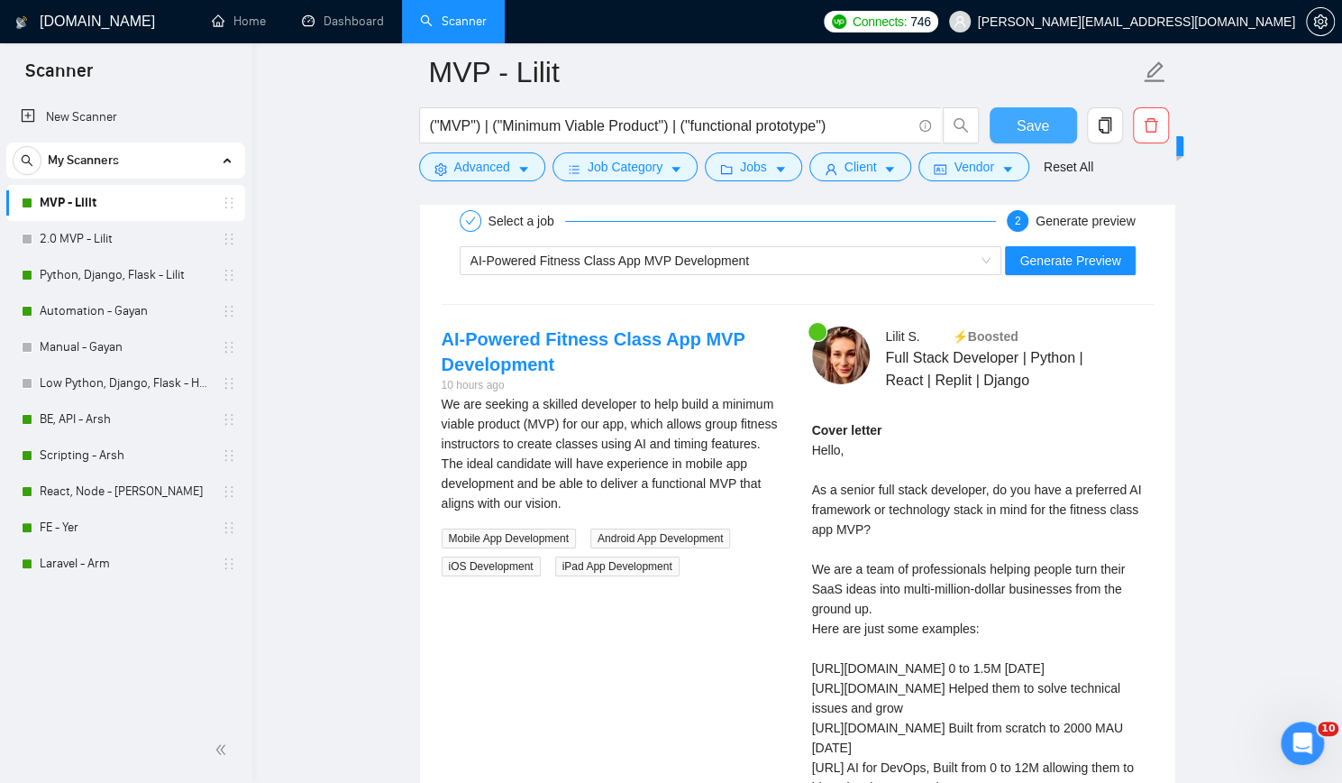
scroll to position [3516, 0]
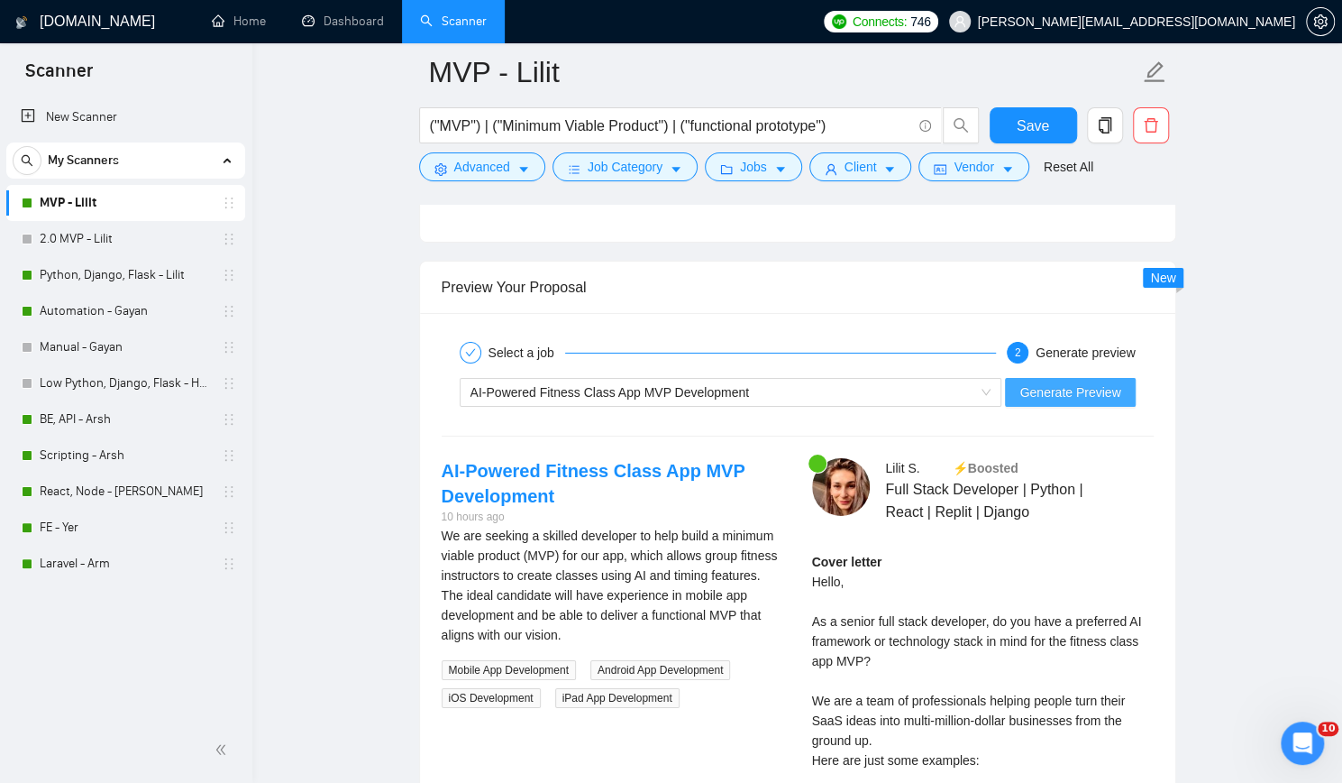
click at [1081, 383] on span "Generate Preview" at bounding box center [1070, 392] width 101 height 20
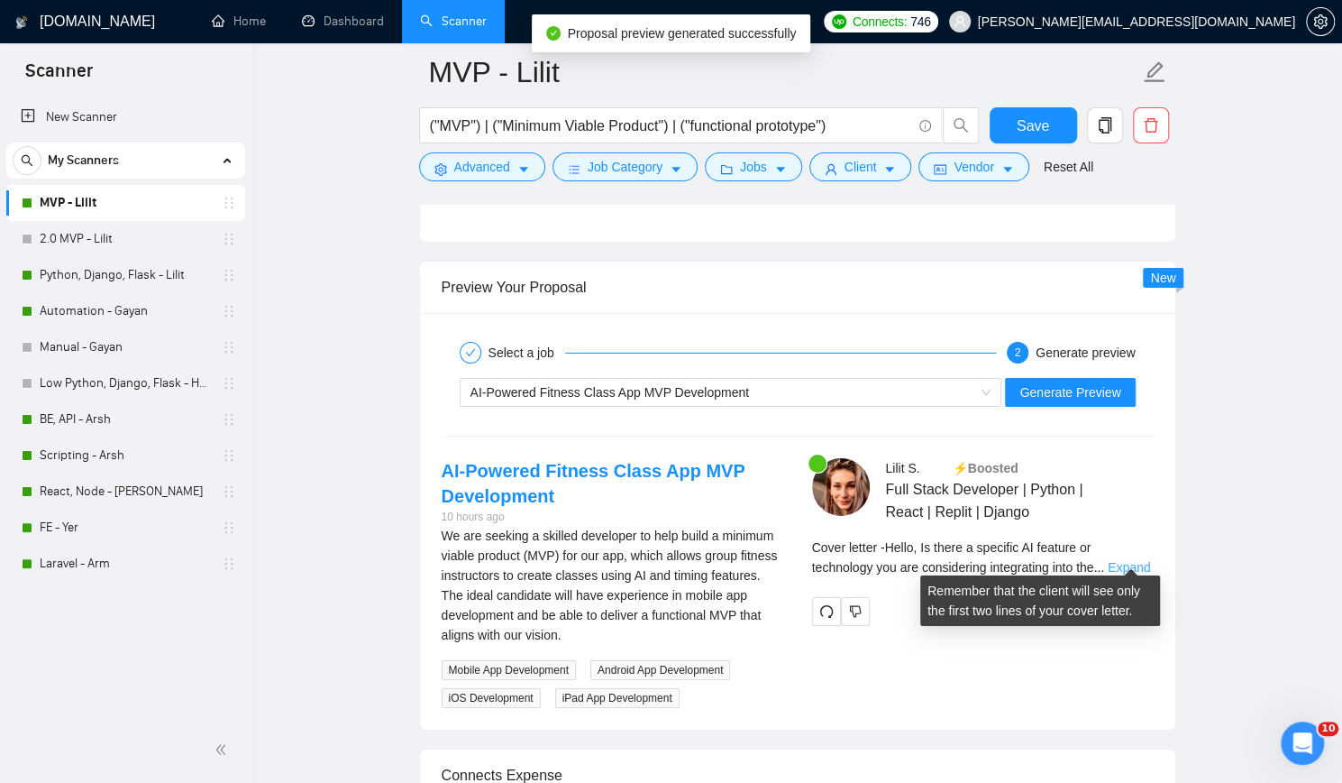
click at [1140, 560] on link "Expand" at bounding box center [1129, 567] width 42 height 14
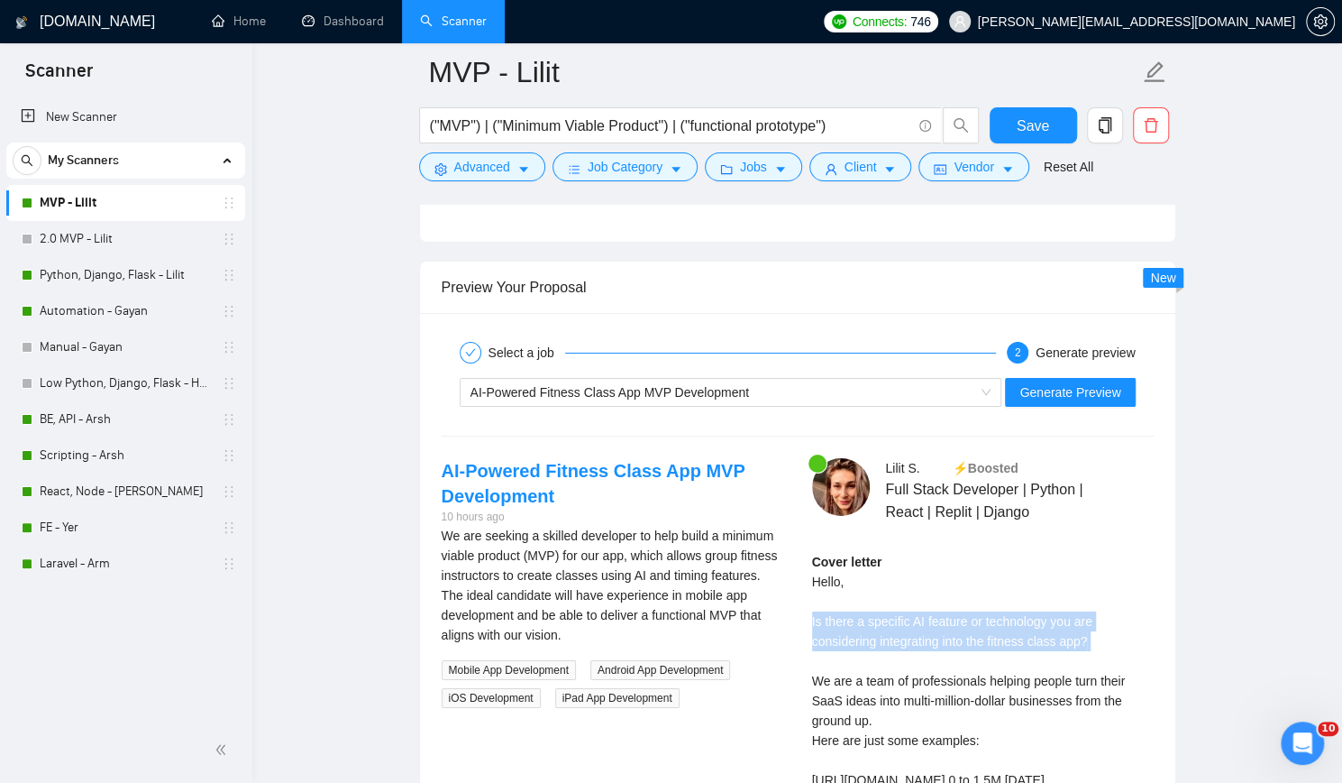
drag, startPoint x: 811, startPoint y: 612, endPoint x: 1105, endPoint y: 641, distance: 295.3
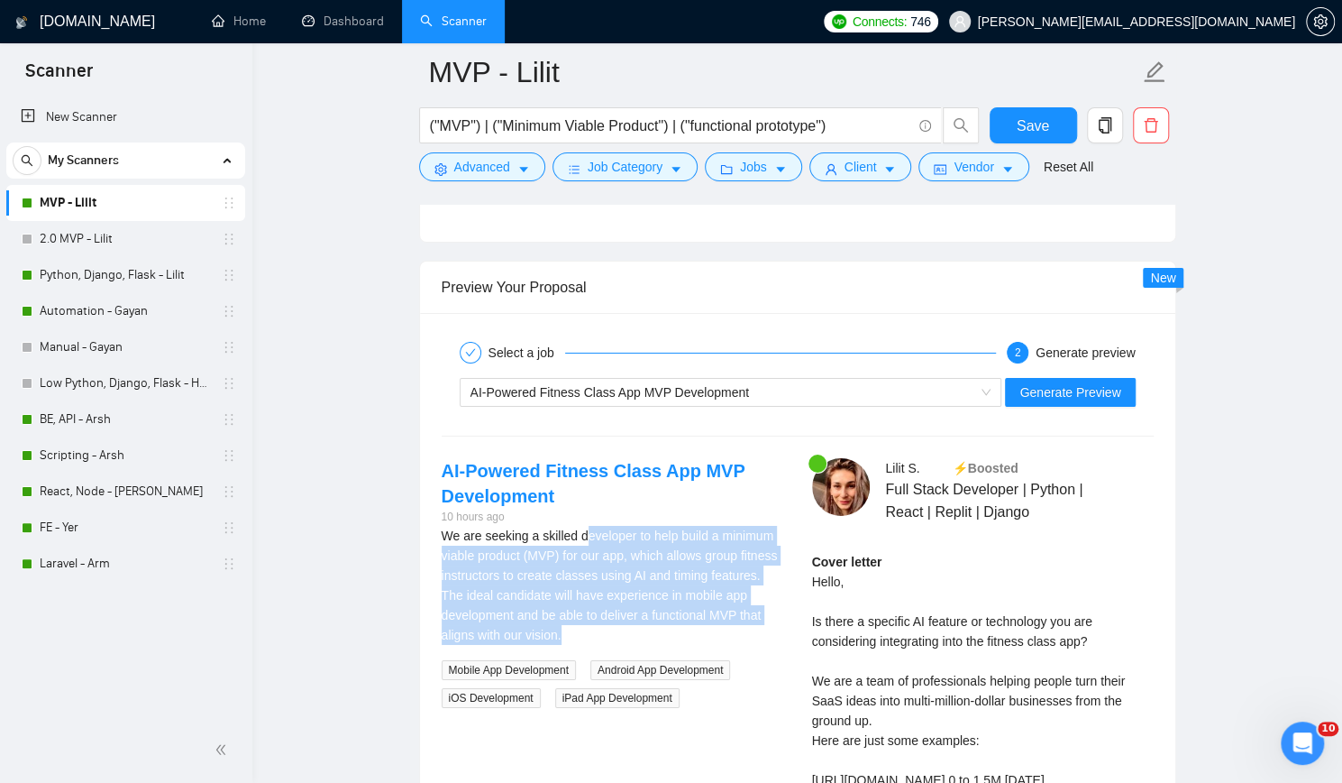
drag, startPoint x: 586, startPoint y: 529, endPoint x: 698, endPoint y: 623, distance: 145.9
click at [698, 623] on div "We are seeking a skilled developer to help build a minimum viable product (MVP)…" at bounding box center [613, 585] width 342 height 119
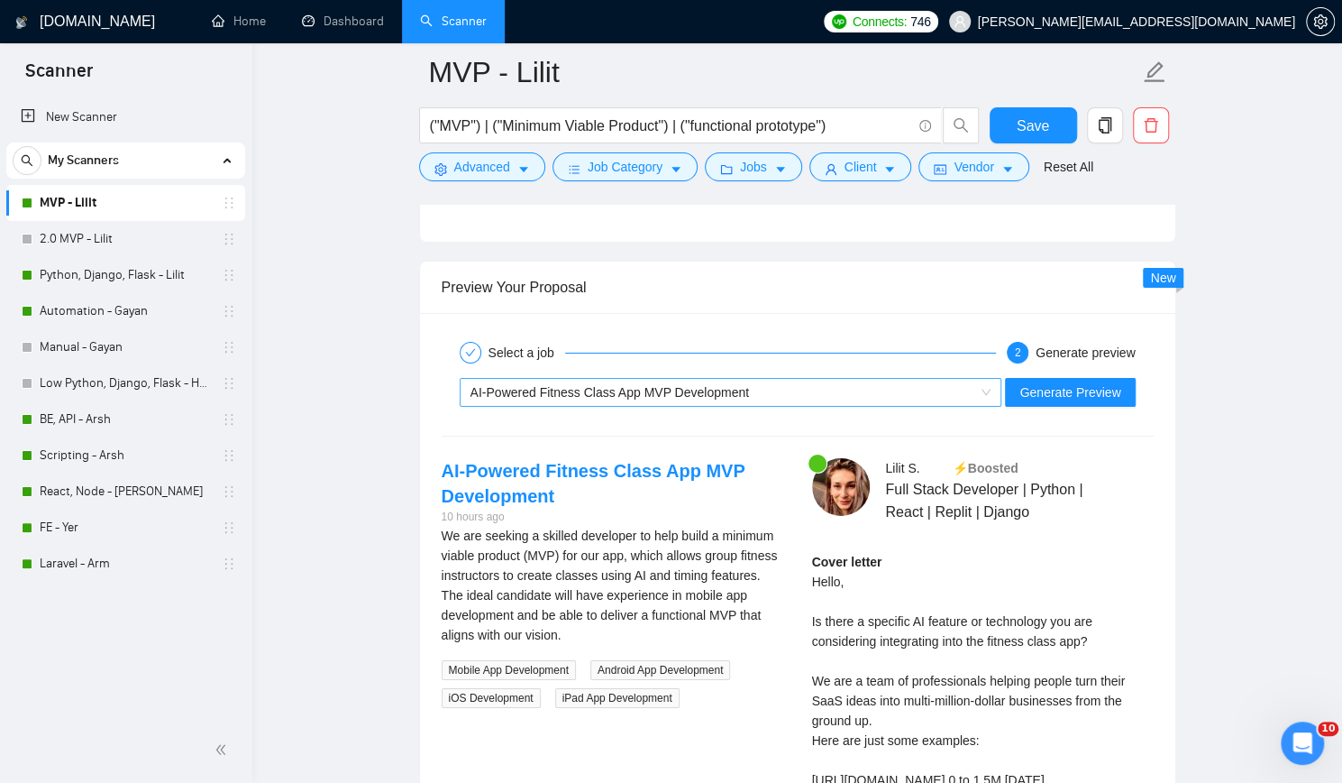
click at [696, 385] on span "AI-Powered Fitness Class App MVP Development" at bounding box center [610, 392] width 279 height 14
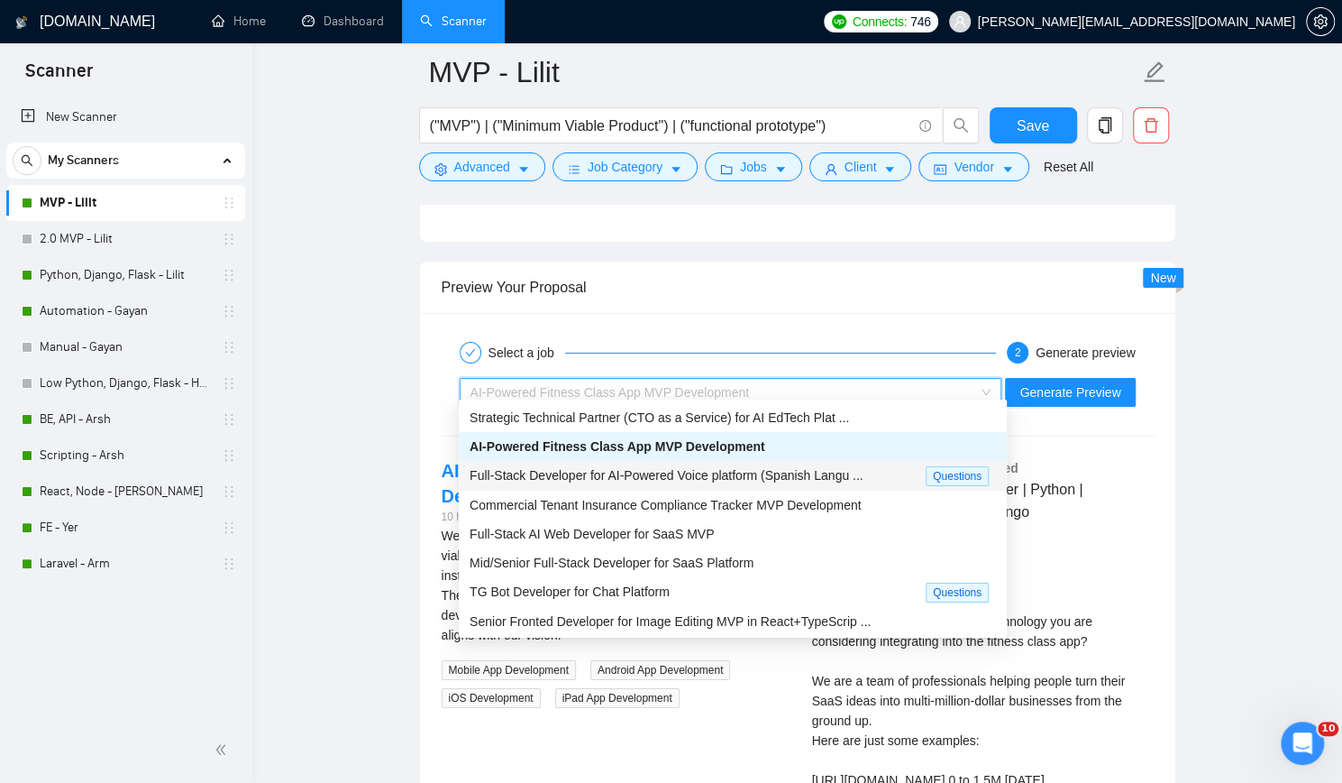
click at [640, 482] on span "Full-Stack Developer for AI-Powered Voice platform (Spanish Langu ..." at bounding box center [667, 475] width 394 height 14
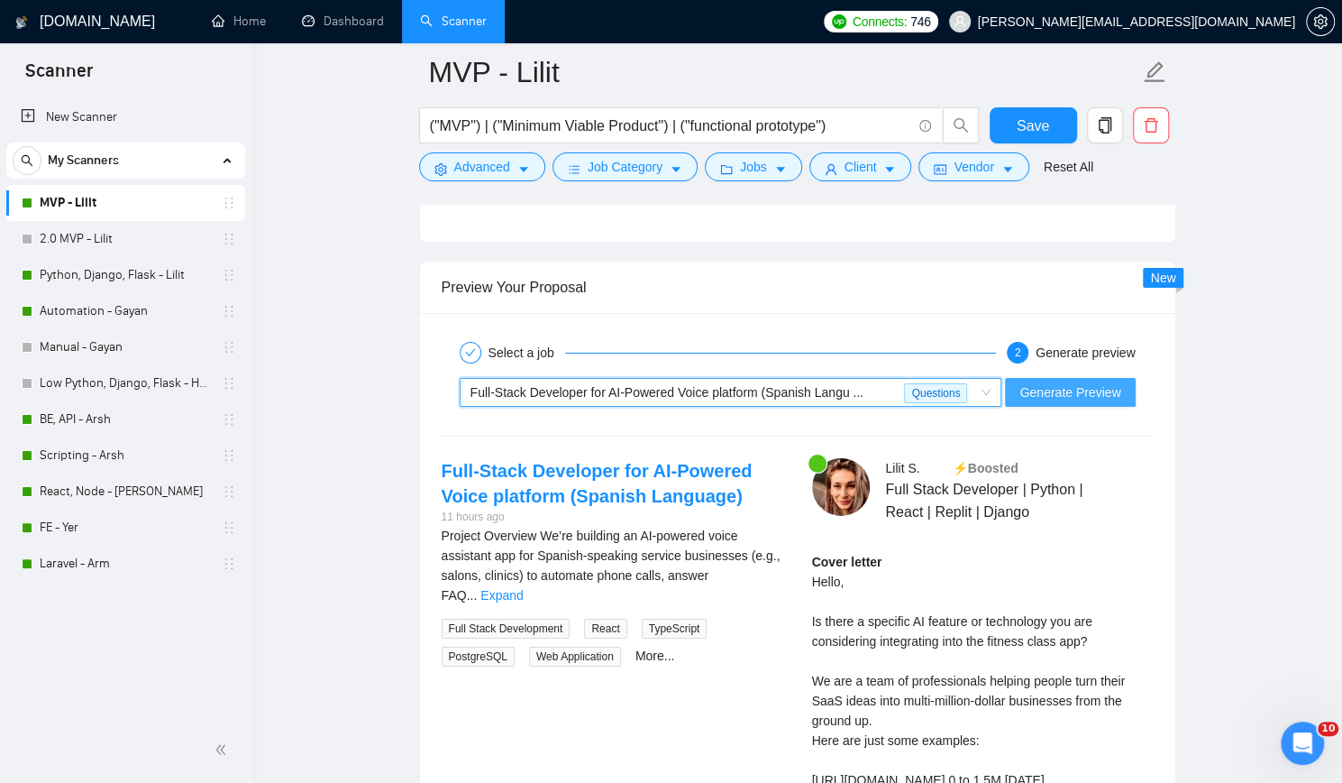
click at [1096, 382] on span "Generate Preview" at bounding box center [1070, 392] width 101 height 20
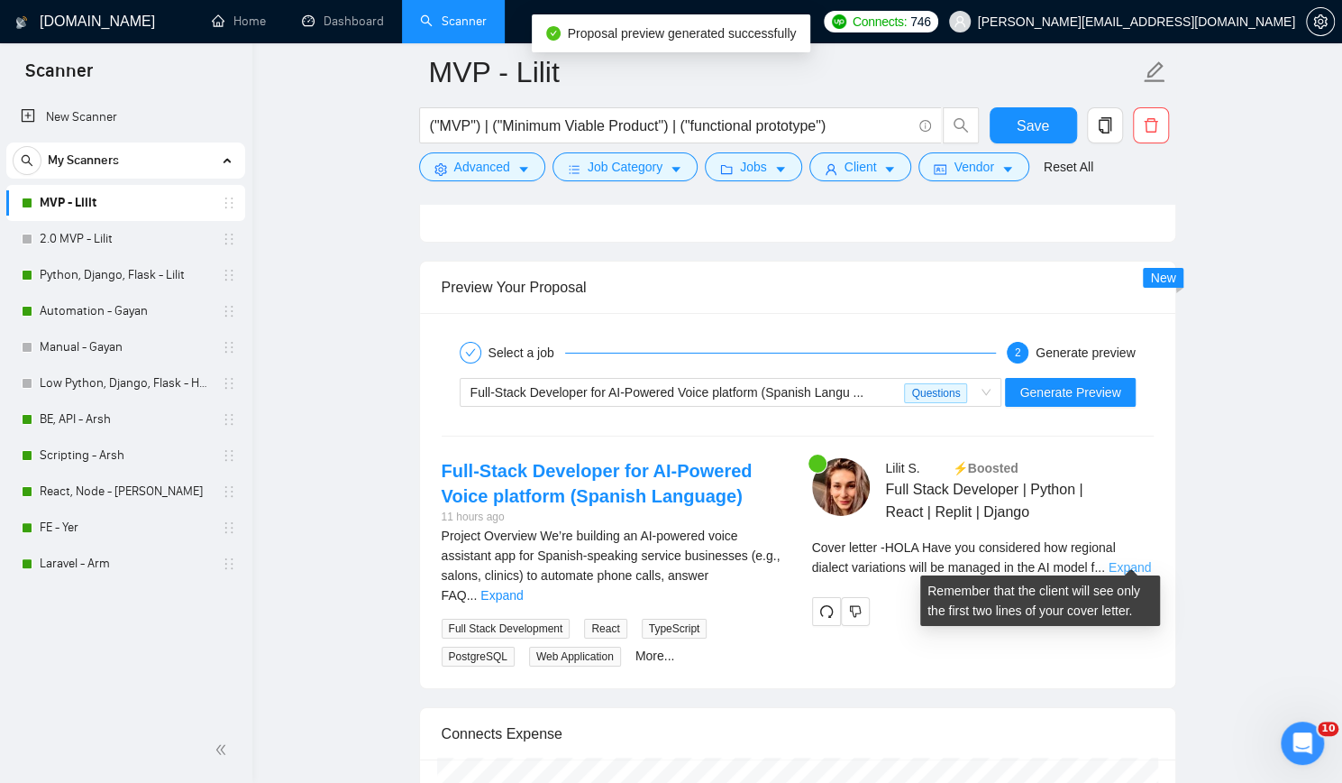
click at [1122, 560] on link "Expand" at bounding box center [1130, 567] width 42 height 14
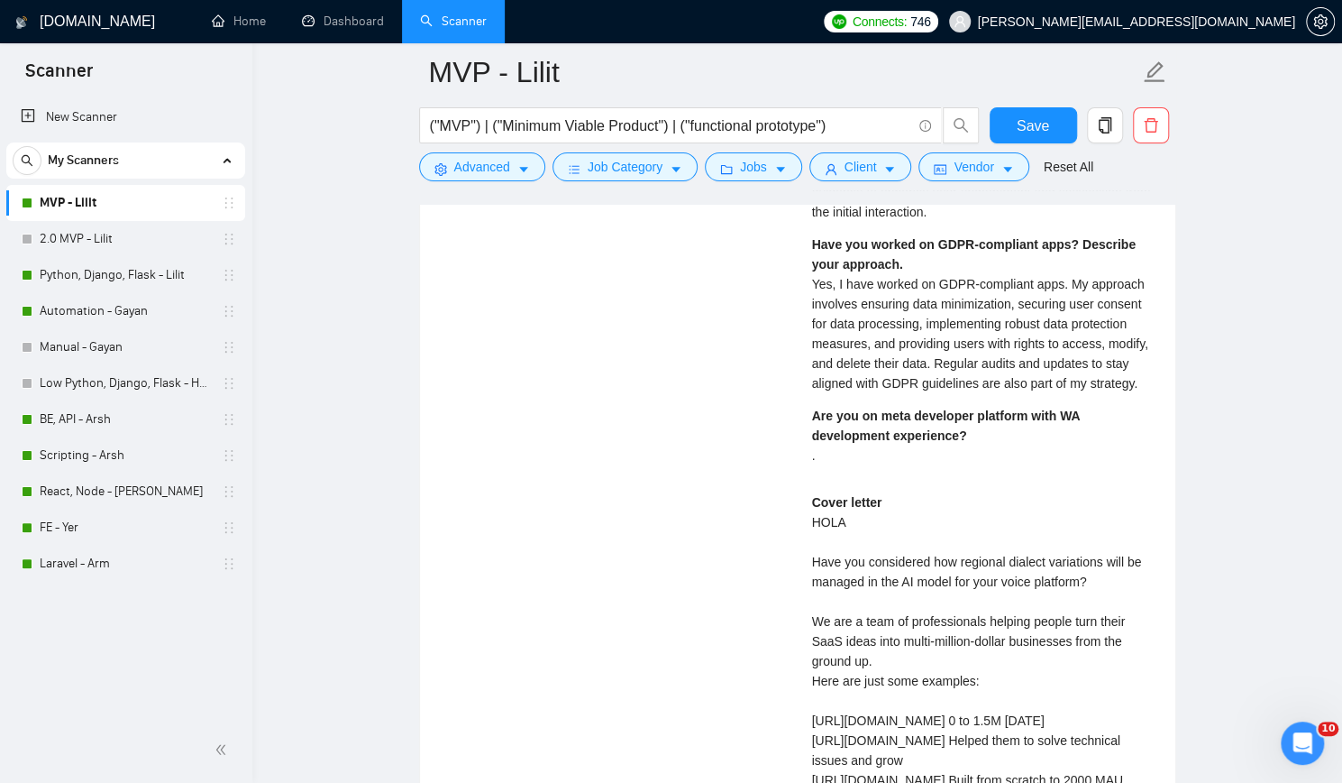
scroll to position [4147, 0]
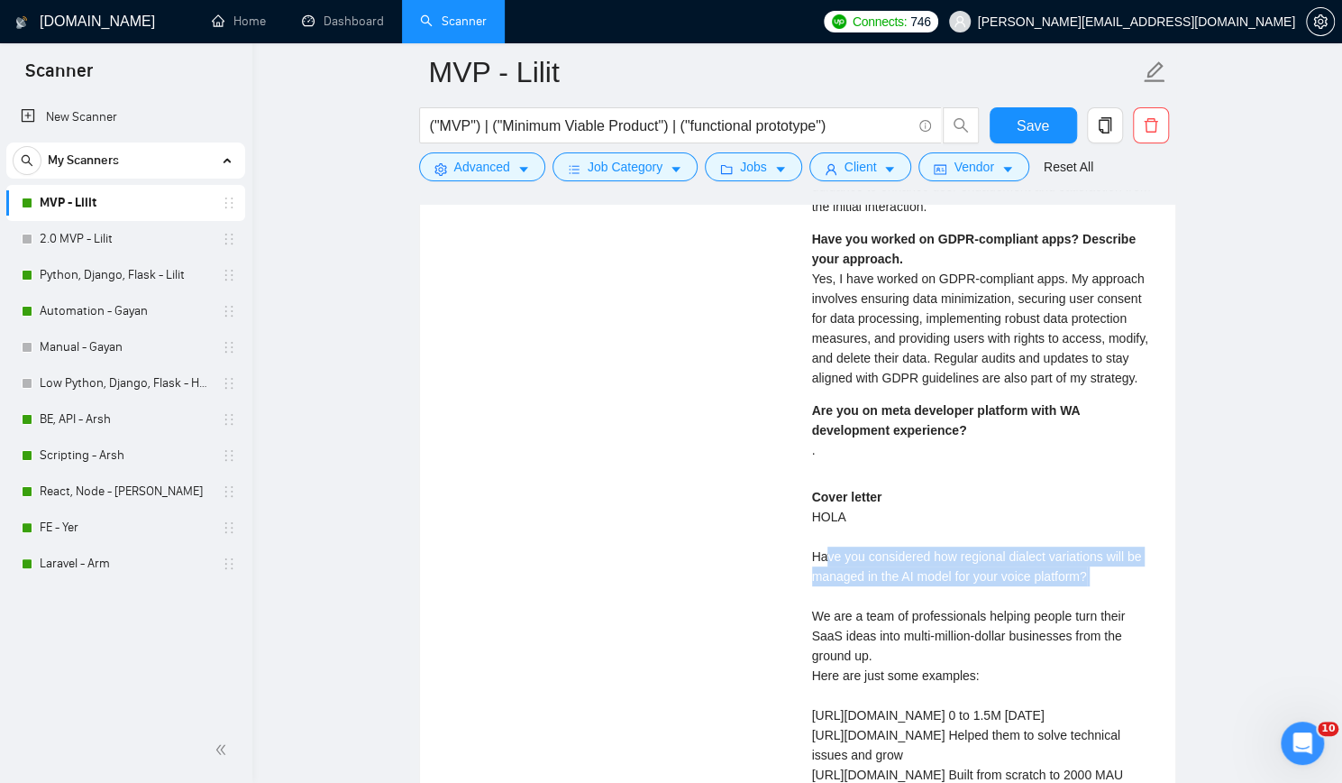
drag, startPoint x: 829, startPoint y: 542, endPoint x: 1130, endPoint y: 576, distance: 302.2
click at [1130, 576] on div "Cover letter HOLA Have you considered how regional dialect variations will be m…" at bounding box center [983, 745] width 342 height 516
drag, startPoint x: 829, startPoint y: 560, endPoint x: 1128, endPoint y: 565, distance: 299.4
click at [1128, 565] on div "Cover letter HOLA Have you considered how regional dialect variations will be m…" at bounding box center [983, 745] width 342 height 516
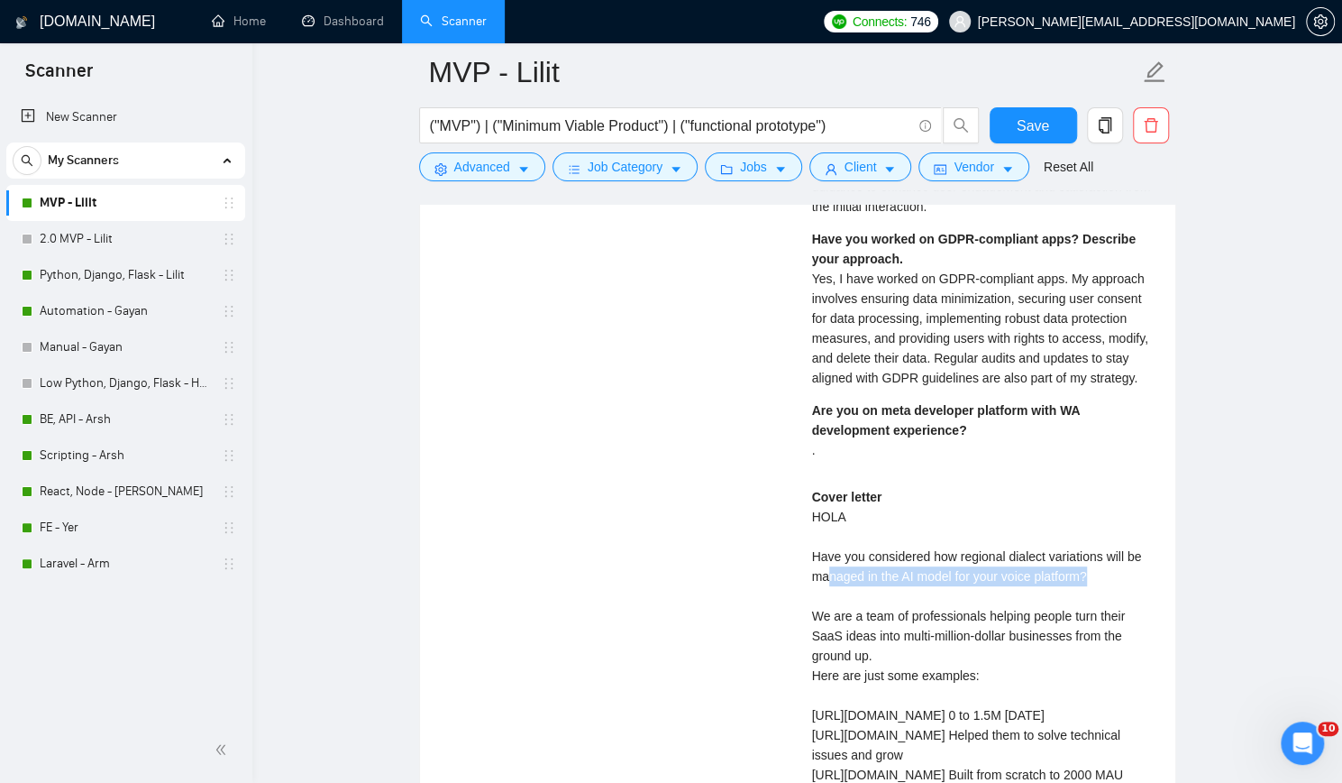
click at [1128, 565] on div "Cover letter HOLA Have you considered how regional dialect variations will be m…" at bounding box center [983, 745] width 342 height 516
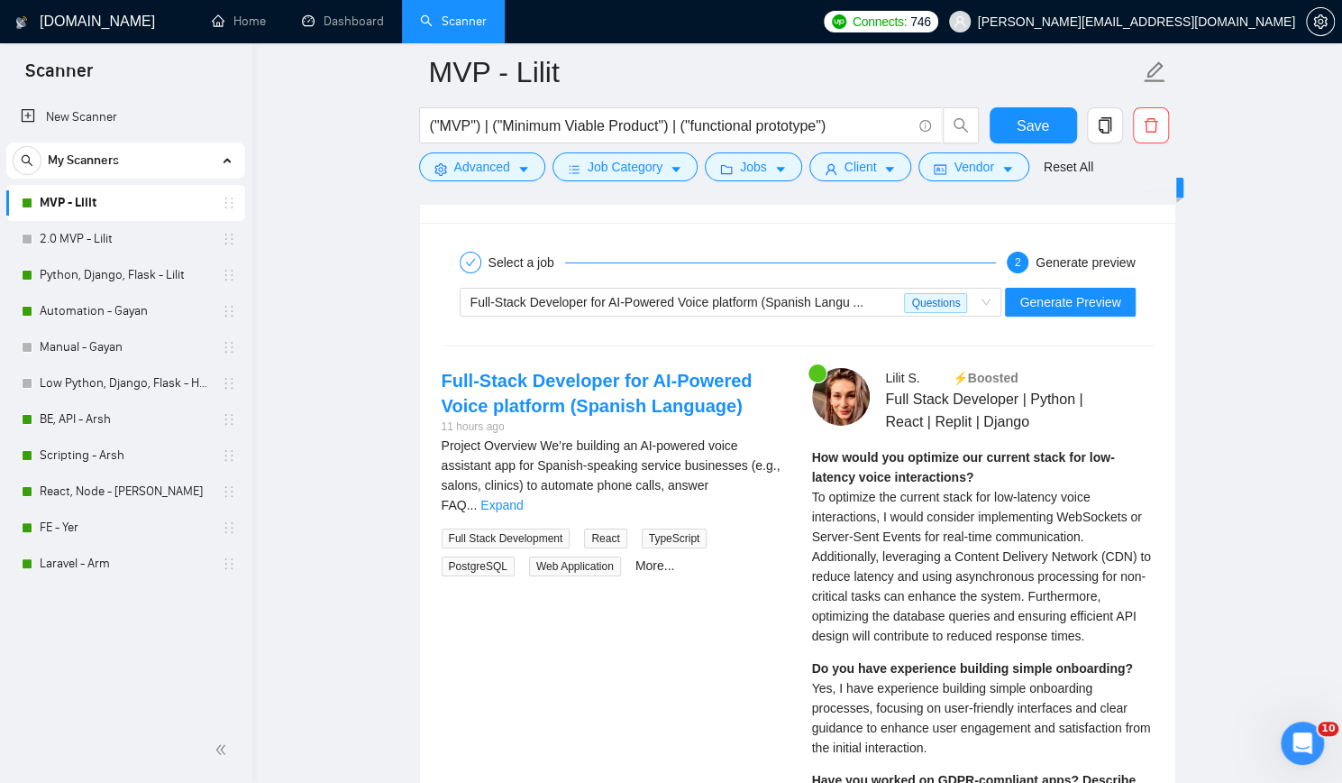
scroll to position [3426, 0]
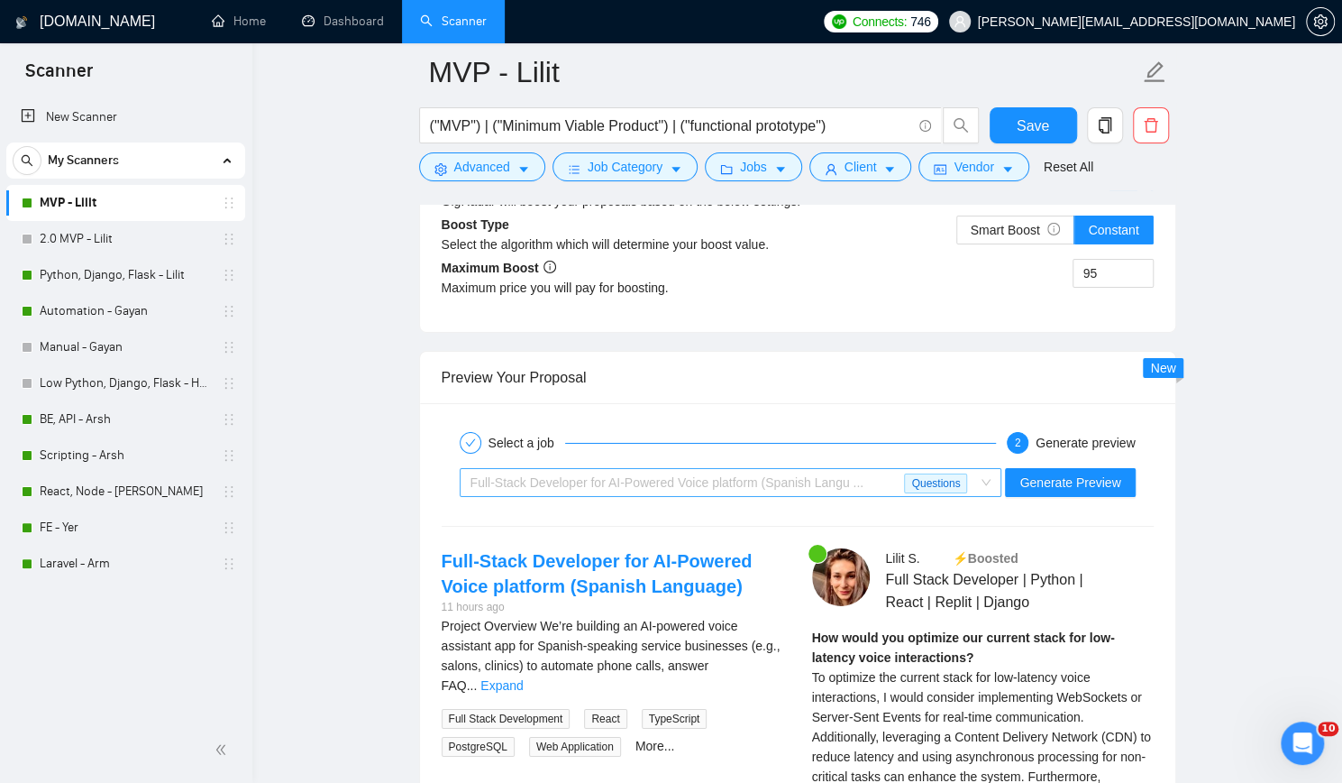
click at [850, 475] on span "Full-Stack Developer for AI-Powered Voice platform (Spanish Langu ..." at bounding box center [668, 482] width 394 height 14
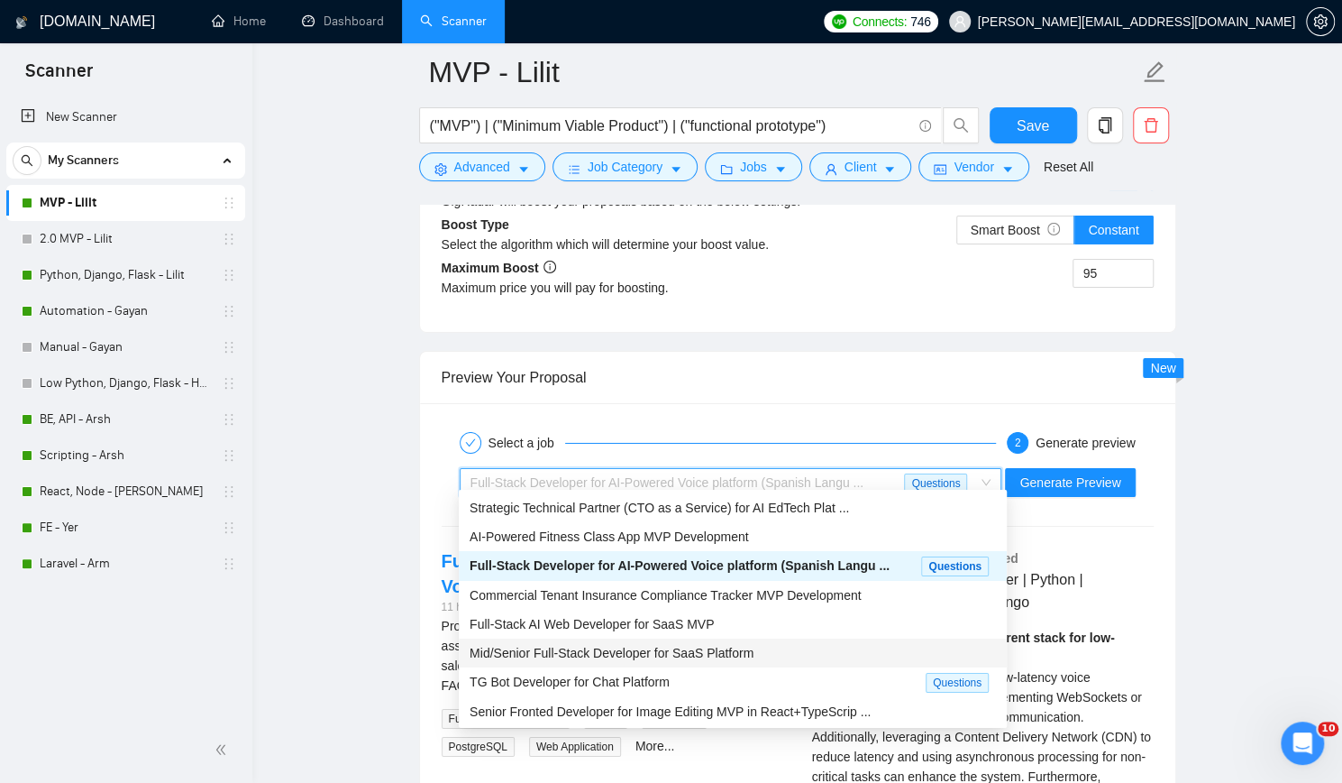
click at [673, 654] on span "Mid/Senior Full-Stack Developer for SaaS Platform" at bounding box center [612, 653] width 284 height 14
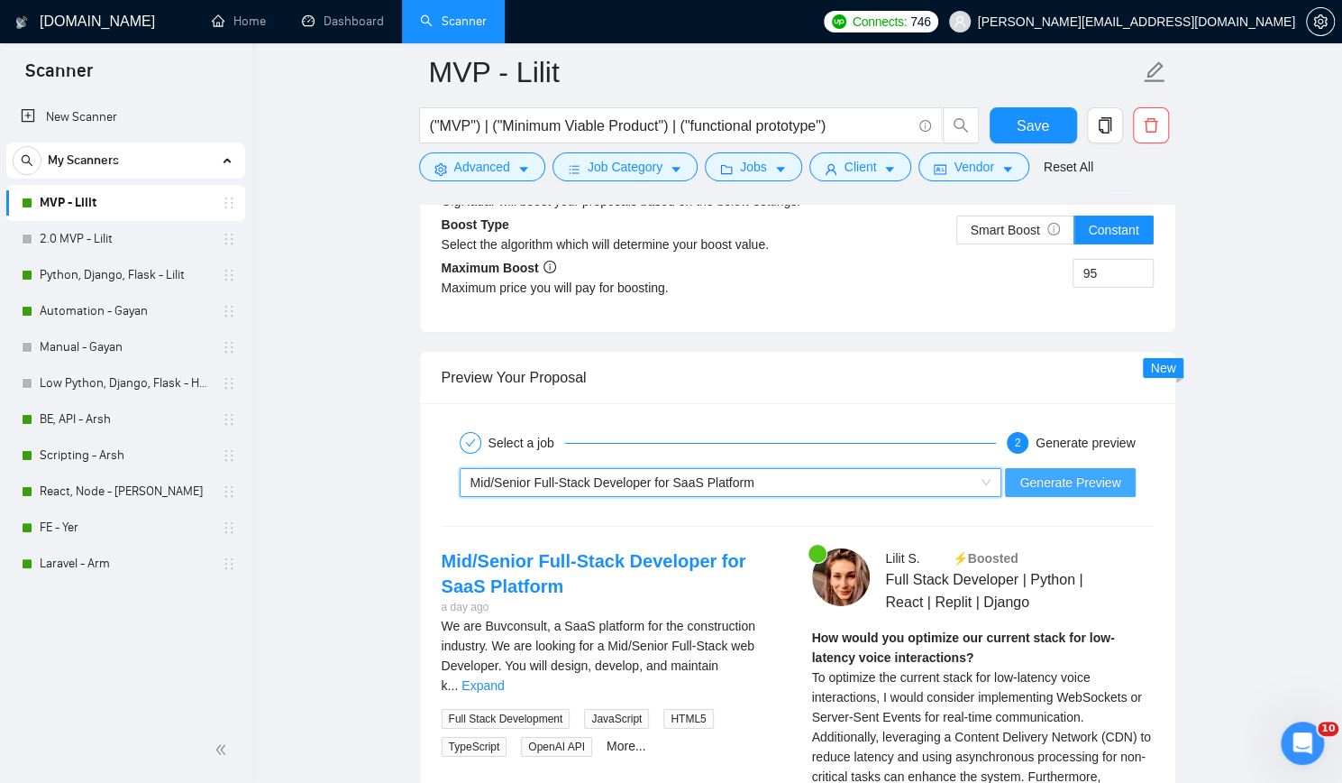
click at [1056, 472] on span "Generate Preview" at bounding box center [1070, 482] width 101 height 20
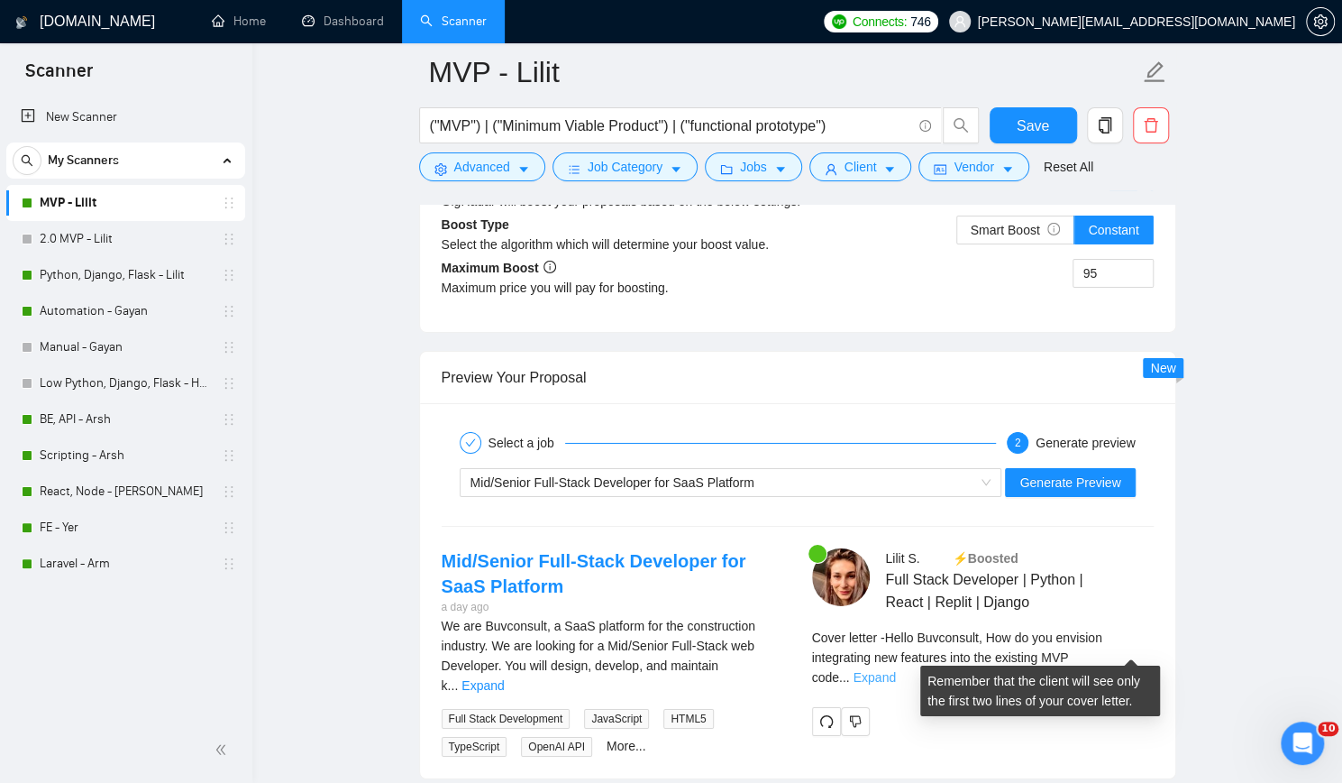
click at [896, 670] on link "Expand" at bounding box center [875, 677] width 42 height 14
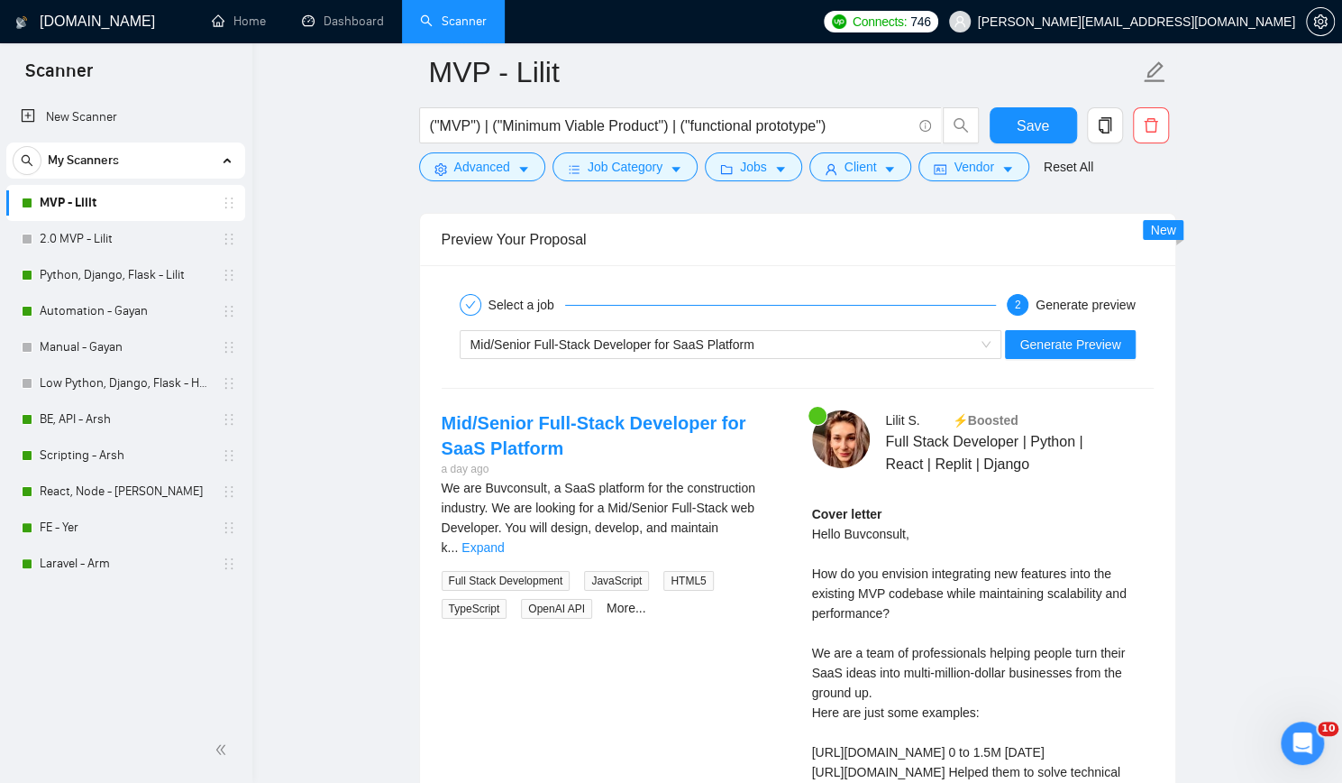
scroll to position [3606, 0]
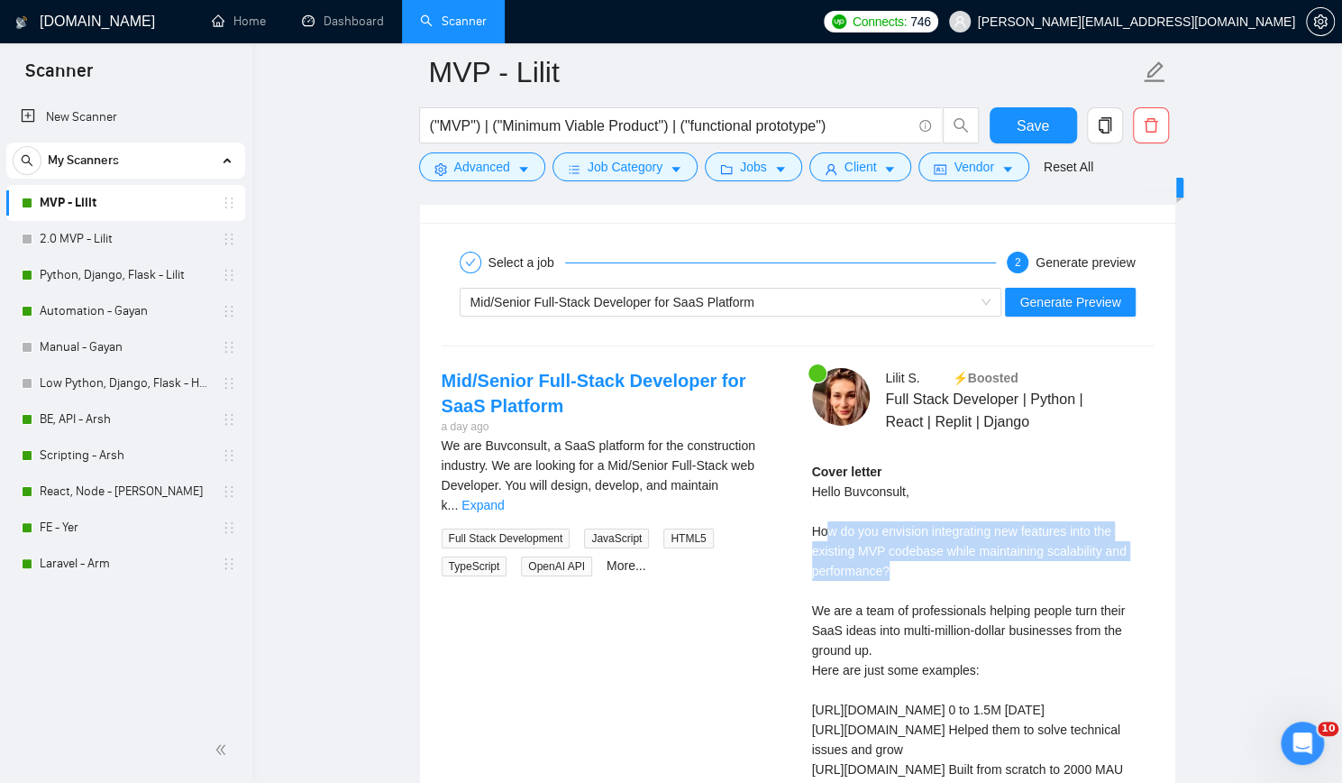
drag, startPoint x: 824, startPoint y: 526, endPoint x: 982, endPoint y: 565, distance: 162.7
click at [982, 565] on div "Cover letter Hello Buvconsult, How do you envision integrating new features int…" at bounding box center [983, 730] width 342 height 536
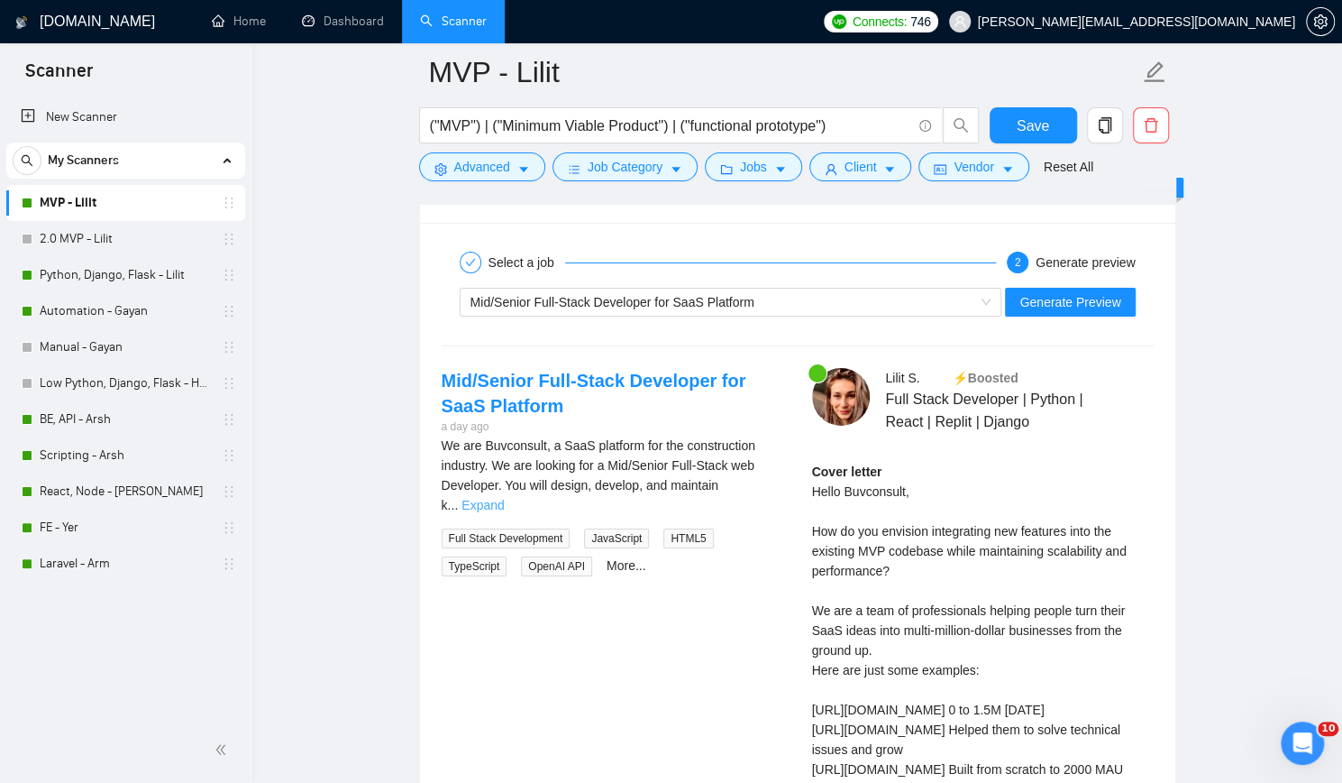
click at [504, 498] on link "Expand" at bounding box center [483, 505] width 42 height 14
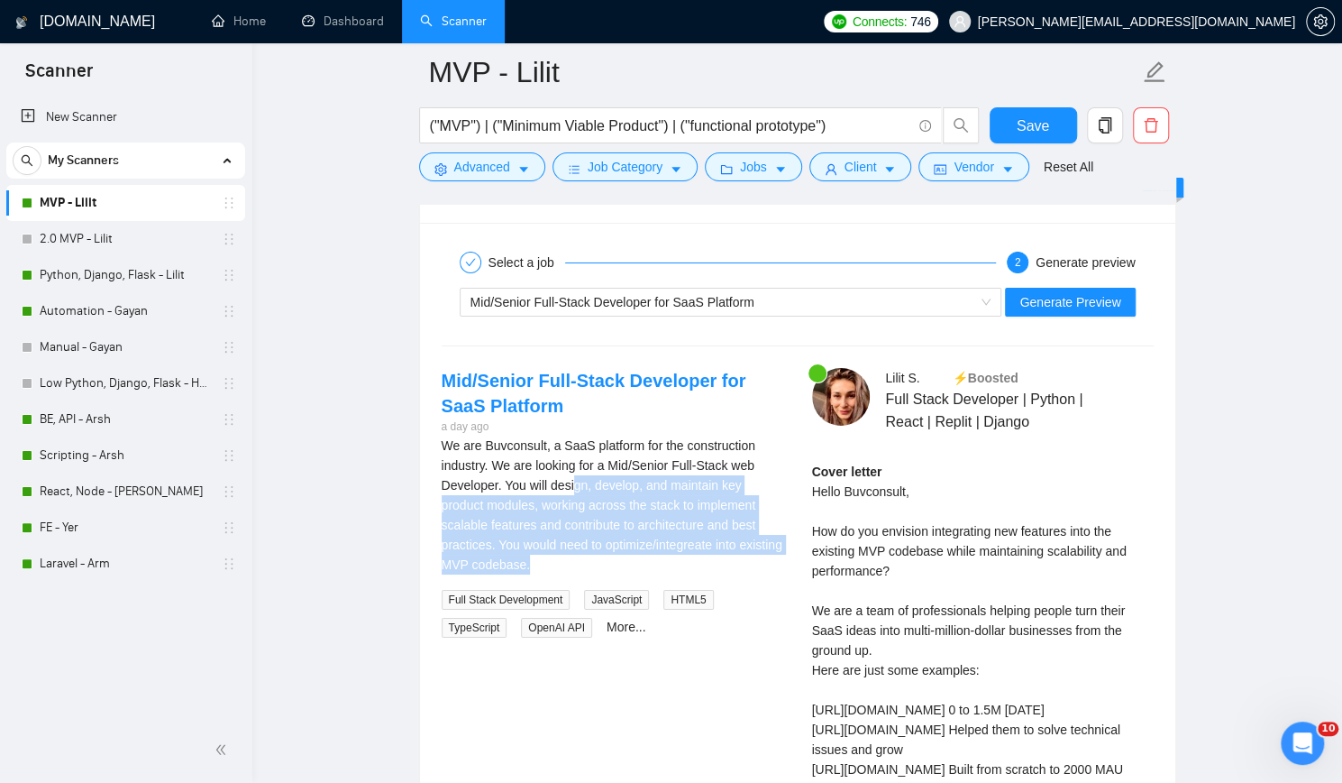
drag, startPoint x: 573, startPoint y: 468, endPoint x: 685, endPoint y: 555, distance: 141.9
click at [685, 555] on div "We are Buvconsult, a SaaS platform for the construction industry. We are lookin…" at bounding box center [613, 504] width 342 height 139
drag, startPoint x: 507, startPoint y: 473, endPoint x: 703, endPoint y: 558, distance: 214.0
click at [703, 558] on div "We are Buvconsult, a SaaS platform for the construction industry. We are lookin…" at bounding box center [613, 504] width 342 height 139
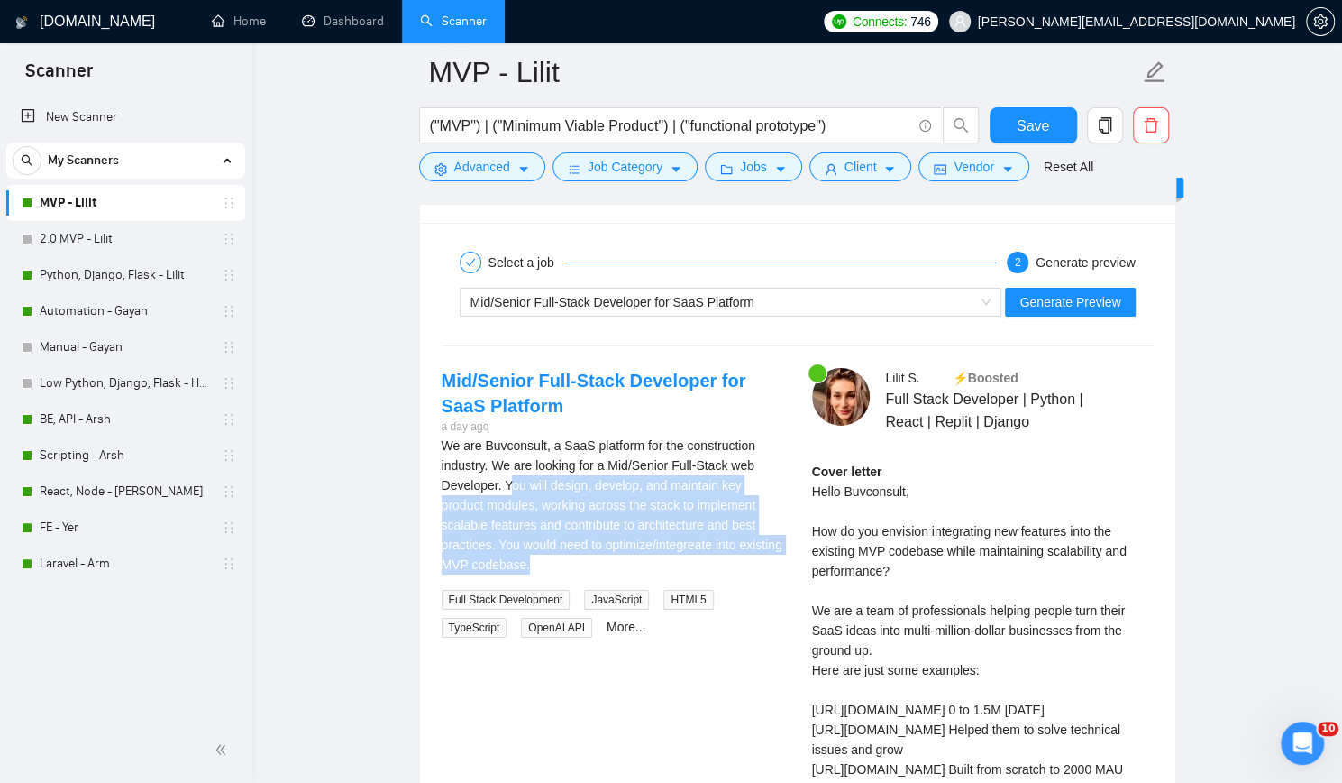
click at [703, 558] on div "We are Buvconsult, a SaaS platform for the construction industry. We are lookin…" at bounding box center [613, 504] width 342 height 139
